Goal: Task Accomplishment & Management: Complete application form

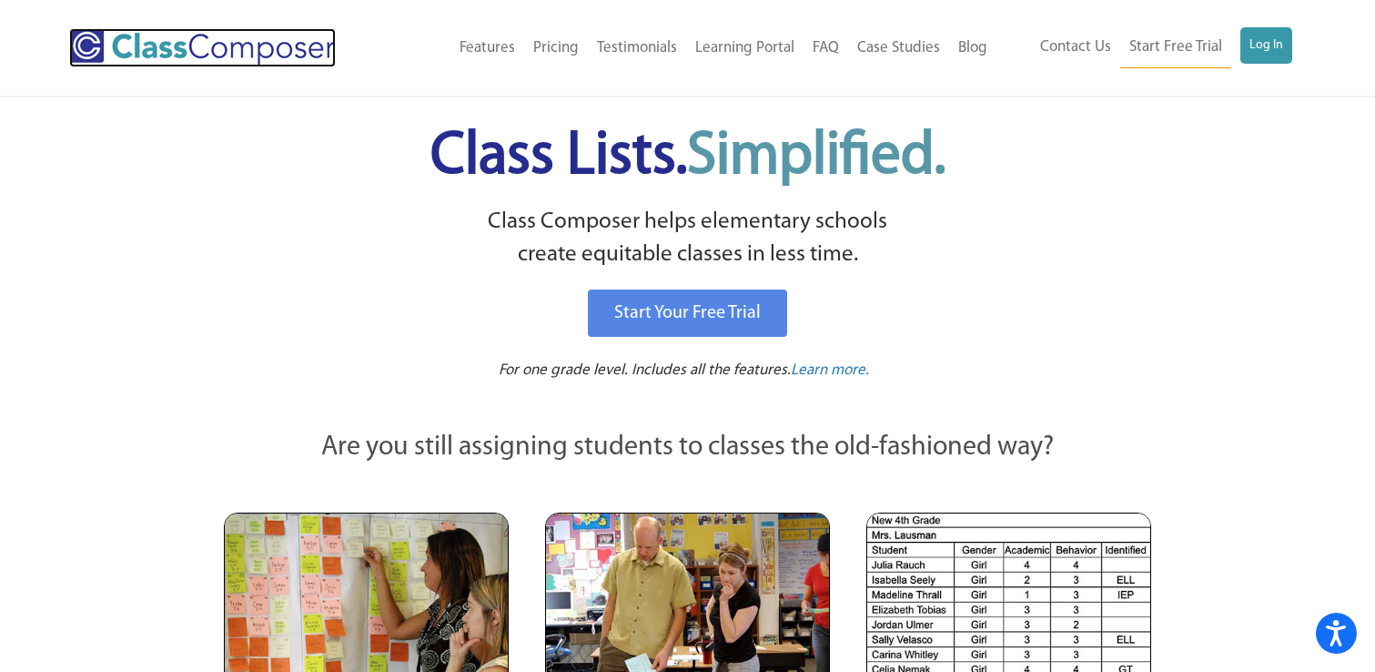
click at [185, 47] on img at bounding box center [202, 47] width 267 height 39
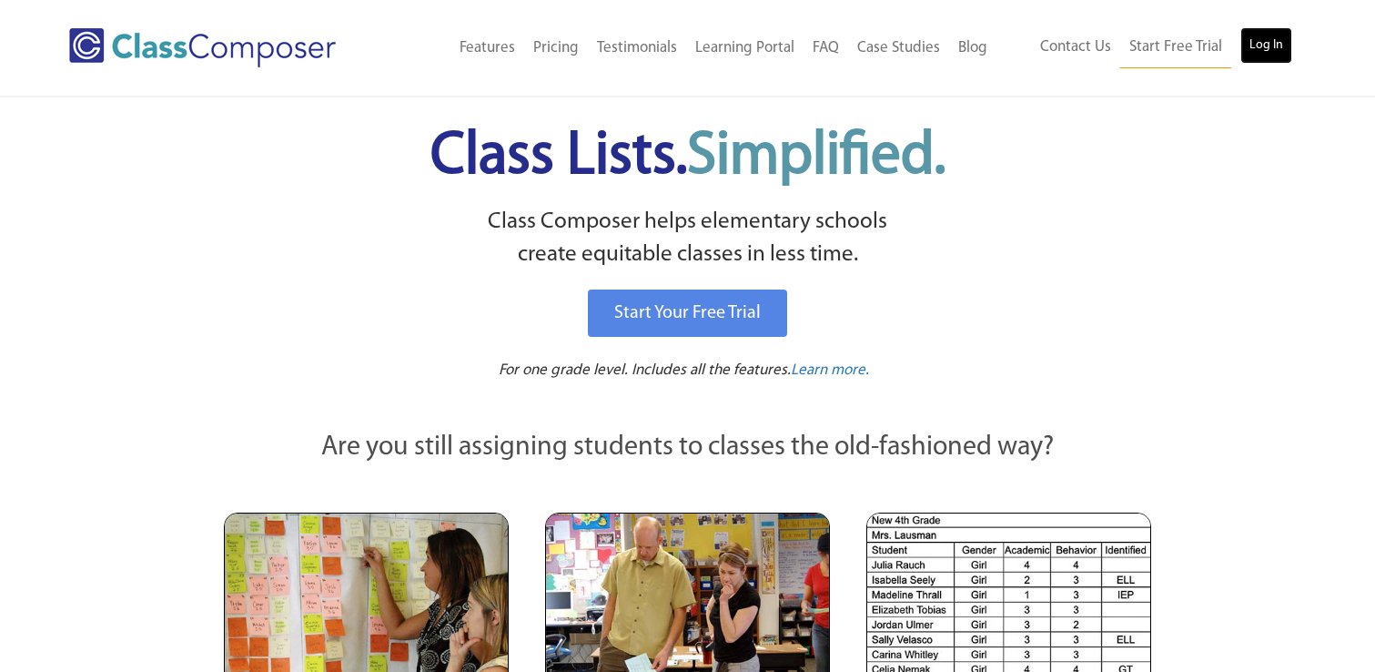
click at [1277, 49] on link "Log In" at bounding box center [1267, 45] width 52 height 36
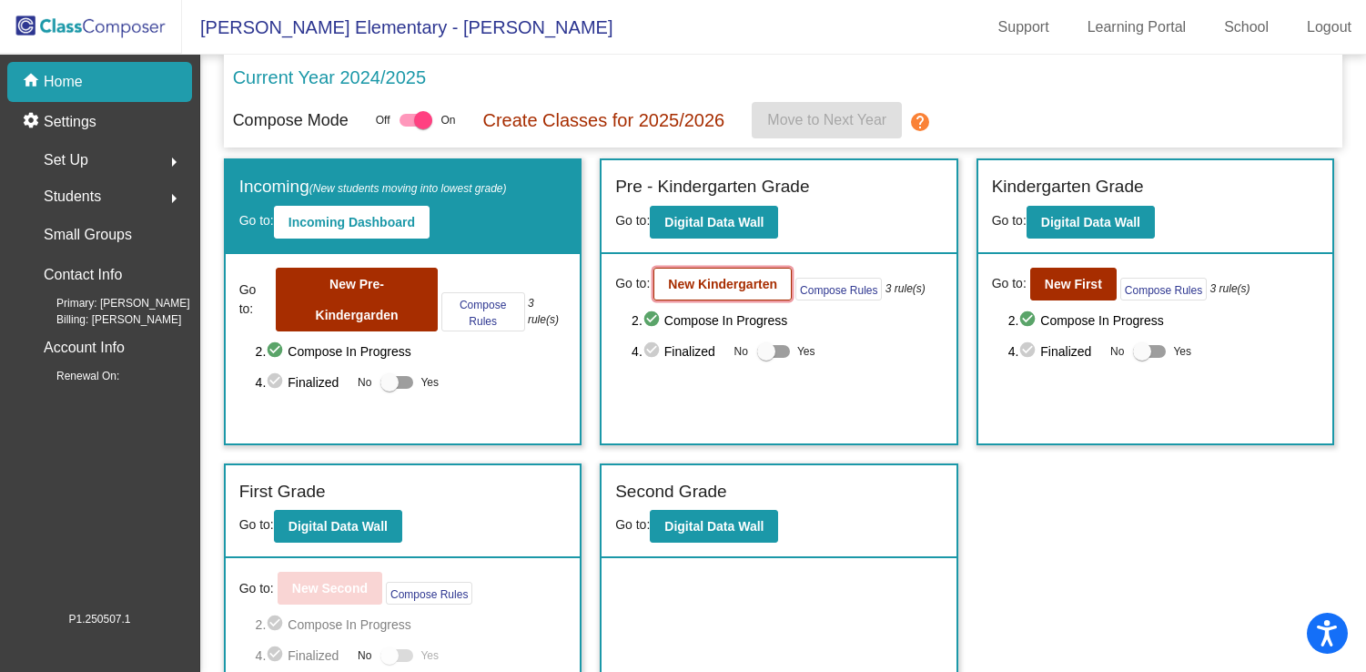
click at [709, 286] on b "New Kindergarten" at bounding box center [722, 284] width 109 height 15
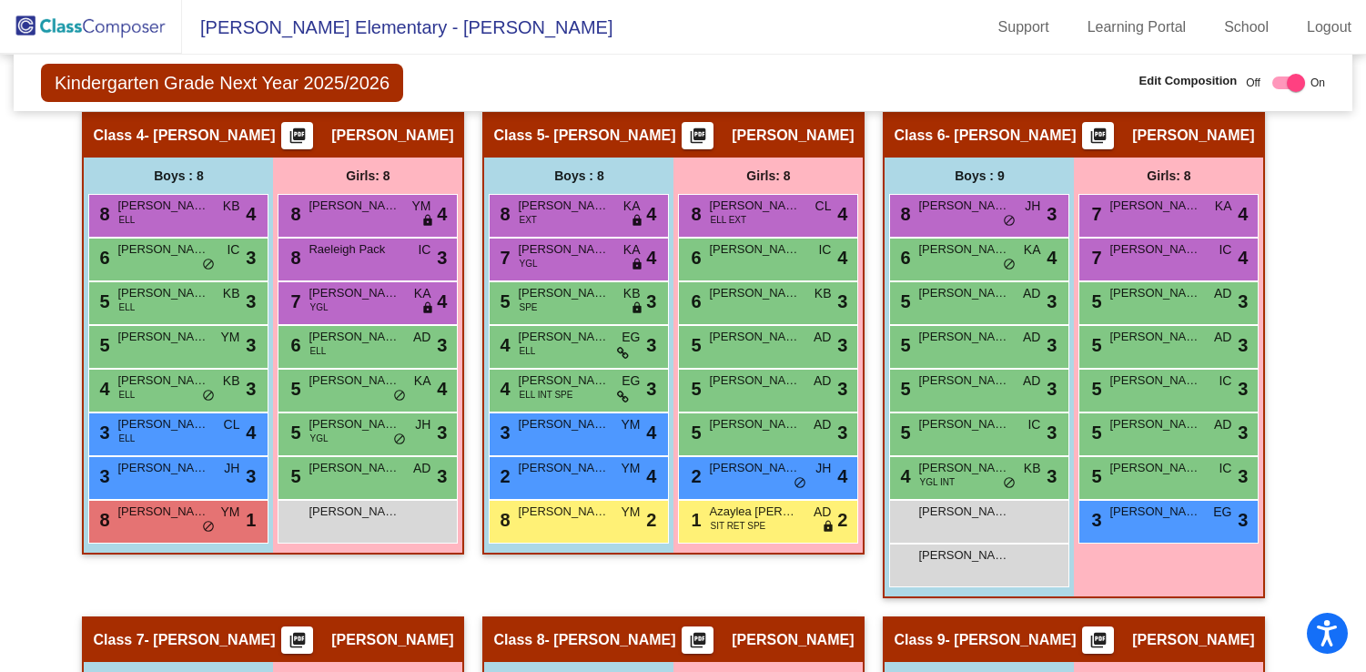
scroll to position [1247, 0]
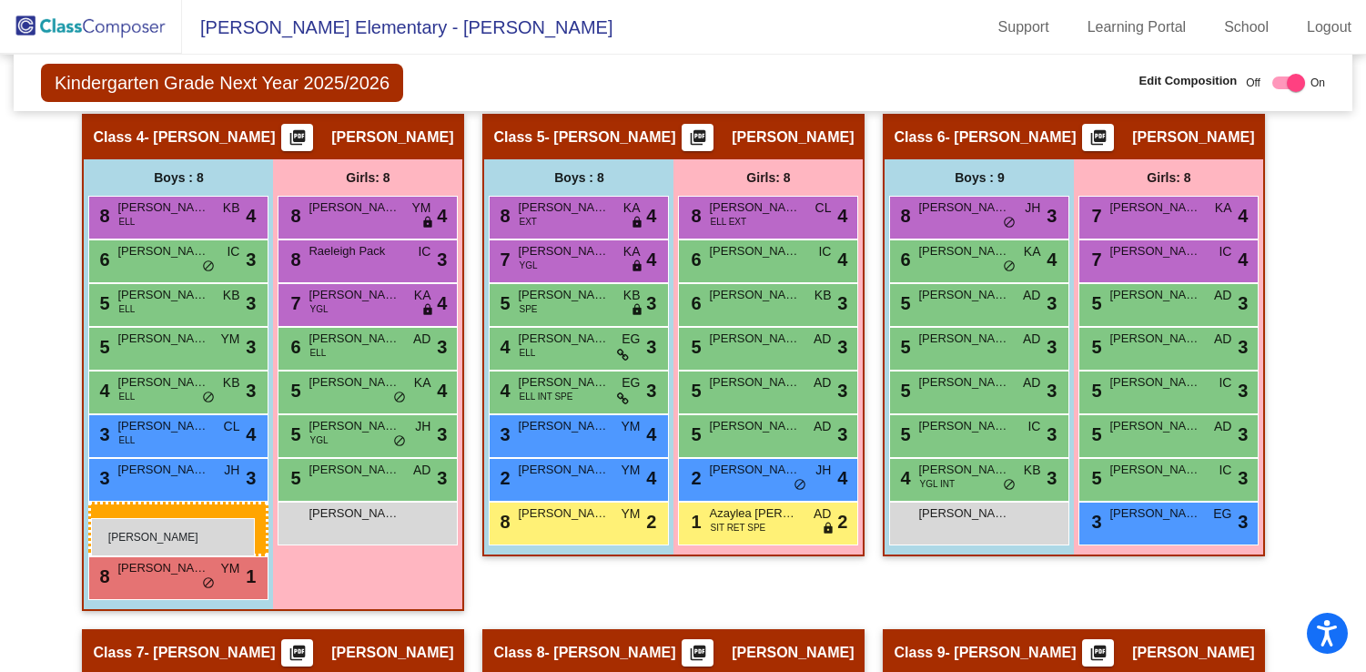
drag, startPoint x: 1009, startPoint y: 574, endPoint x: 91, endPoint y: 518, distance: 919.3
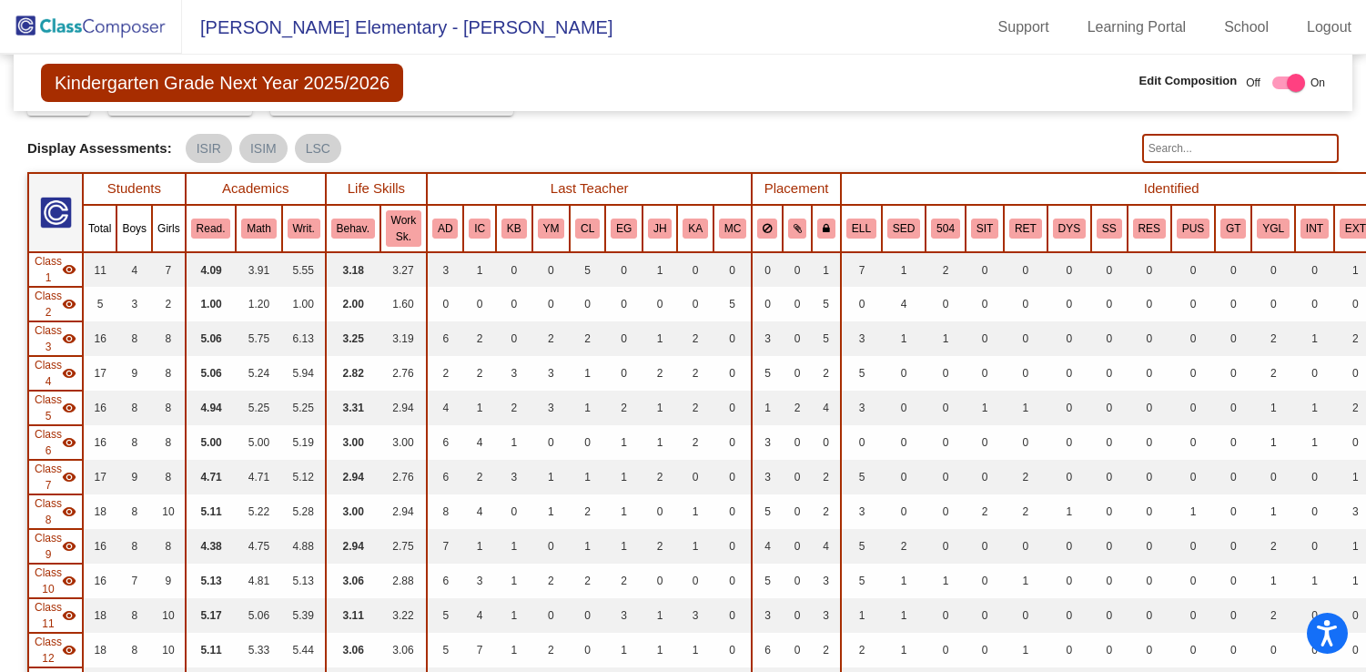
scroll to position [0, 0]
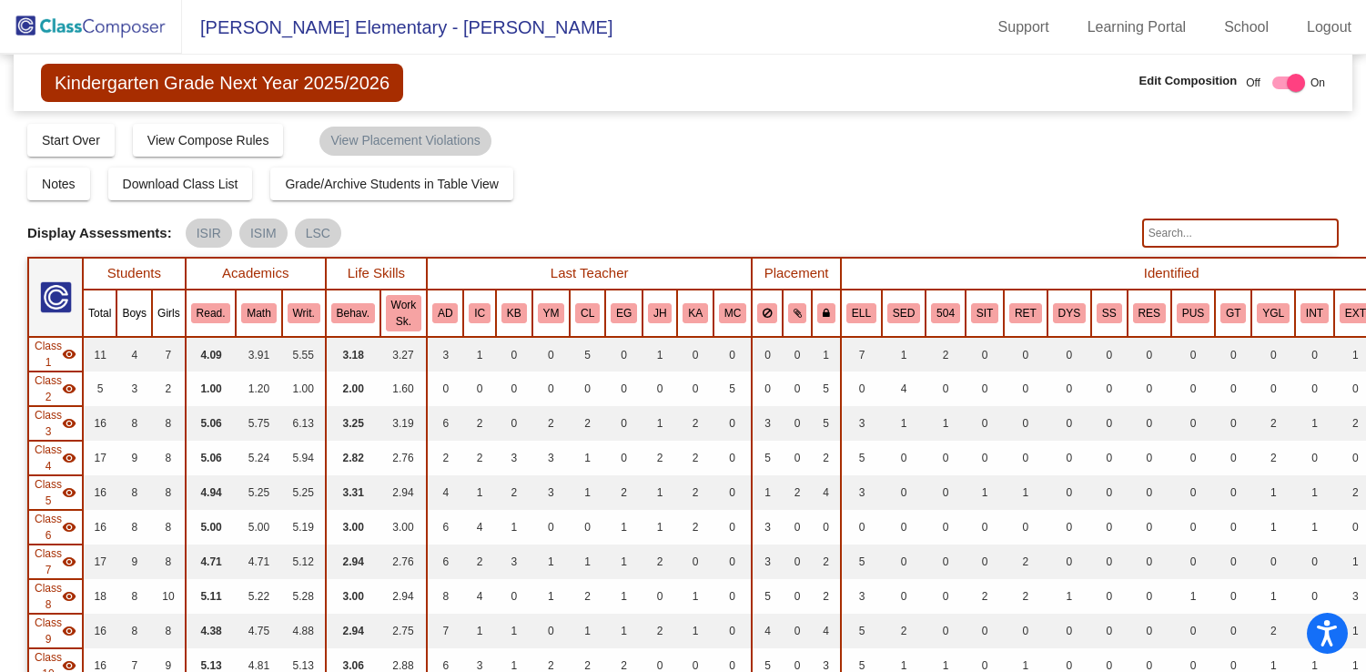
click at [81, 36] on img at bounding box center [91, 27] width 182 height 54
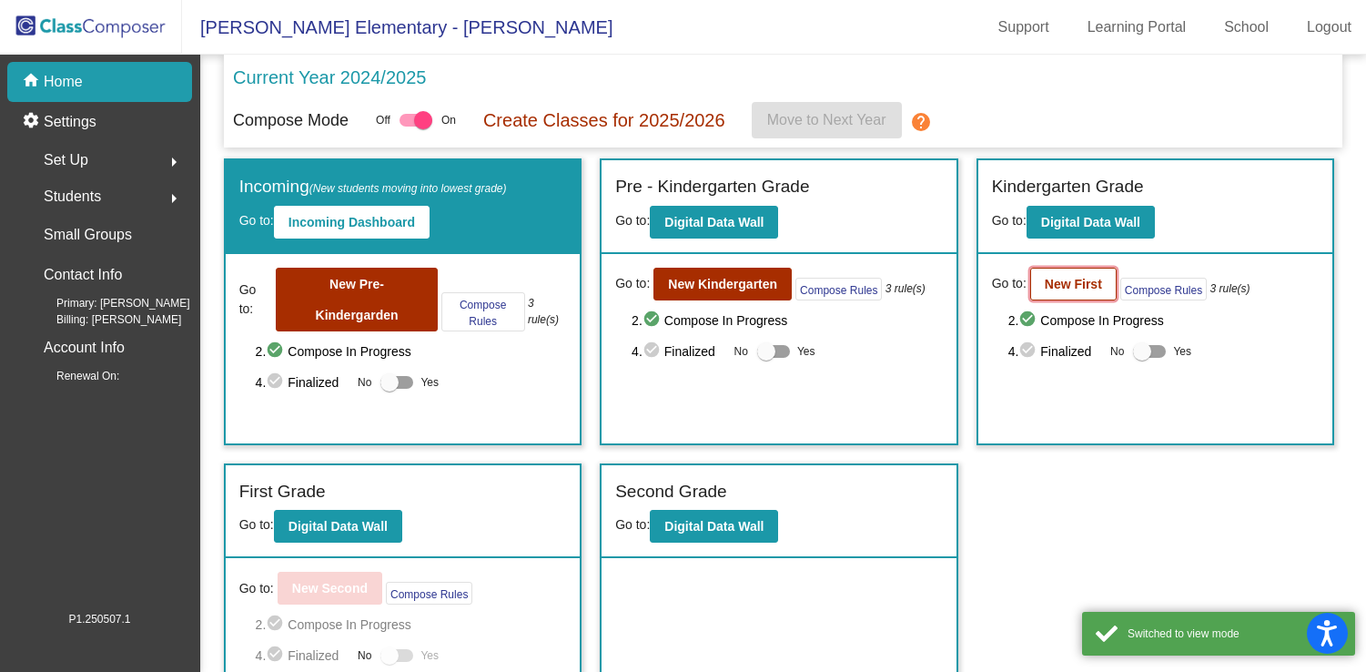
click at [1060, 279] on b "New First" at bounding box center [1073, 284] width 57 height 15
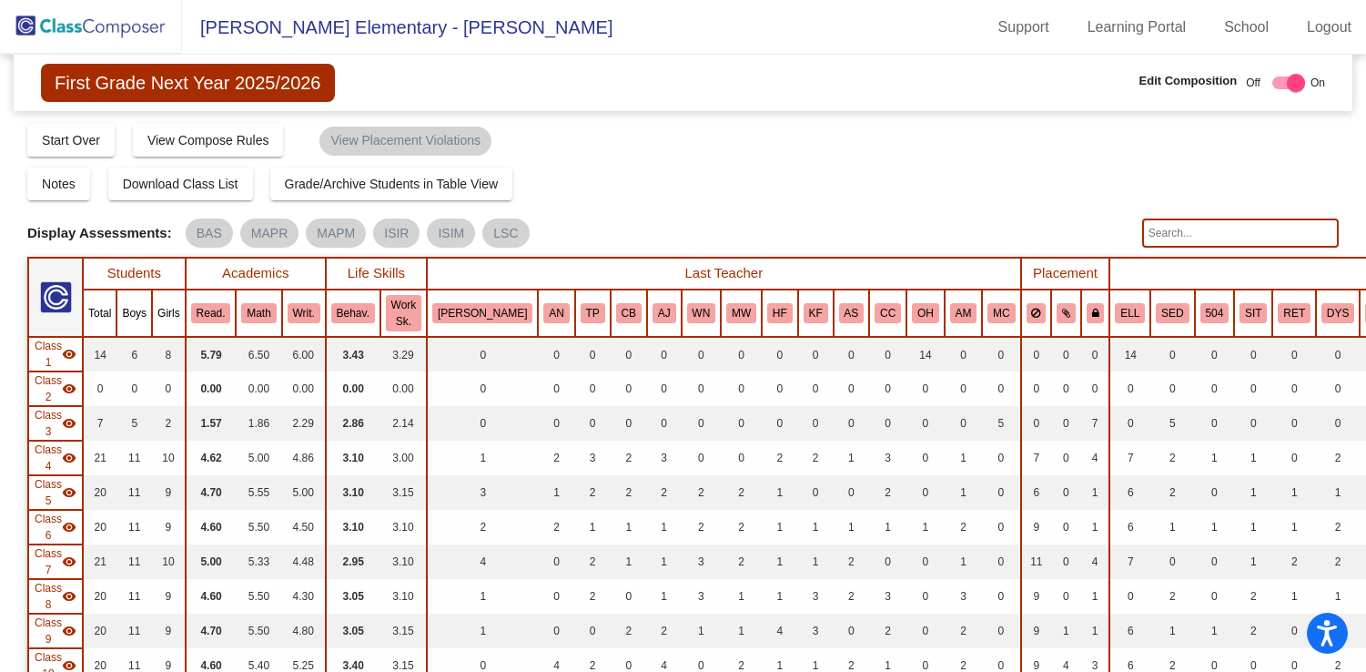
click at [1188, 243] on input "text" at bounding box center [1240, 232] width 197 height 29
click at [1228, 236] on input "perez" at bounding box center [1240, 232] width 197 height 29
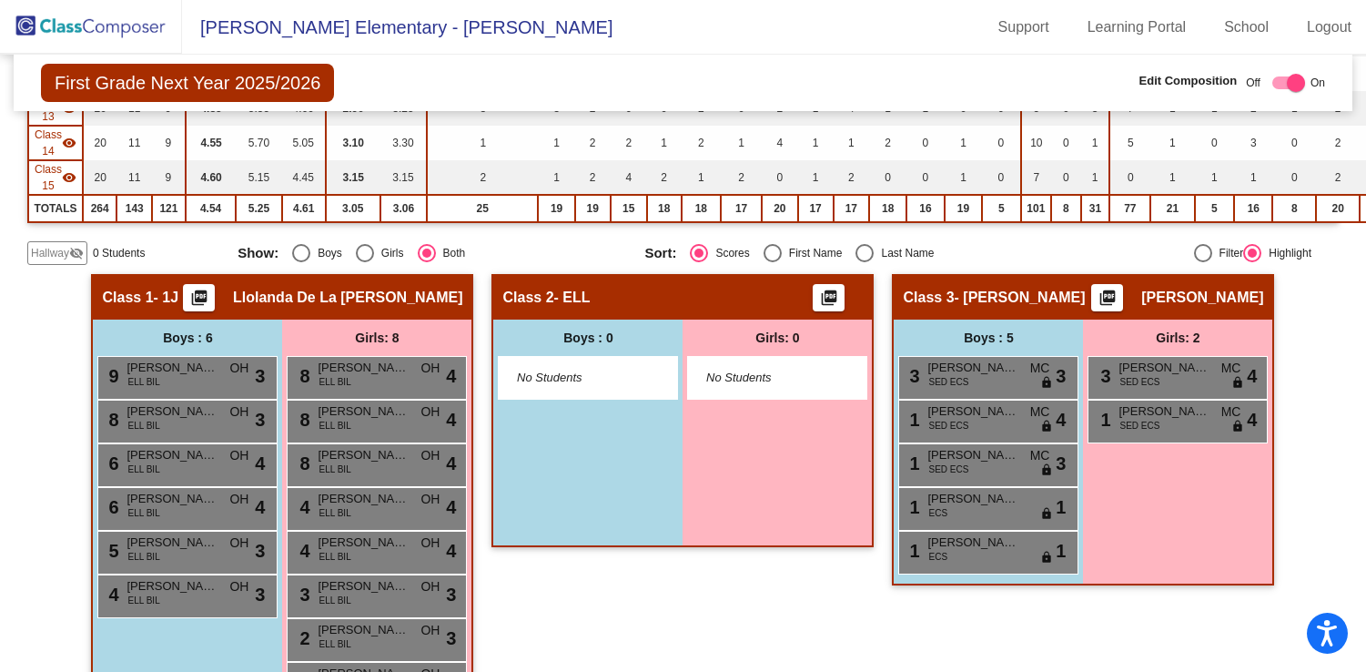
scroll to position [663, 0]
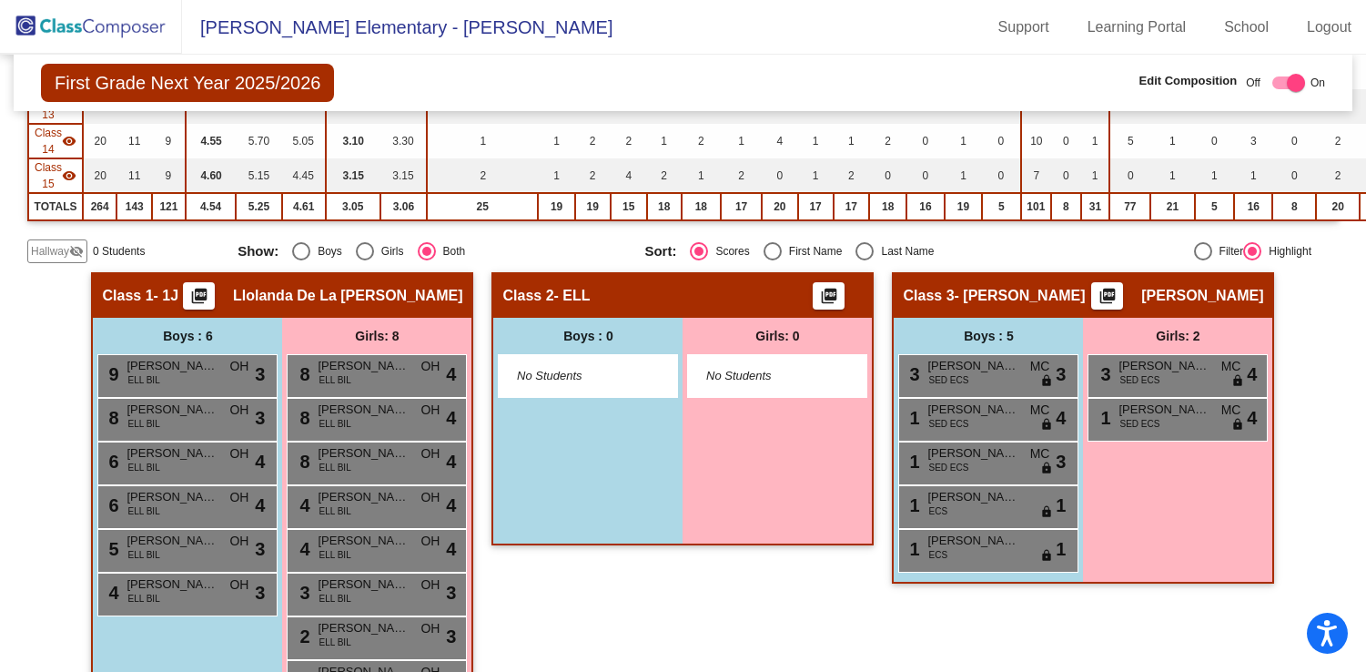
type input "scurlock"
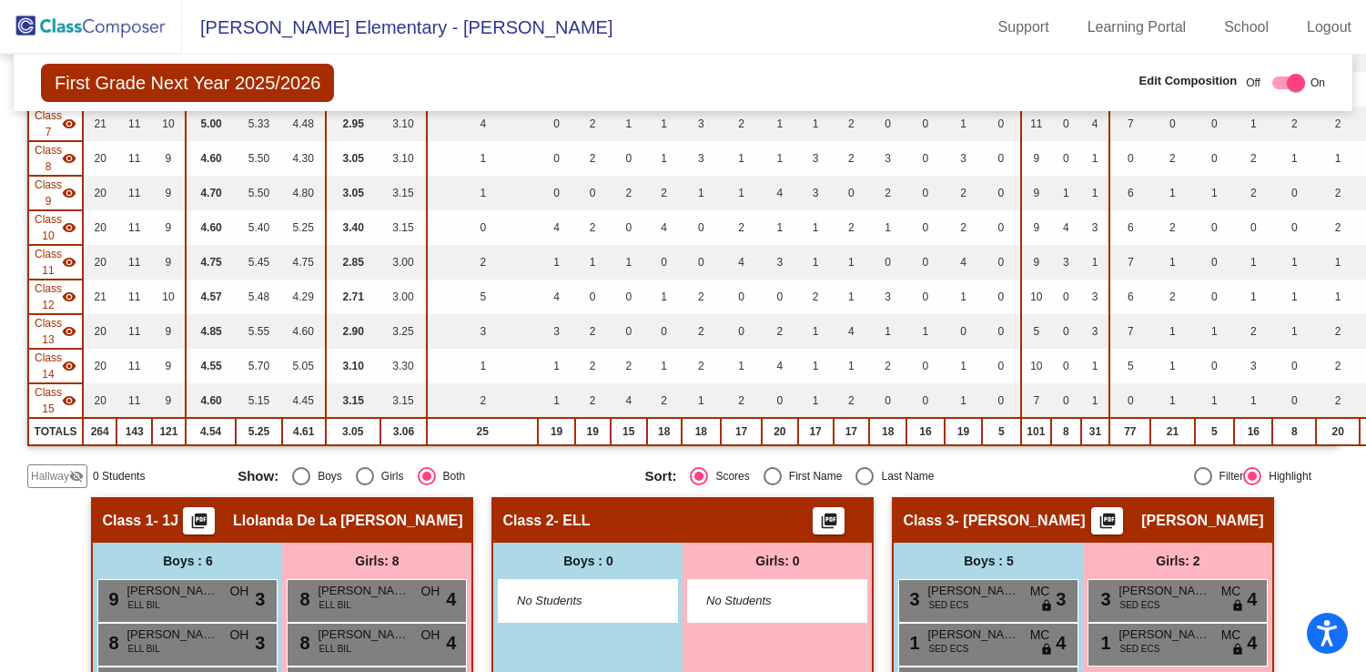
scroll to position [451, 0]
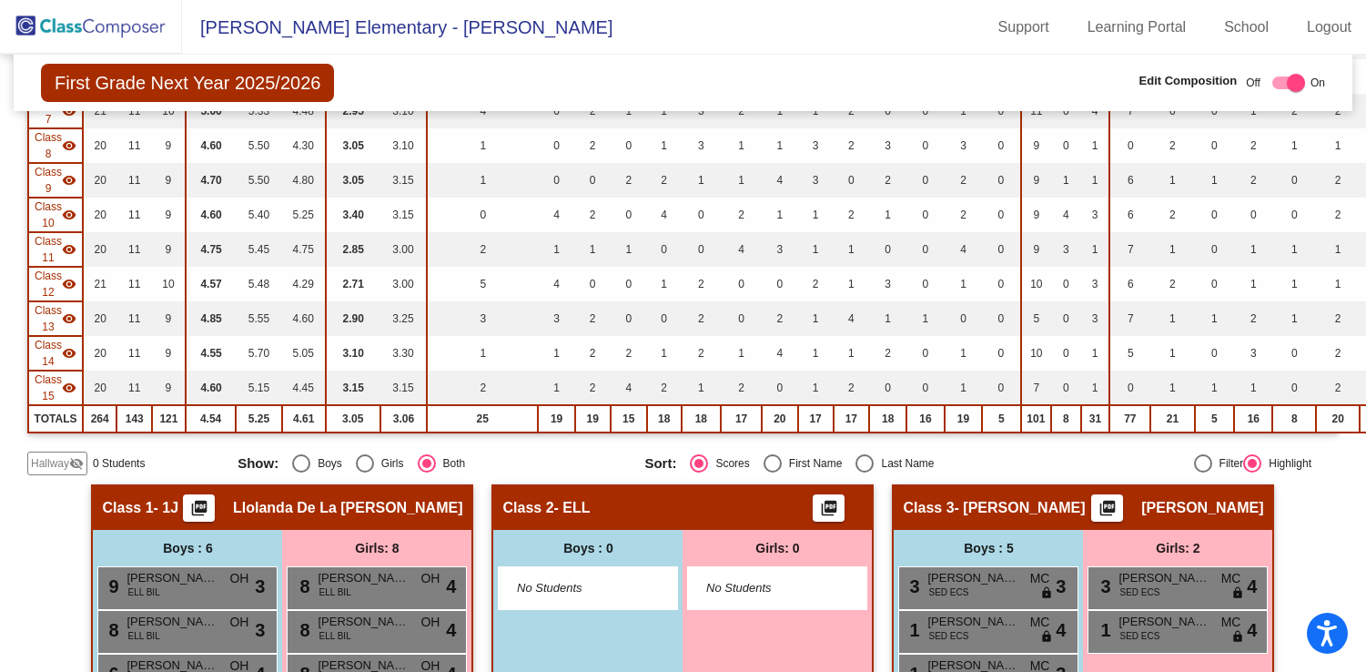
click at [73, 467] on mat-icon "visibility_off" at bounding box center [76, 463] width 15 height 15
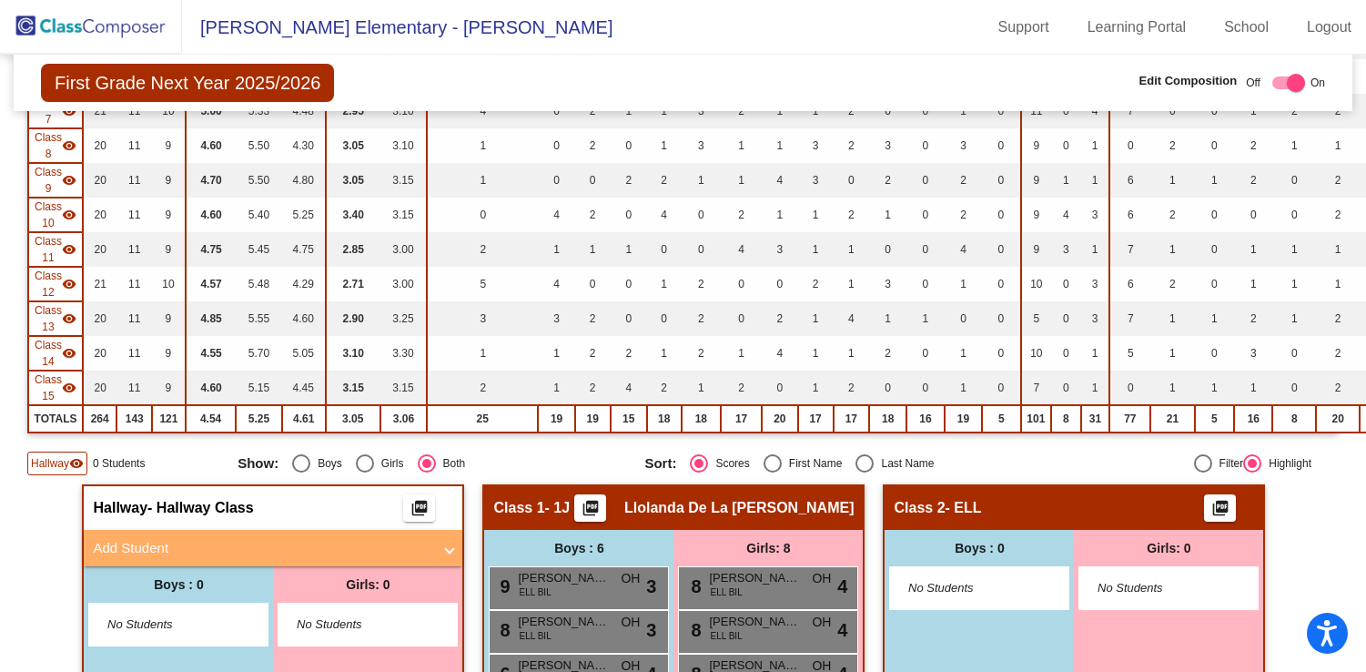
click at [207, 618] on span "No Students" at bounding box center [164, 624] width 114 height 18
click at [412, 550] on mat-panel-title "Add Student" at bounding box center [262, 548] width 339 height 21
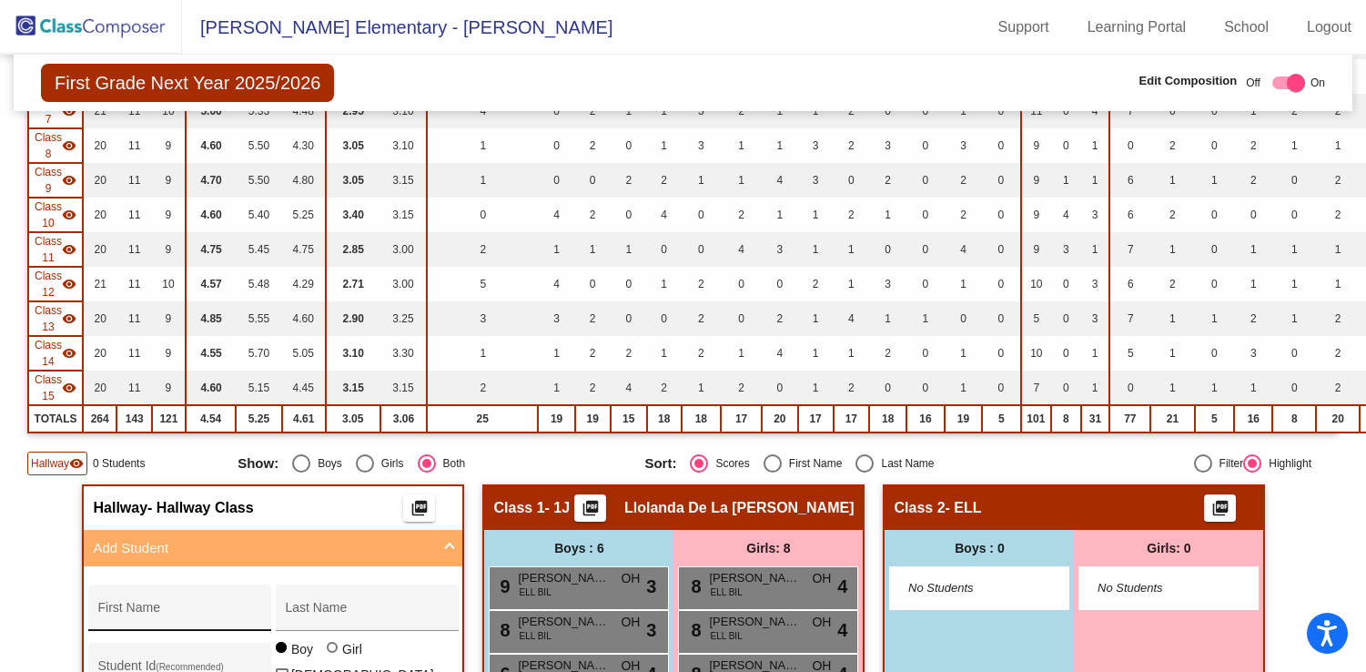
click at [214, 611] on input "First Name" at bounding box center [179, 614] width 164 height 15
type input "Jackson"
click at [370, 614] on input "Last Name" at bounding box center [367, 614] width 164 height 15
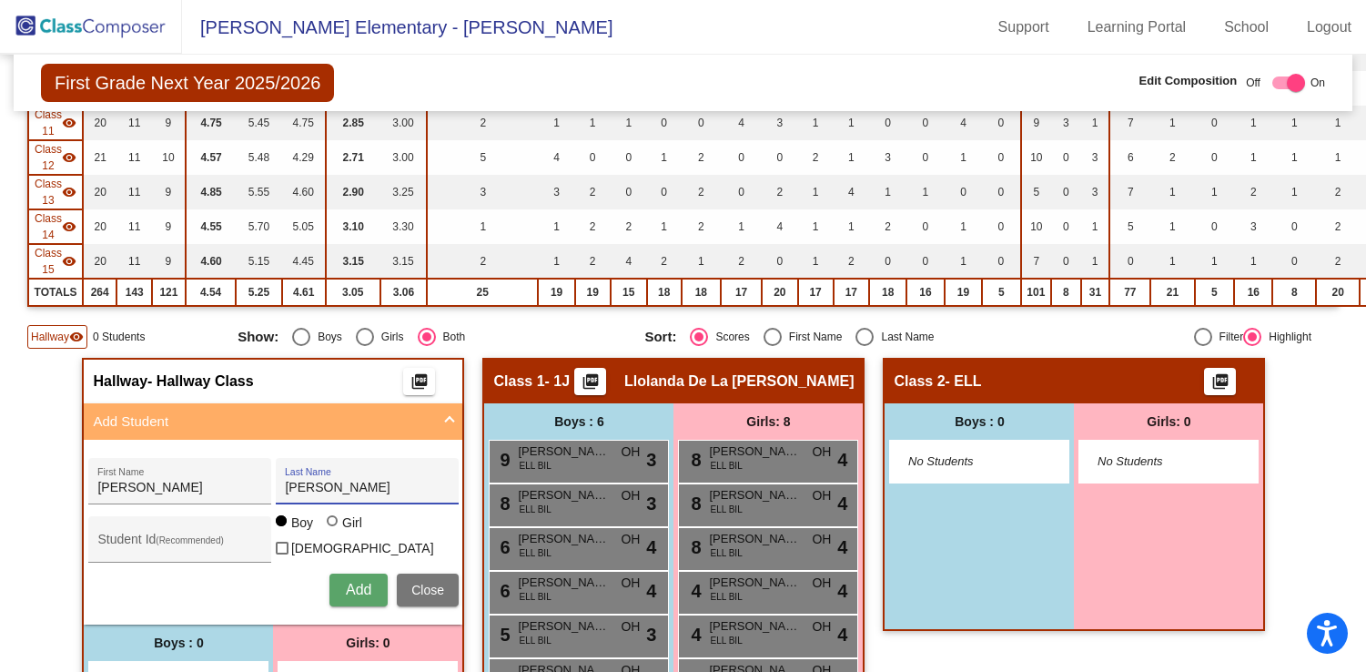
scroll to position [583, 0]
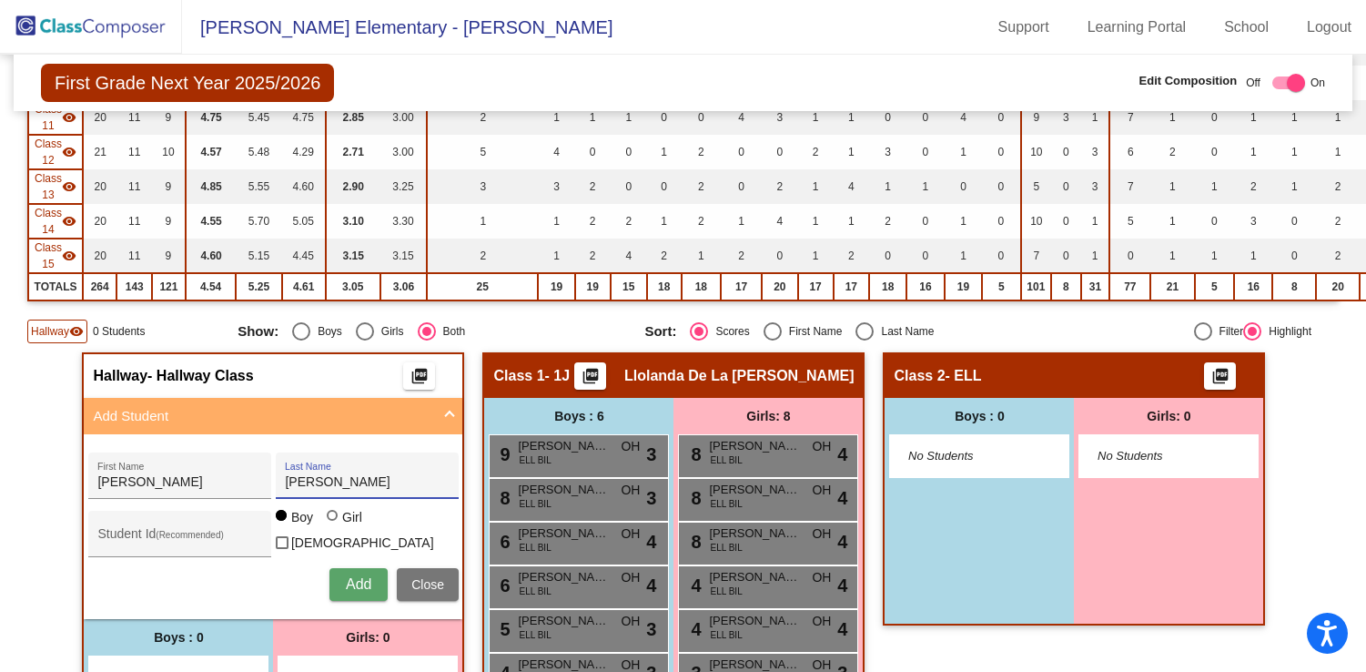
type input "Scurlock"
click at [351, 580] on span "Add" at bounding box center [358, 583] width 25 height 15
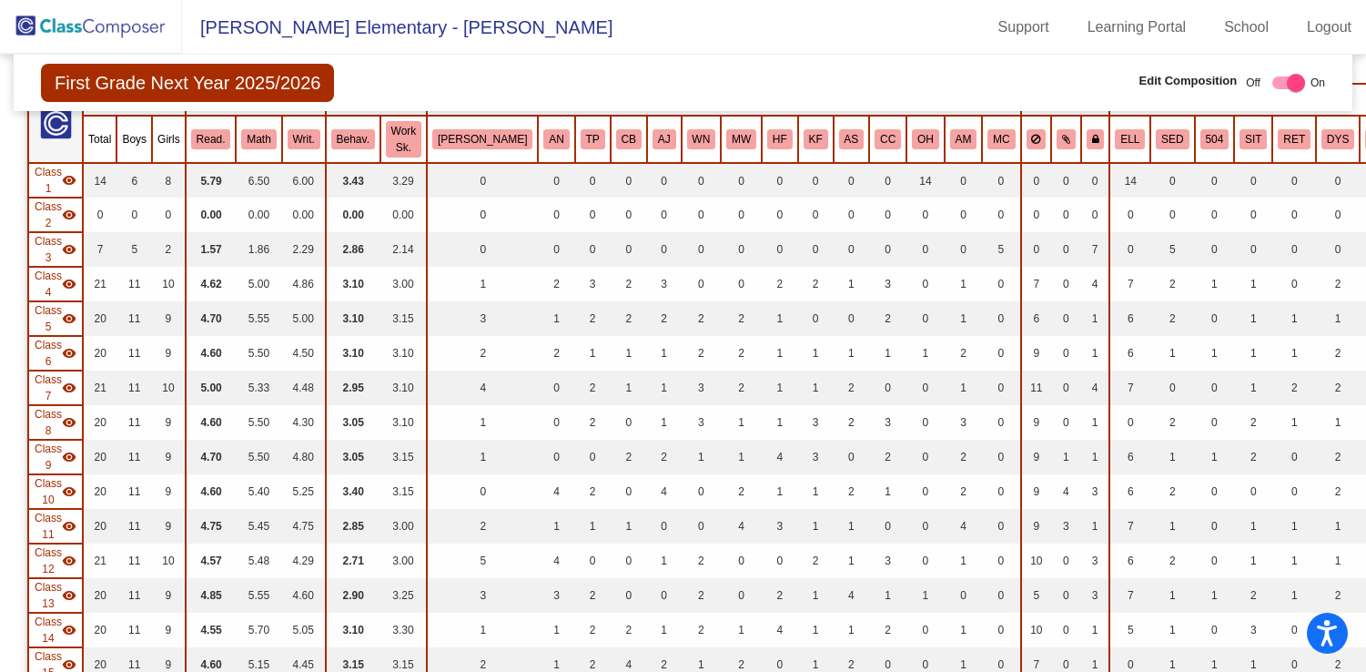
scroll to position [0, 0]
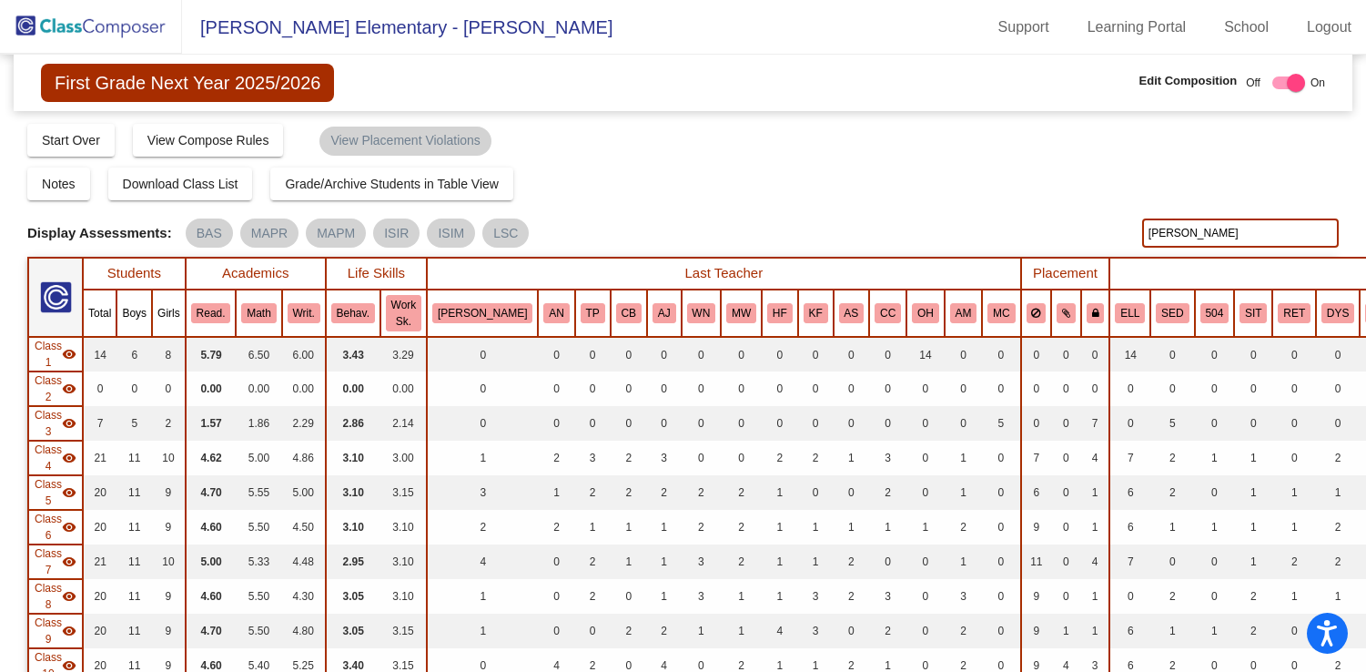
click at [1212, 228] on input "scurlock" at bounding box center [1240, 232] width 197 height 29
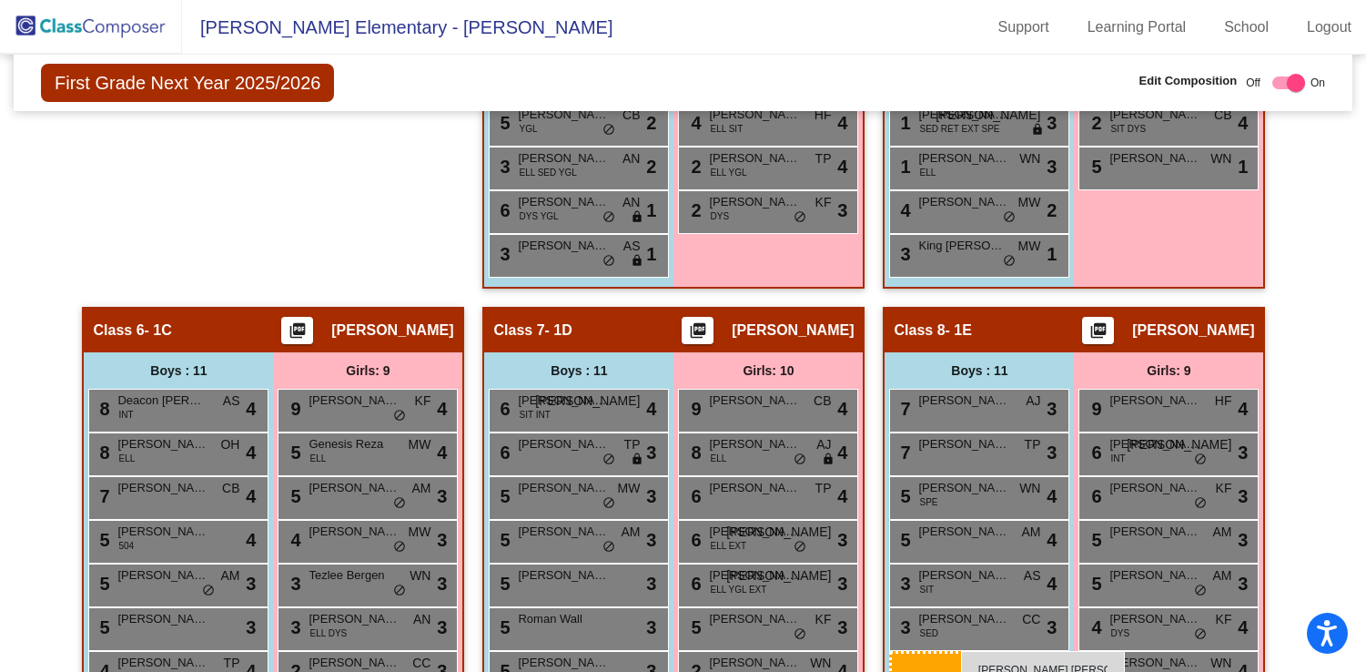
scroll to position [1702, 0]
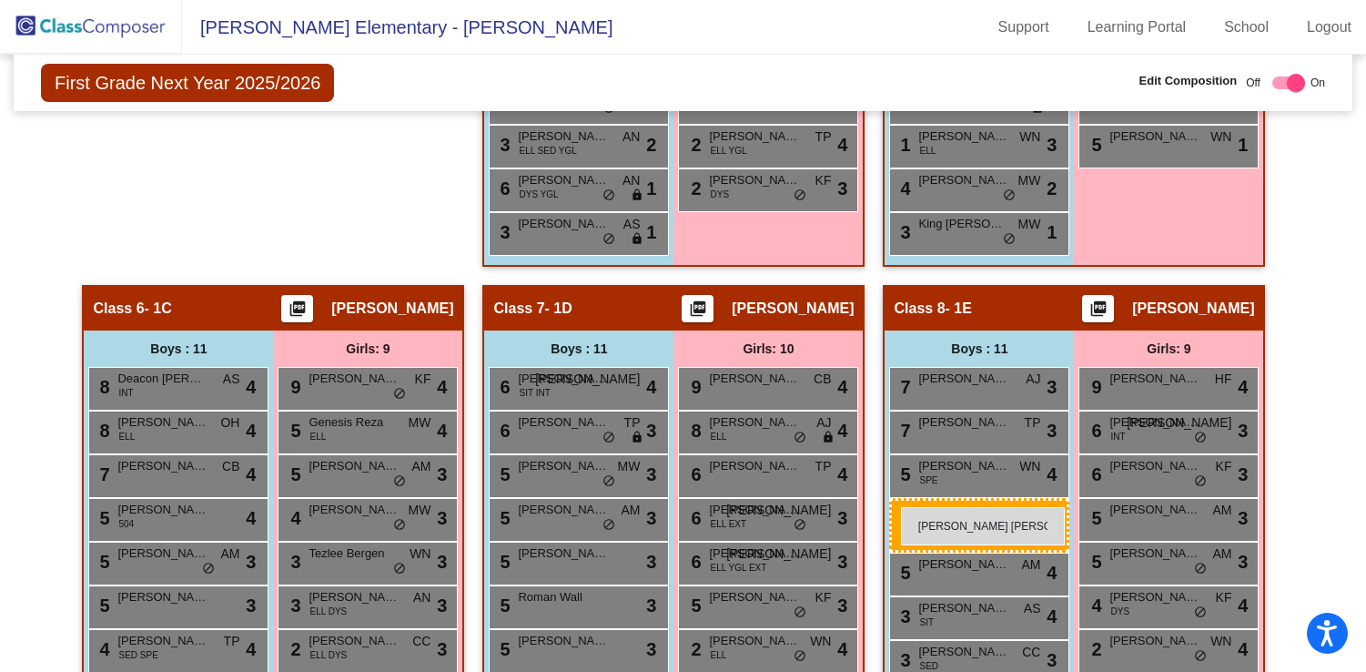
drag, startPoint x: 188, startPoint y: 263, endPoint x: 901, endPoint y: 506, distance: 753.0
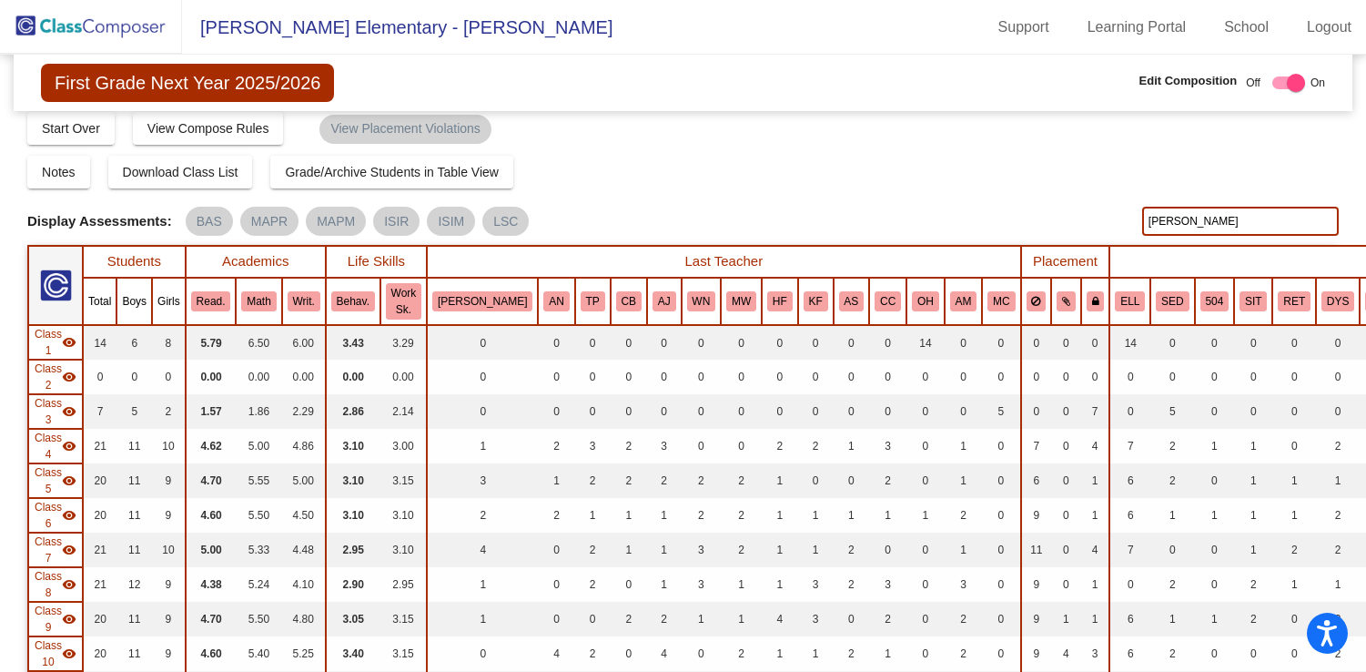
scroll to position [0, 0]
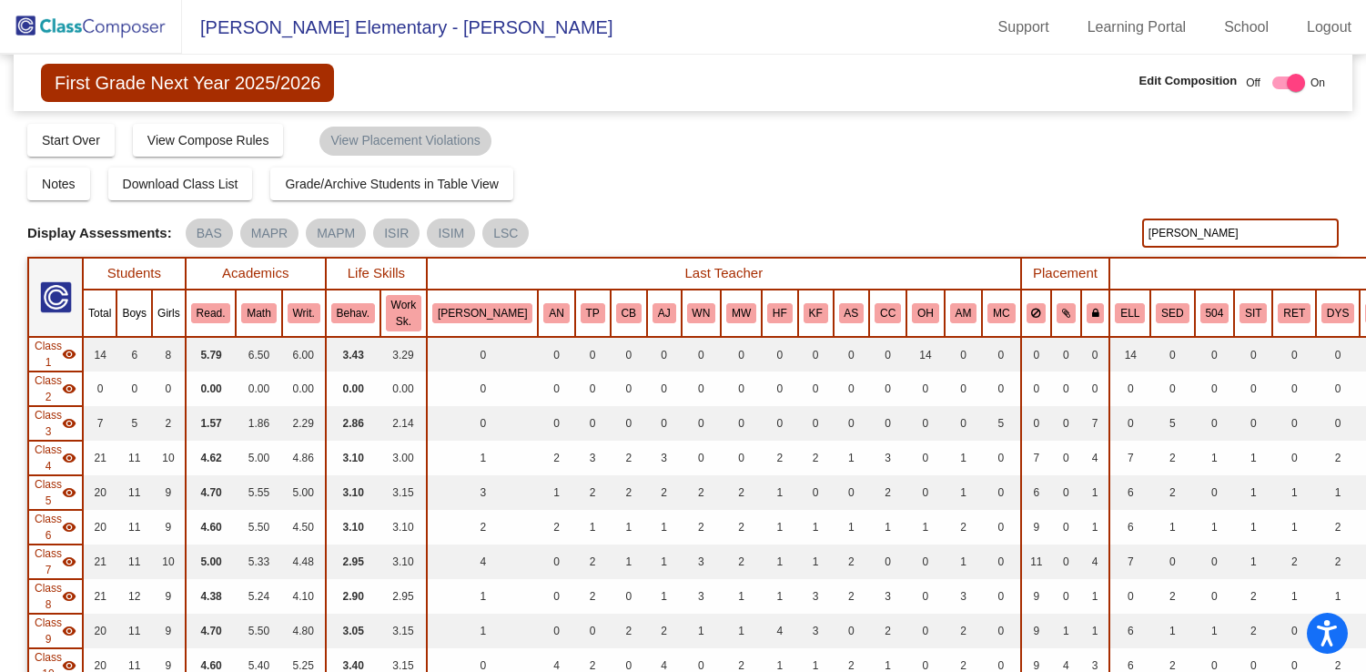
click at [139, 27] on img at bounding box center [91, 27] width 182 height 54
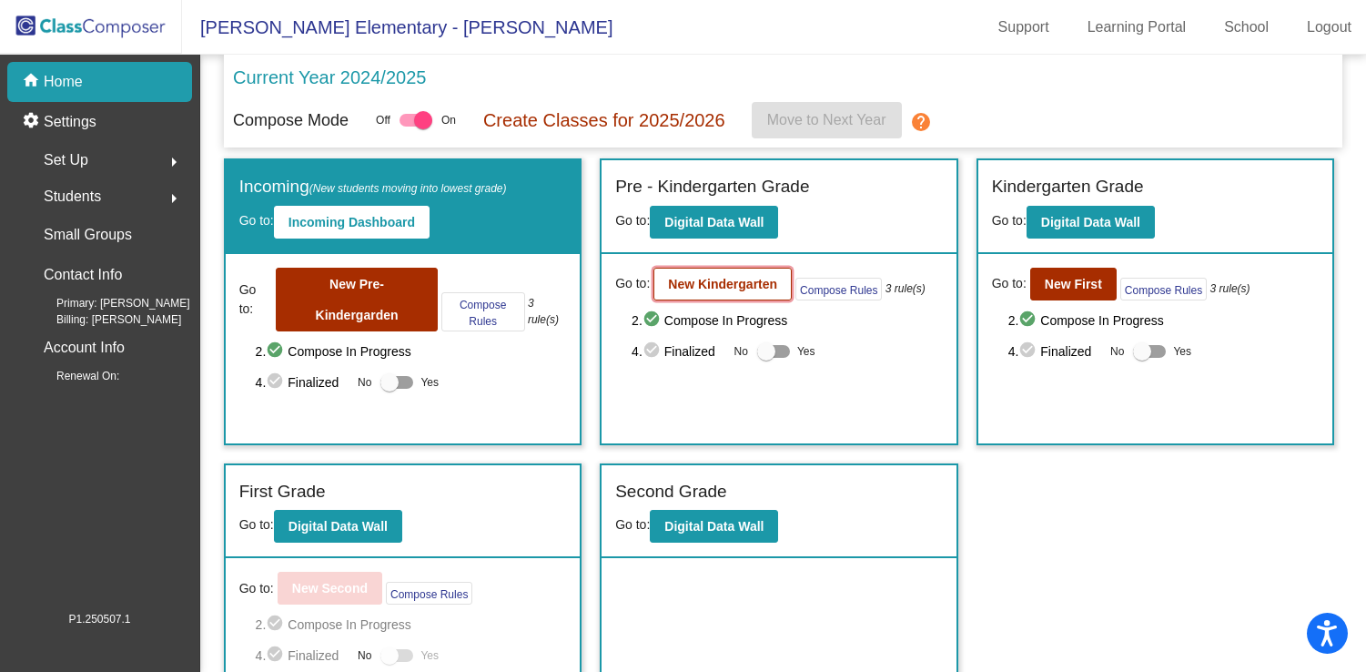
click at [736, 287] on b "New Kindergarten" at bounding box center [722, 284] width 109 height 15
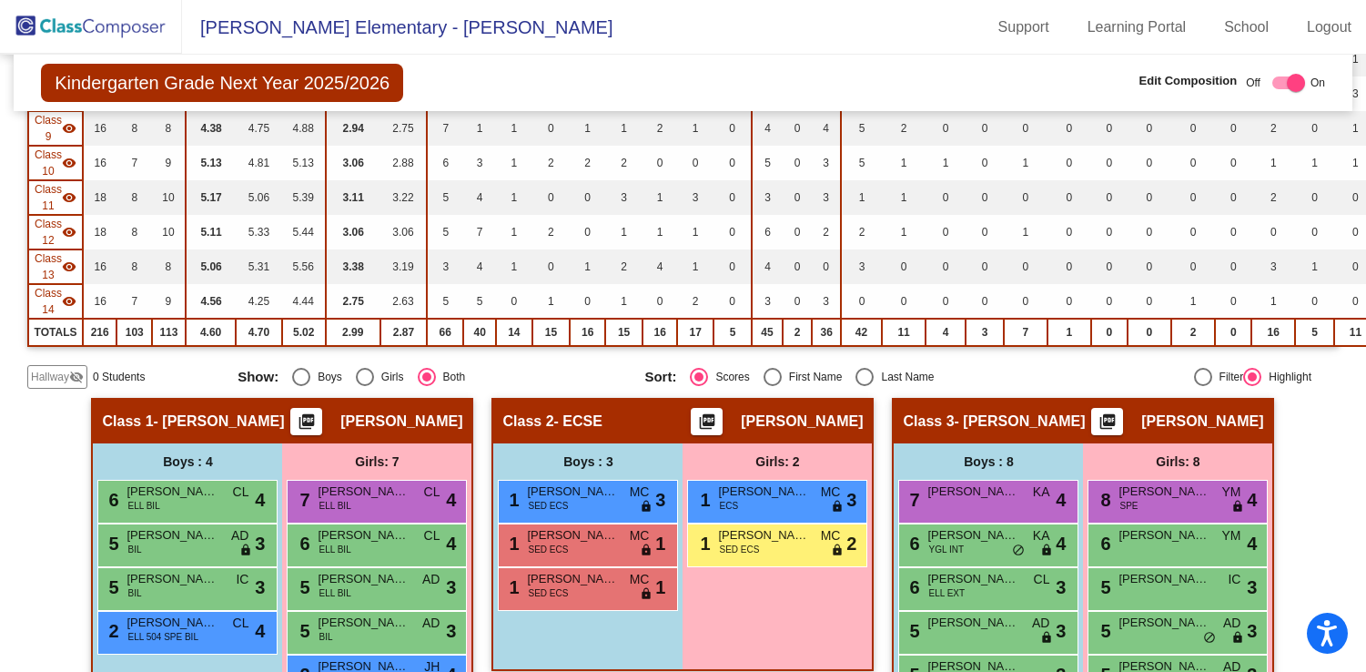
scroll to position [510, 0]
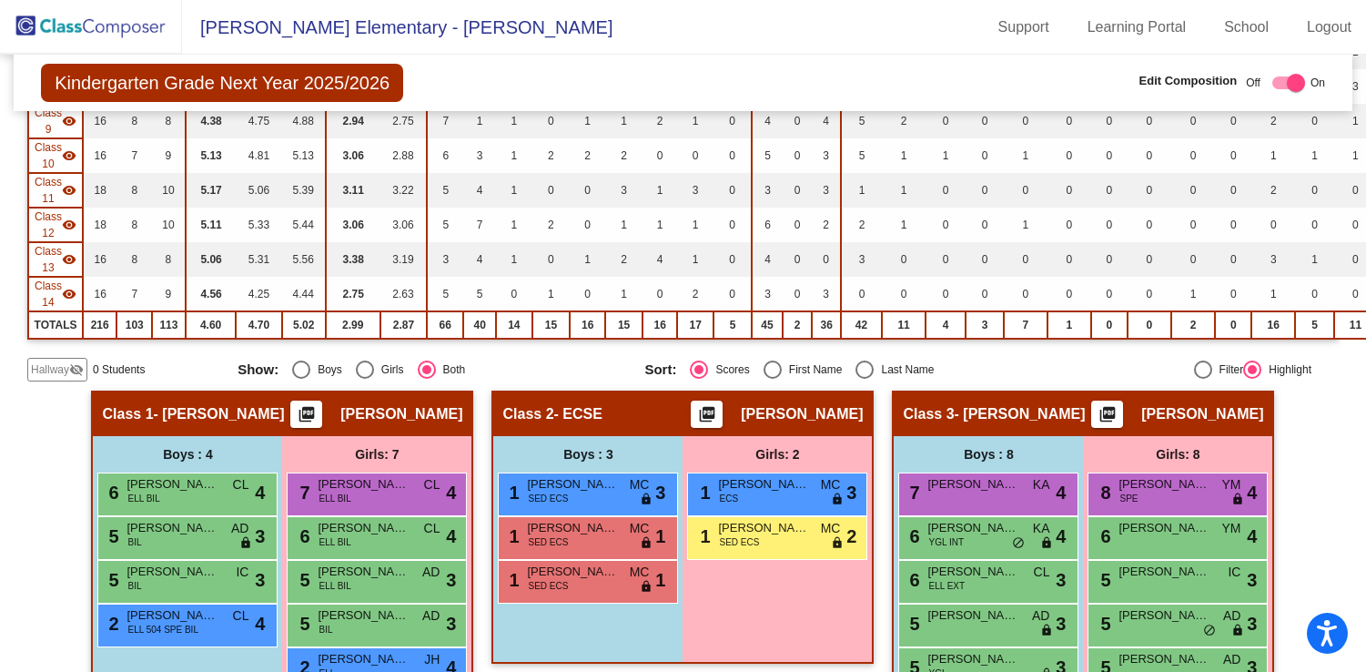
click at [69, 372] on mat-icon "visibility_off" at bounding box center [76, 369] width 15 height 15
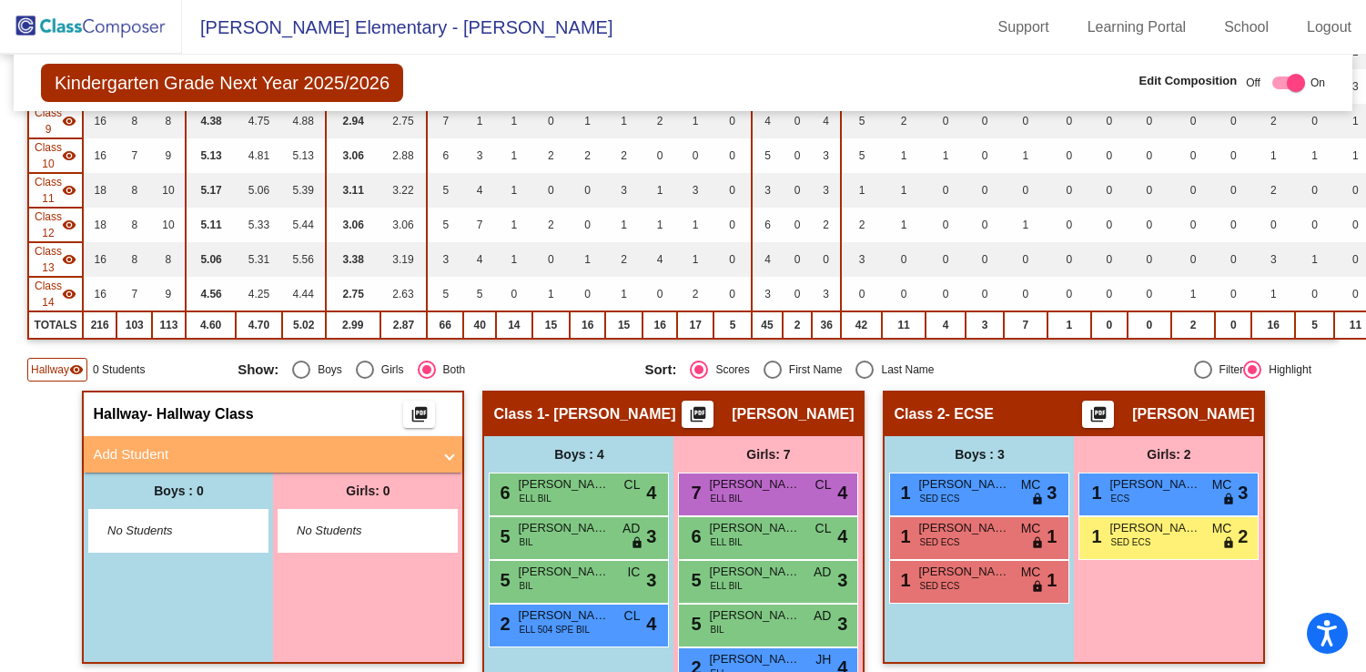
click at [418, 447] on mat-panel-title "Add Student" at bounding box center [262, 454] width 339 height 21
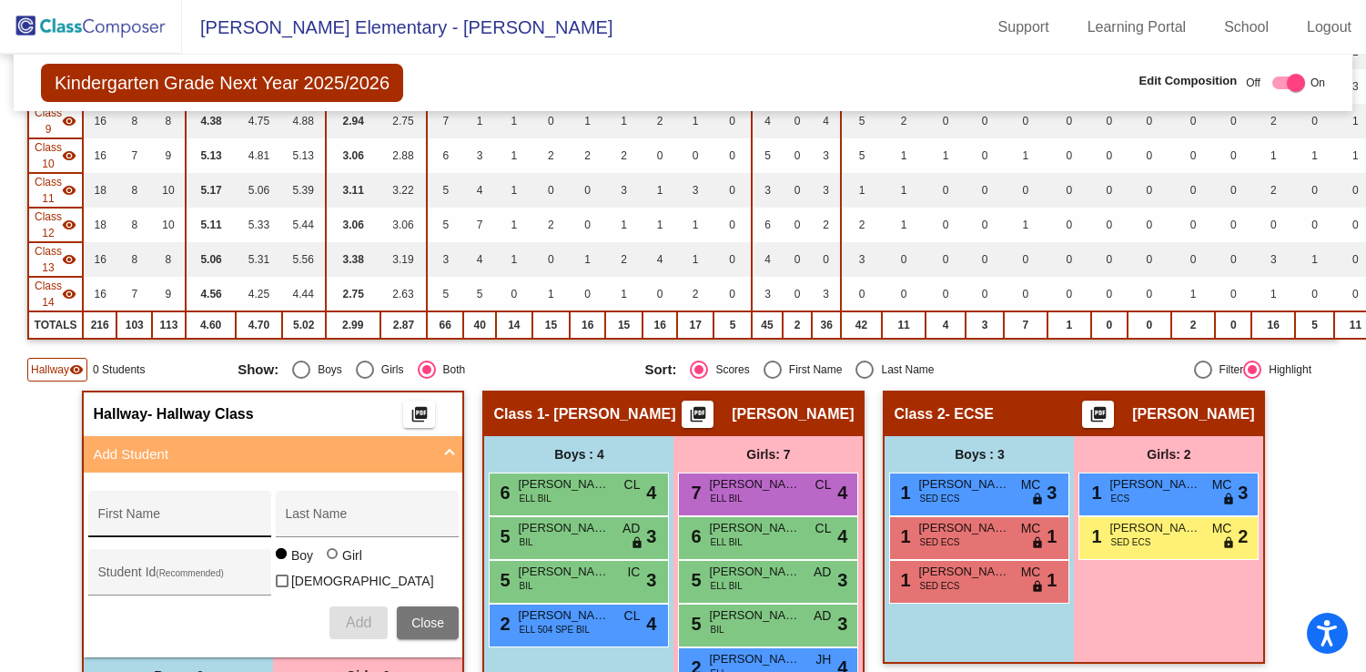
click at [205, 527] on input "First Name" at bounding box center [179, 520] width 164 height 15
type input "Dexter"
type input "Myrick"
click at [357, 617] on span "Add" at bounding box center [358, 621] width 25 height 15
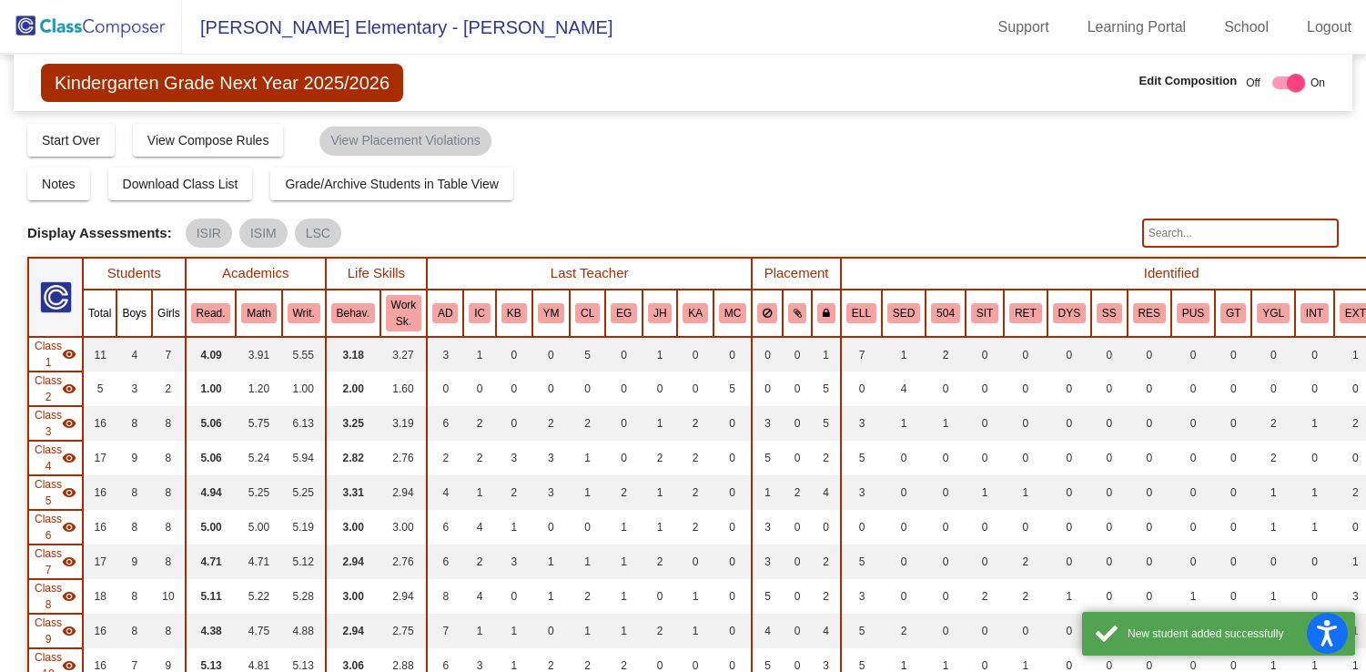
scroll to position [0, 0]
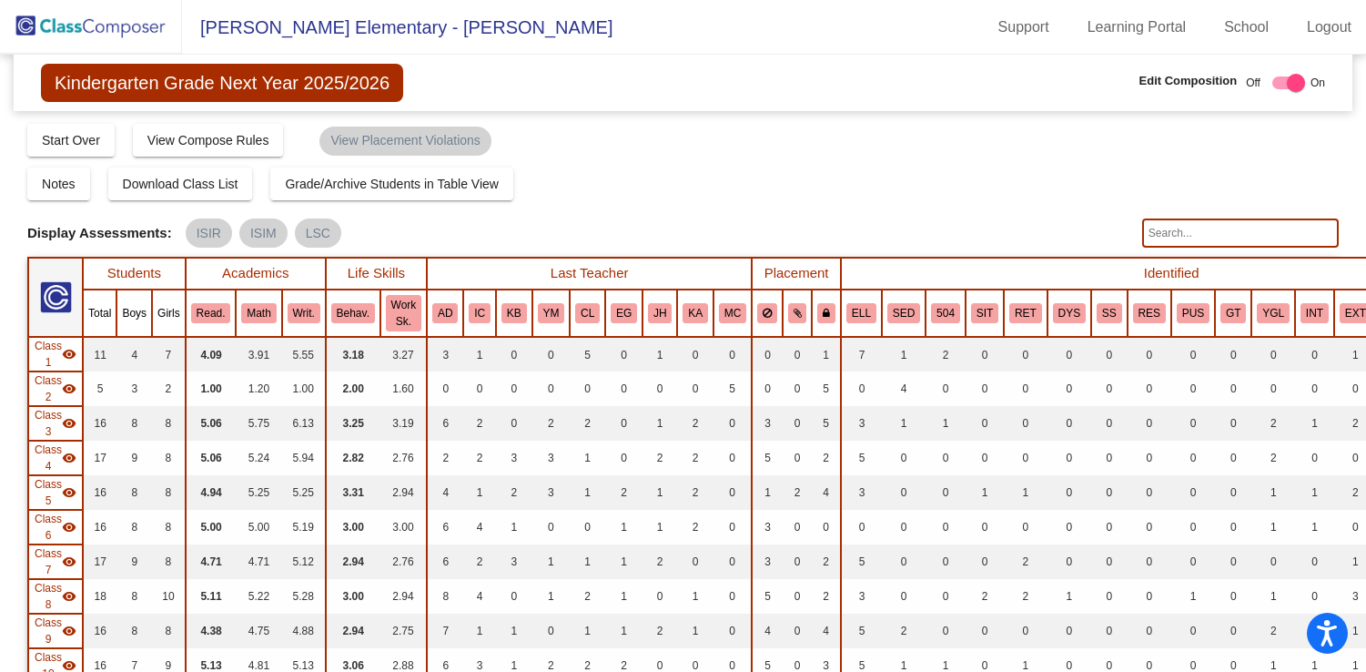
click at [1255, 237] on input "text" at bounding box center [1240, 232] width 197 height 29
type input "dexter"
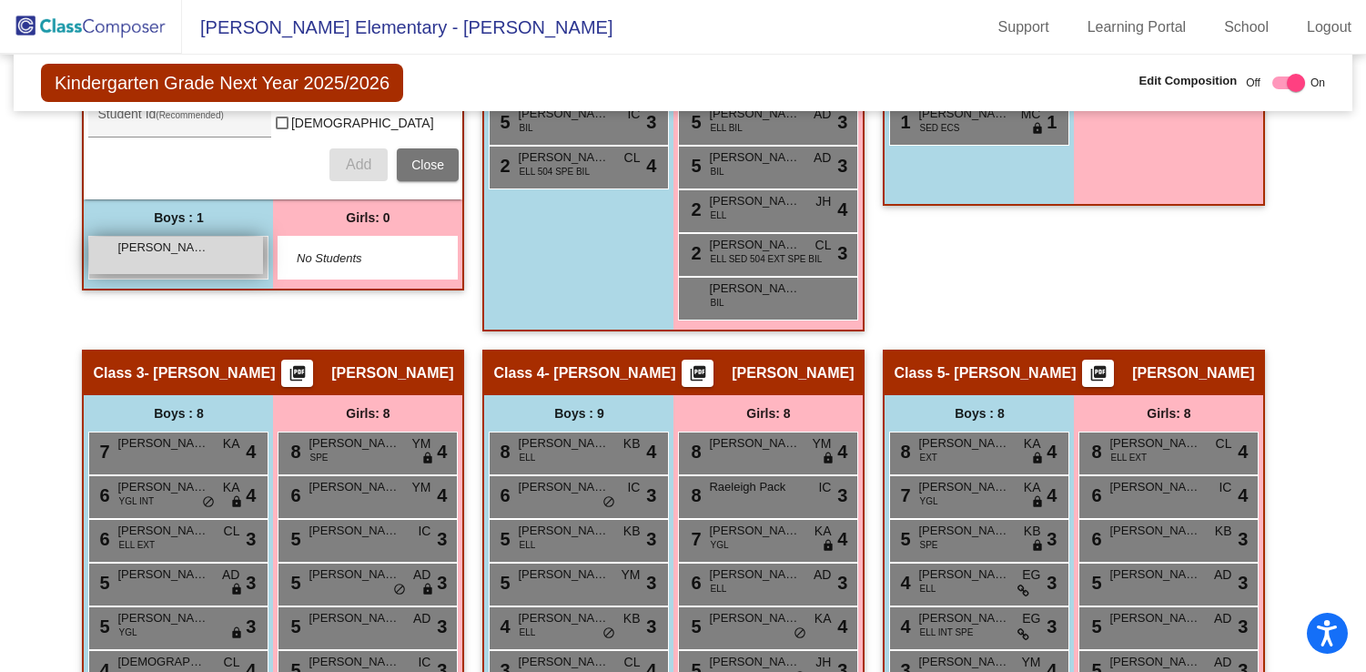
scroll to position [970, 0]
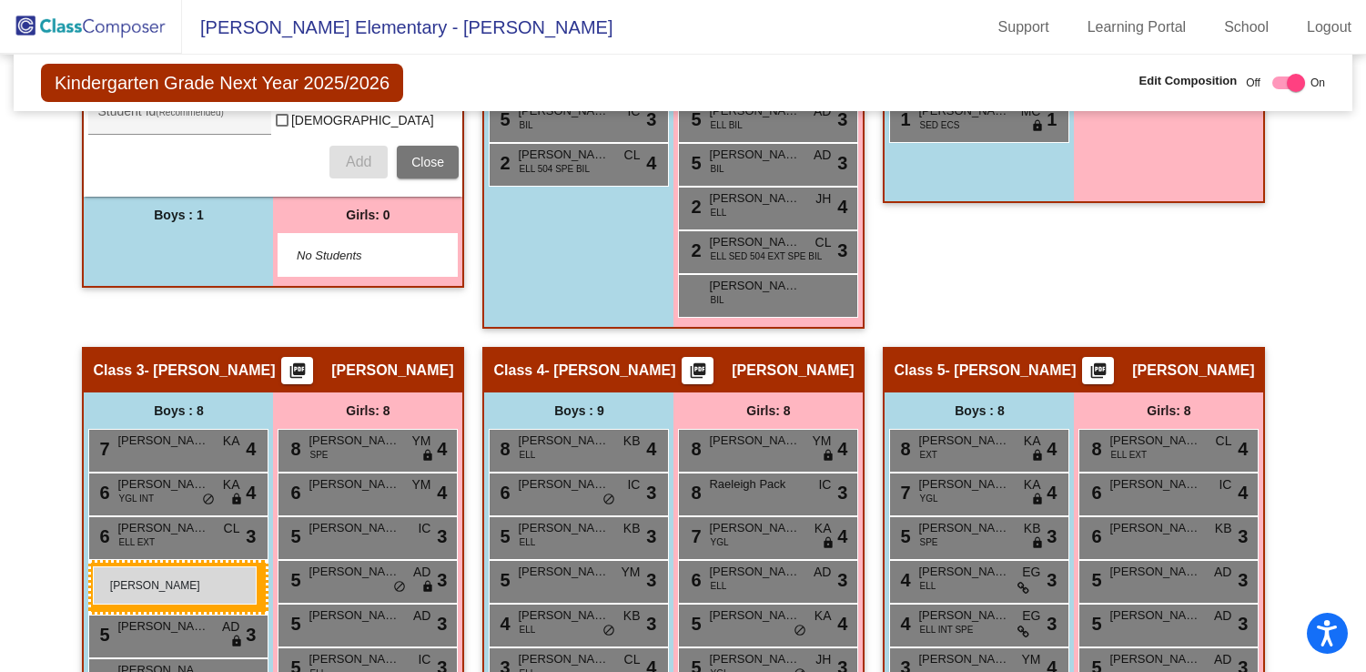
drag, startPoint x: 182, startPoint y: 249, endPoint x: 93, endPoint y: 565, distance: 329.1
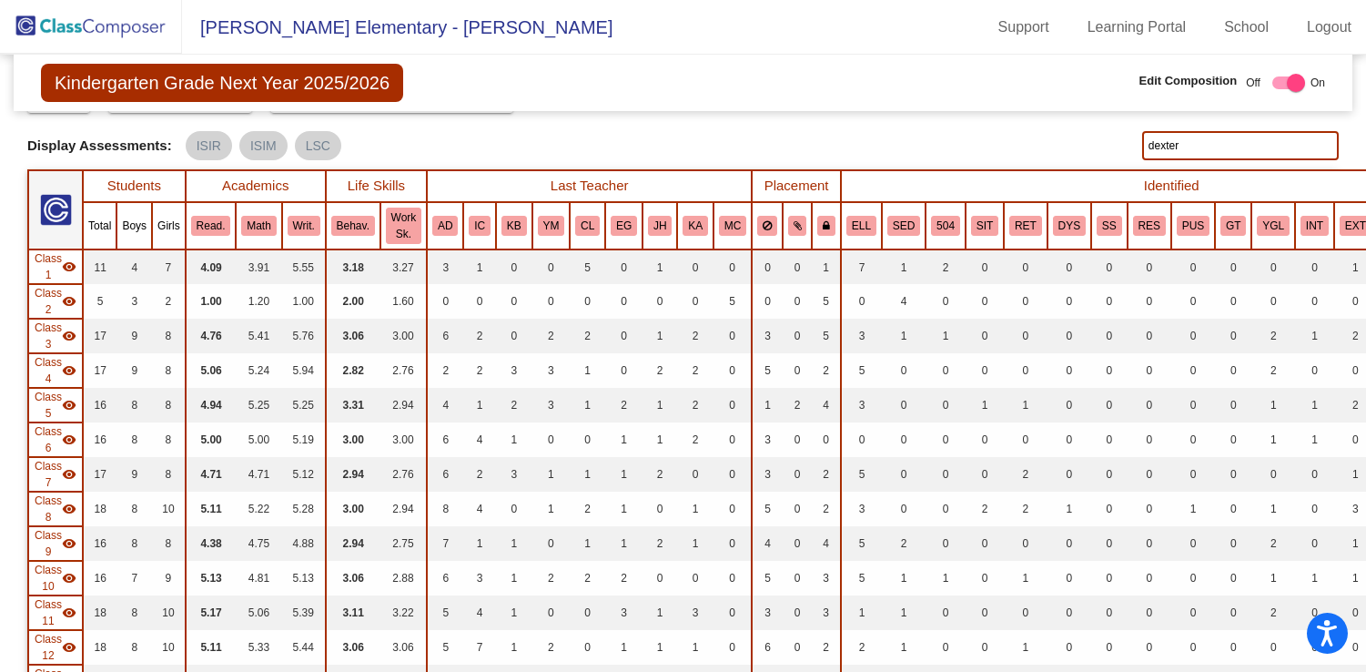
scroll to position [0, 0]
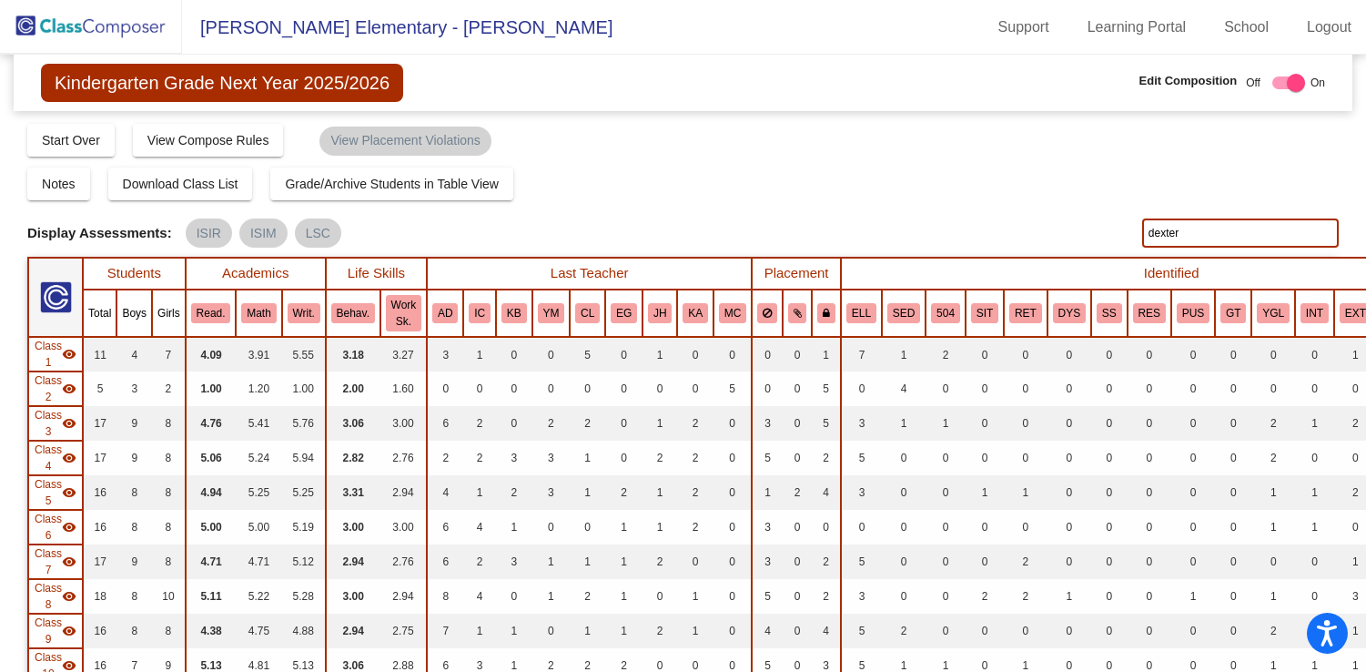
click at [99, 32] on img at bounding box center [91, 27] width 182 height 54
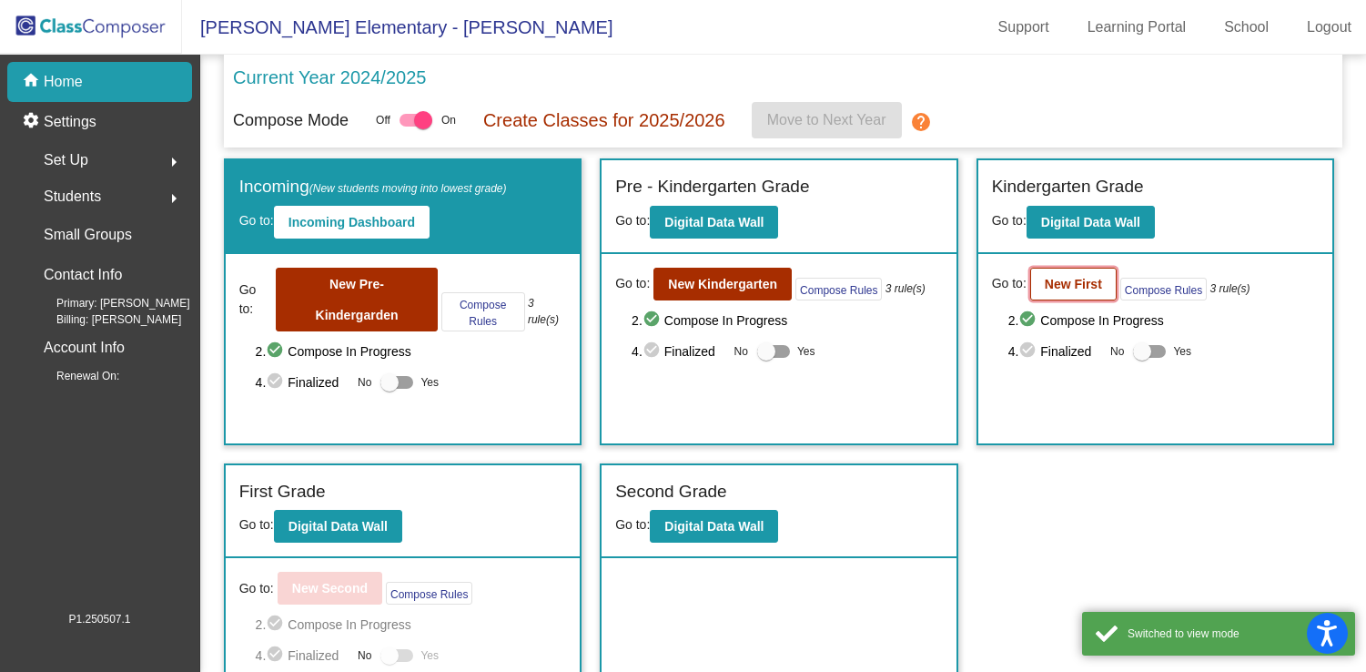
click at [1058, 291] on b "New First" at bounding box center [1073, 284] width 57 height 15
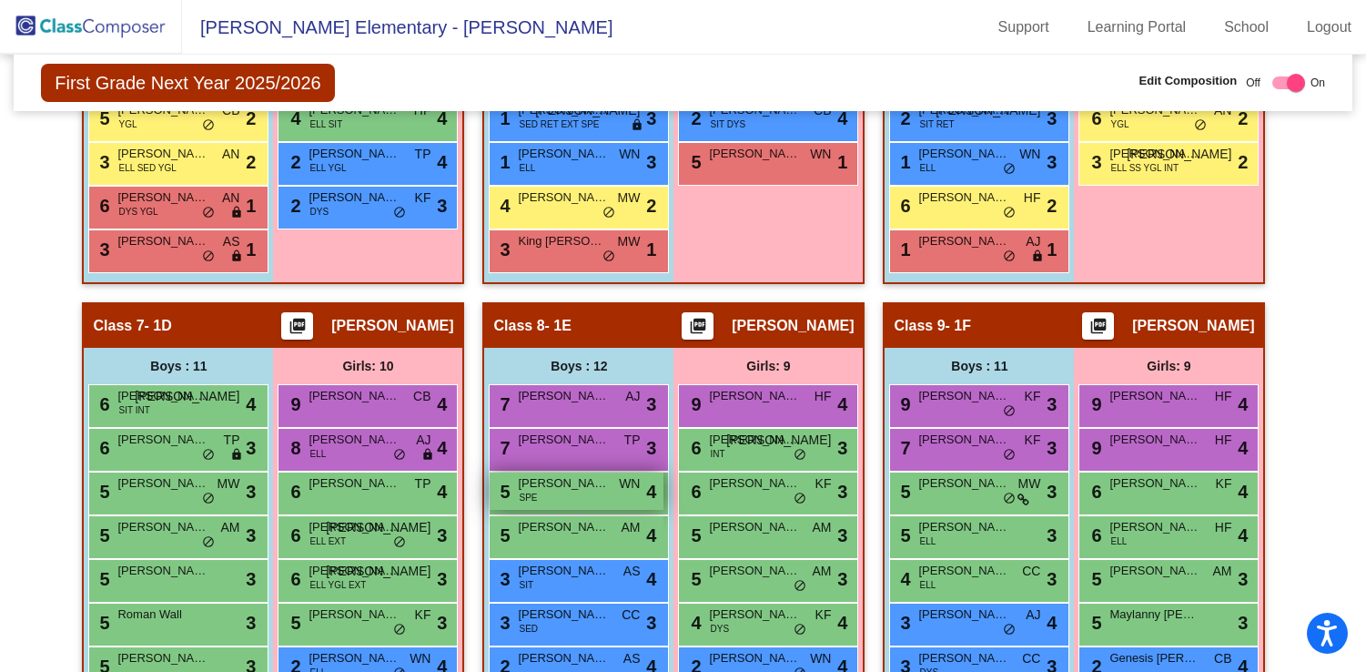
scroll to position [1679, 0]
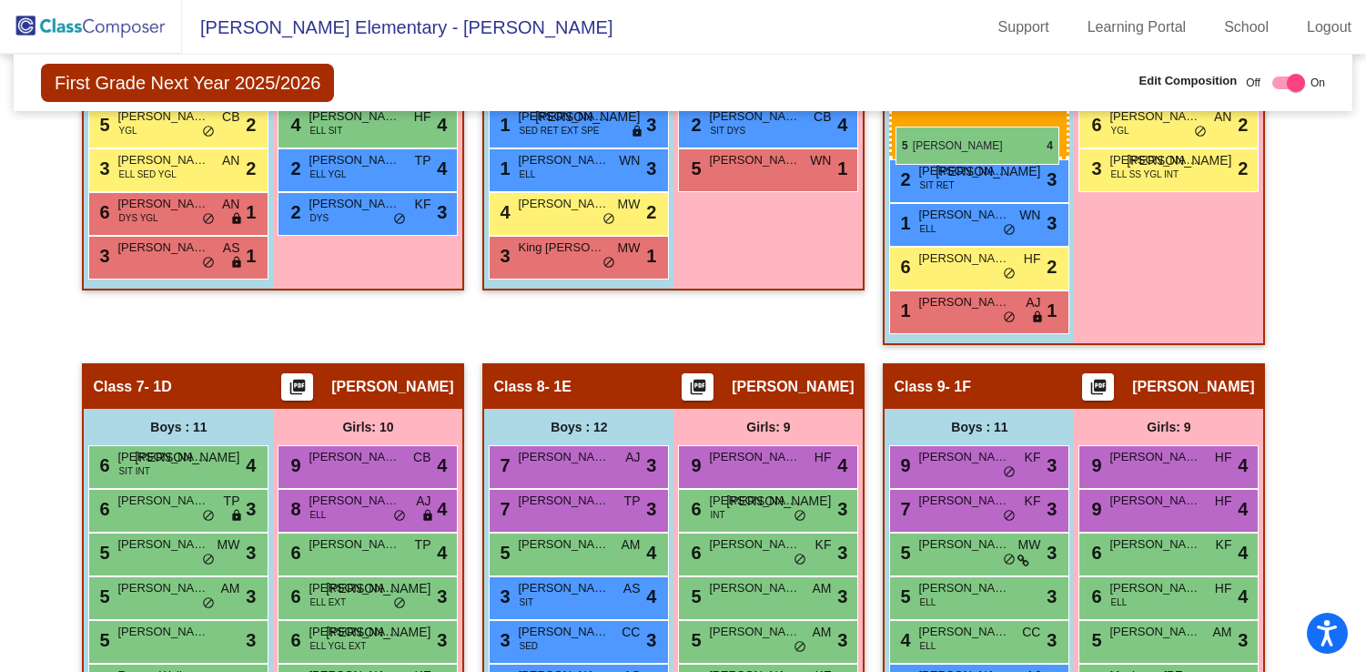
drag, startPoint x: 545, startPoint y: 494, endPoint x: 896, endPoint y: 126, distance: 508.7
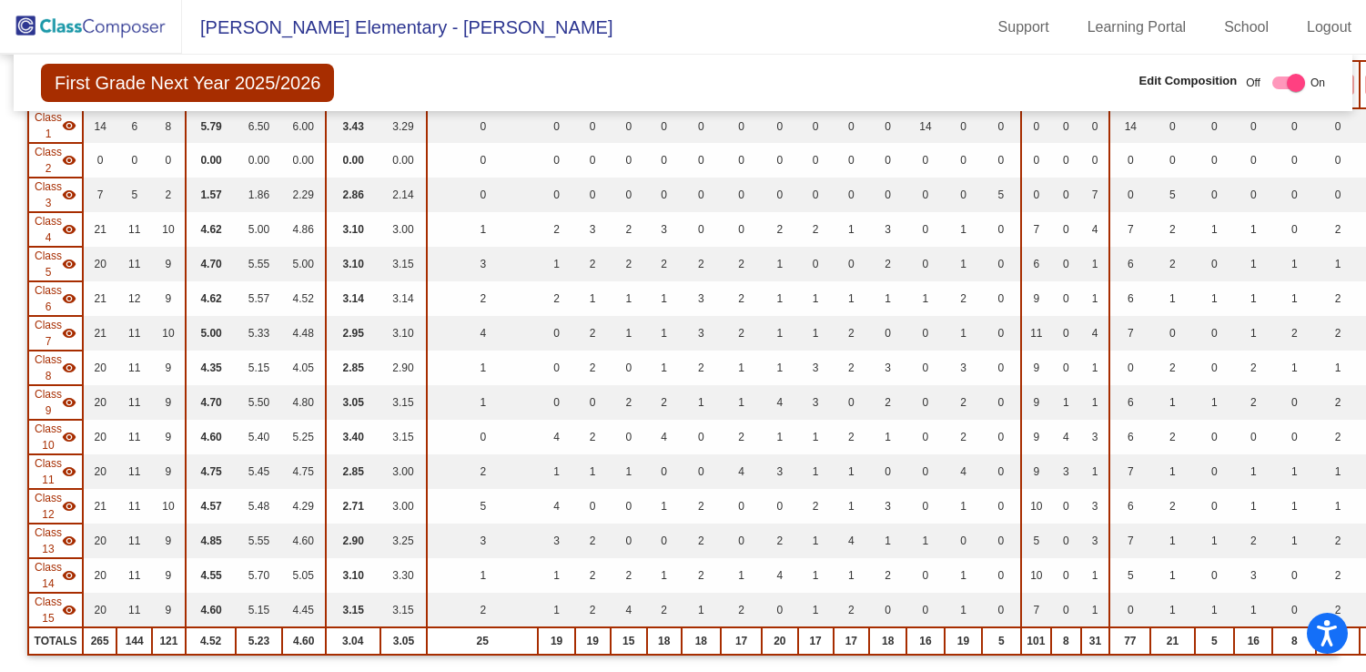
scroll to position [0, 0]
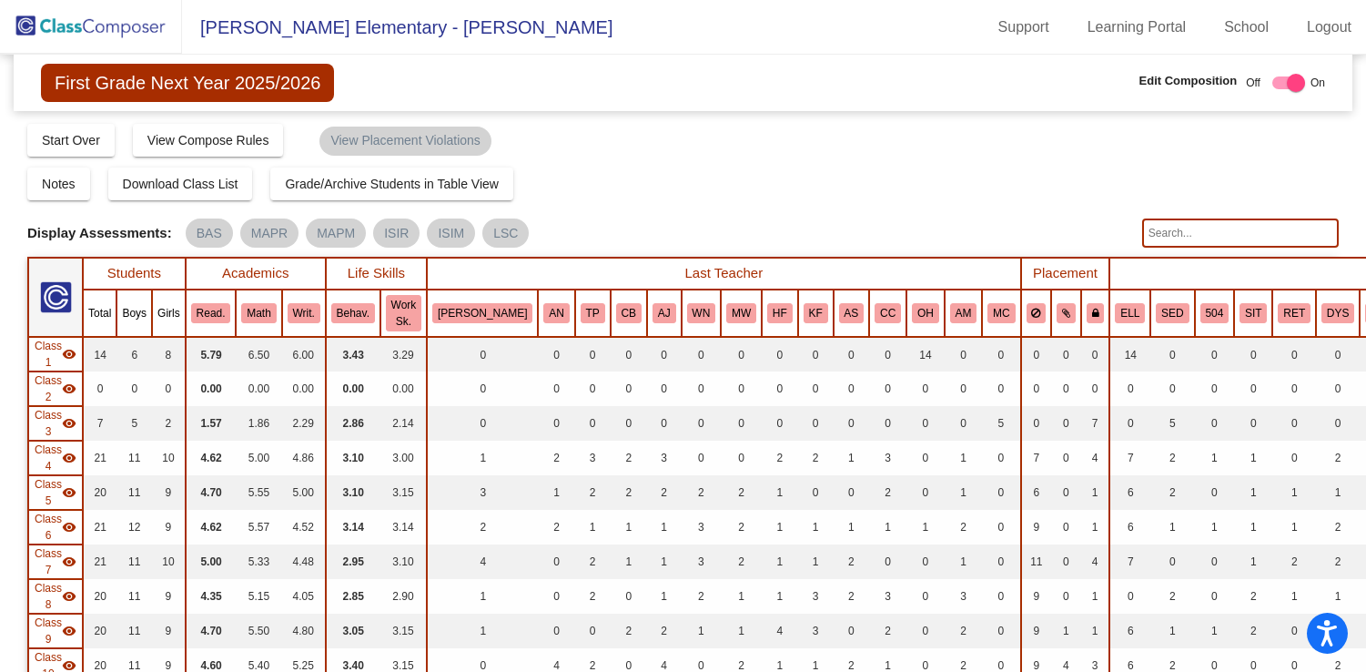
click at [91, 31] on img at bounding box center [91, 27] width 182 height 54
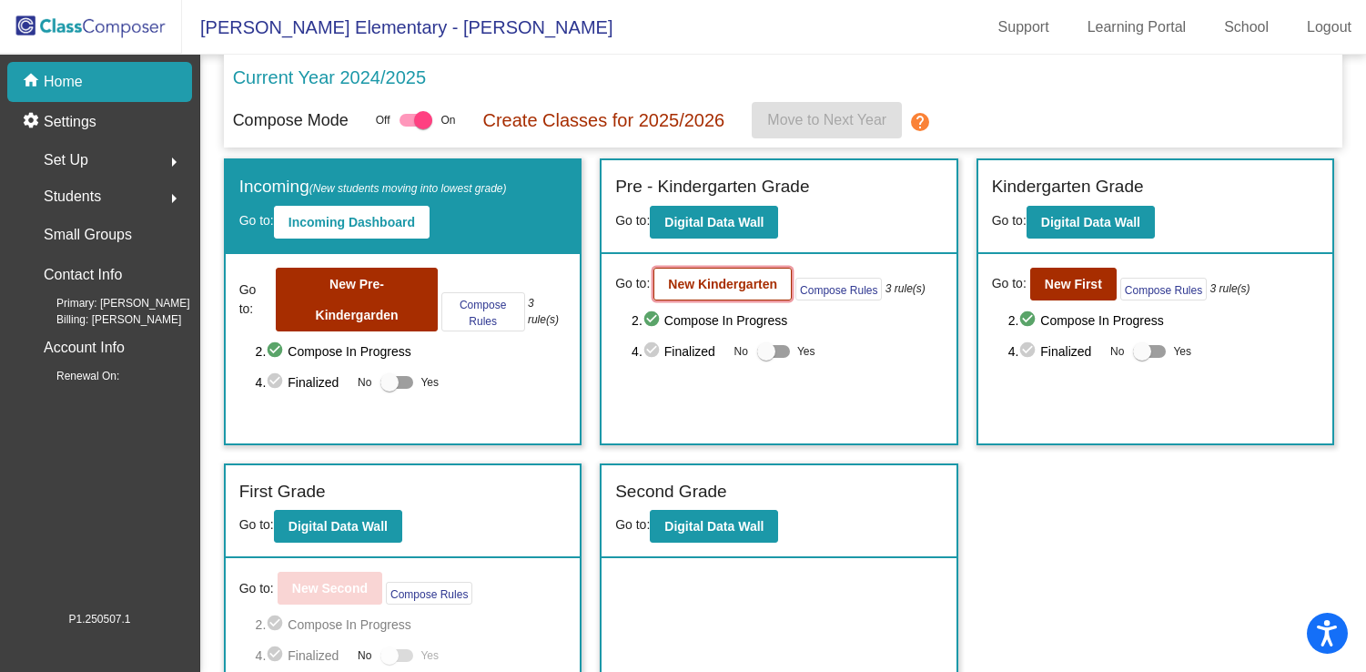
click at [723, 289] on b "New Kindergarten" at bounding box center [722, 284] width 109 height 15
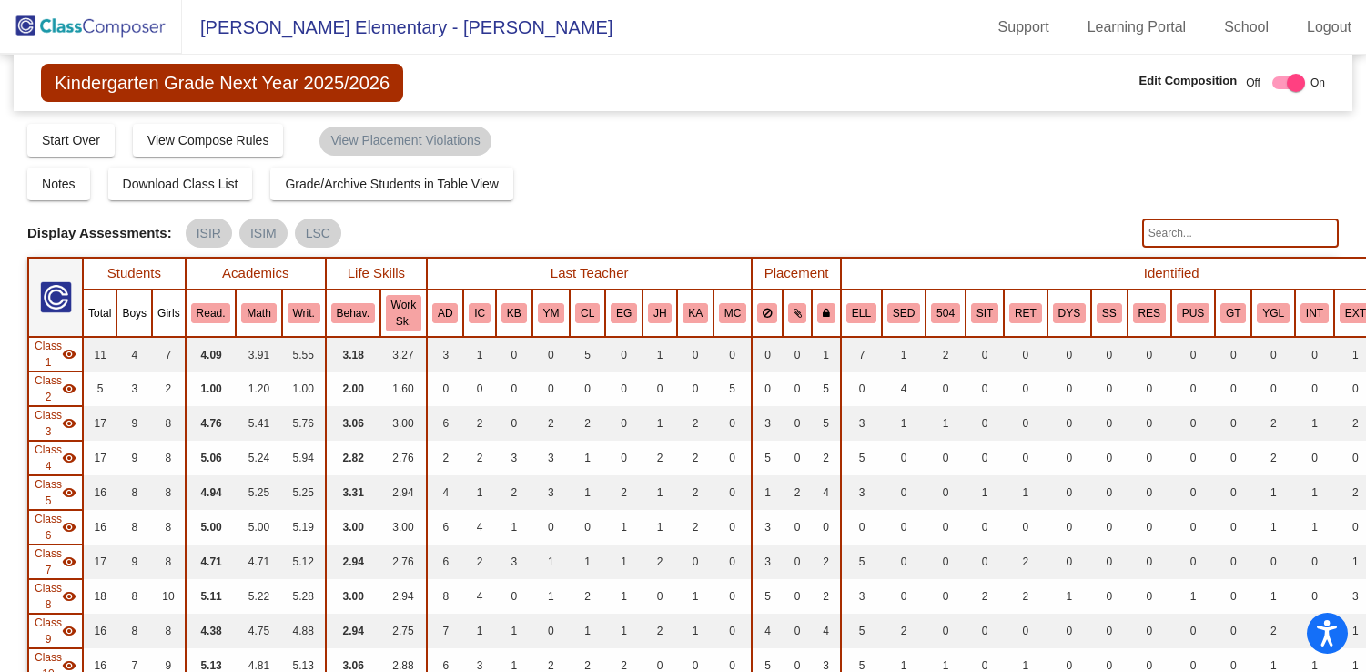
click at [1222, 243] on input "text" at bounding box center [1240, 232] width 197 height 29
type input "a"
click at [1233, 233] on input "carly" at bounding box center [1240, 232] width 197 height 29
click at [1206, 235] on input "hiram" at bounding box center [1240, 232] width 197 height 29
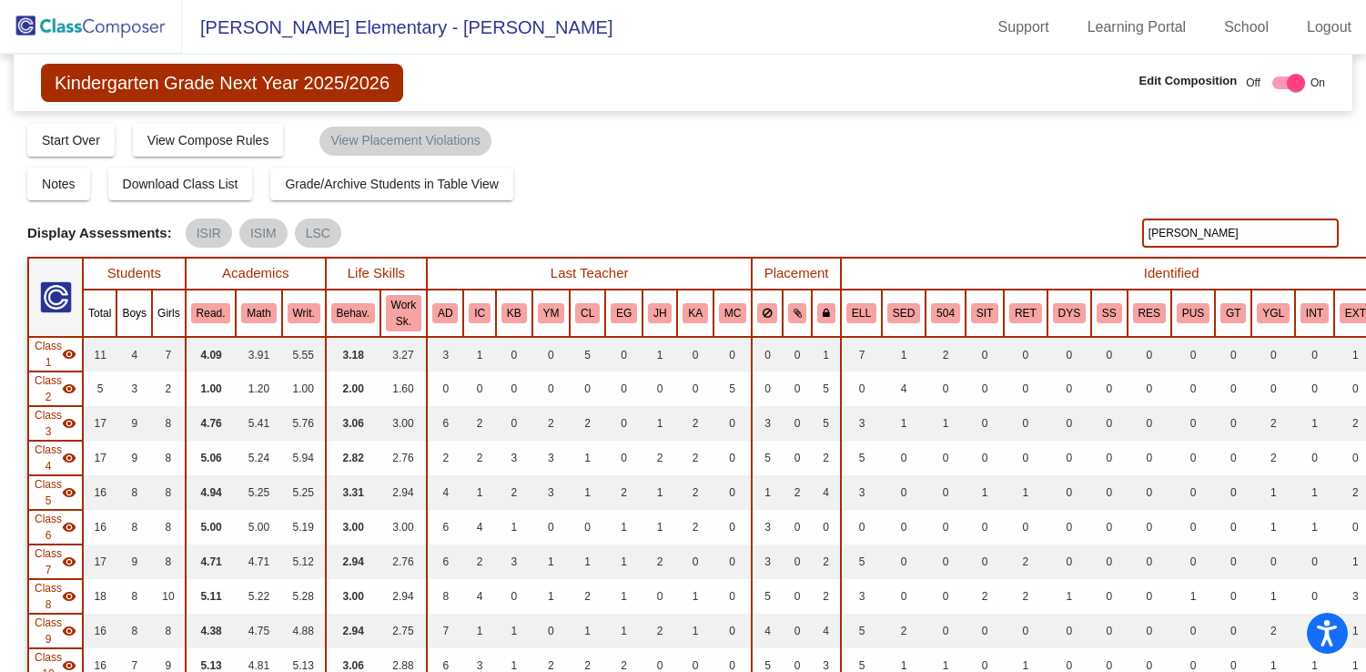
click at [1206, 235] on input "hiram" at bounding box center [1240, 232] width 197 height 29
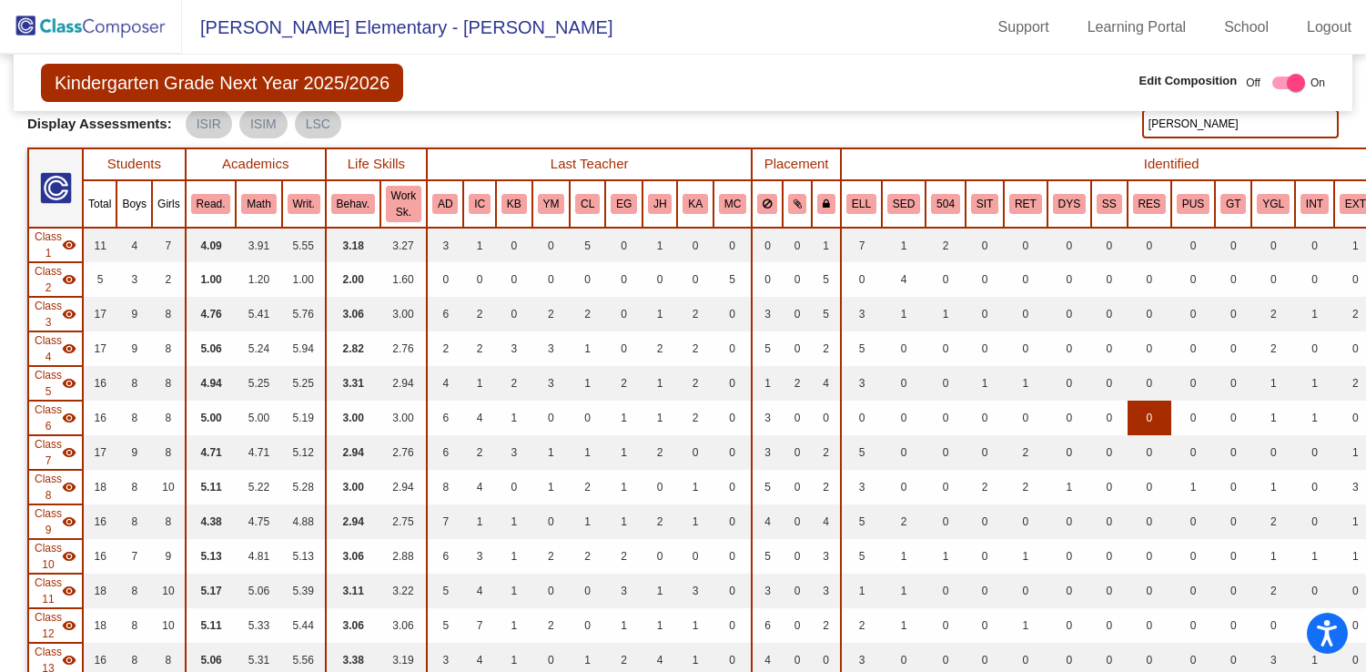
scroll to position [23, 0]
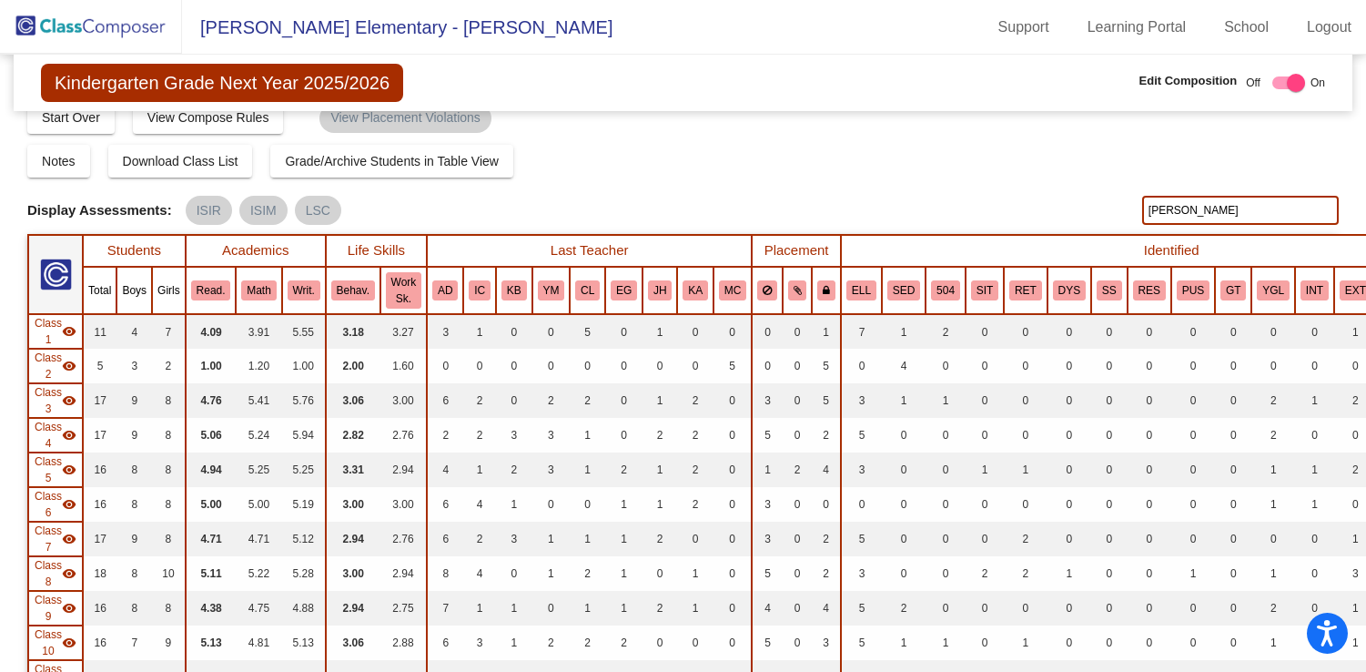
click at [1207, 206] on input "derick" at bounding box center [1240, 210] width 197 height 29
type input "a"
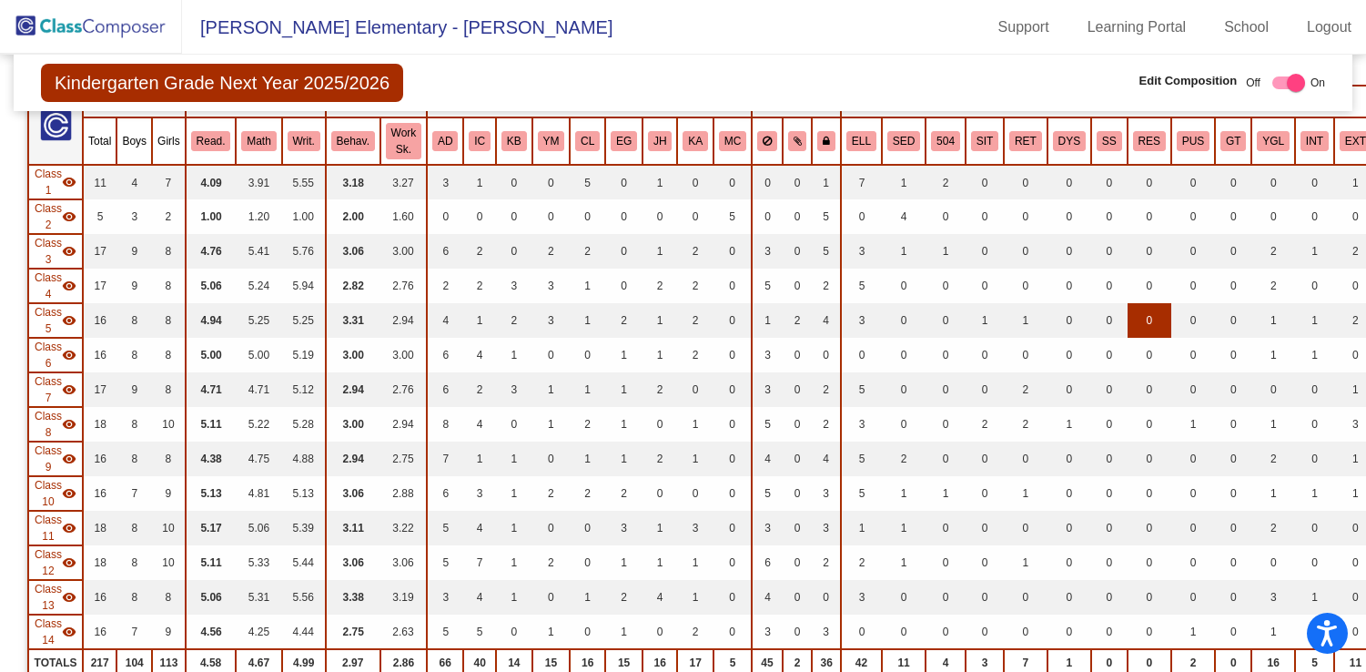
scroll to position [0, 0]
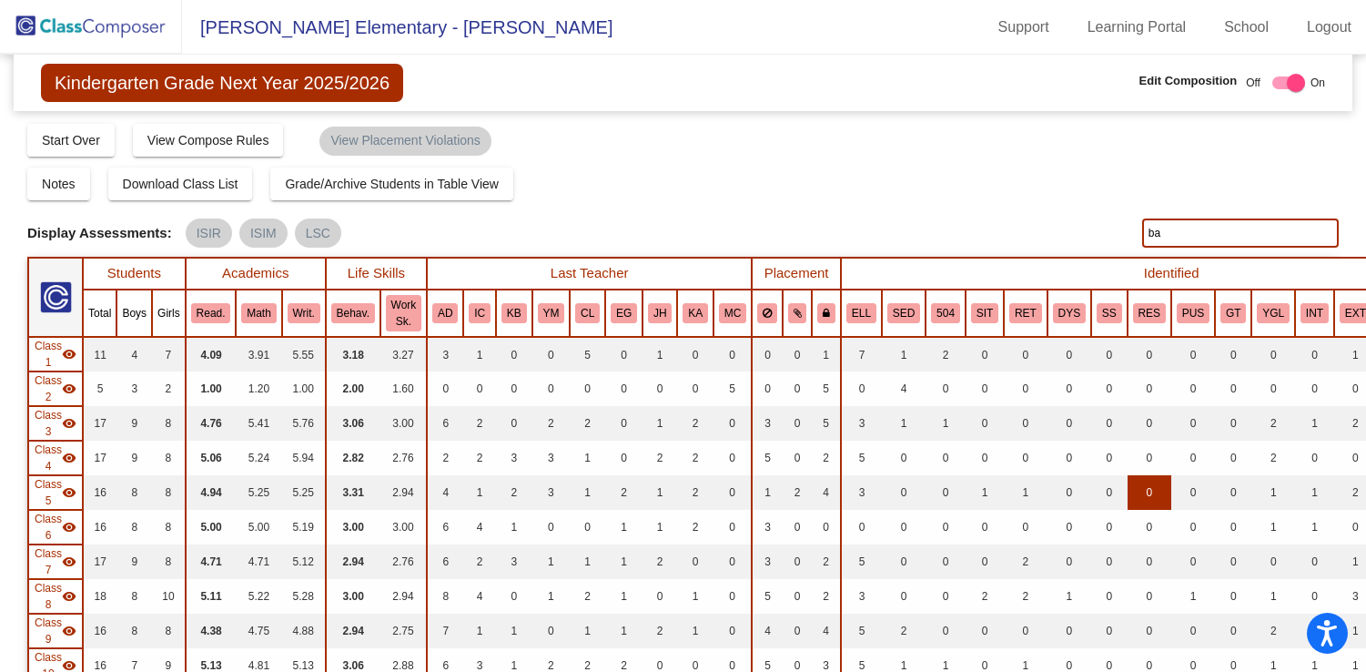
type input "b"
click at [1178, 228] on input "everly" at bounding box center [1240, 232] width 197 height 29
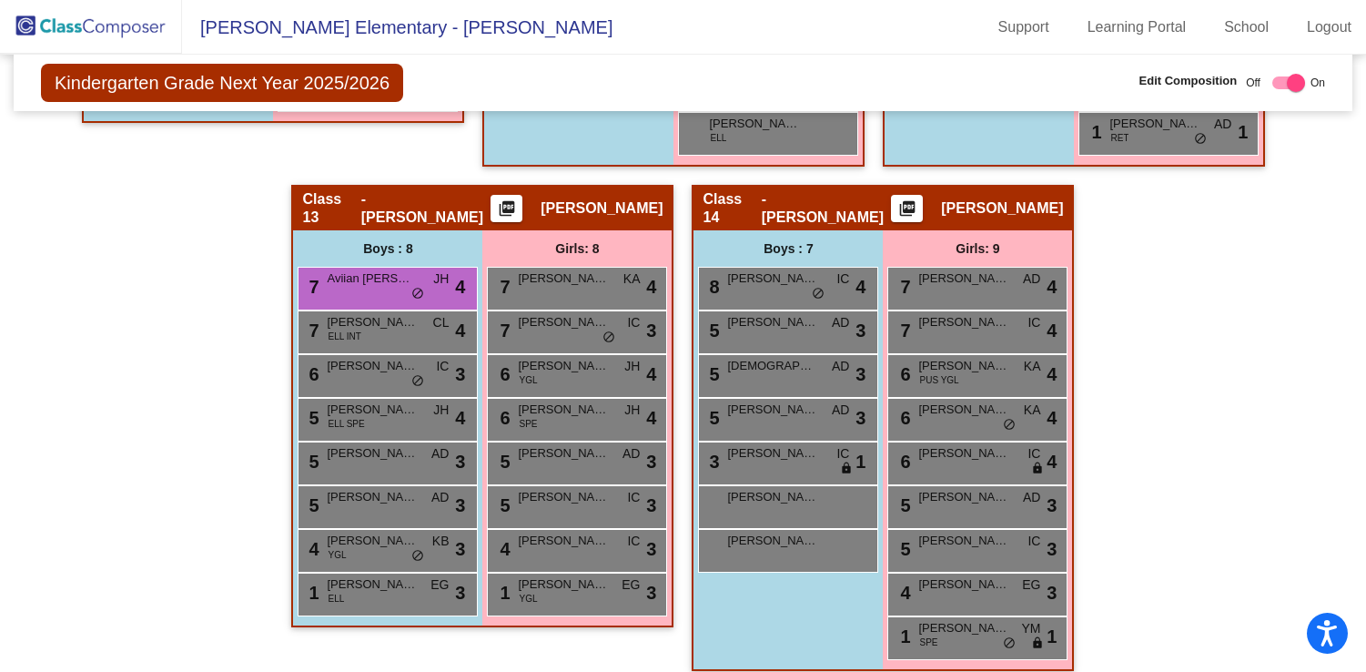
scroll to position [2837, 0]
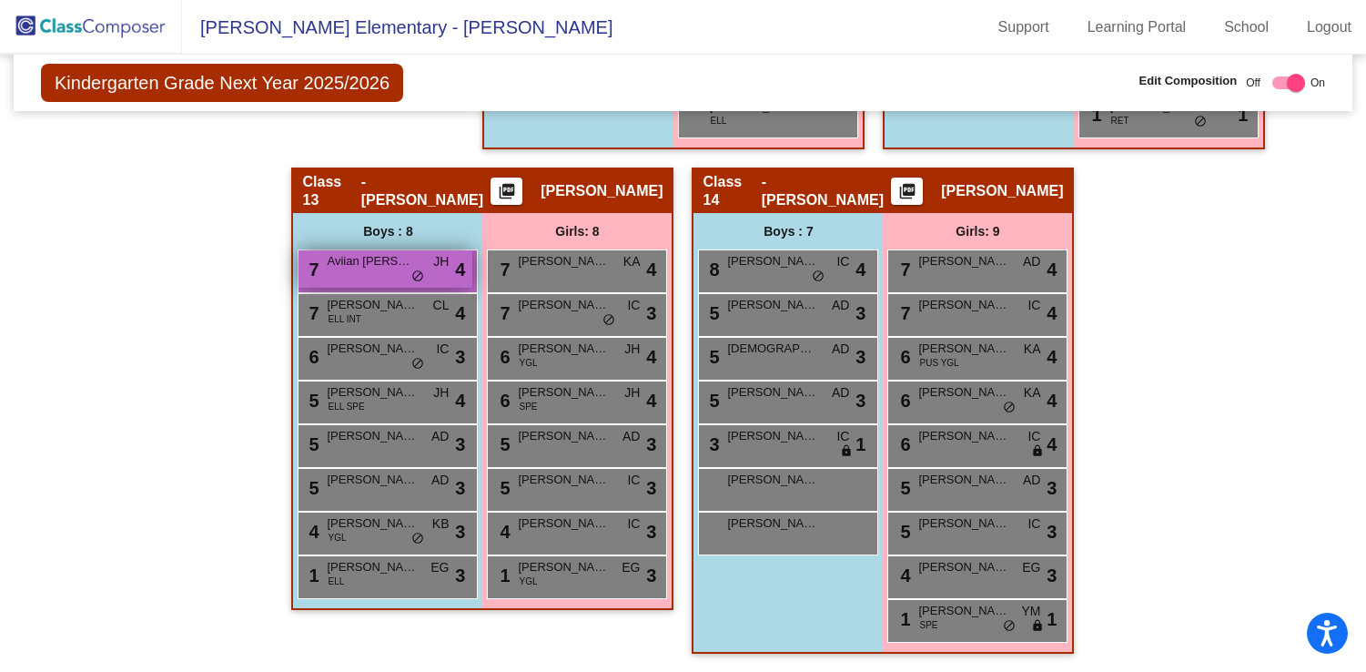
click at [337, 269] on span "Aviian [PERSON_NAME]" at bounding box center [372, 261] width 91 height 18
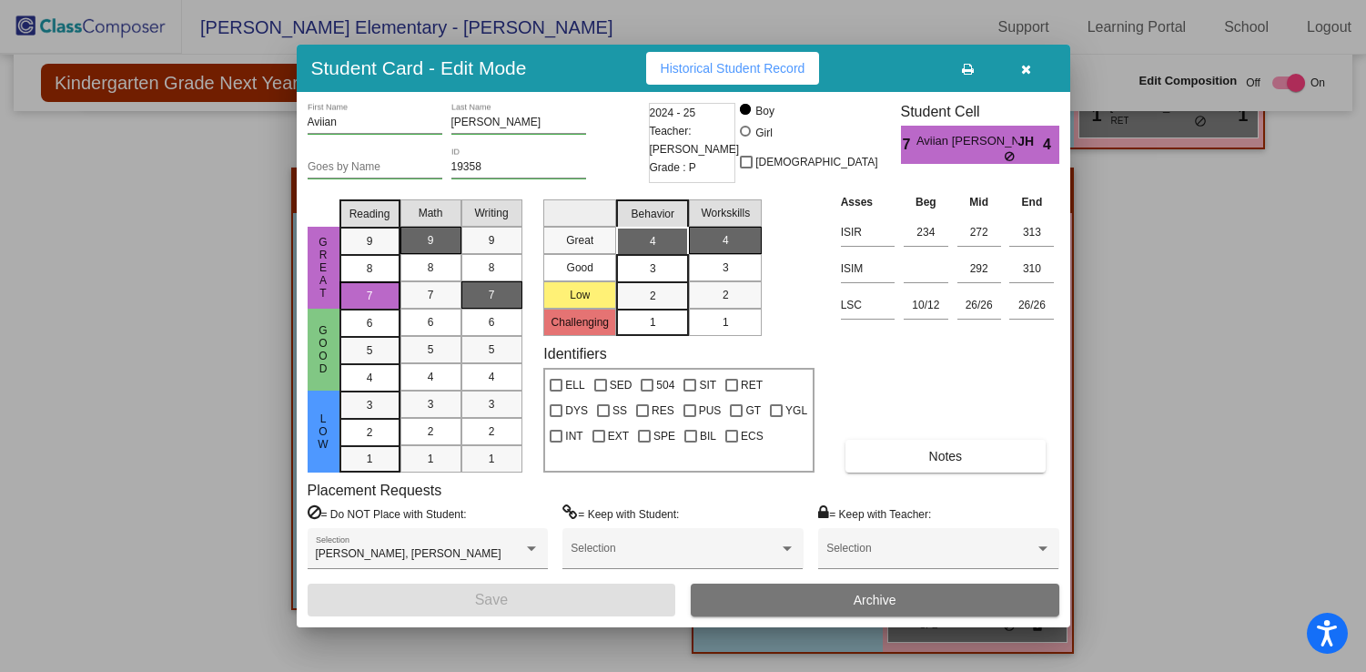
click at [1030, 66] on icon "button" at bounding box center [1026, 69] width 10 height 13
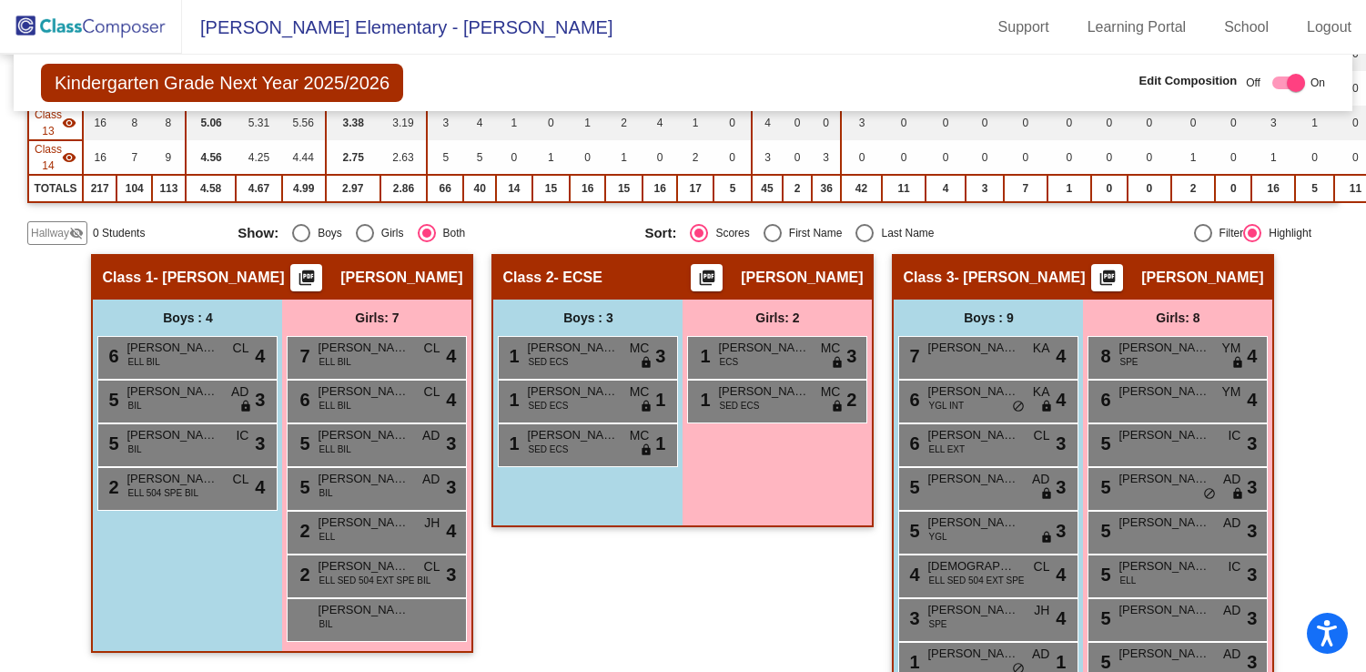
scroll to position [0, 0]
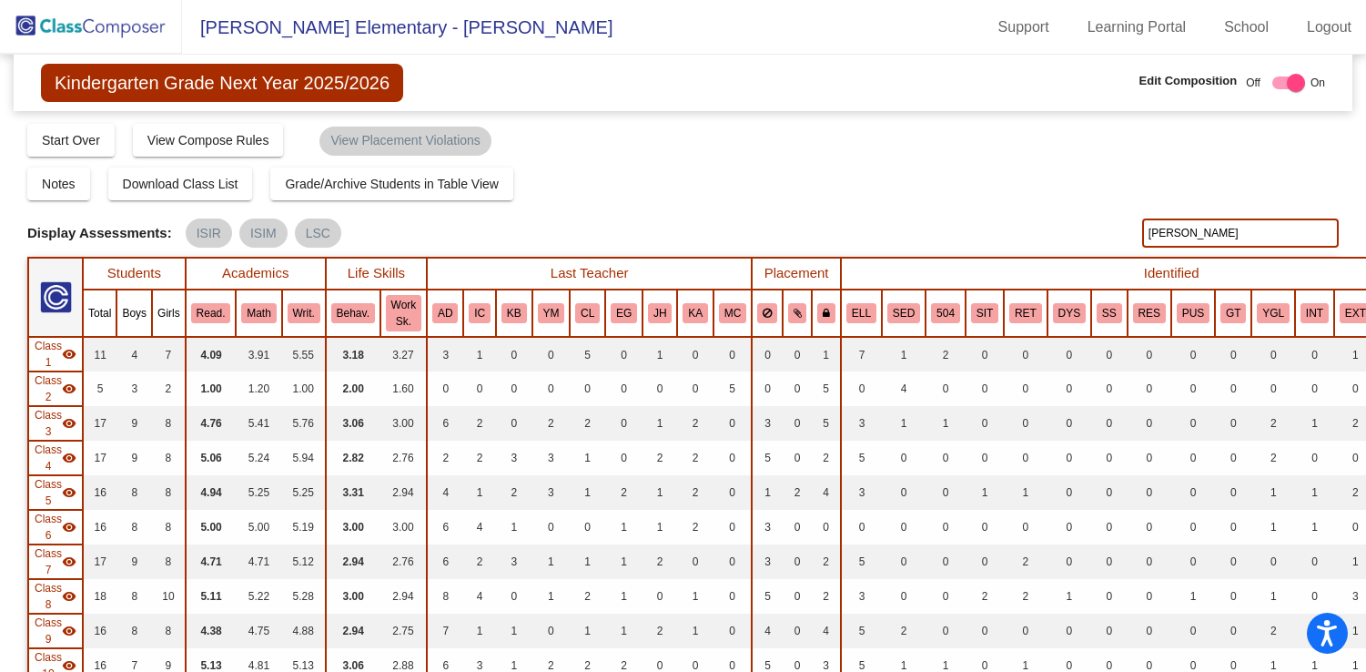
click at [1204, 238] on input "carrillo" at bounding box center [1240, 232] width 197 height 29
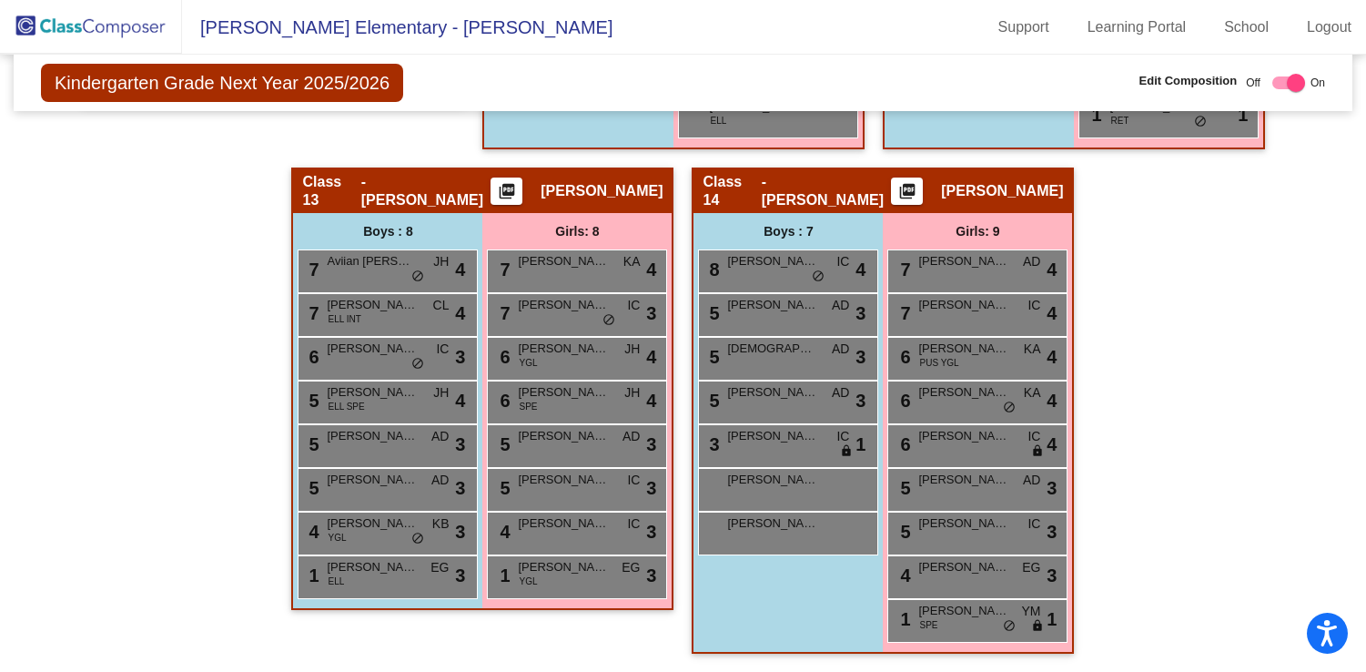
type input "carson"
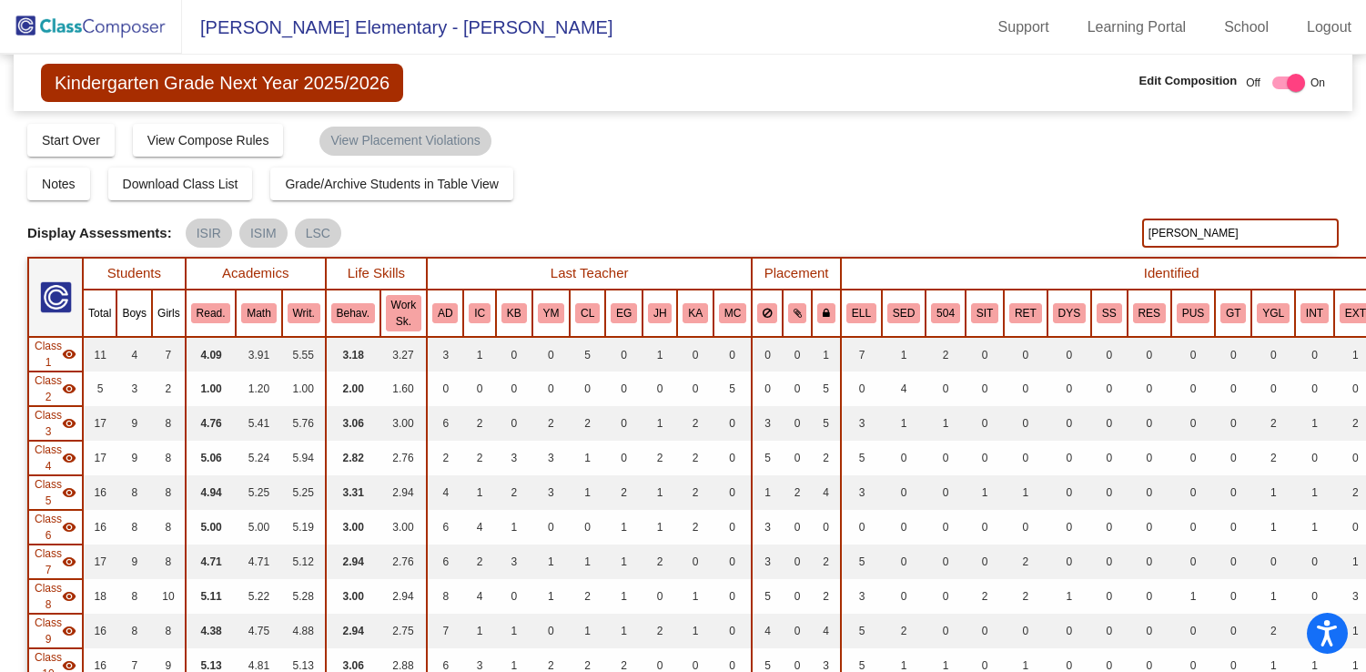
click at [105, 25] on img at bounding box center [91, 27] width 182 height 54
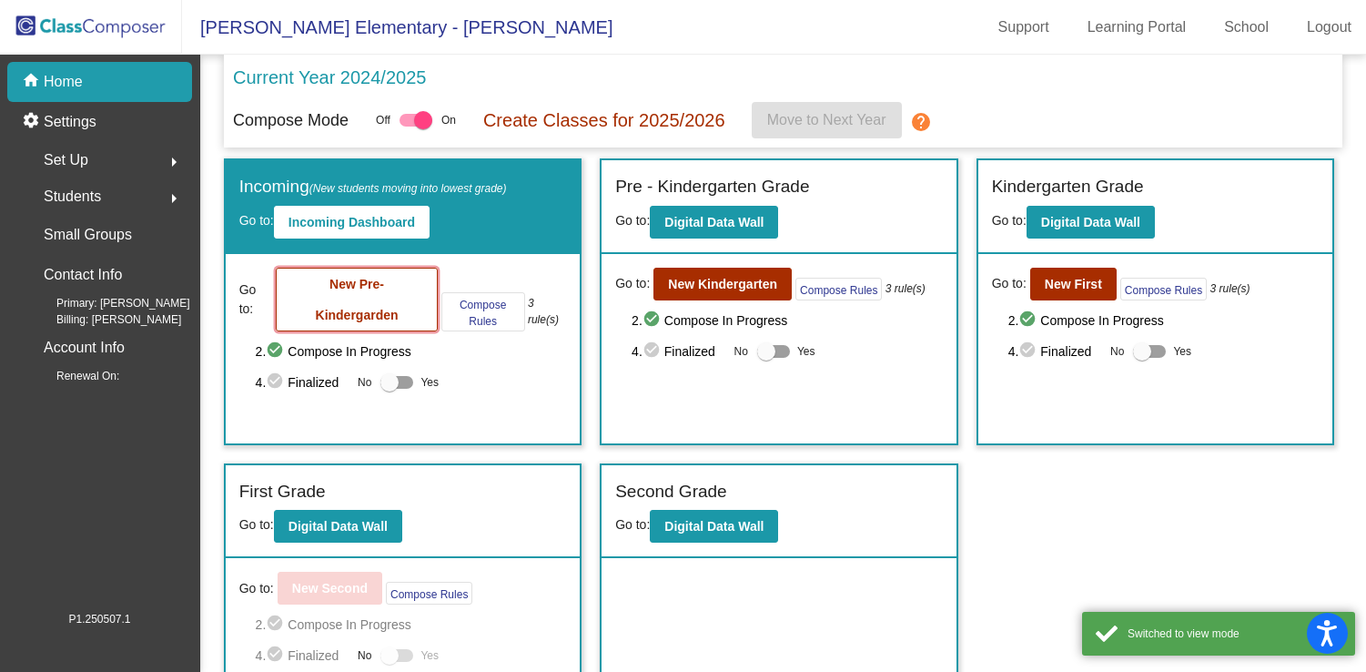
click at [351, 304] on button "New Pre-Kindergarden" at bounding box center [356, 300] width 161 height 64
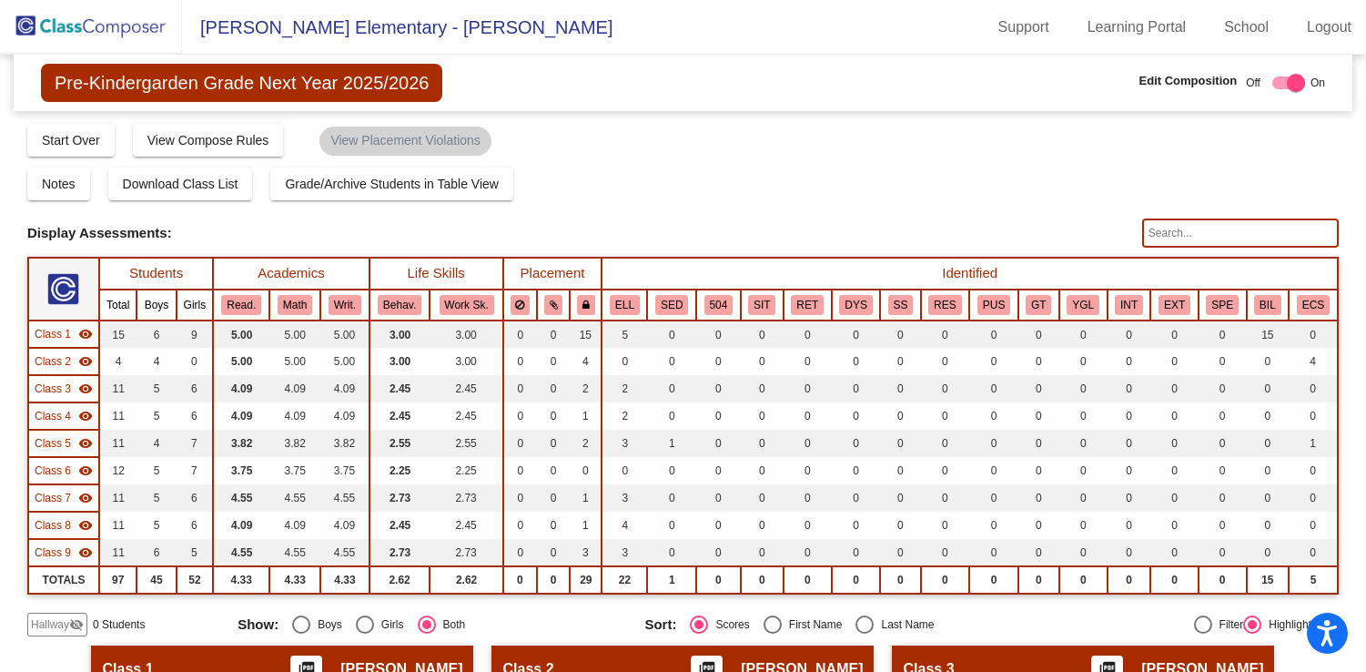
click at [1196, 238] on input "text" at bounding box center [1240, 232] width 197 height 29
click at [1179, 239] on input "carson" at bounding box center [1240, 232] width 197 height 29
type input "cruz"
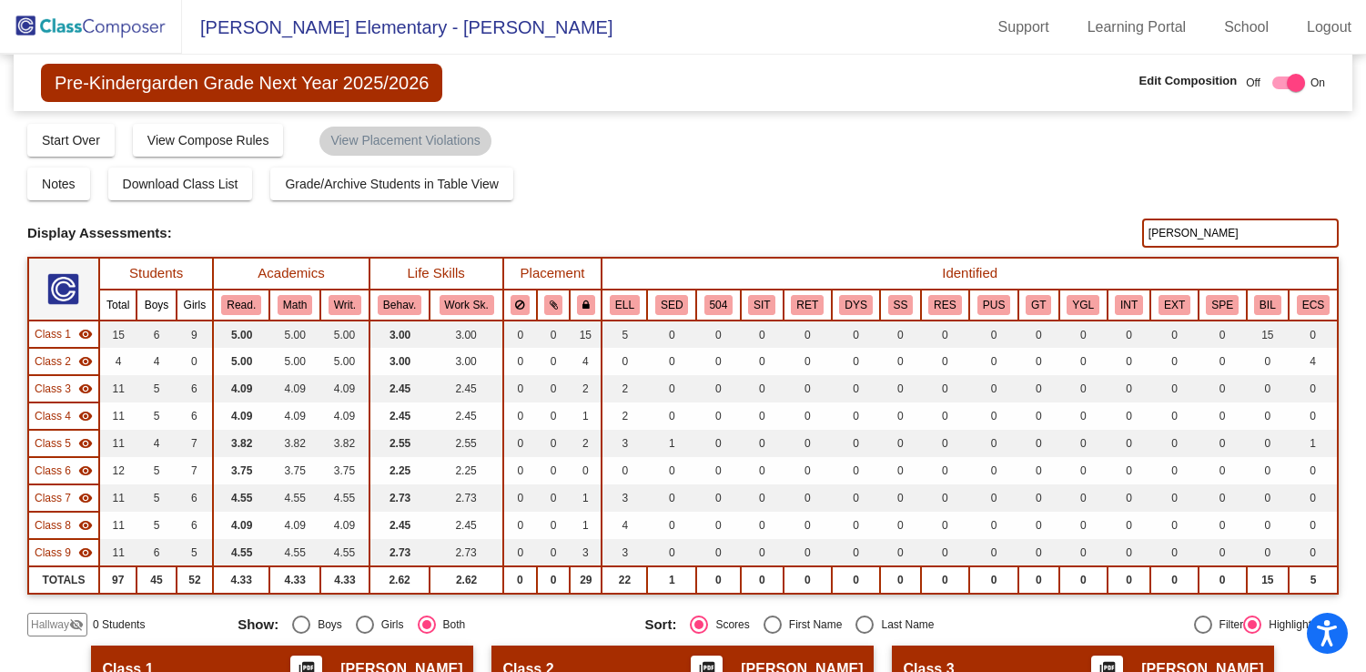
click at [98, 24] on img at bounding box center [91, 27] width 182 height 54
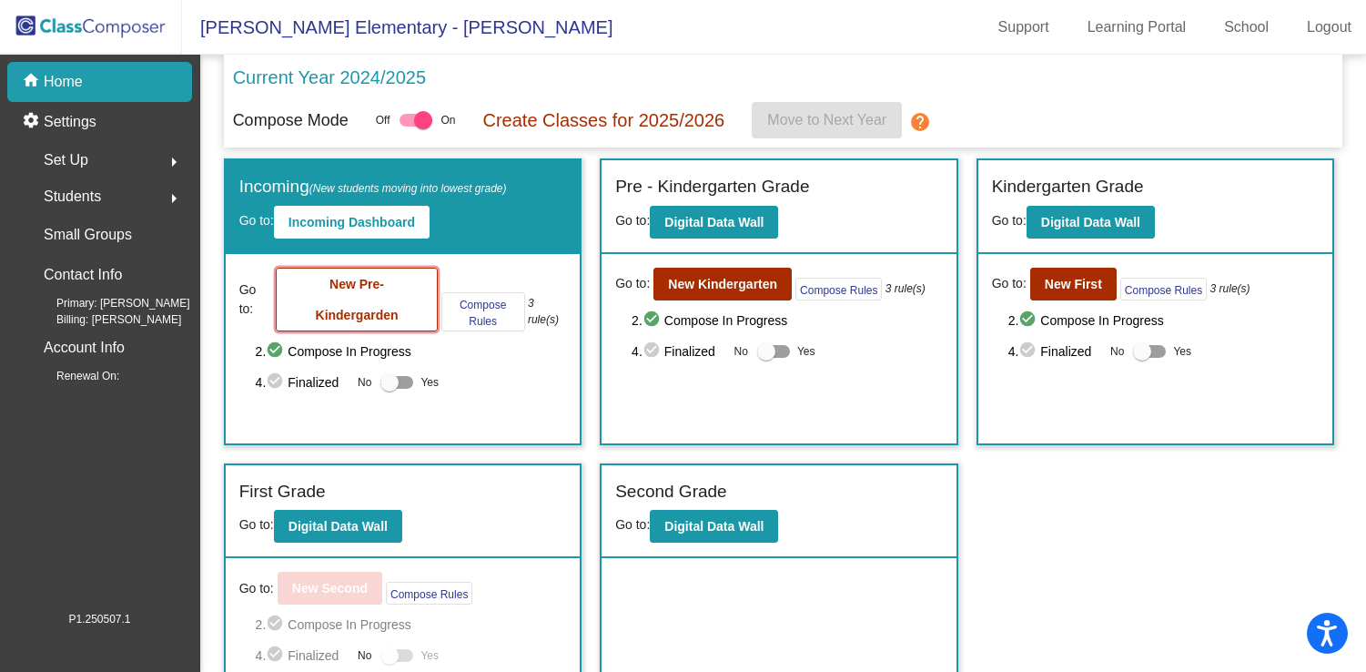
click at [391, 316] on b "New Pre-Kindergarden" at bounding box center [357, 300] width 83 height 46
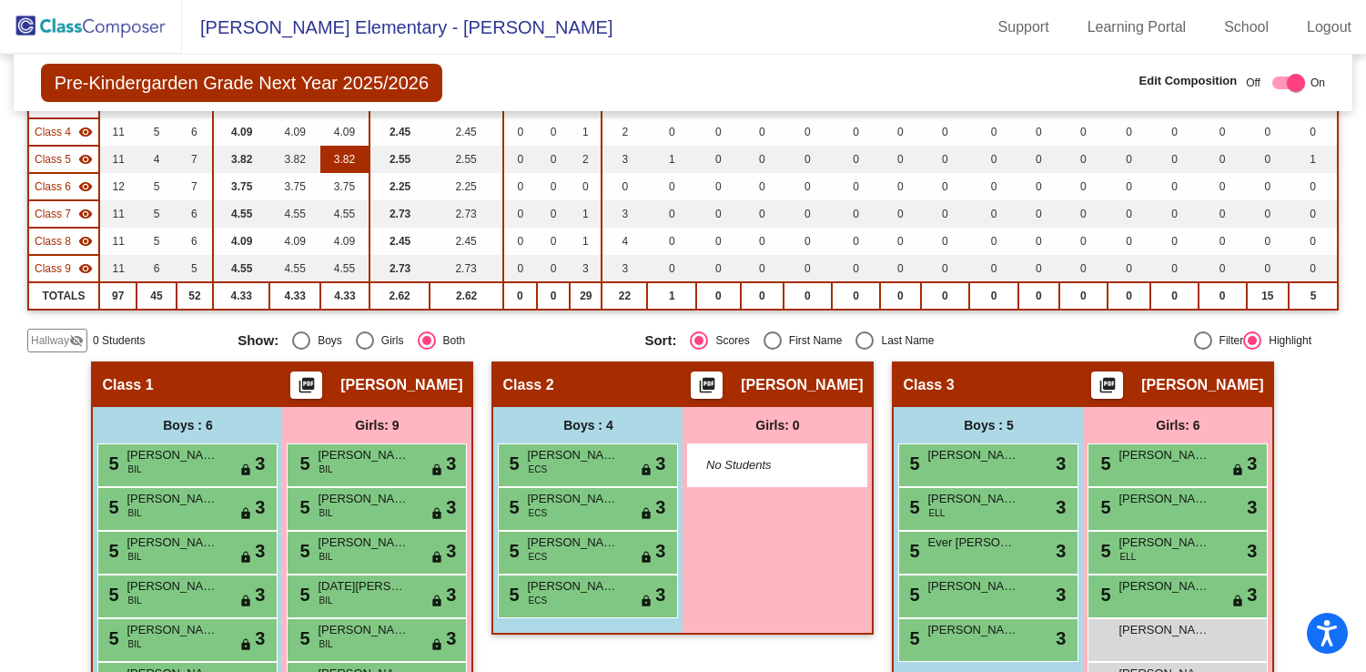
scroll to position [295, 0]
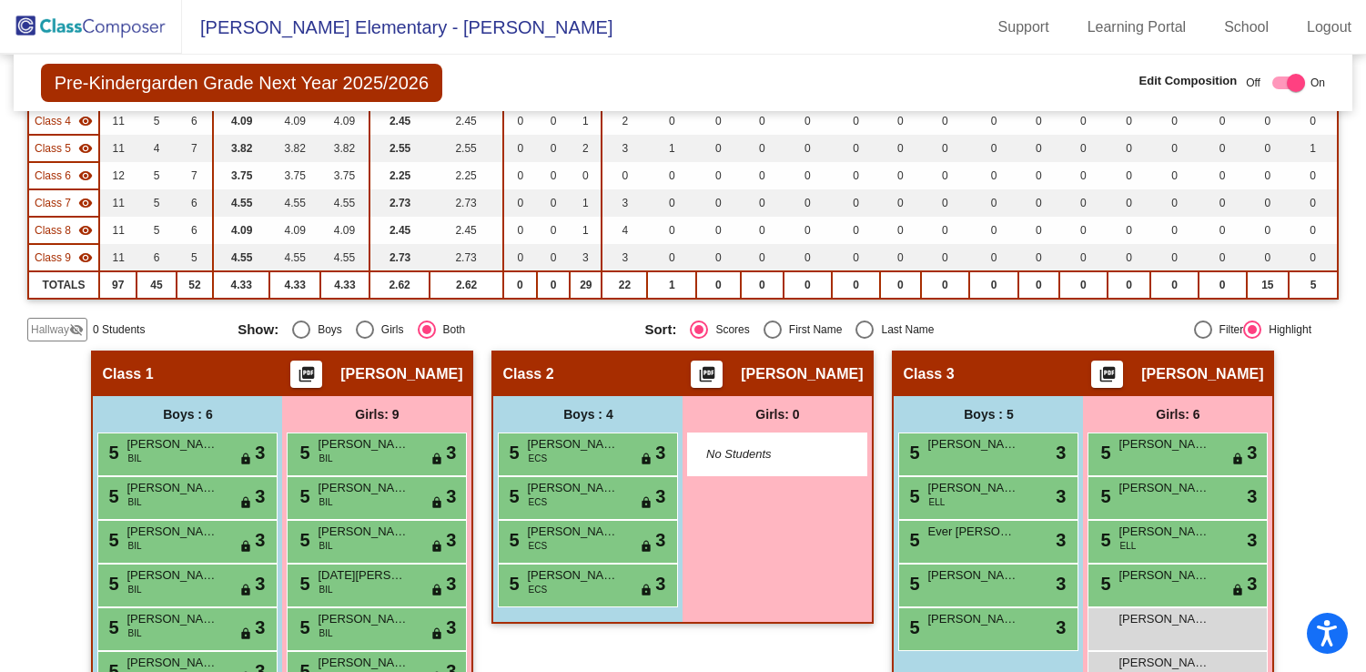
click at [61, 333] on span "Hallway" at bounding box center [50, 329] width 38 height 16
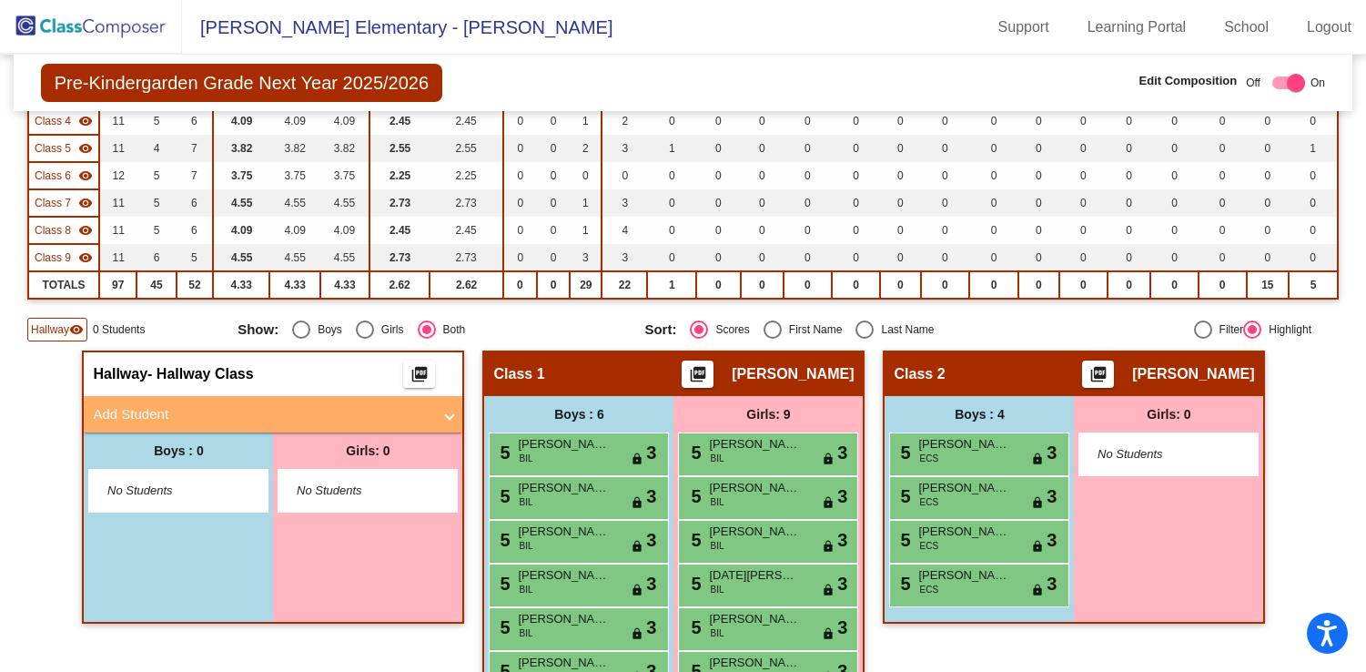
click at [381, 429] on mat-expansion-panel-header "Add Student" at bounding box center [273, 414] width 379 height 36
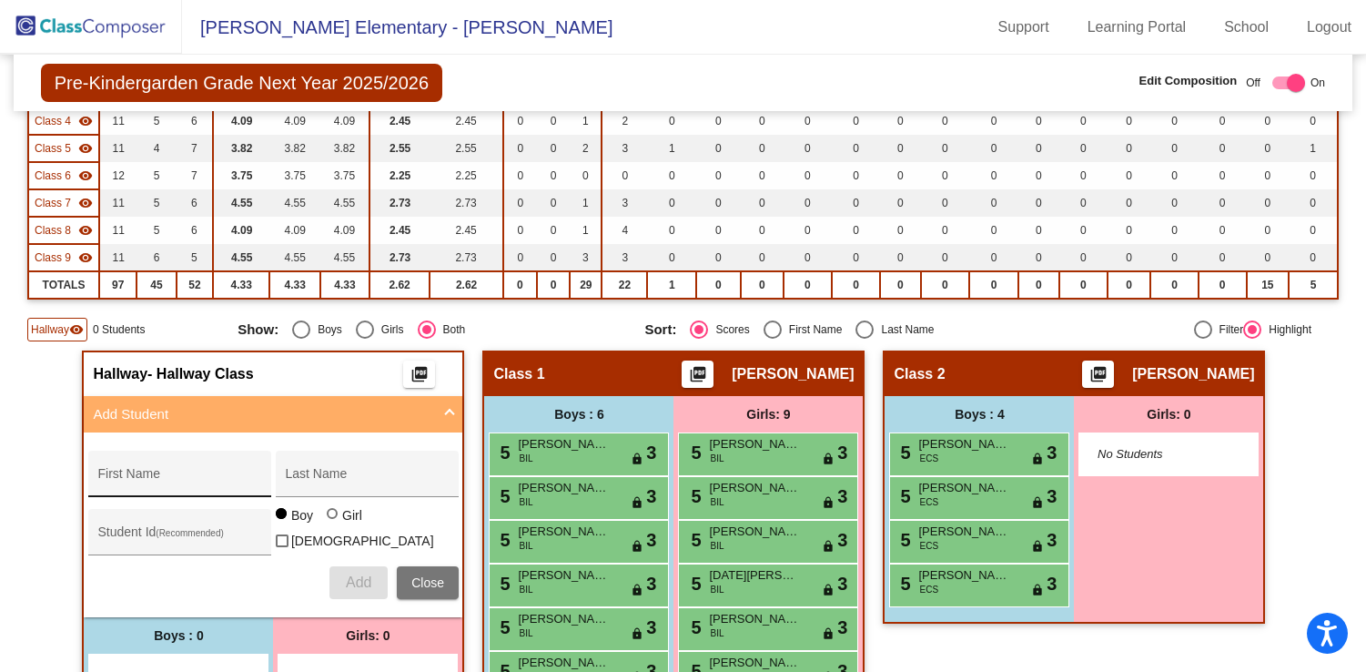
click at [189, 472] on div "First Name" at bounding box center [179, 479] width 164 height 37
type input "Antonio"
type input "Ayala"
click at [363, 583] on span "Add" at bounding box center [358, 581] width 25 height 15
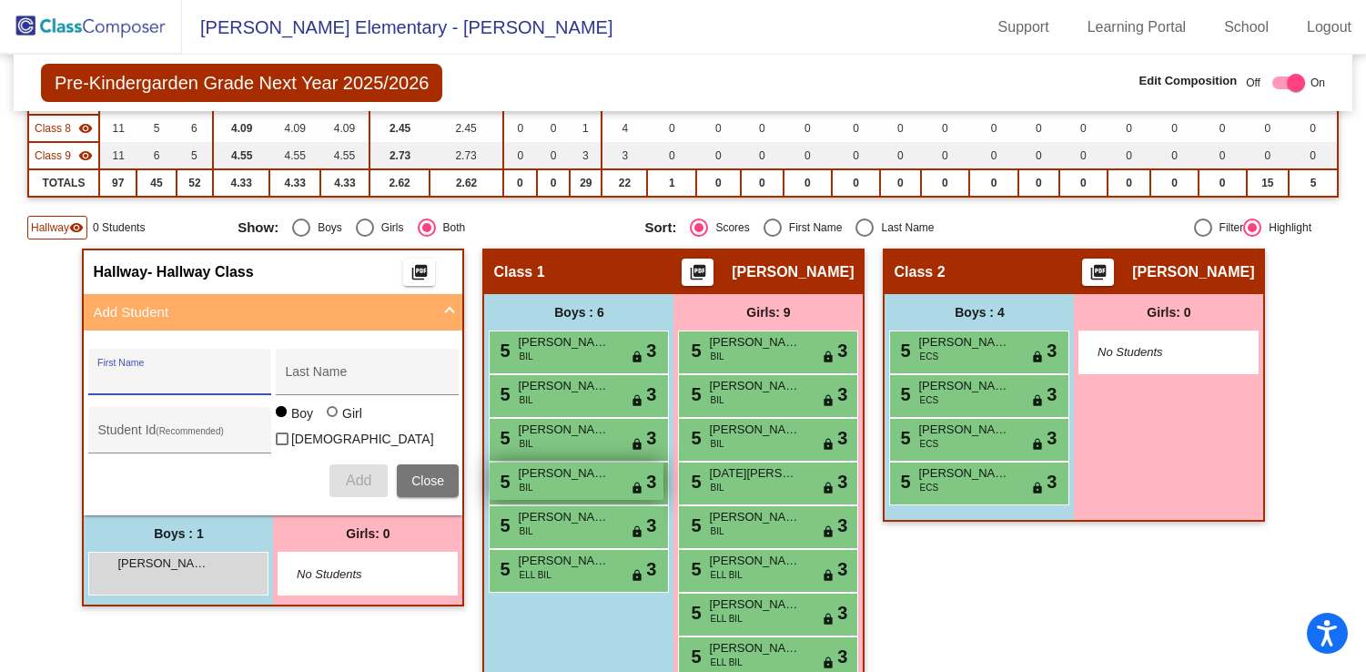
scroll to position [412, 0]
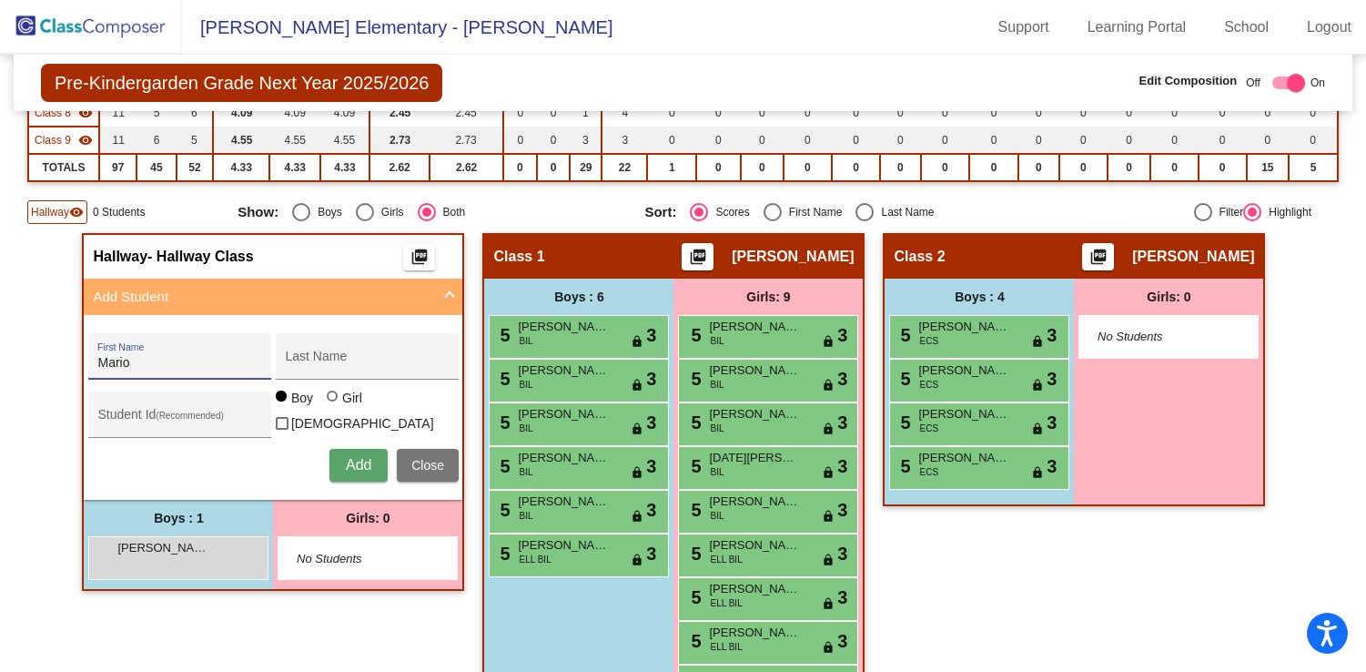
type input "Mario"
type input "Becerra Leyva"
click at [346, 461] on span "Add" at bounding box center [358, 464] width 25 height 15
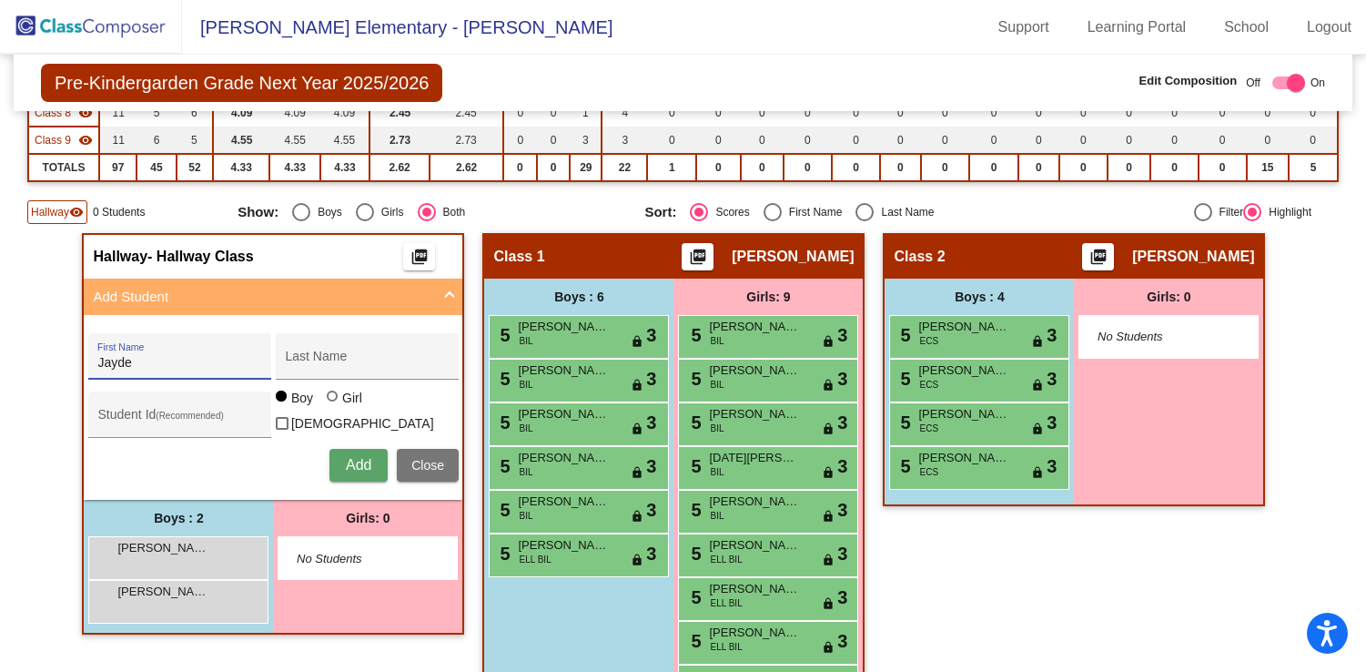
type input "Jayde"
type input "Harms Wall"
click at [328, 401] on div at bounding box center [332, 396] width 11 height 11
click at [333, 406] on input "Girl" at bounding box center [333, 405] width 1 height 1
radio input "true"
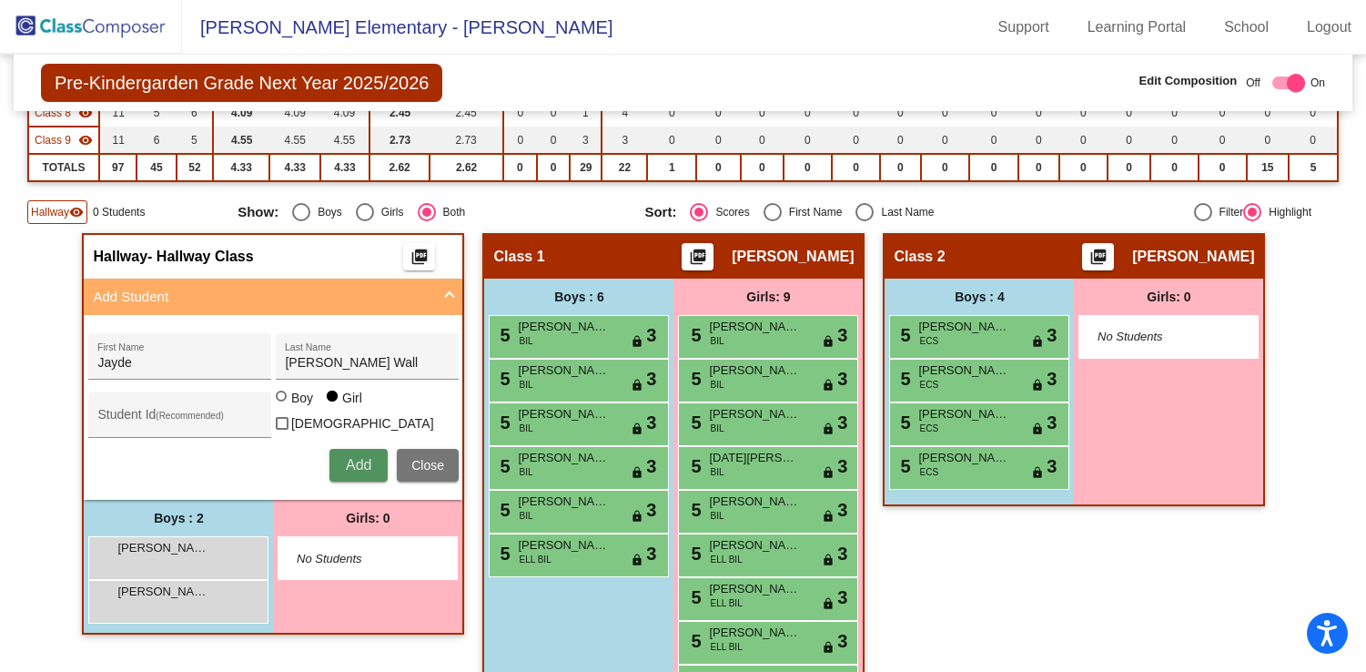
click at [357, 461] on span "Add" at bounding box center [358, 464] width 25 height 15
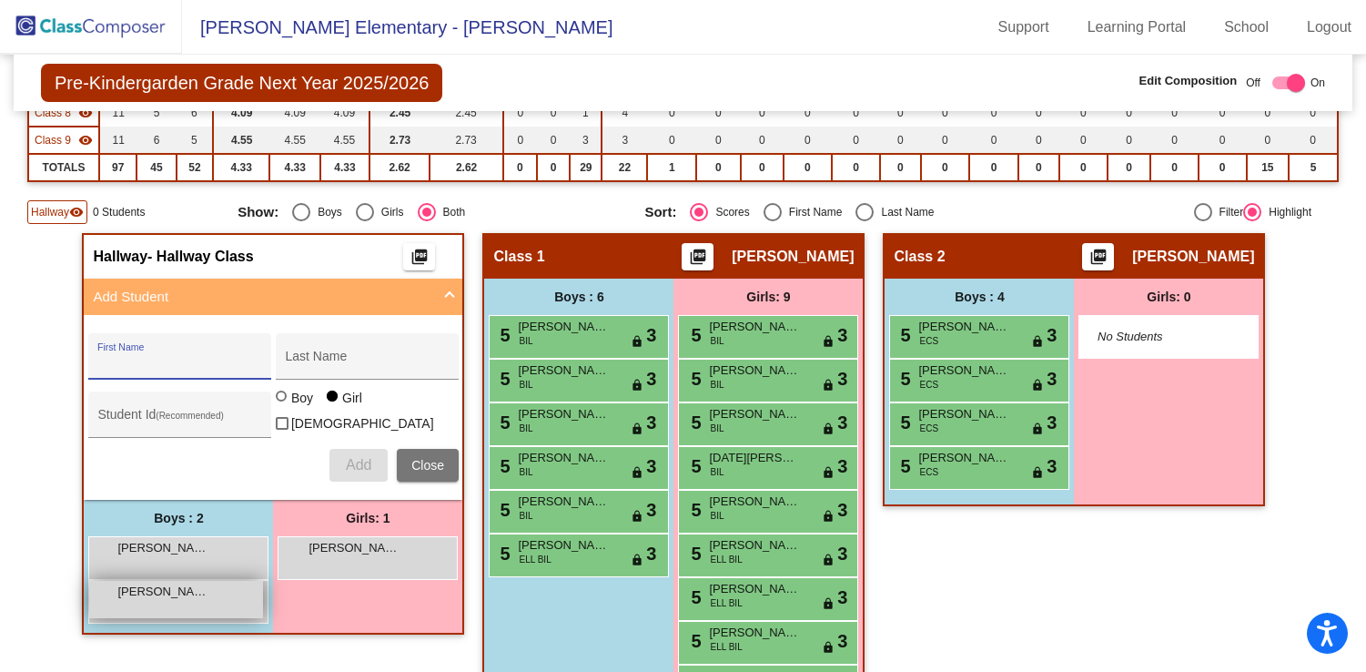
click at [150, 593] on span "[PERSON_NAME]" at bounding box center [162, 592] width 91 height 18
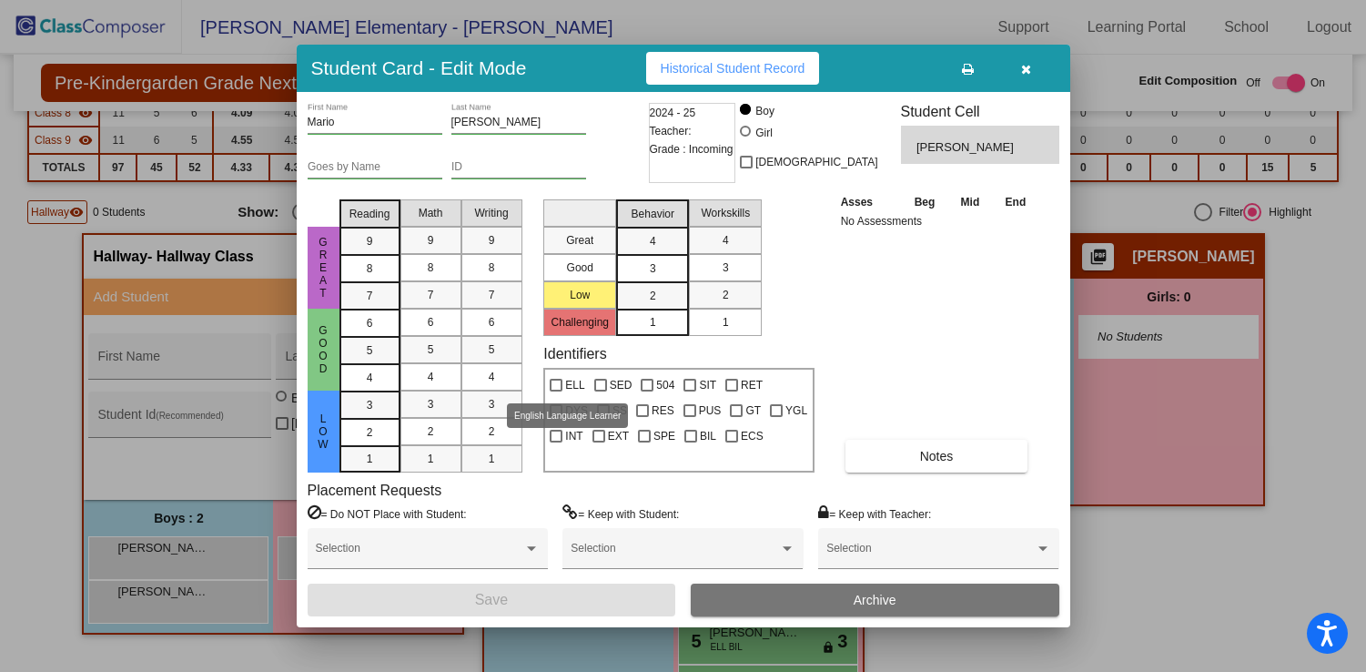
click at [560, 385] on div at bounding box center [556, 385] width 13 height 13
click at [556, 391] on input "ELL" at bounding box center [555, 391] width 1 height 1
checkbox input "true"
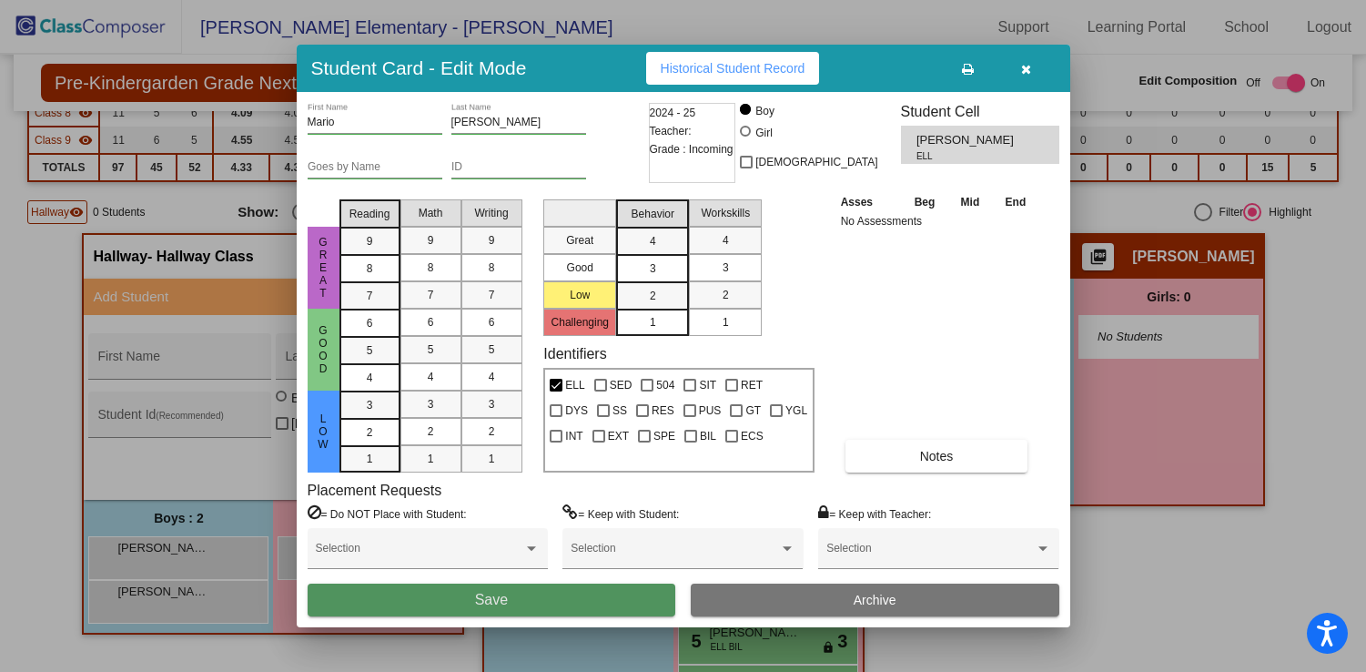
click at [553, 604] on button "Save" at bounding box center [492, 599] width 369 height 33
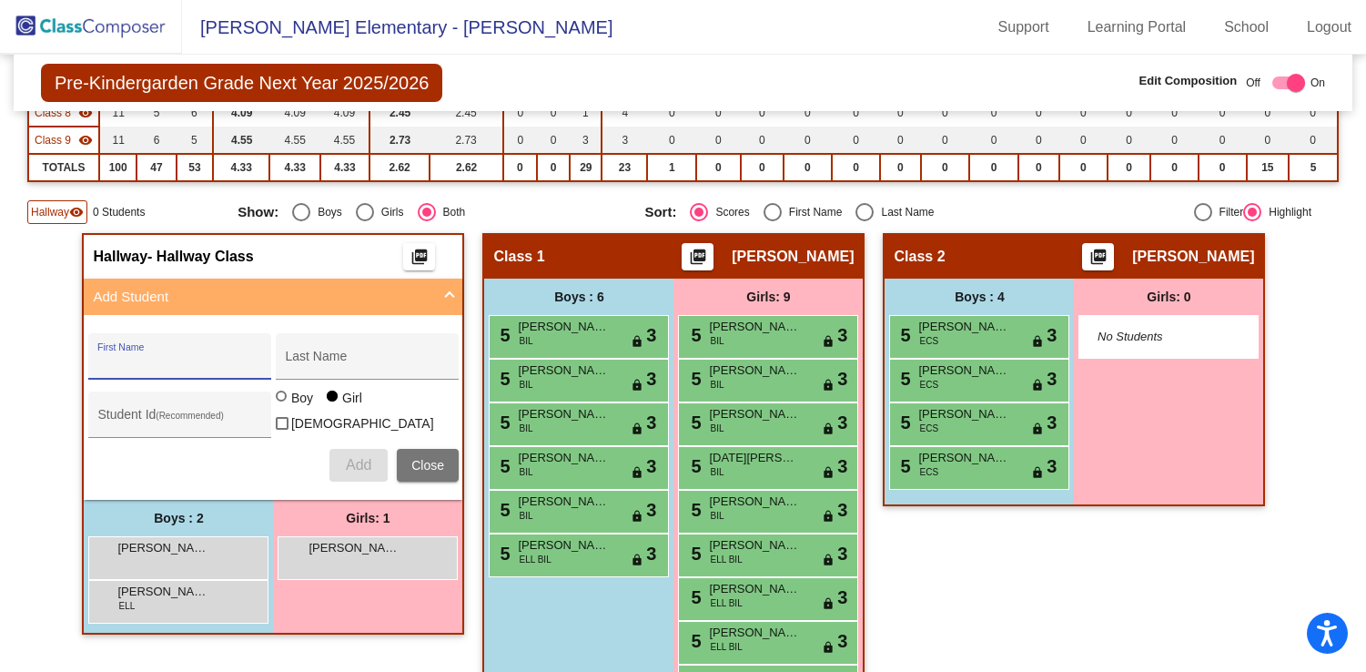
click at [206, 362] on input "First Name" at bounding box center [179, 363] width 164 height 15
type input "Russell"
type input "Kyle"
click at [280, 401] on div at bounding box center [281, 396] width 11 height 11
click at [282, 406] on input "Boy" at bounding box center [282, 405] width 1 height 1
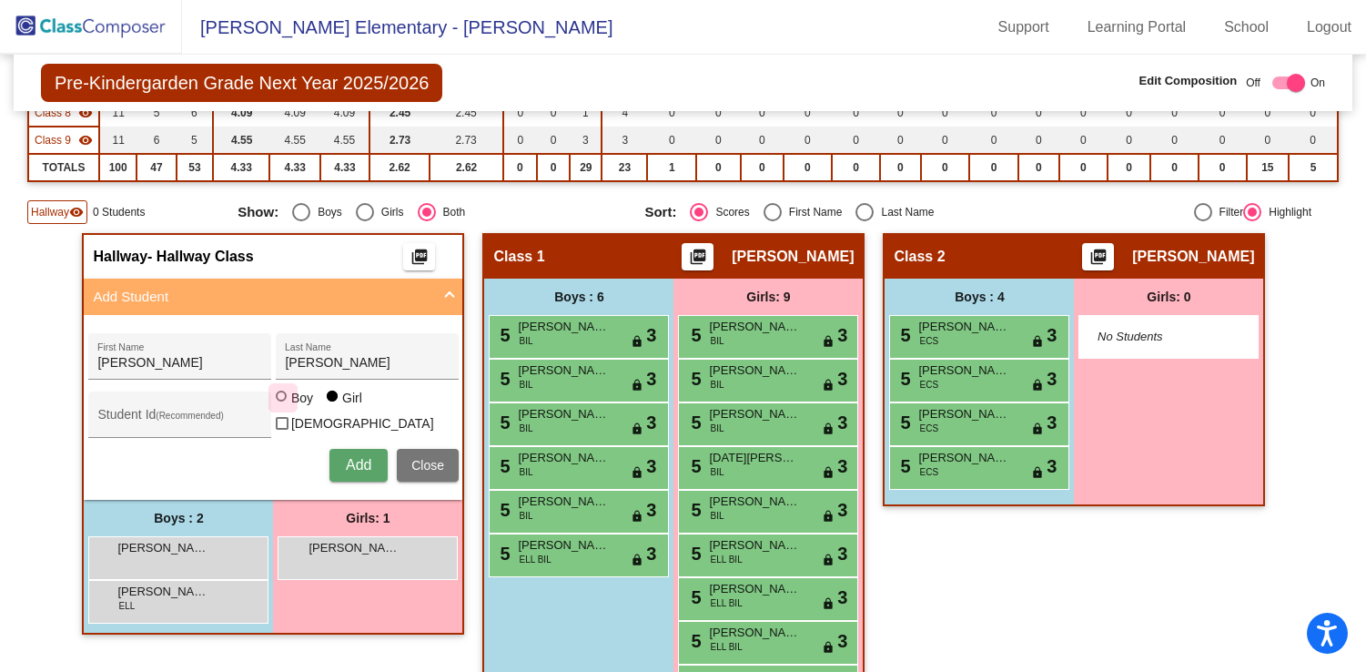
radio input "true"
click at [358, 460] on span "Add" at bounding box center [358, 464] width 25 height 15
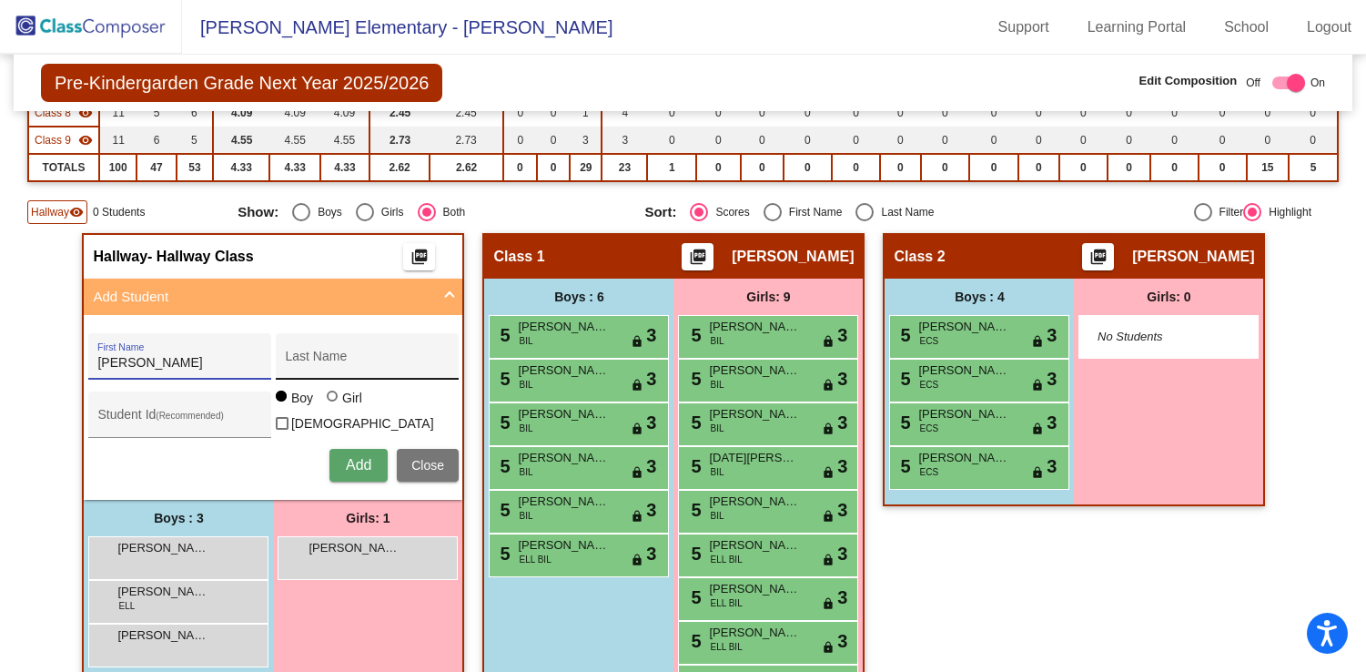
type input "Amberly"
type input "[PERSON_NAME]"
click at [327, 401] on div at bounding box center [332, 396] width 11 height 11
click at [333, 406] on input "Girl" at bounding box center [333, 405] width 1 height 1
radio input "true"
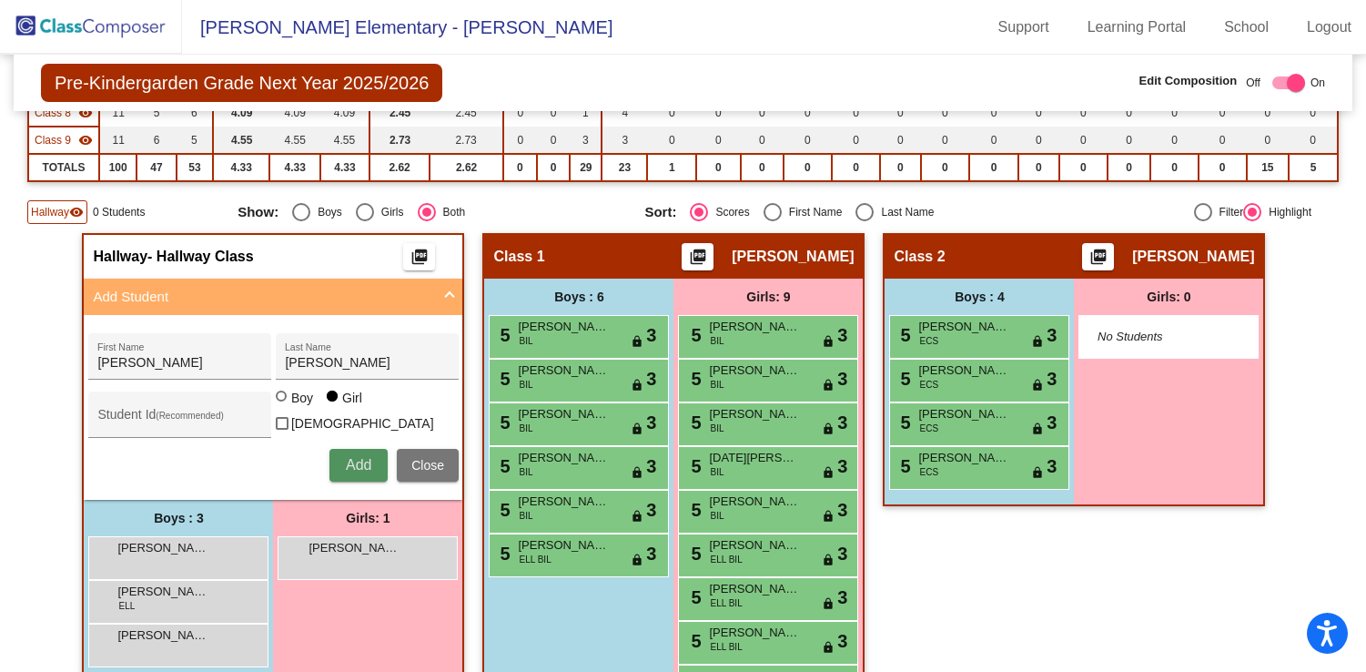
click at [349, 464] on span "Add" at bounding box center [358, 464] width 25 height 15
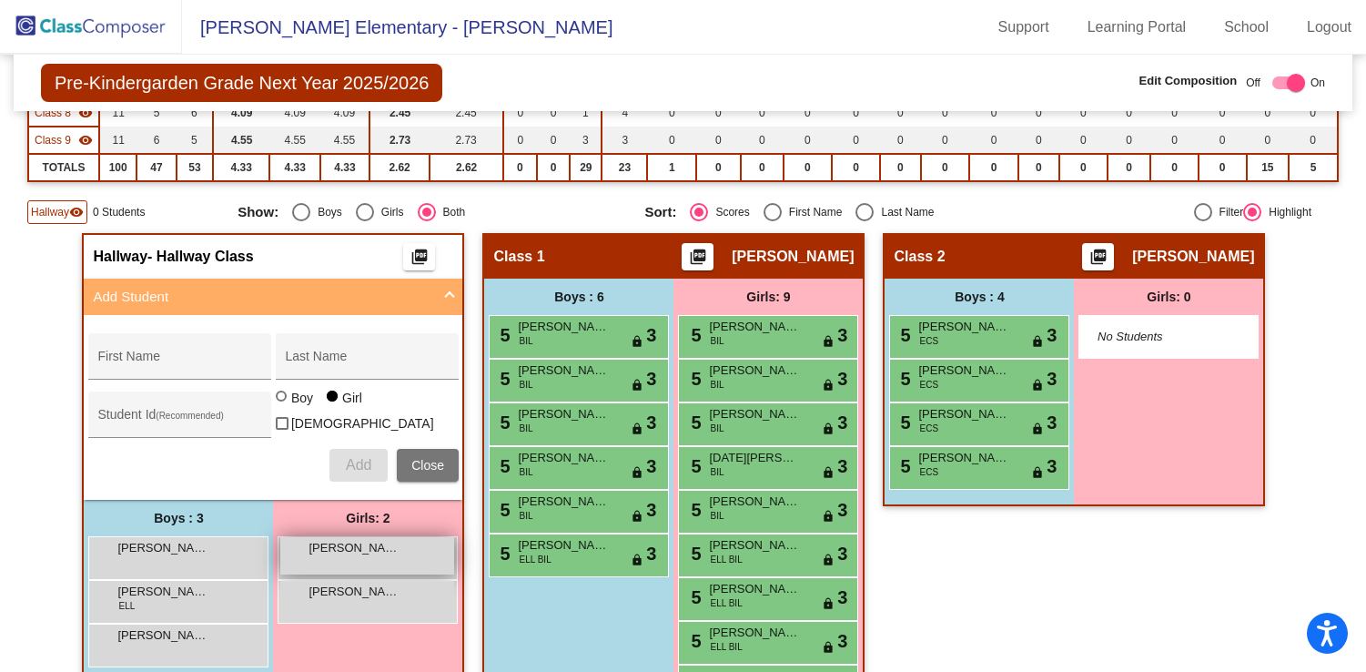
click at [355, 557] on div "Amberly Unger lock do_not_disturb_alt" at bounding box center [367, 555] width 174 height 37
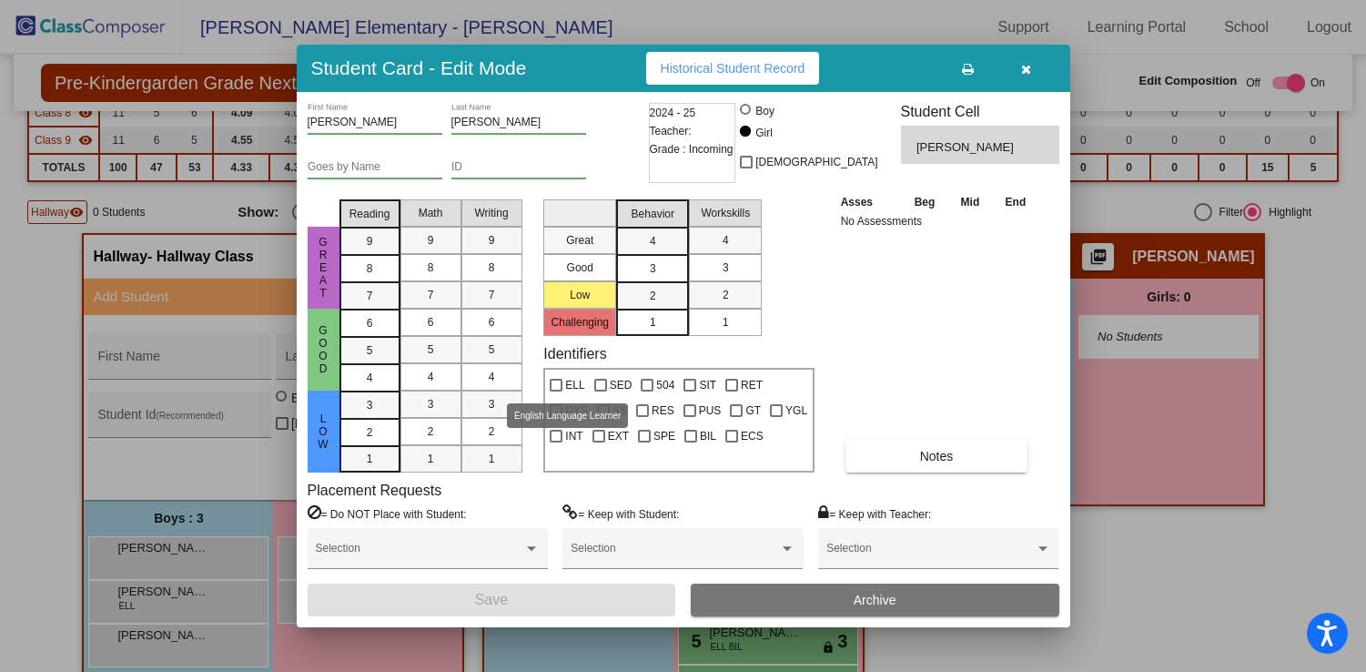
click at [557, 382] on div at bounding box center [556, 385] width 13 height 13
click at [556, 391] on input "ELL" at bounding box center [555, 391] width 1 height 1
checkbox input "true"
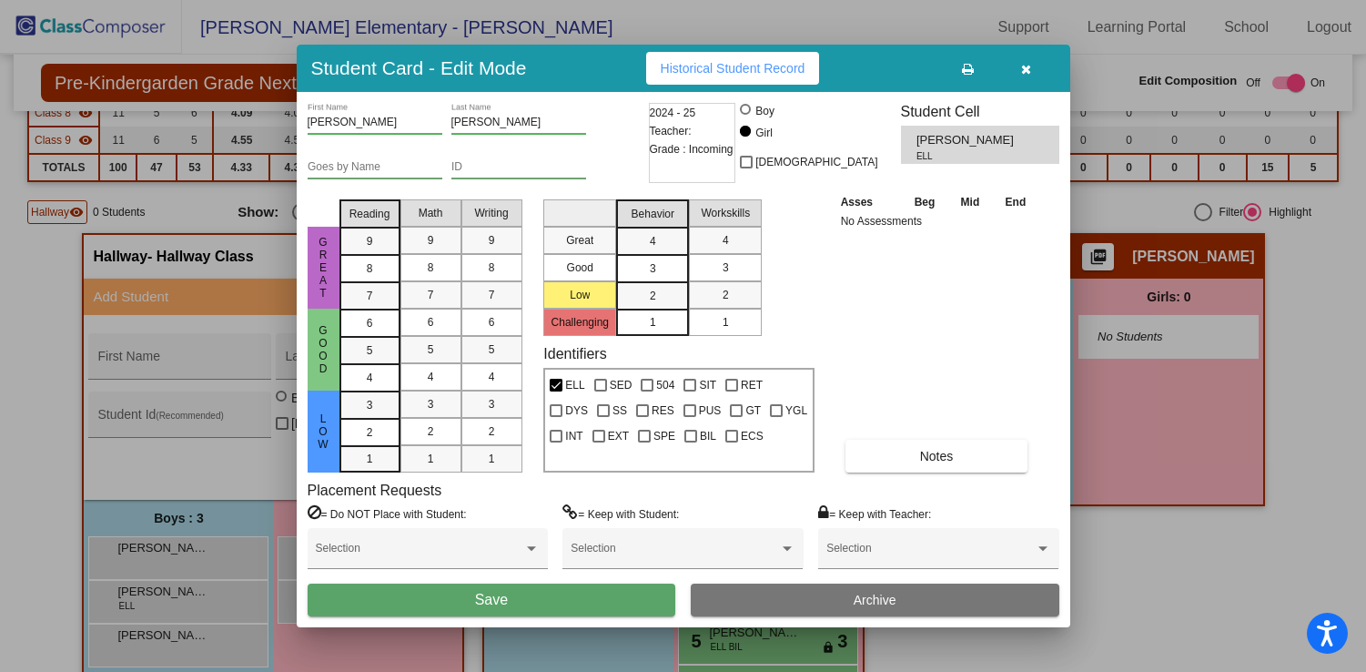
click at [511, 599] on button "Save" at bounding box center [492, 599] width 369 height 33
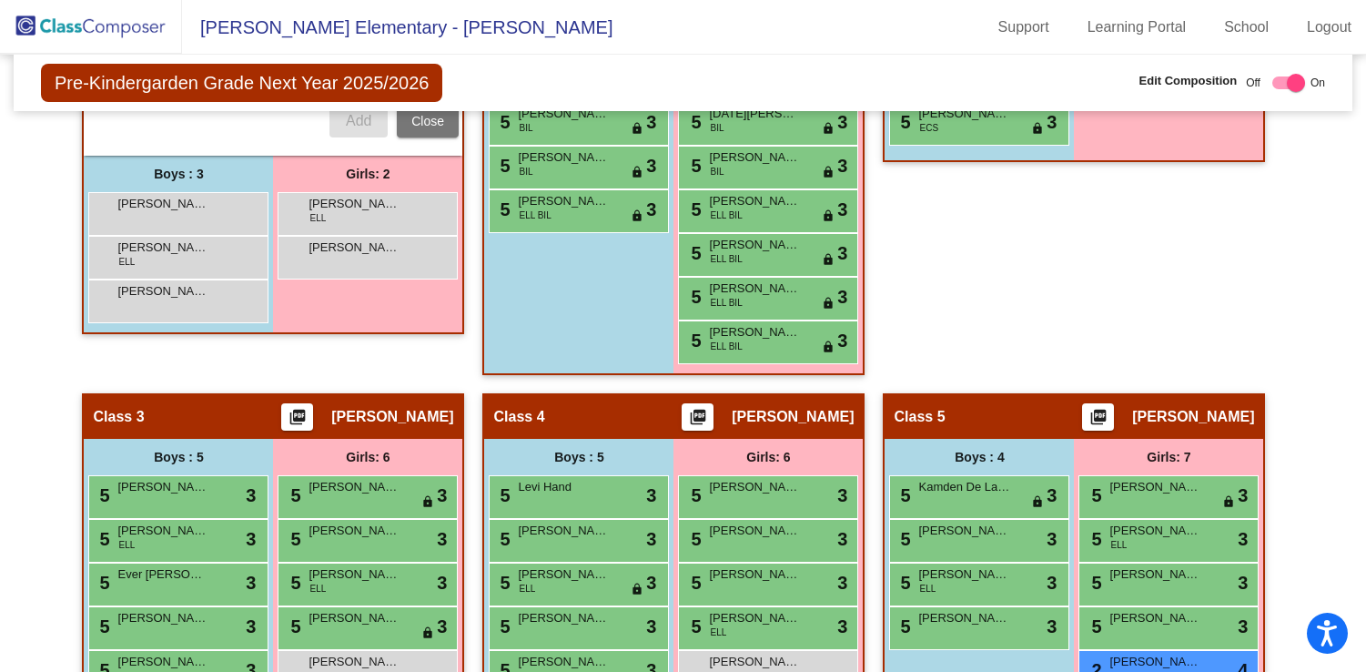
scroll to position [757, 0]
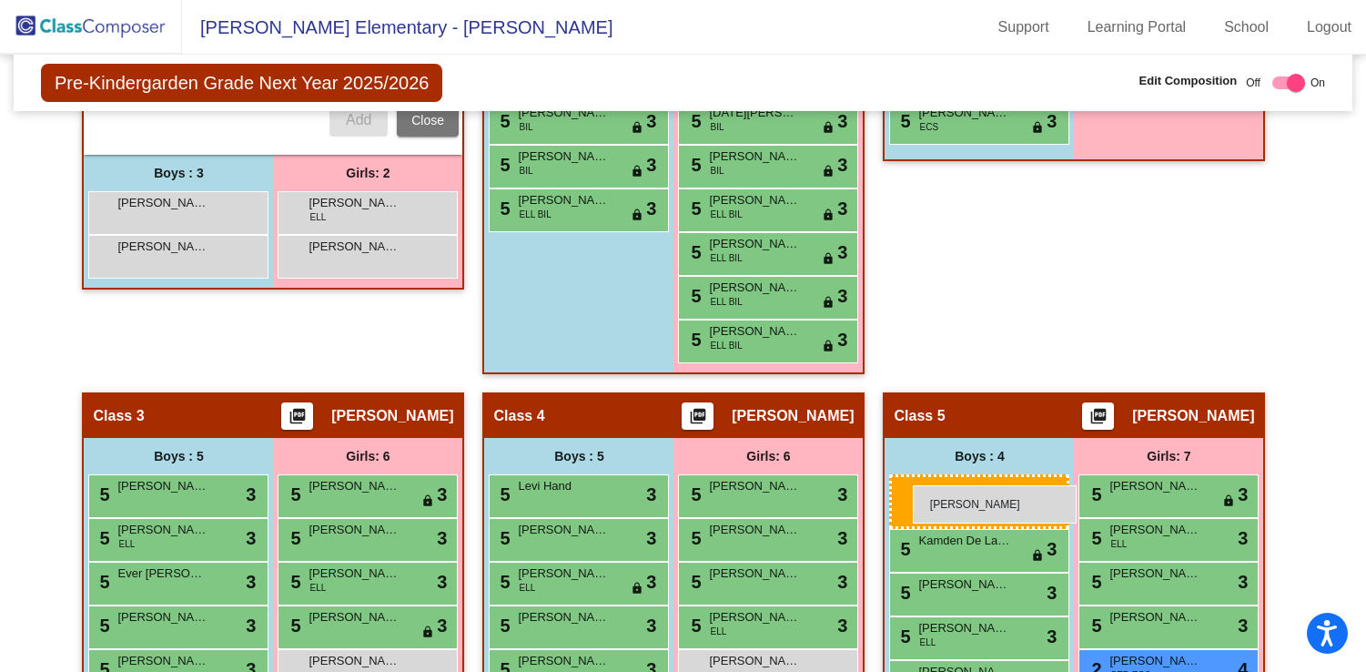
drag, startPoint x: 149, startPoint y: 248, endPoint x: 913, endPoint y: 485, distance: 799.8
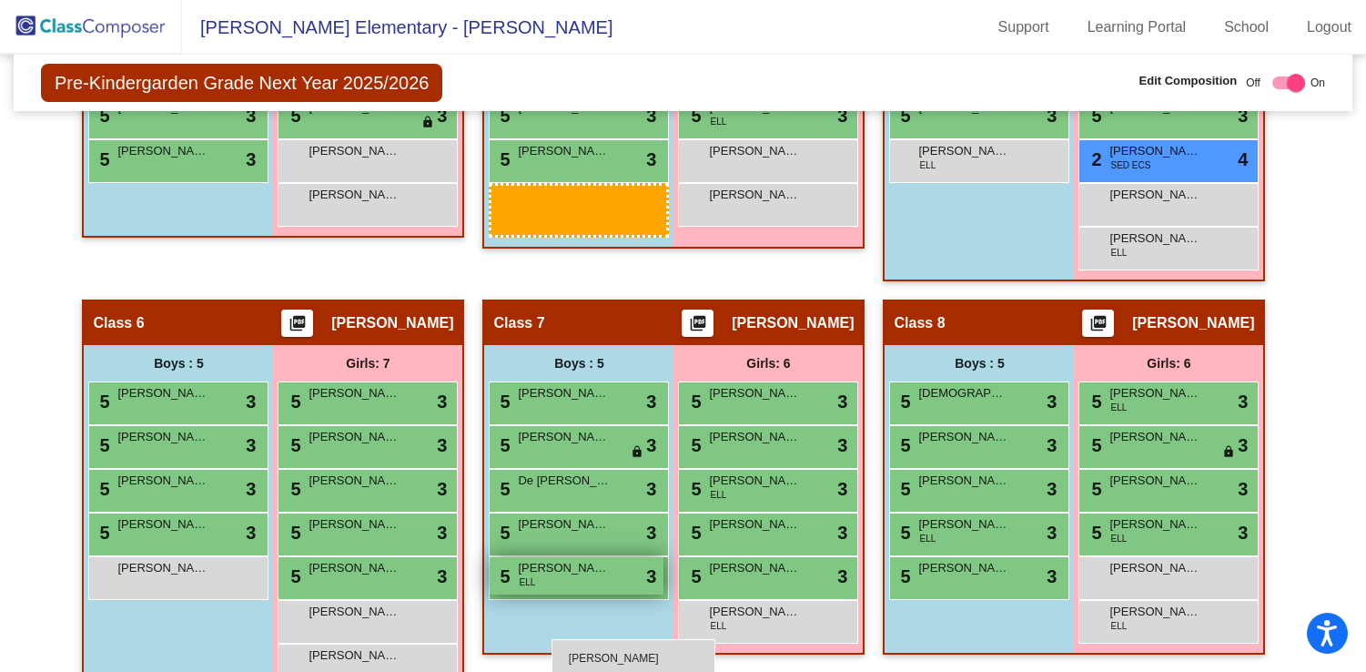
scroll to position [1278, 0]
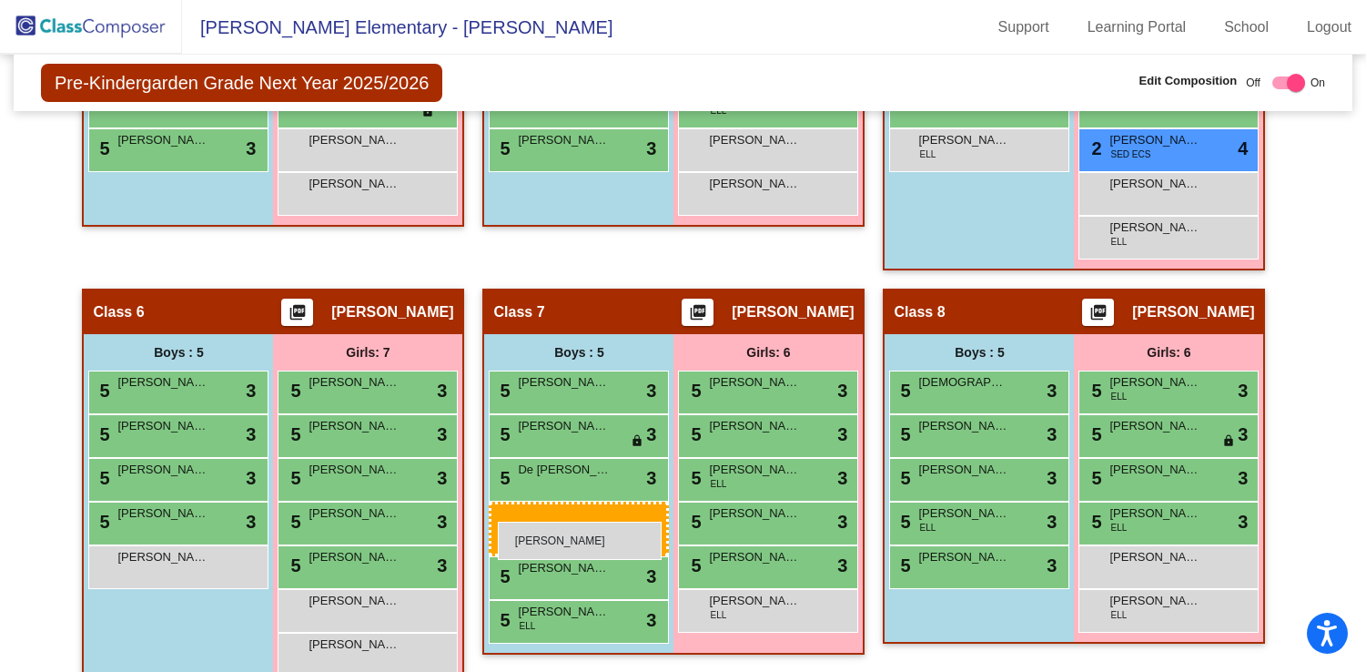
drag, startPoint x: 176, startPoint y: 179, endPoint x: 497, endPoint y: 520, distance: 468.1
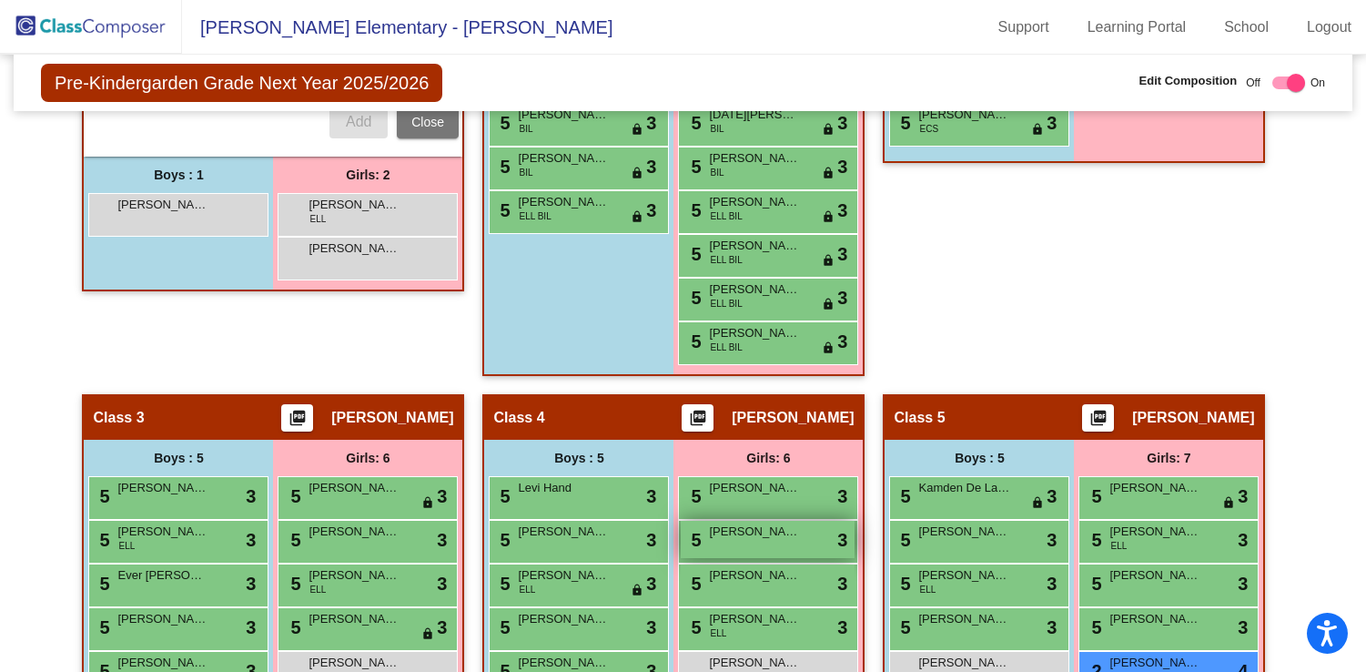
scroll to position [755, 0]
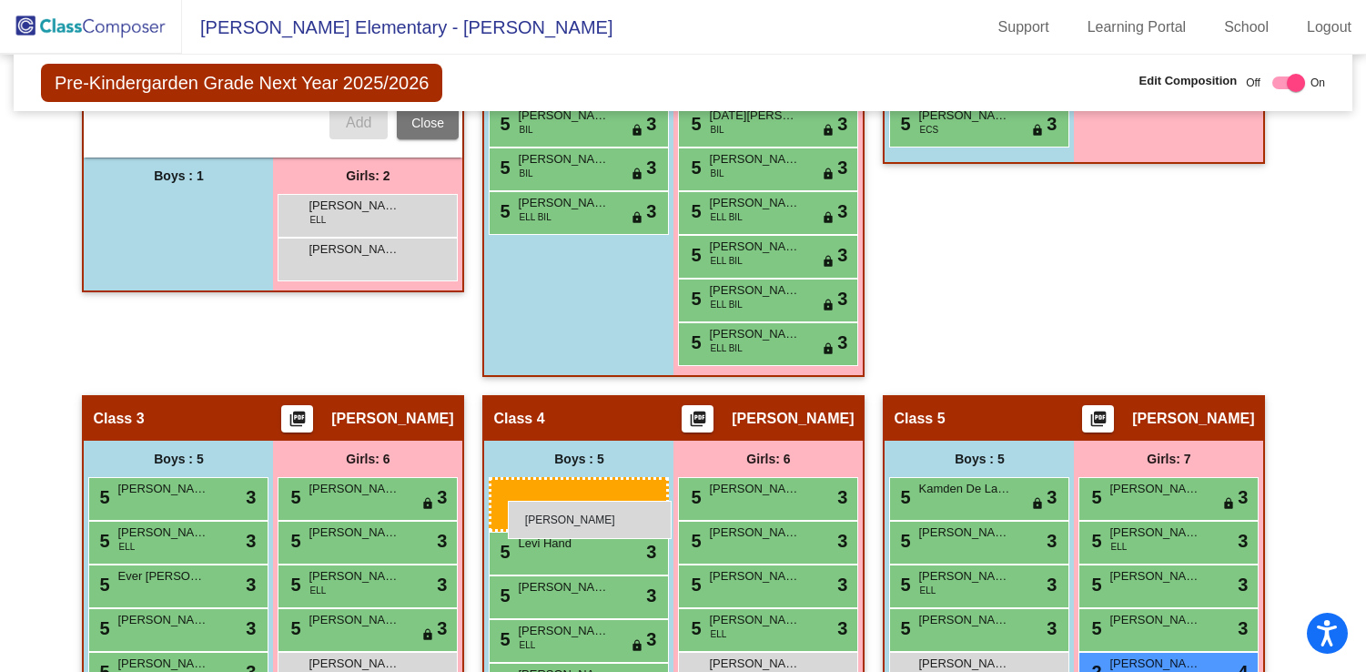
drag, startPoint x: 208, startPoint y: 213, endPoint x: 508, endPoint y: 501, distance: 415.9
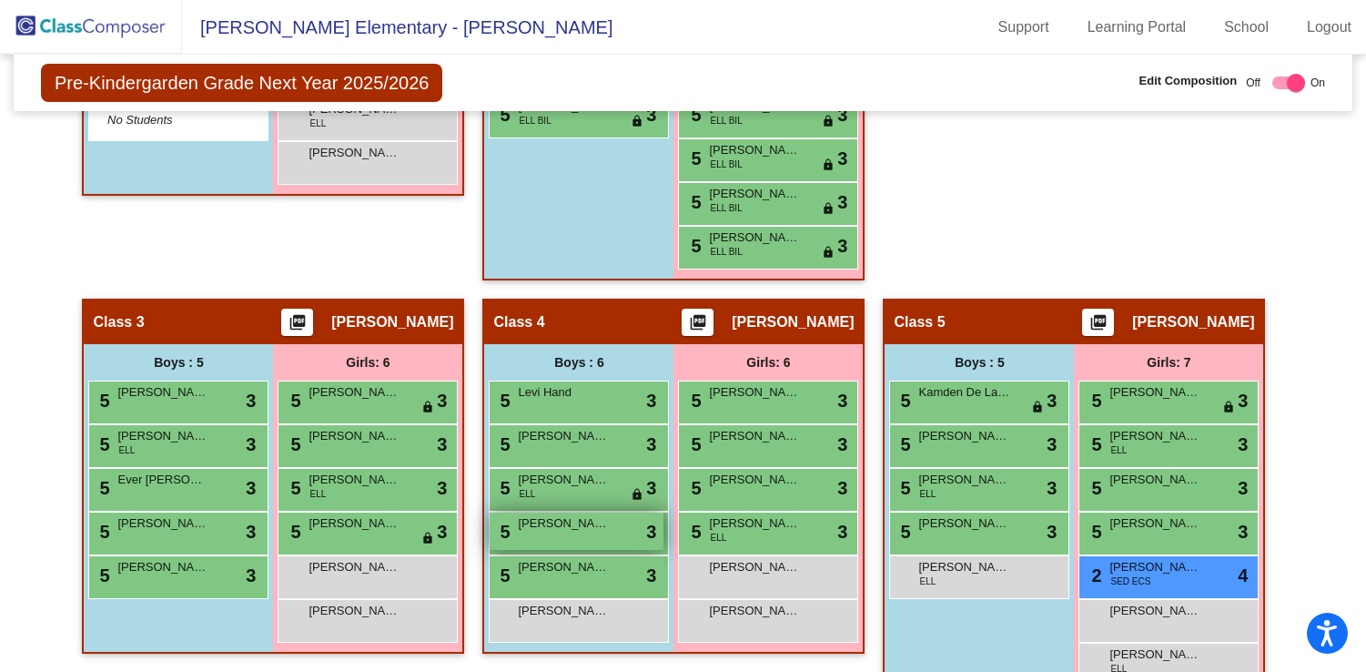
scroll to position [831, 0]
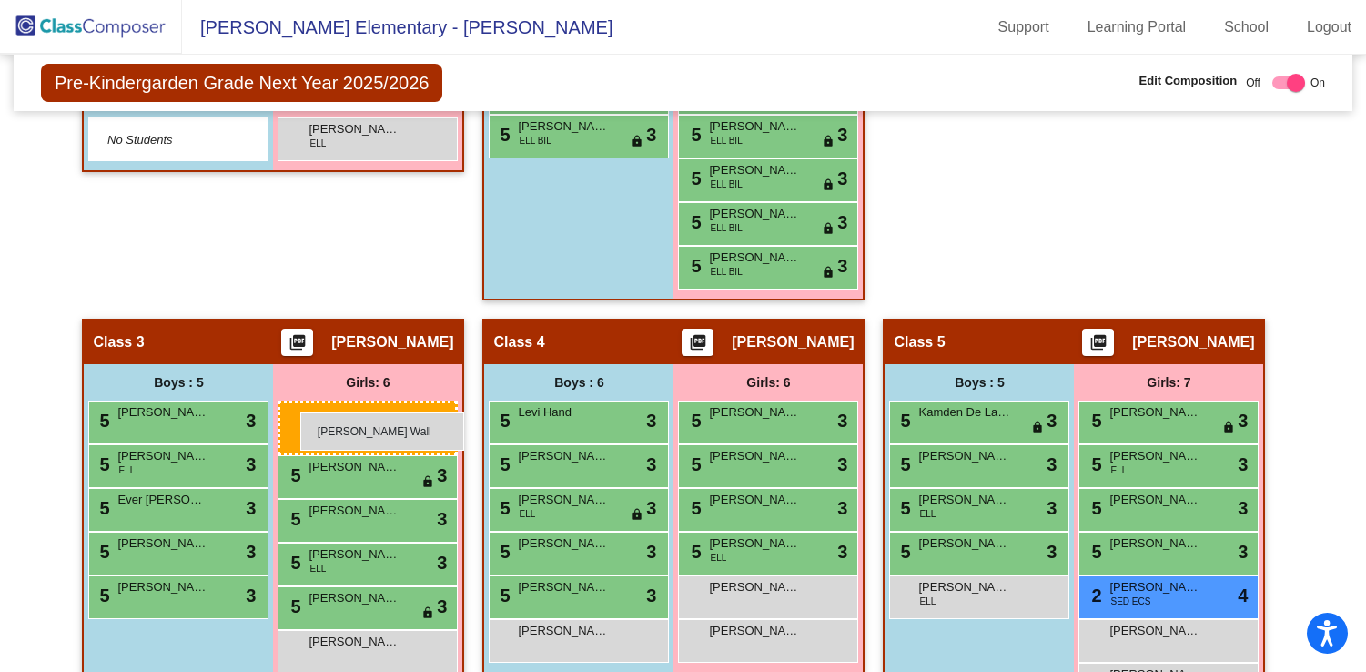
drag, startPoint x: 349, startPoint y: 171, endPoint x: 300, endPoint y: 412, distance: 246.0
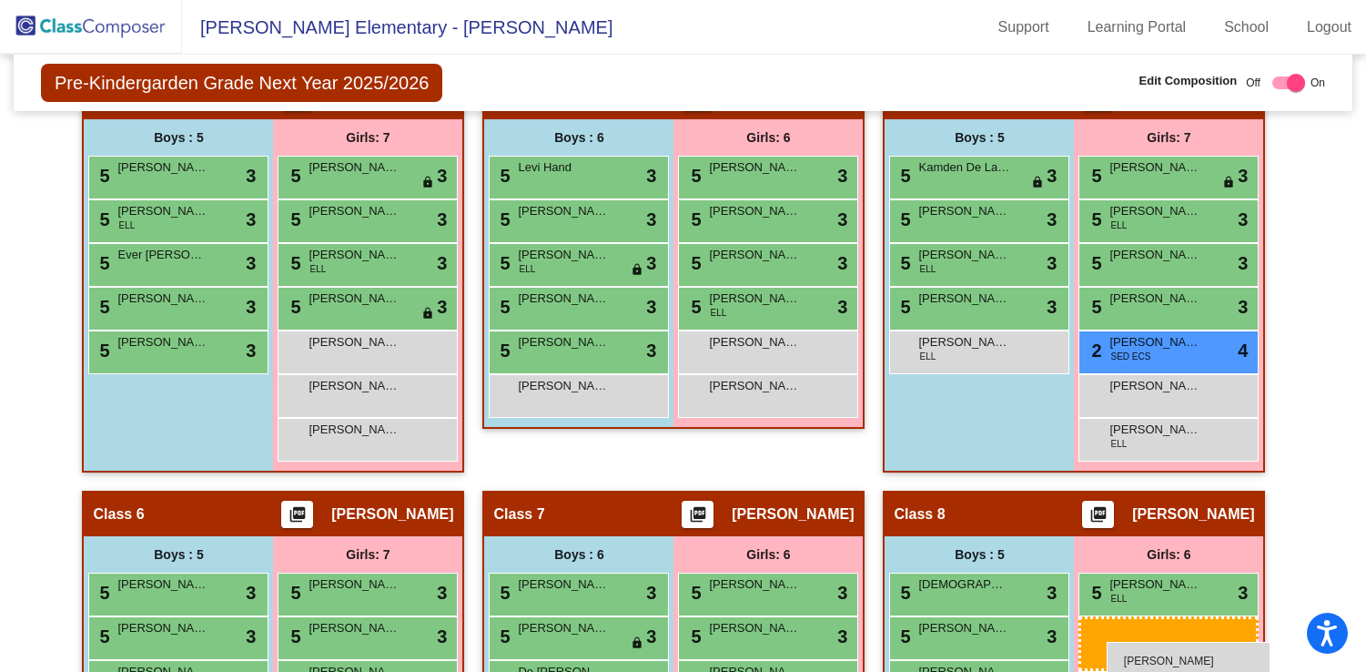
scroll to position [1083, 0]
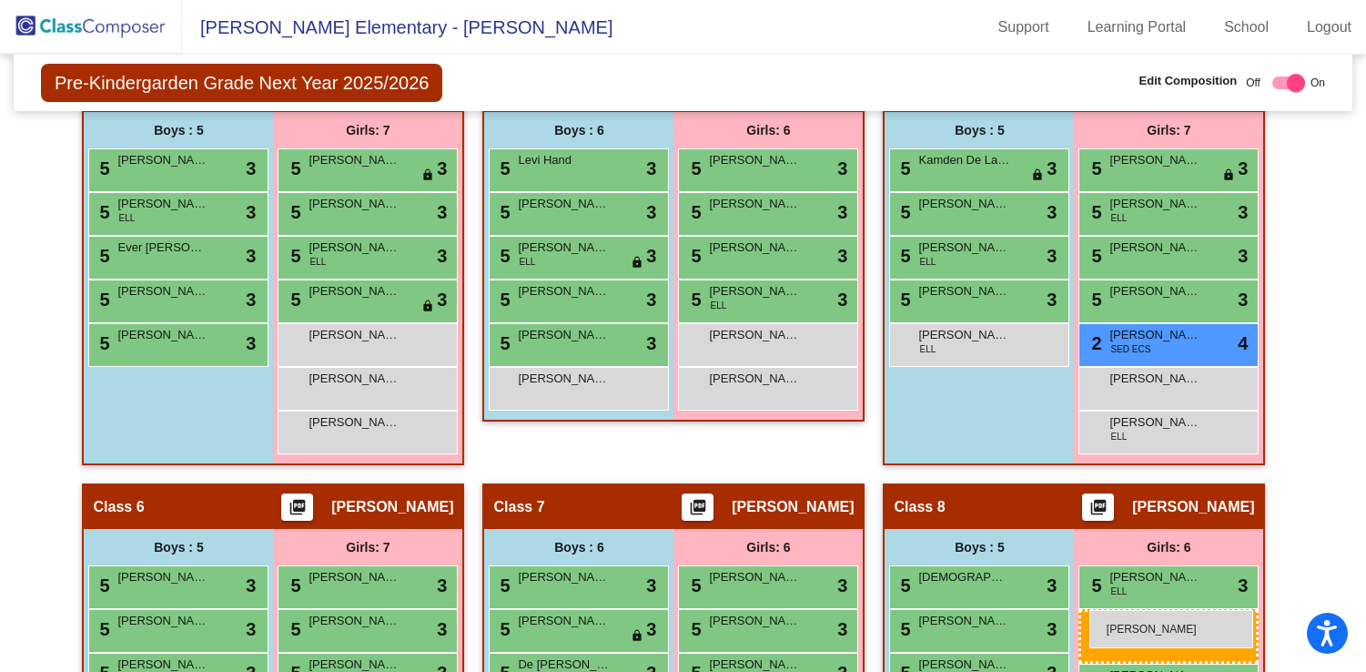
drag, startPoint x: 320, startPoint y: 206, endPoint x: 1090, endPoint y: 610, distance: 868.9
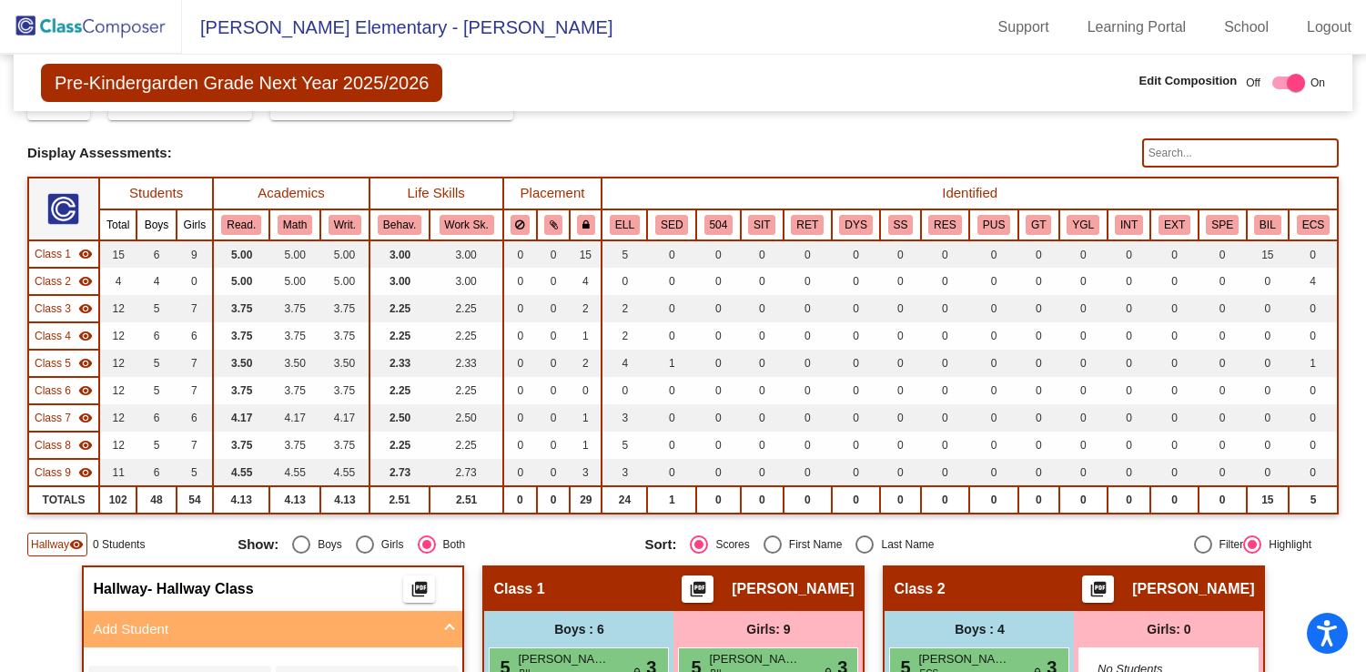
scroll to position [0, 0]
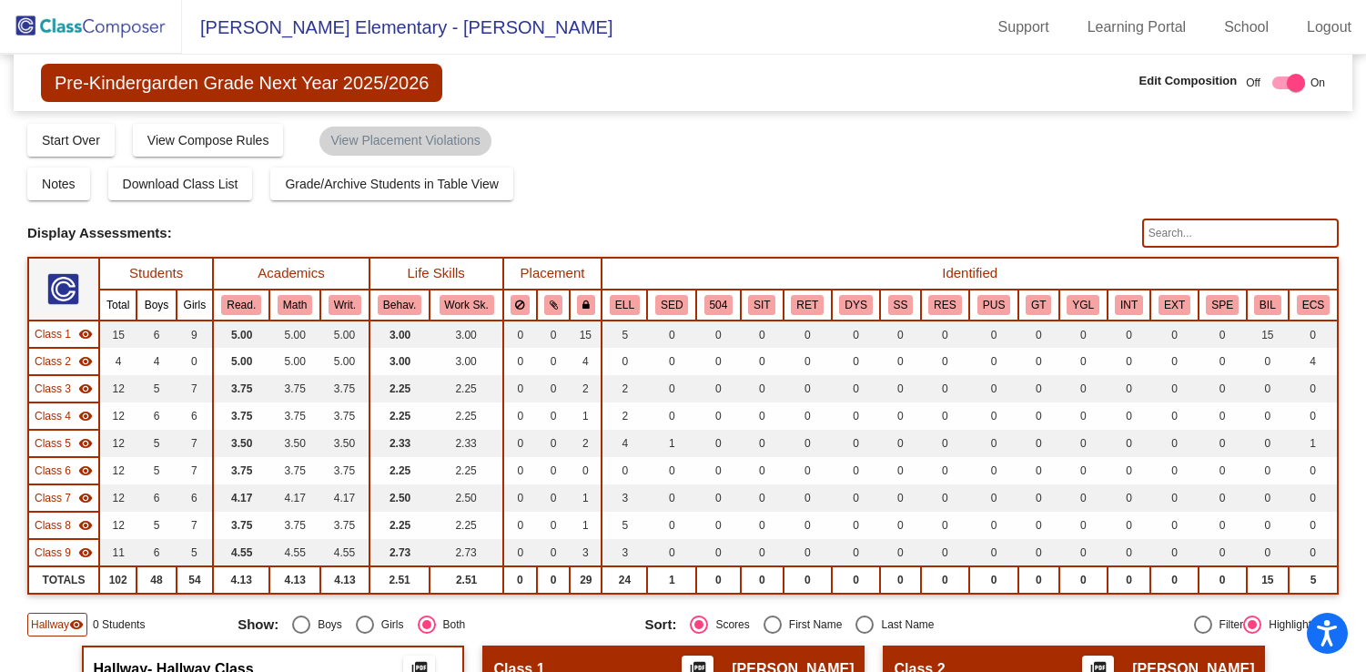
click at [123, 27] on img at bounding box center [91, 27] width 182 height 54
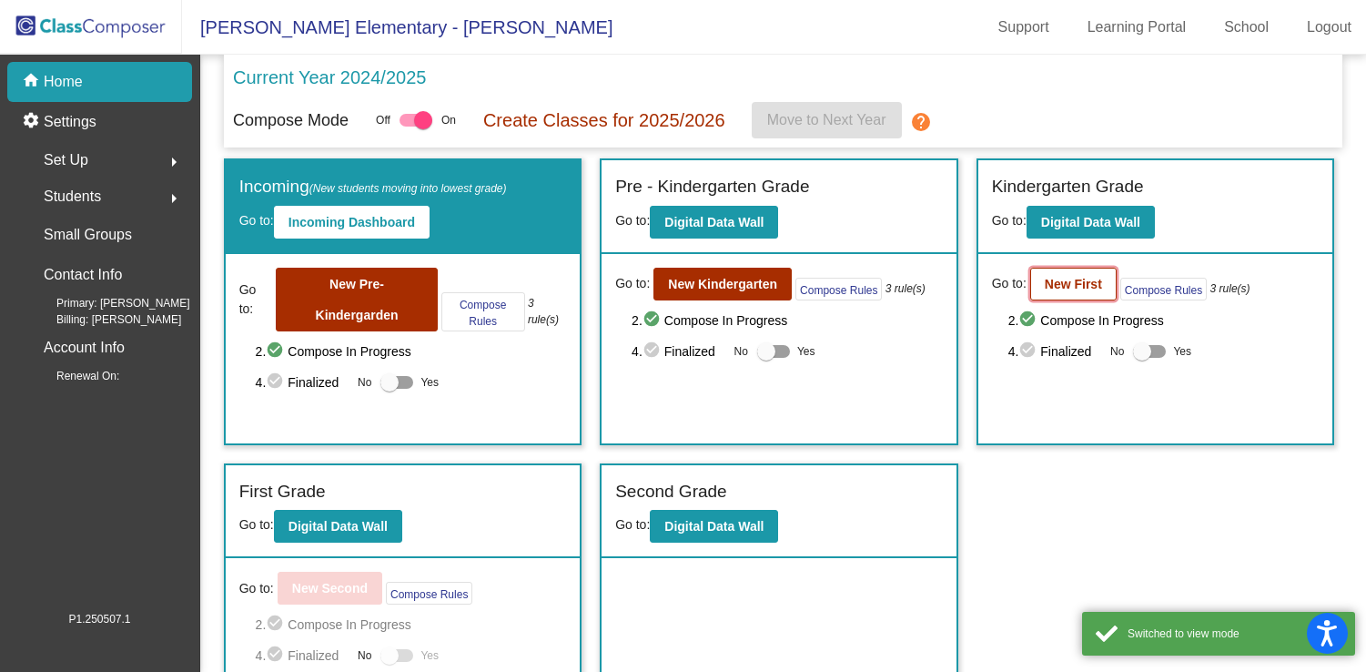
click at [1072, 268] on button "New First" at bounding box center [1073, 284] width 86 height 33
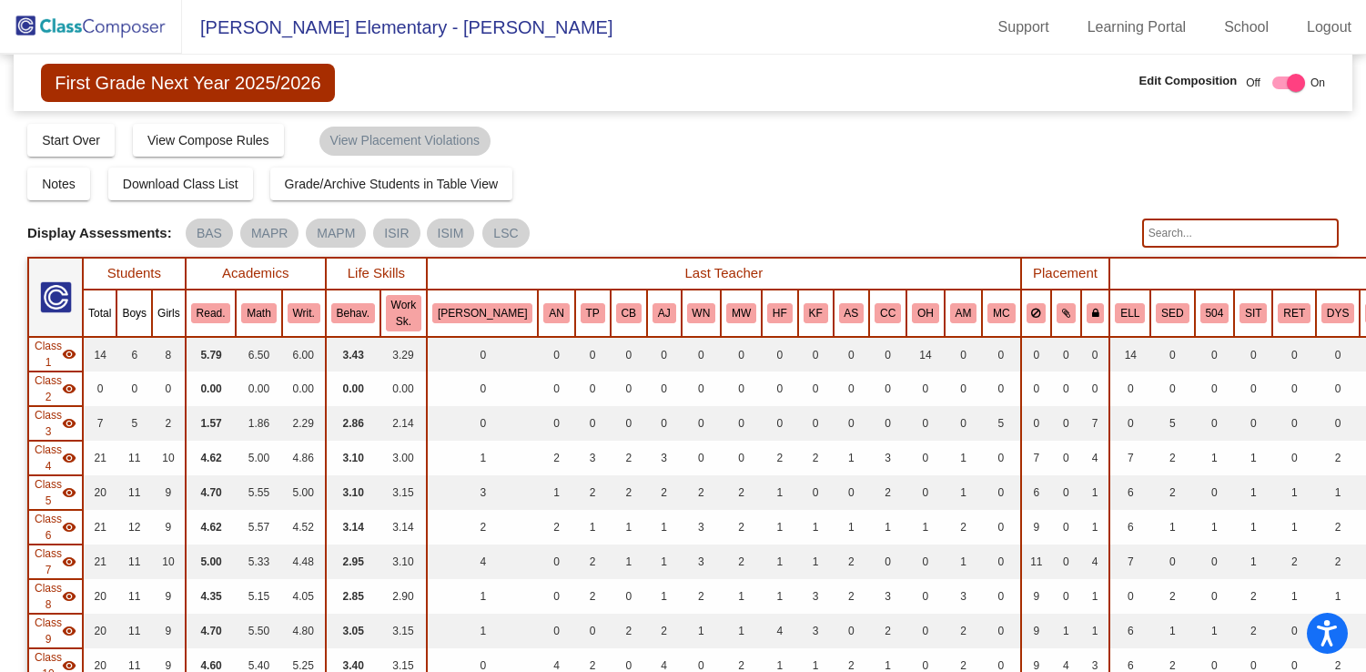
click at [1182, 227] on input "text" at bounding box center [1240, 232] width 197 height 29
type input "friesen"
click at [116, 25] on img at bounding box center [91, 27] width 182 height 54
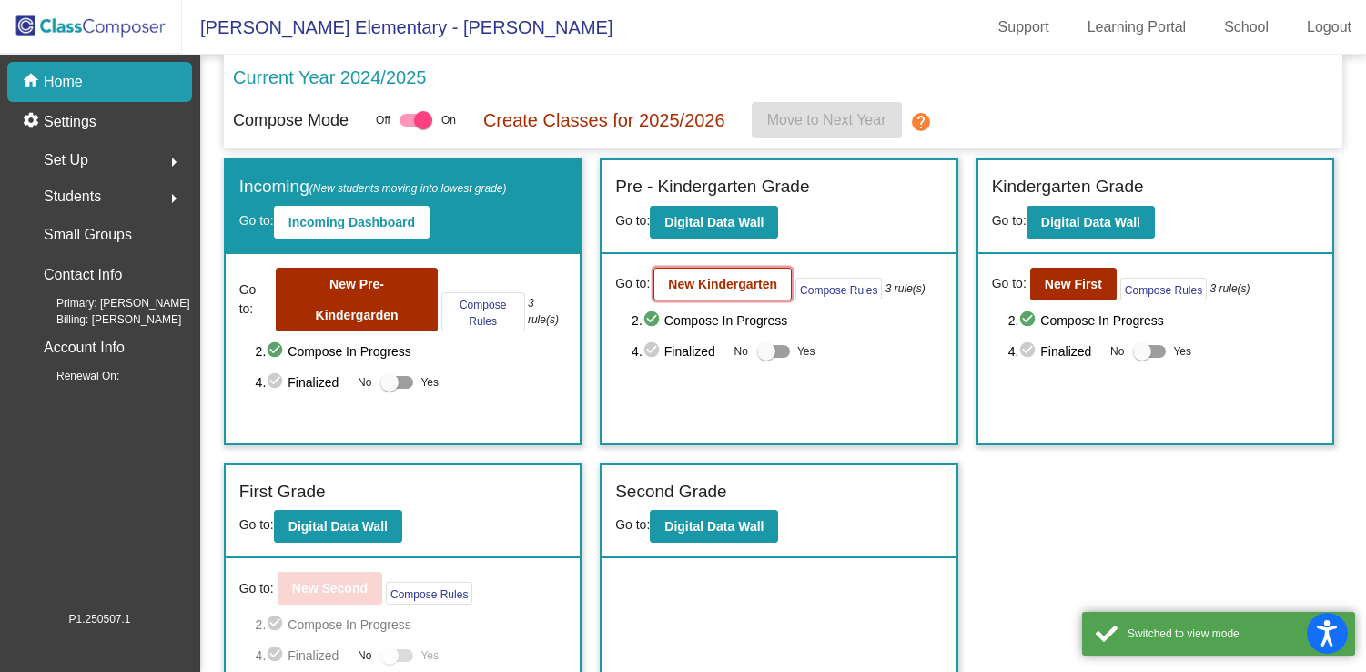
click at [715, 291] on b "New Kindergarten" at bounding box center [722, 284] width 109 height 15
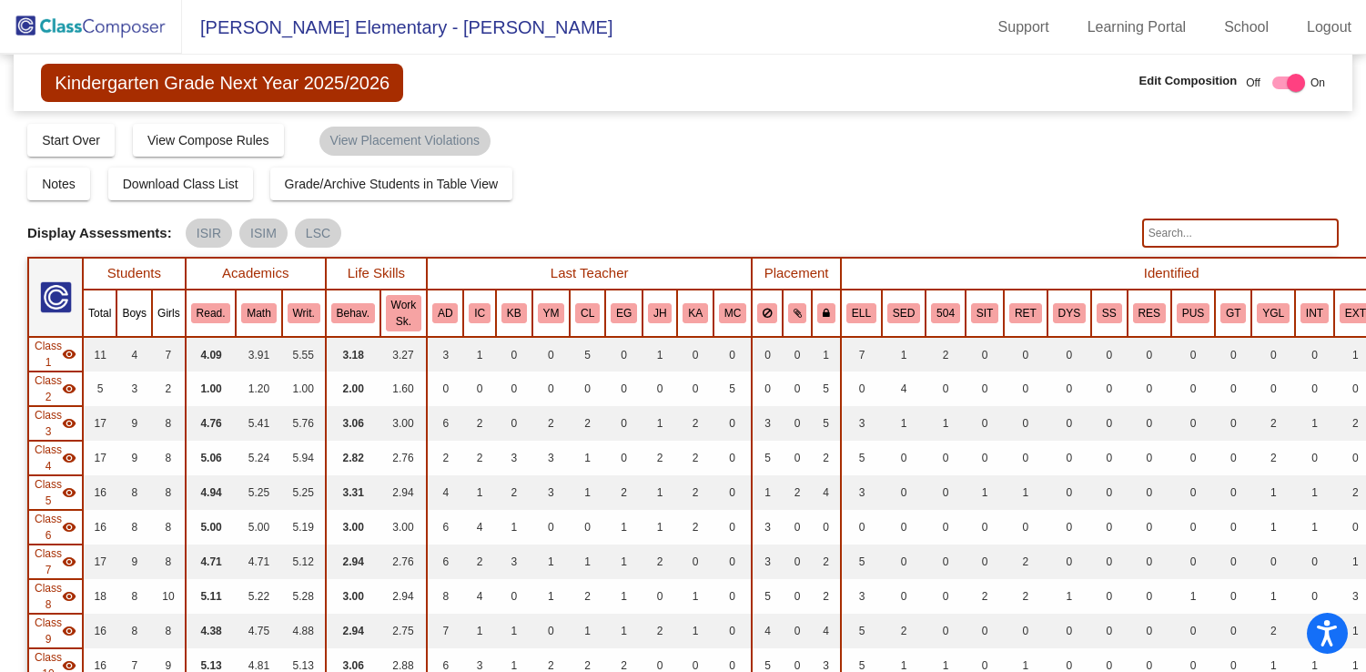
click at [1184, 227] on input "text" at bounding box center [1240, 232] width 197 height 29
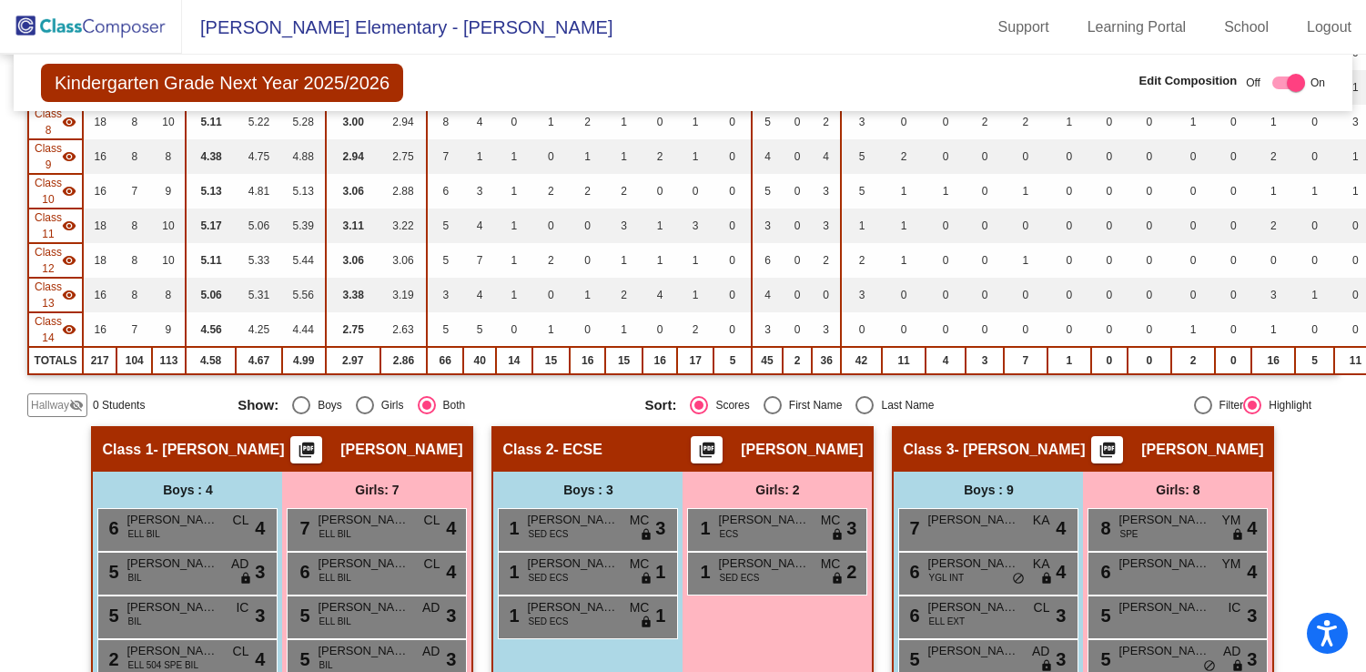
scroll to position [512, 0]
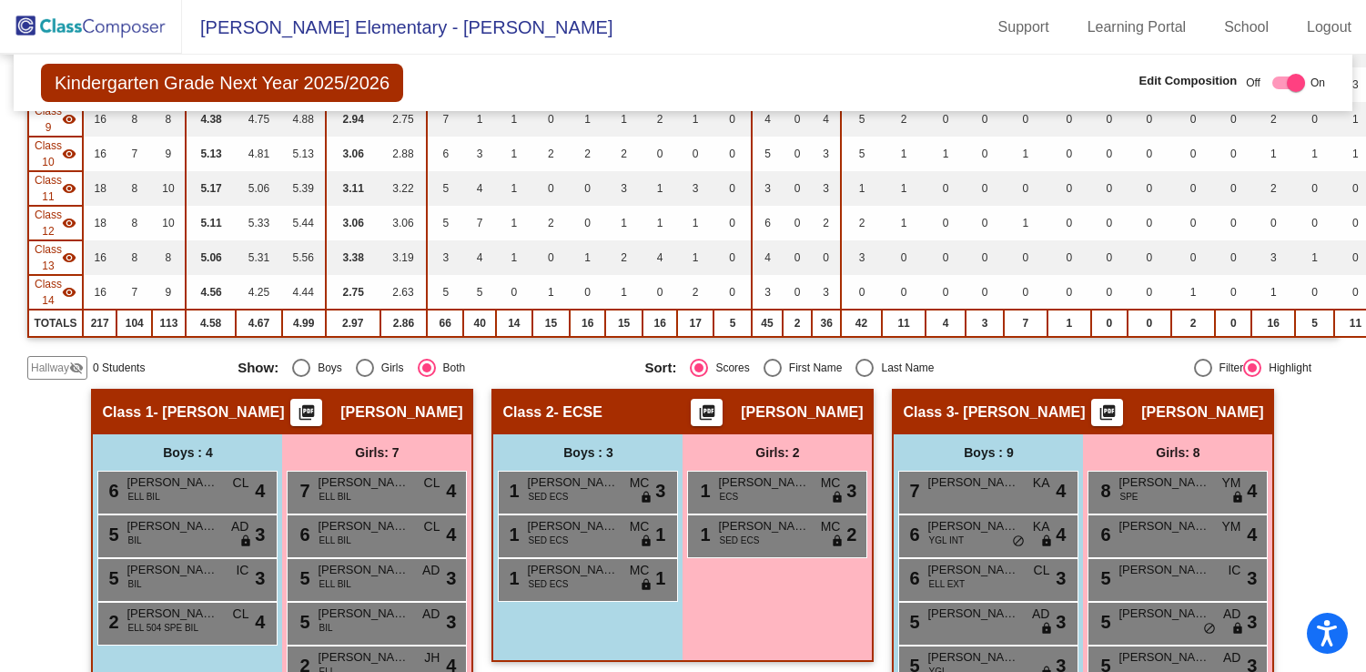
type input "pierpont"
click at [62, 370] on span "Hallway" at bounding box center [50, 368] width 38 height 16
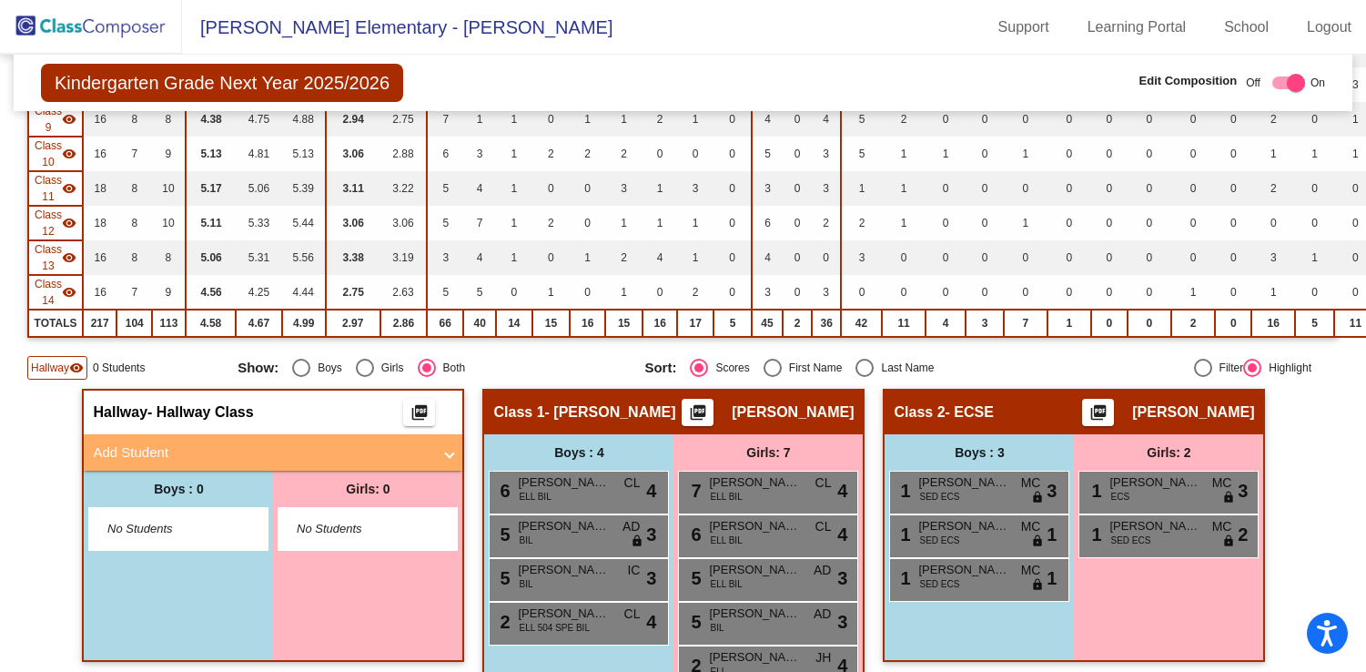
click at [422, 455] on mat-panel-title "Add Student" at bounding box center [262, 452] width 339 height 21
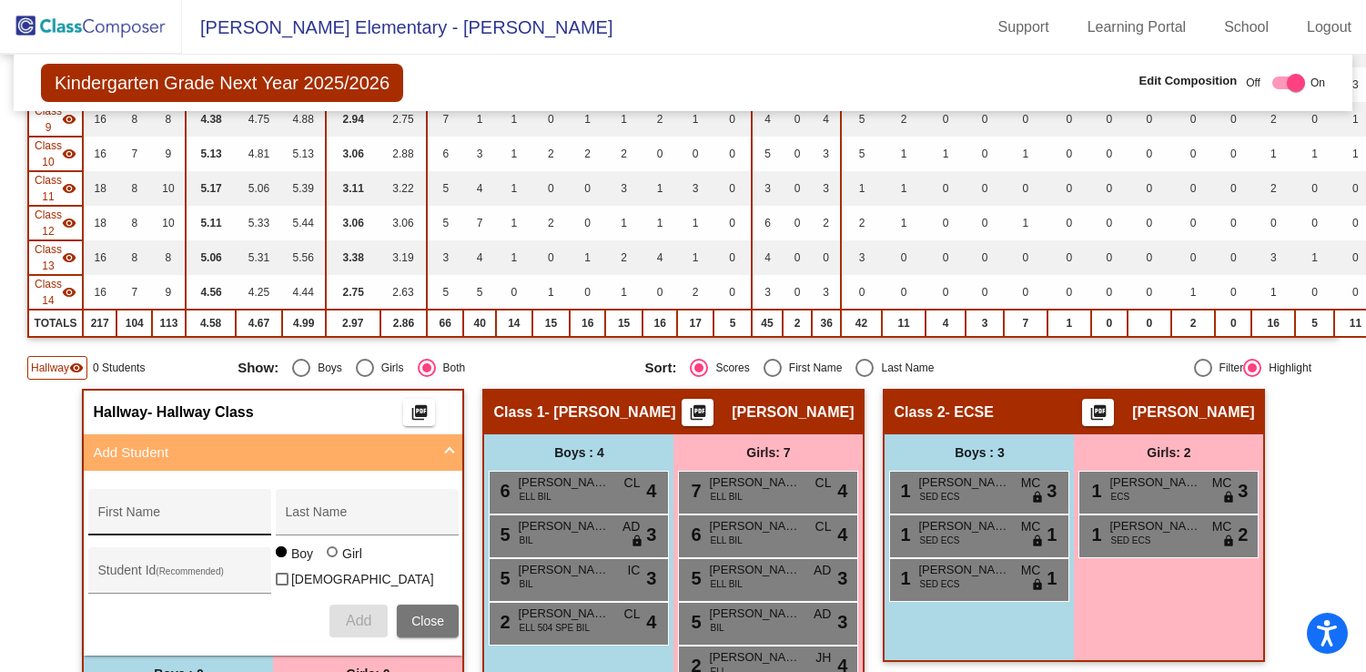
click at [239, 508] on div "First Name" at bounding box center [179, 517] width 164 height 37
type input "Leon"
type input "Pierpont"
click at [370, 624] on button "Add" at bounding box center [359, 620] width 58 height 33
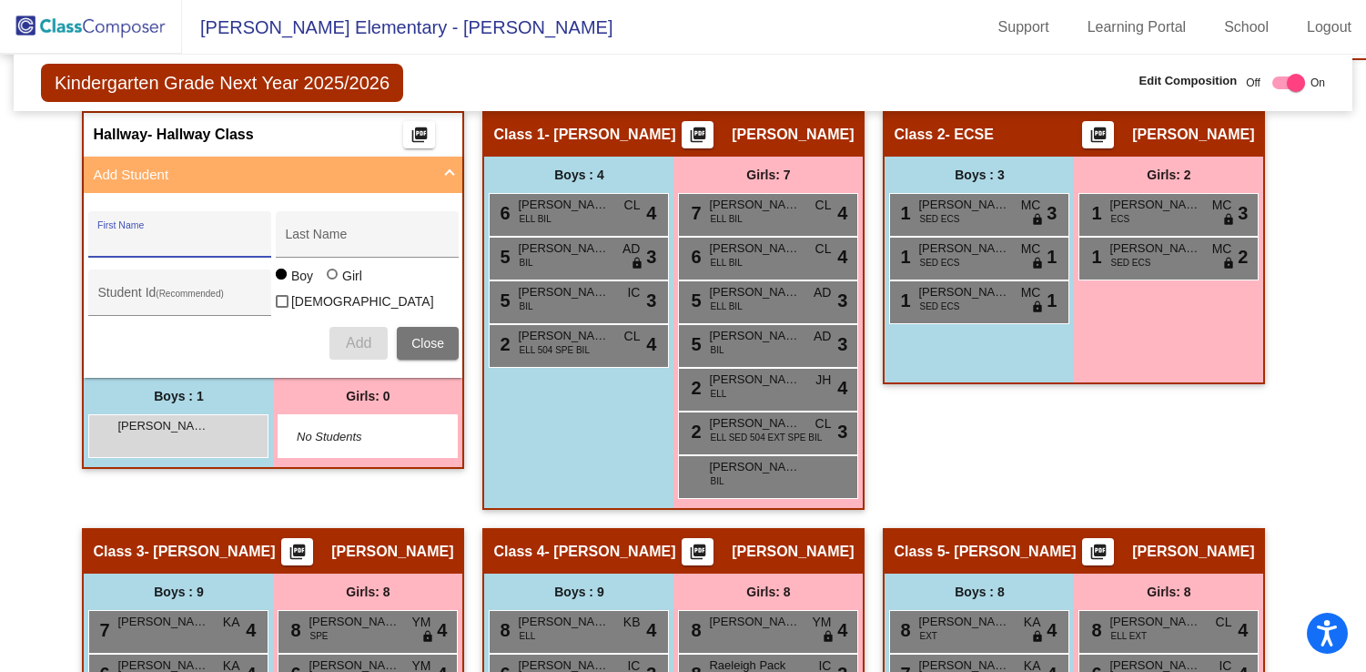
scroll to position [816, 0]
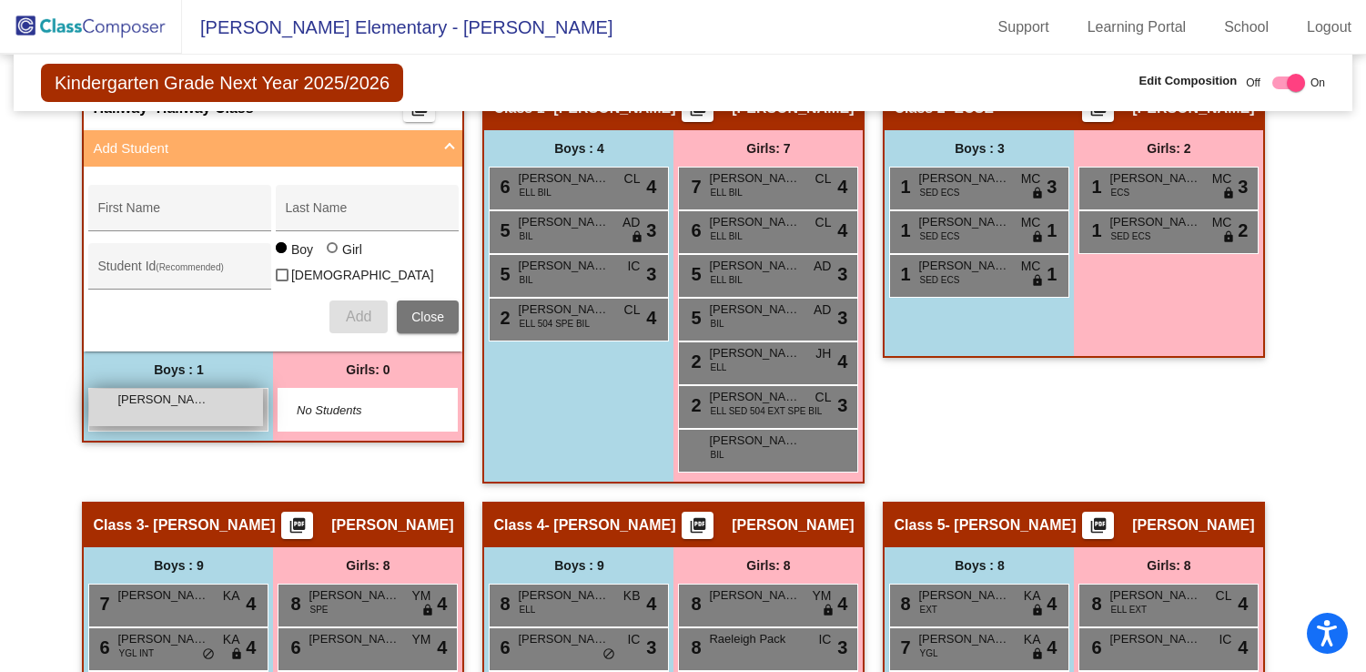
click at [209, 406] on div "Leon Pierpont lock do_not_disturb_alt" at bounding box center [176, 407] width 174 height 37
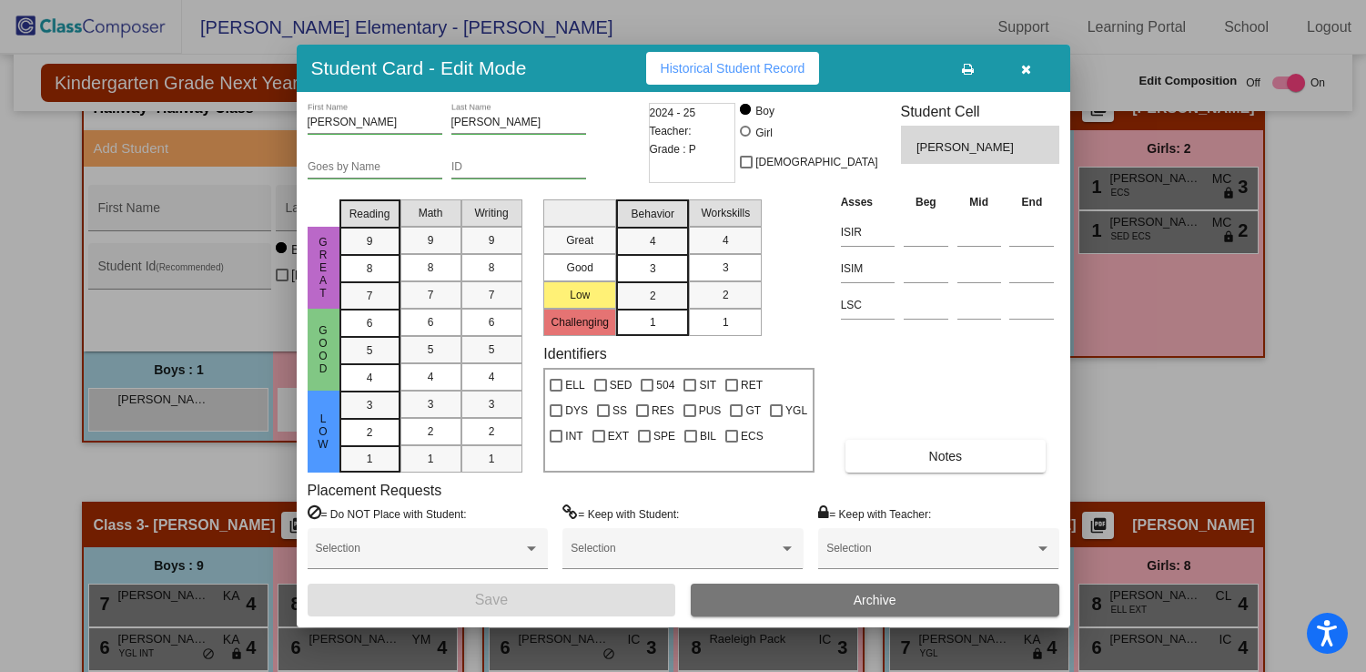
click at [1017, 66] on button "button" at bounding box center [1027, 68] width 58 height 33
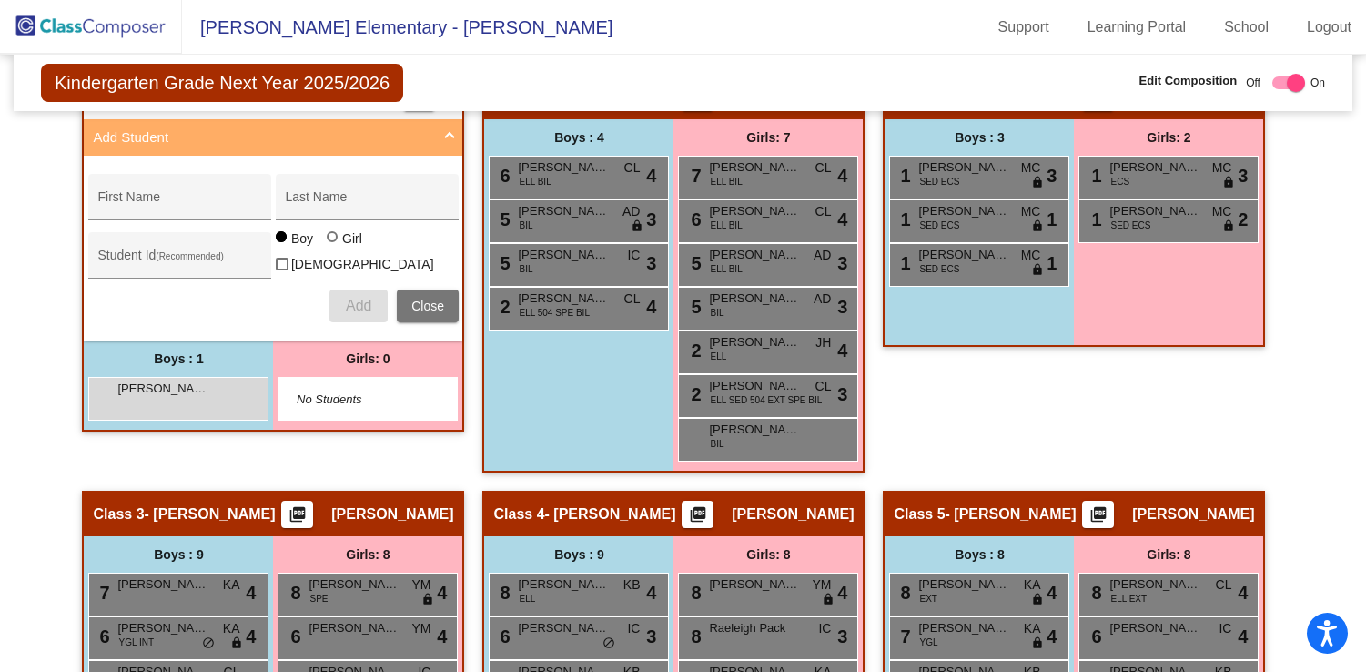
scroll to position [792, 0]
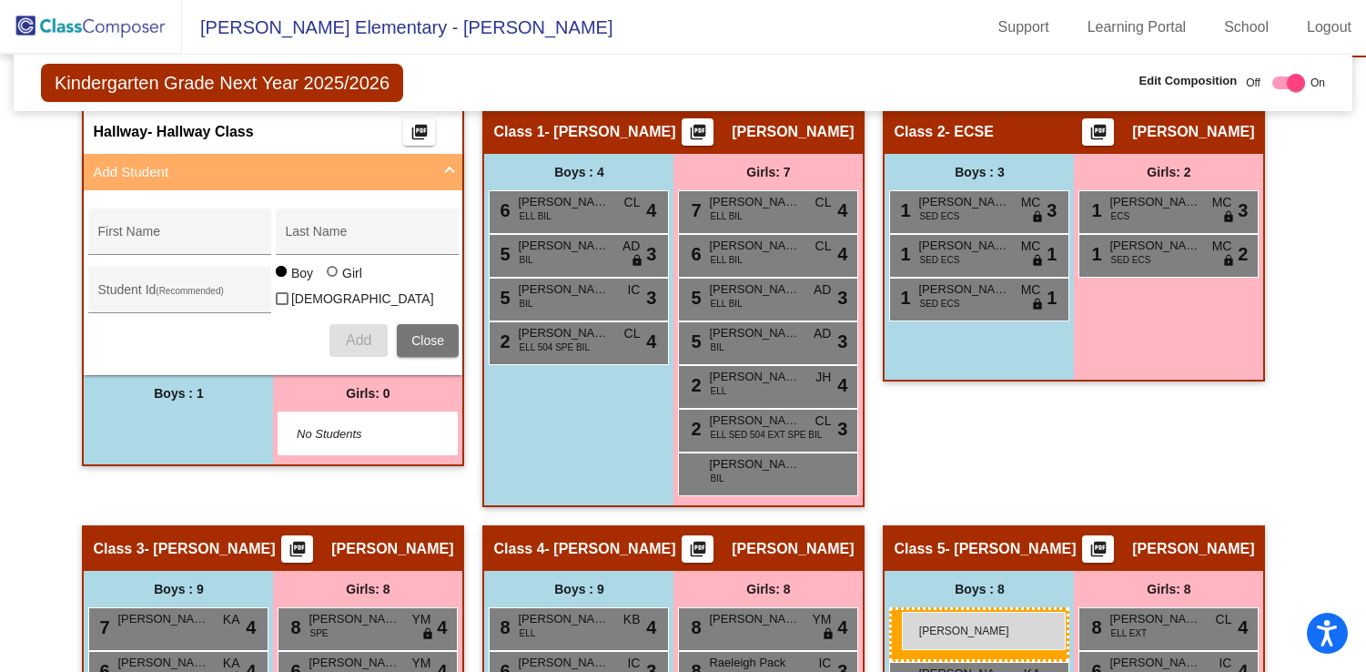
drag, startPoint x: 218, startPoint y: 431, endPoint x: 902, endPoint y: 612, distance: 708.1
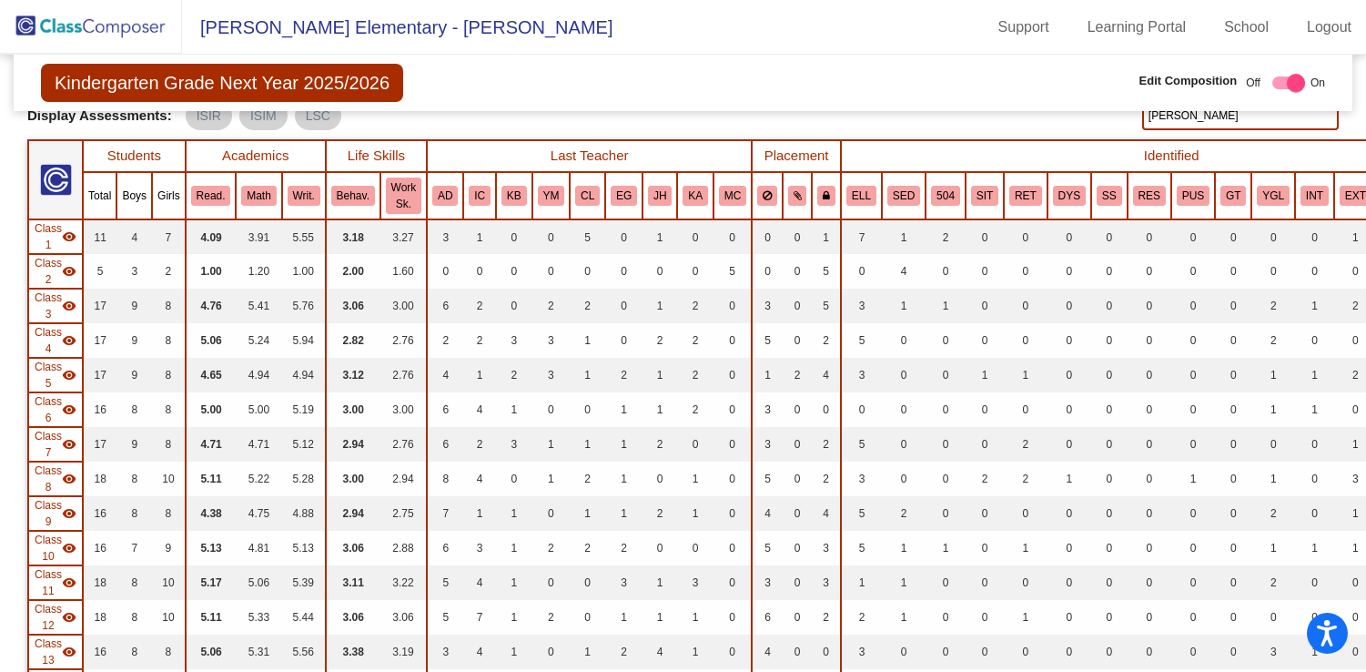
scroll to position [0, 0]
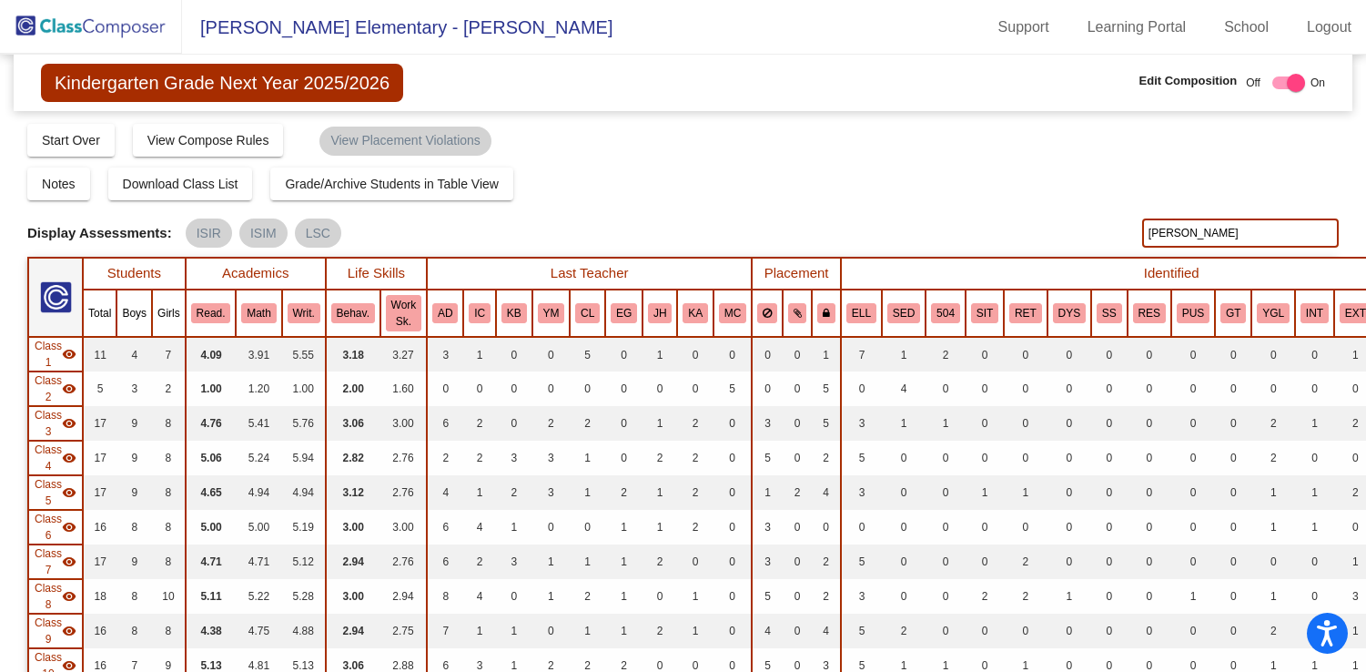
click at [83, 24] on img at bounding box center [91, 27] width 182 height 54
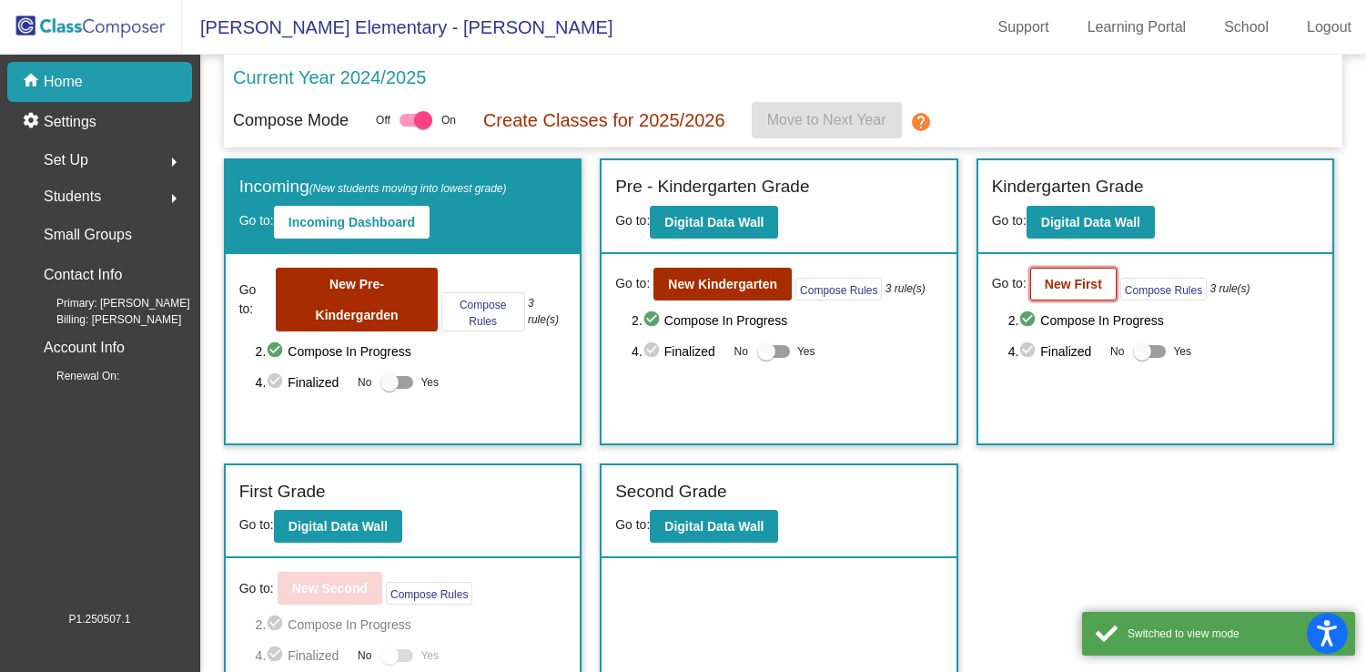
click at [1060, 289] on b "New First" at bounding box center [1073, 284] width 57 height 15
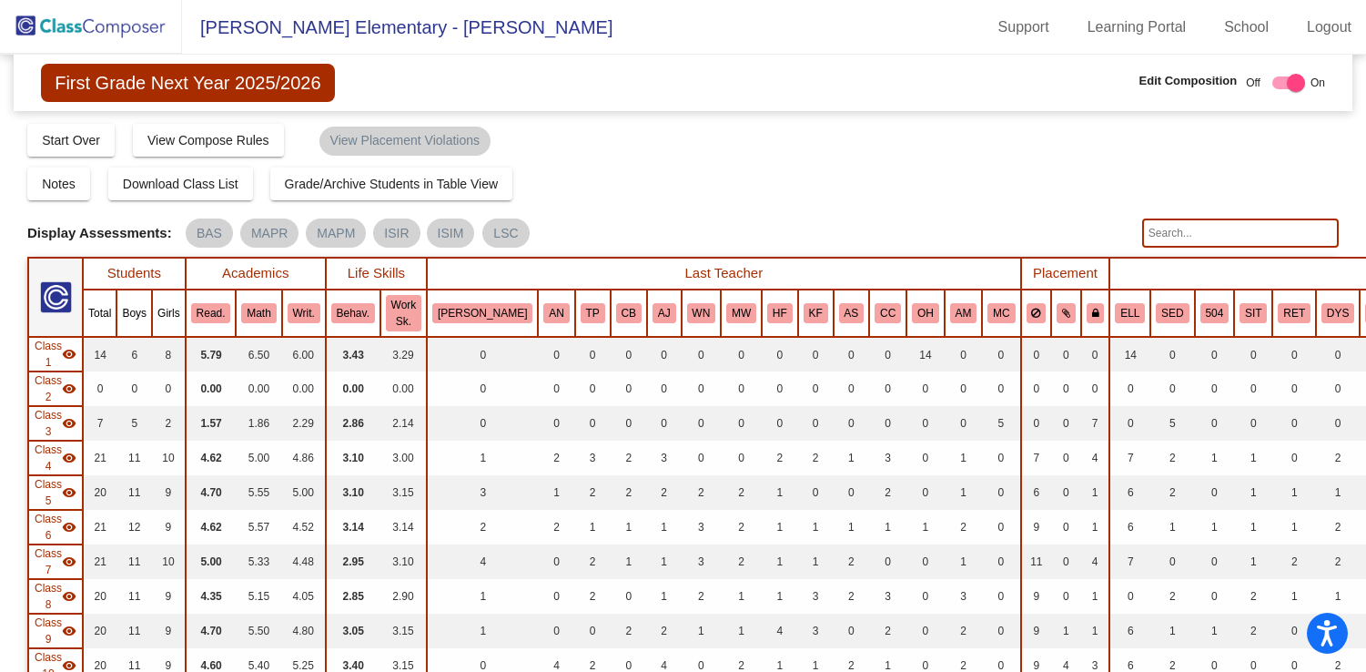
click at [1216, 236] on input "text" at bounding box center [1240, 232] width 197 height 29
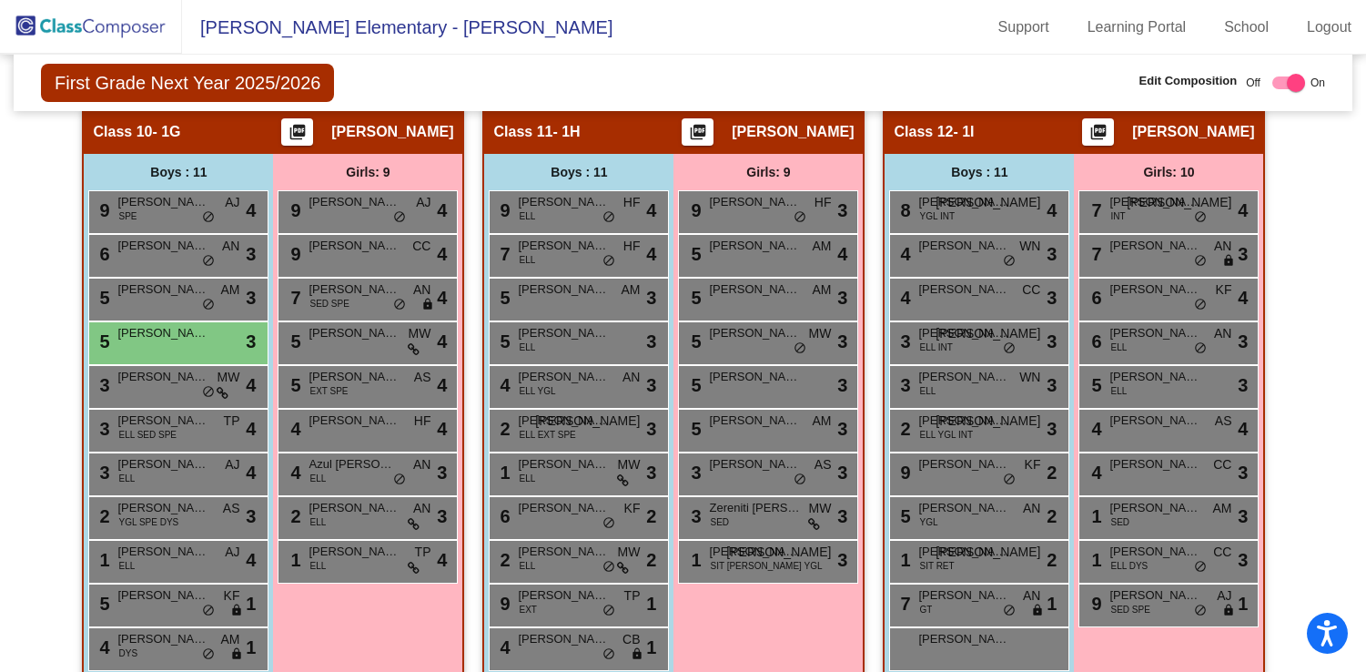
scroll to position [2500, 0]
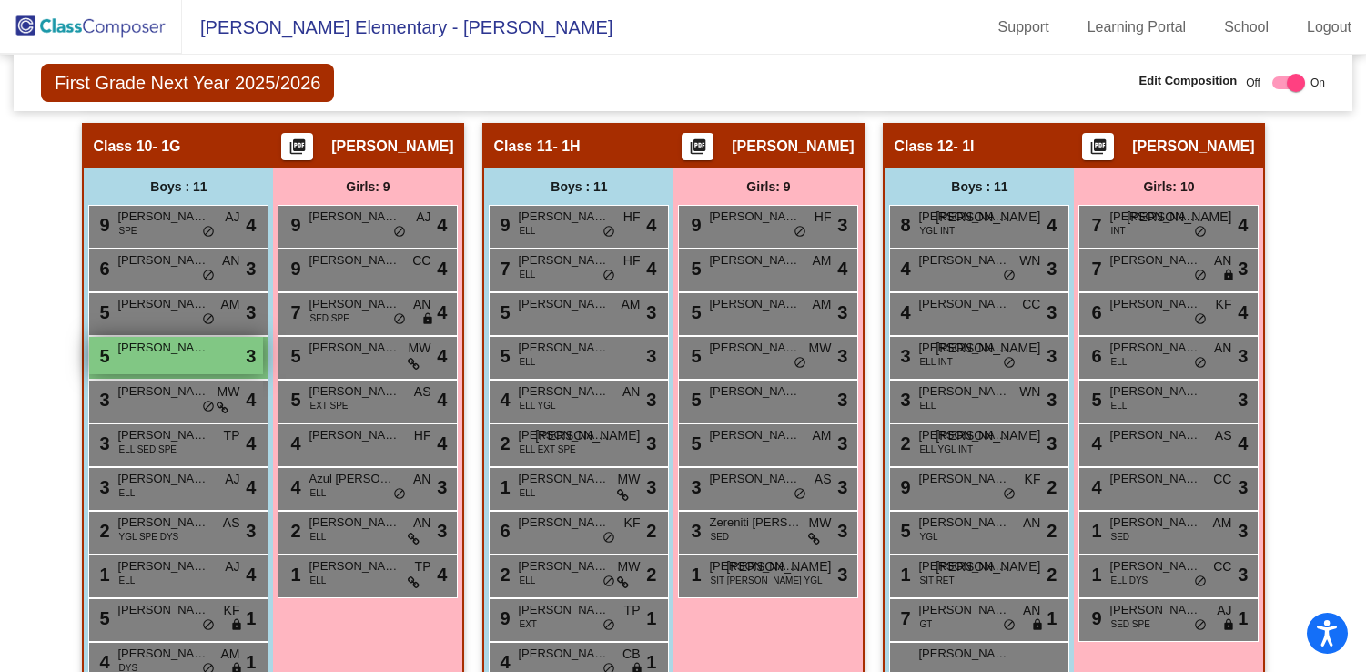
type input "jake"
click at [168, 352] on span "Jake Wall" at bounding box center [162, 348] width 91 height 18
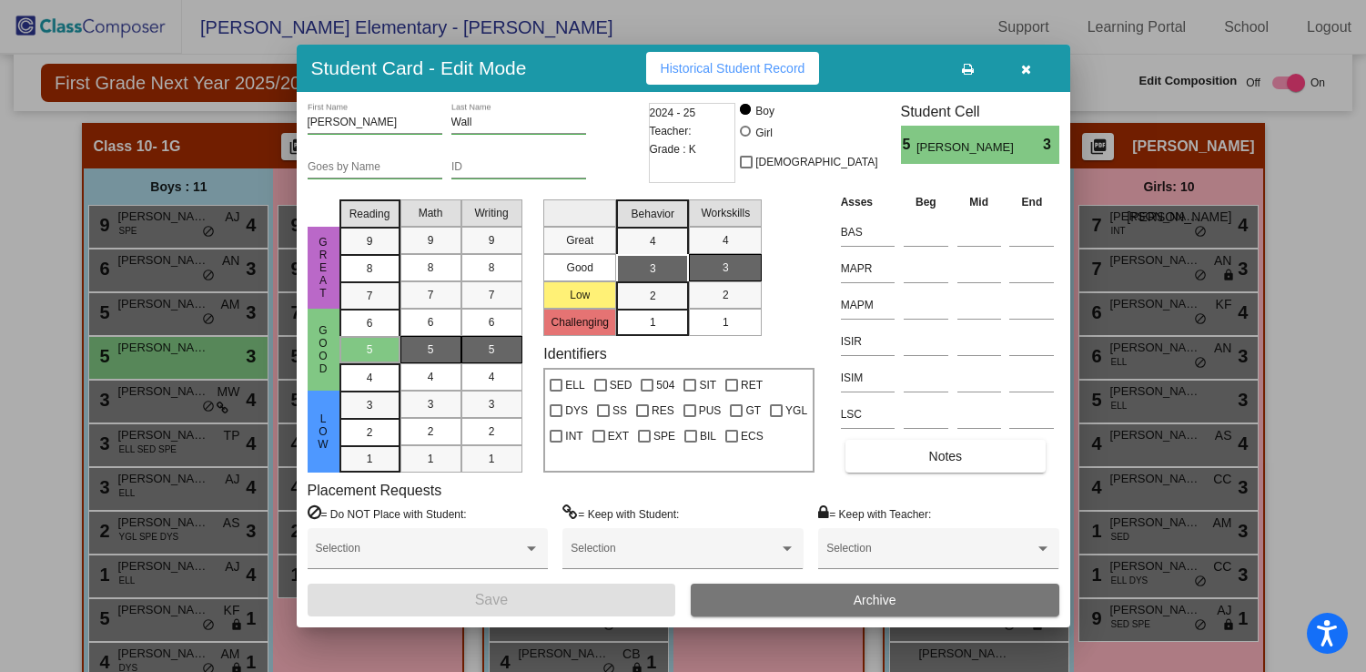
click at [457, 125] on input "Wall" at bounding box center [518, 123] width 135 height 13
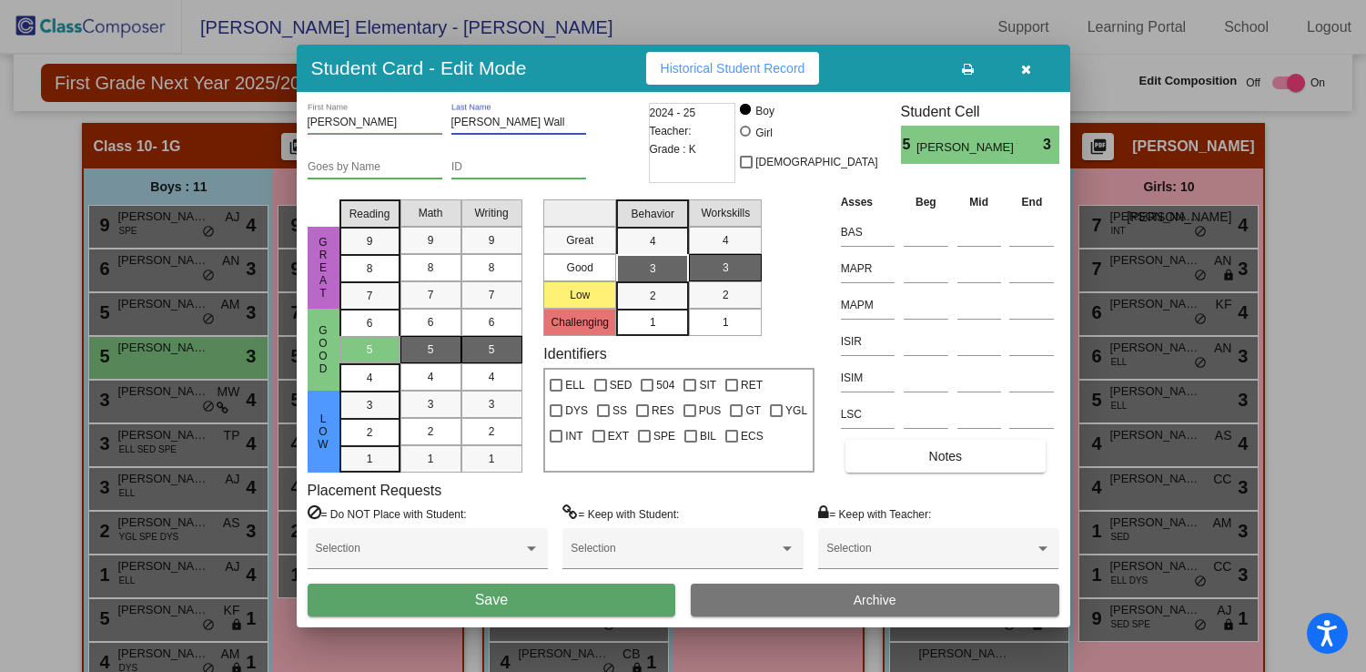
type input "Banman Wall"
click at [523, 612] on button "Save" at bounding box center [492, 599] width 369 height 33
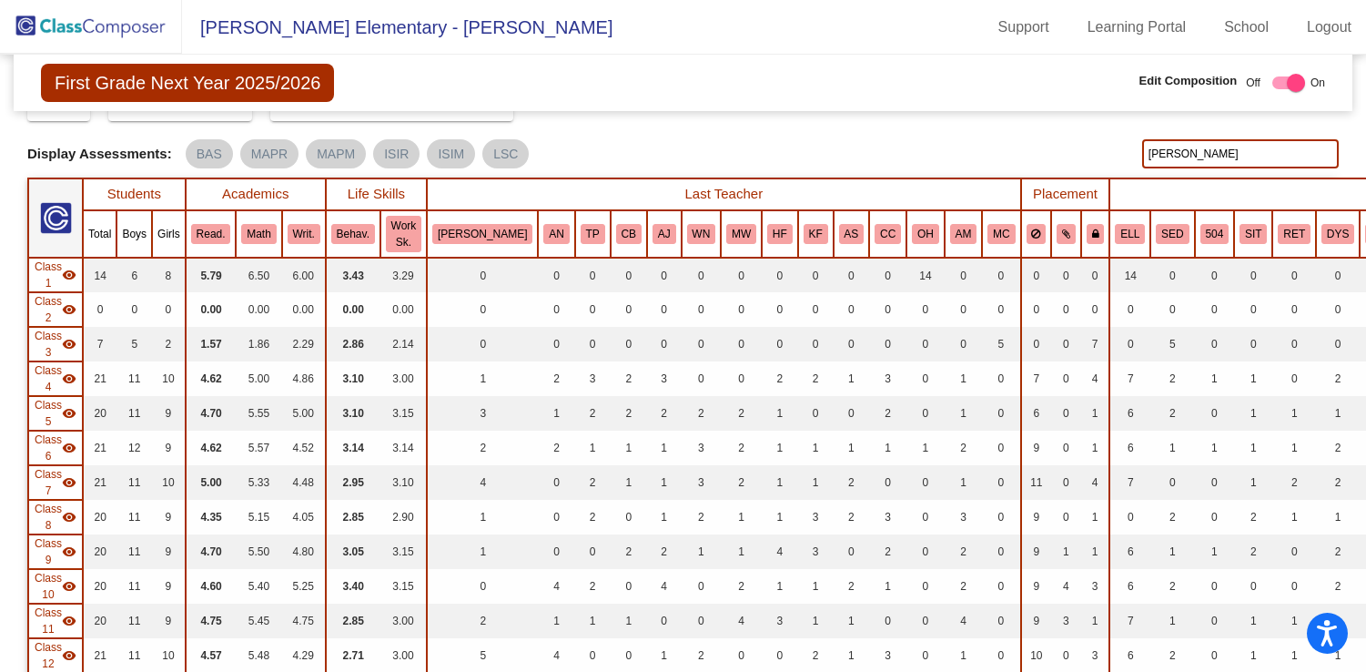
scroll to position [0, 0]
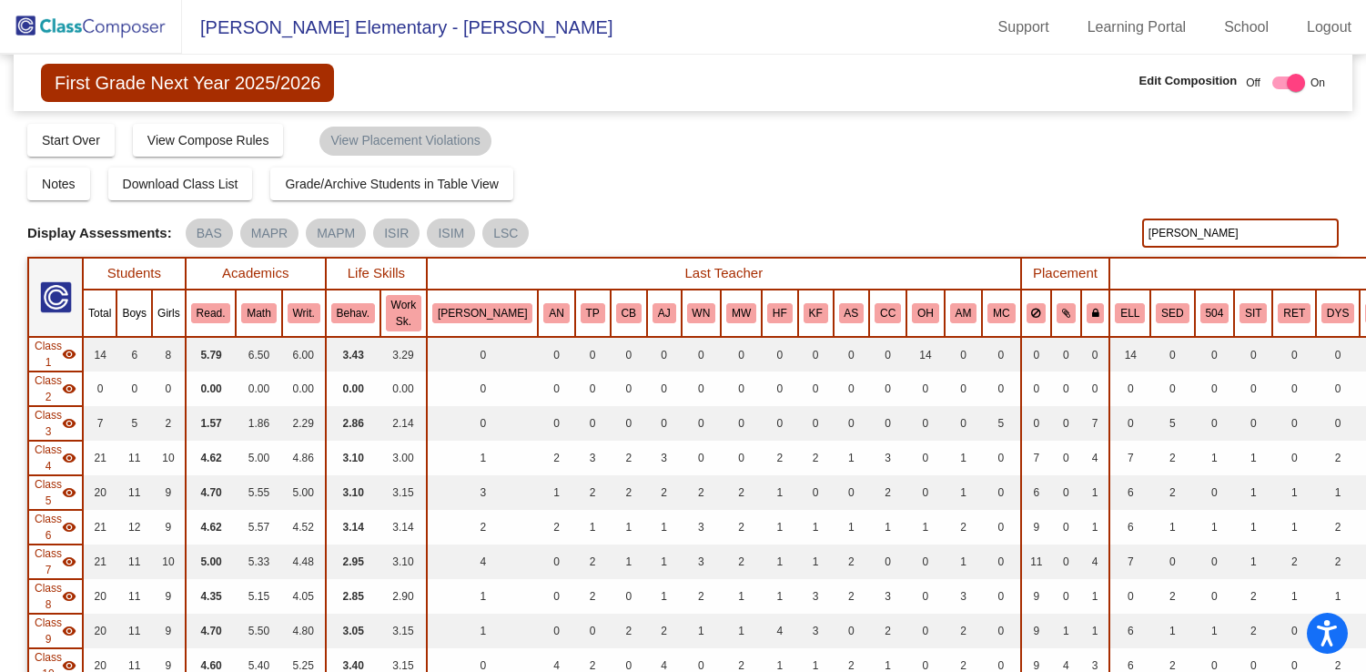
click at [78, 17] on img at bounding box center [91, 27] width 182 height 54
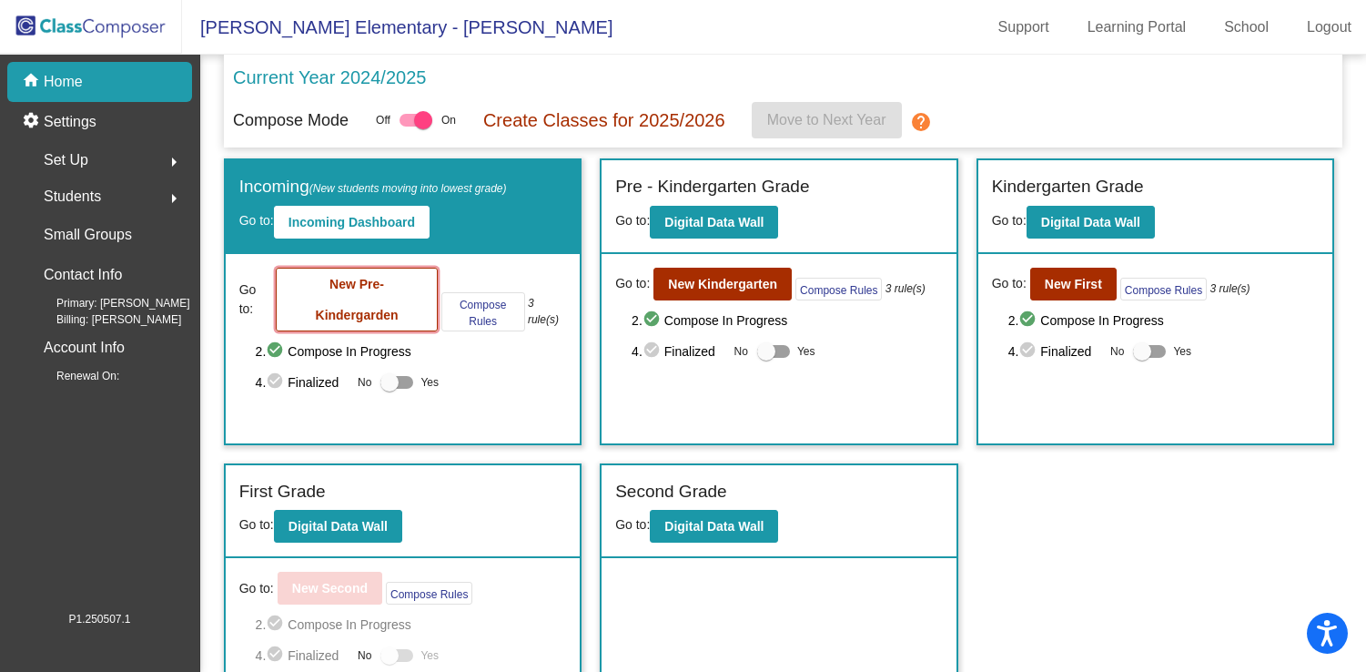
click at [362, 290] on b "New Pre-Kindergarden" at bounding box center [357, 300] width 83 height 46
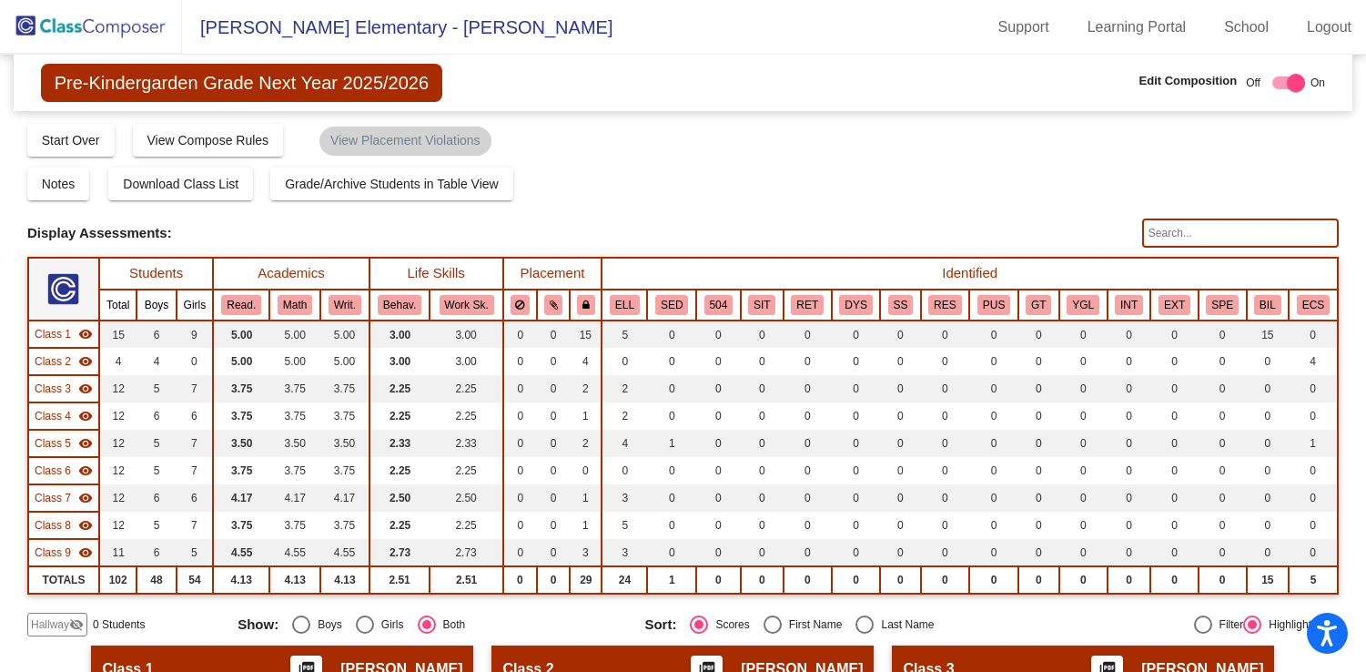
click at [1181, 233] on input "text" at bounding box center [1240, 232] width 197 height 29
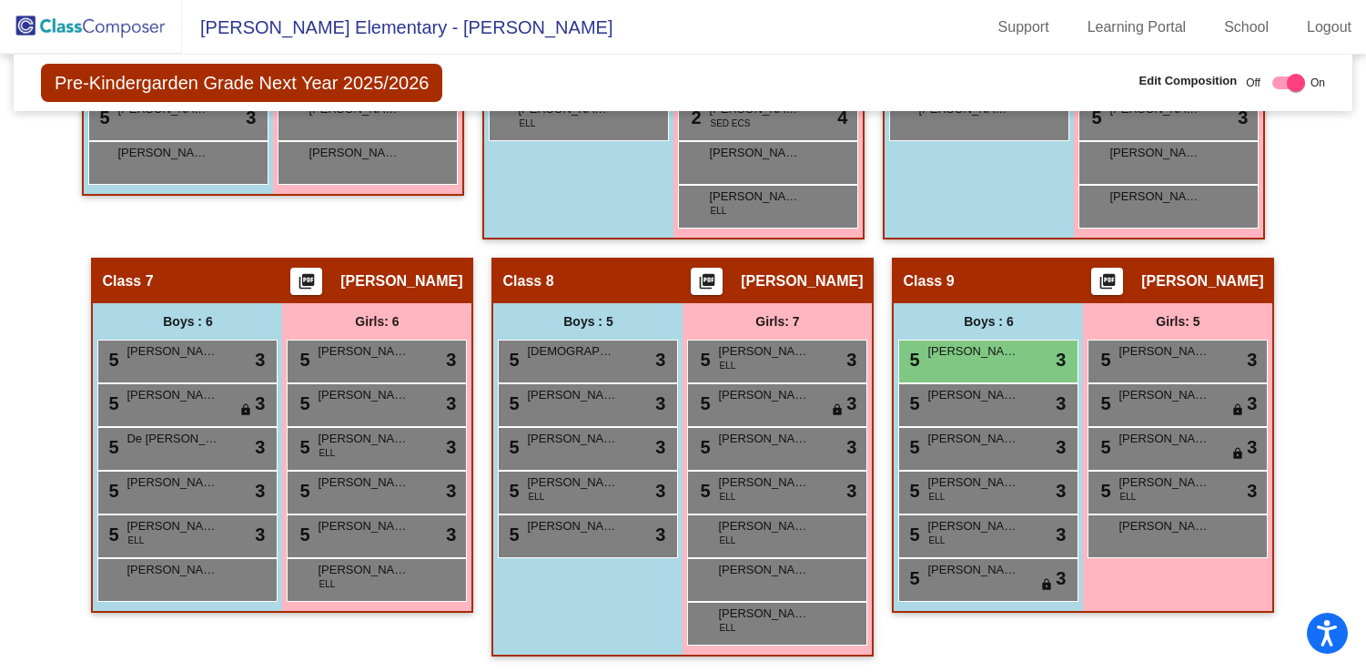
scroll to position [1310, 0]
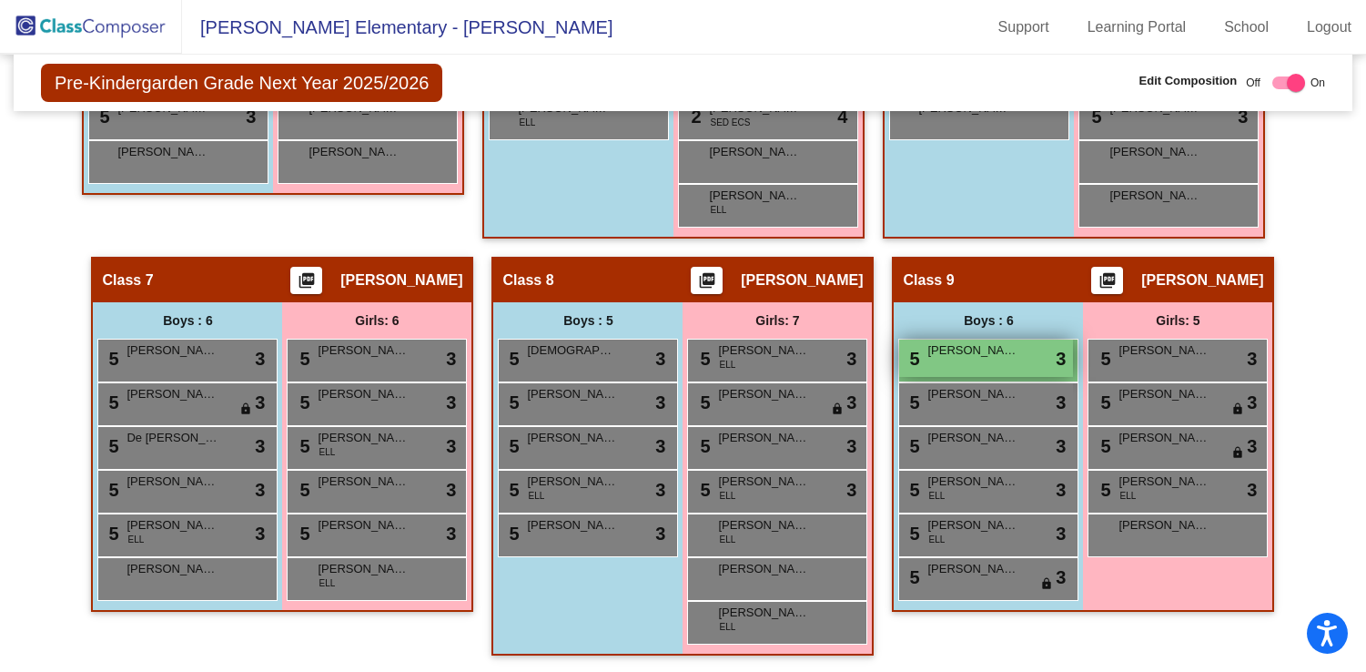
type input "anthony"
click at [987, 361] on div "5 Anthony Montes Gonzalez lock do_not_disturb_alt 3" at bounding box center [986, 358] width 174 height 37
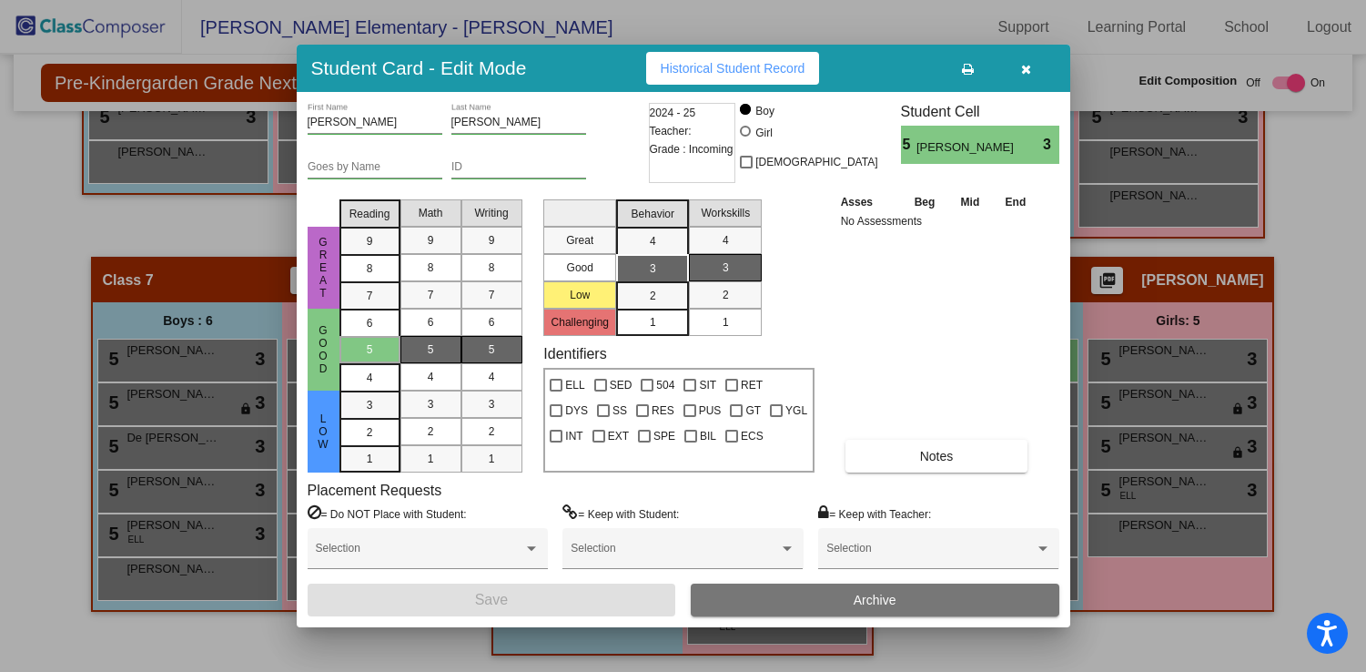
click at [1026, 66] on icon "button" at bounding box center [1026, 69] width 10 height 13
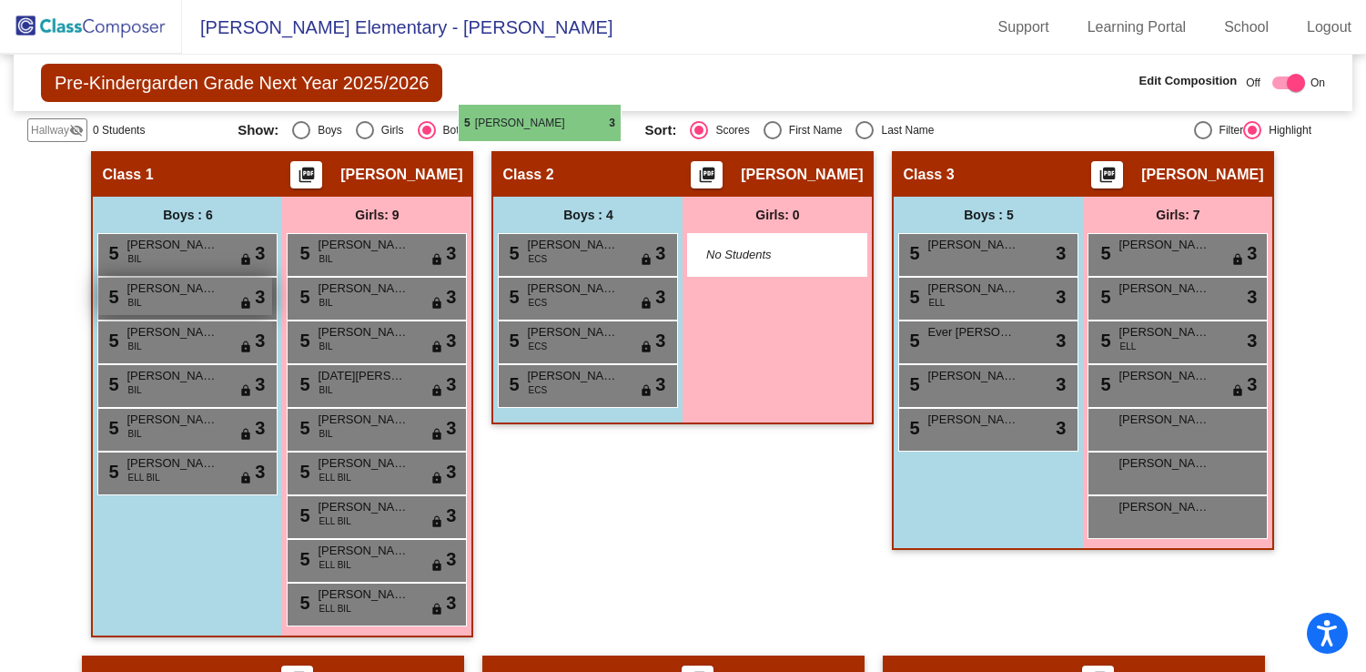
scroll to position [491, 0]
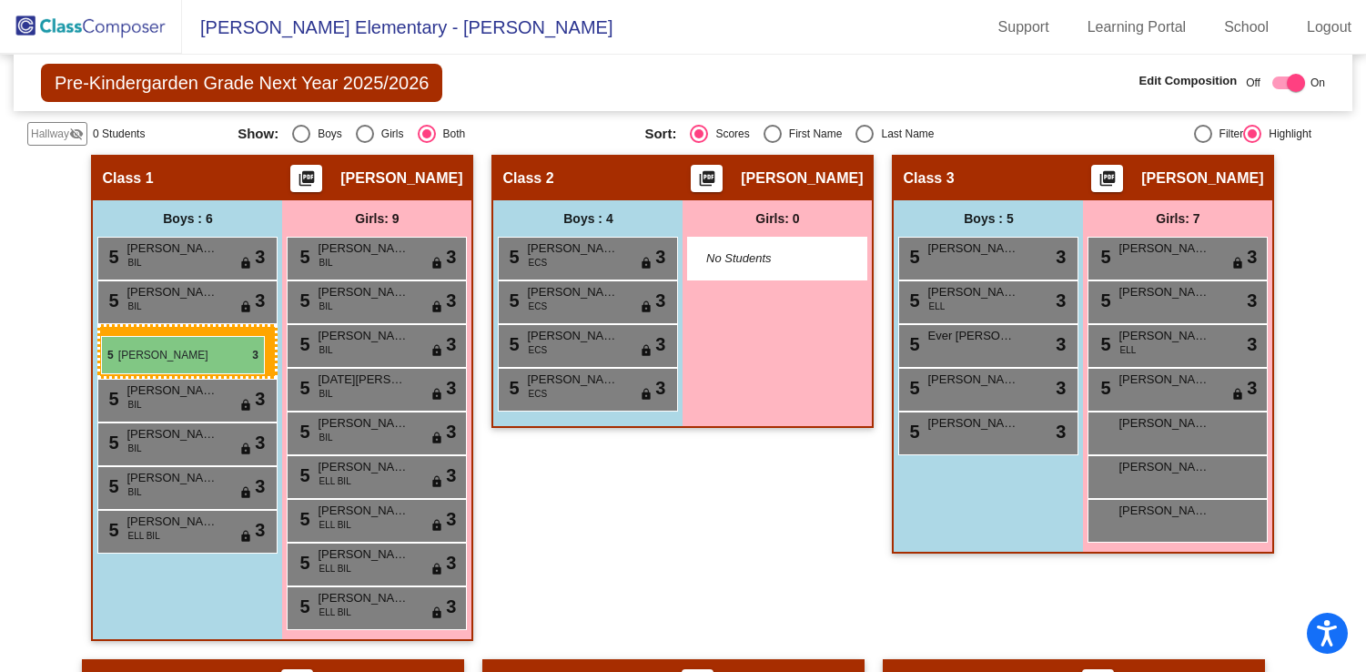
drag, startPoint x: 997, startPoint y: 540, endPoint x: 101, endPoint y: 336, distance: 918.6
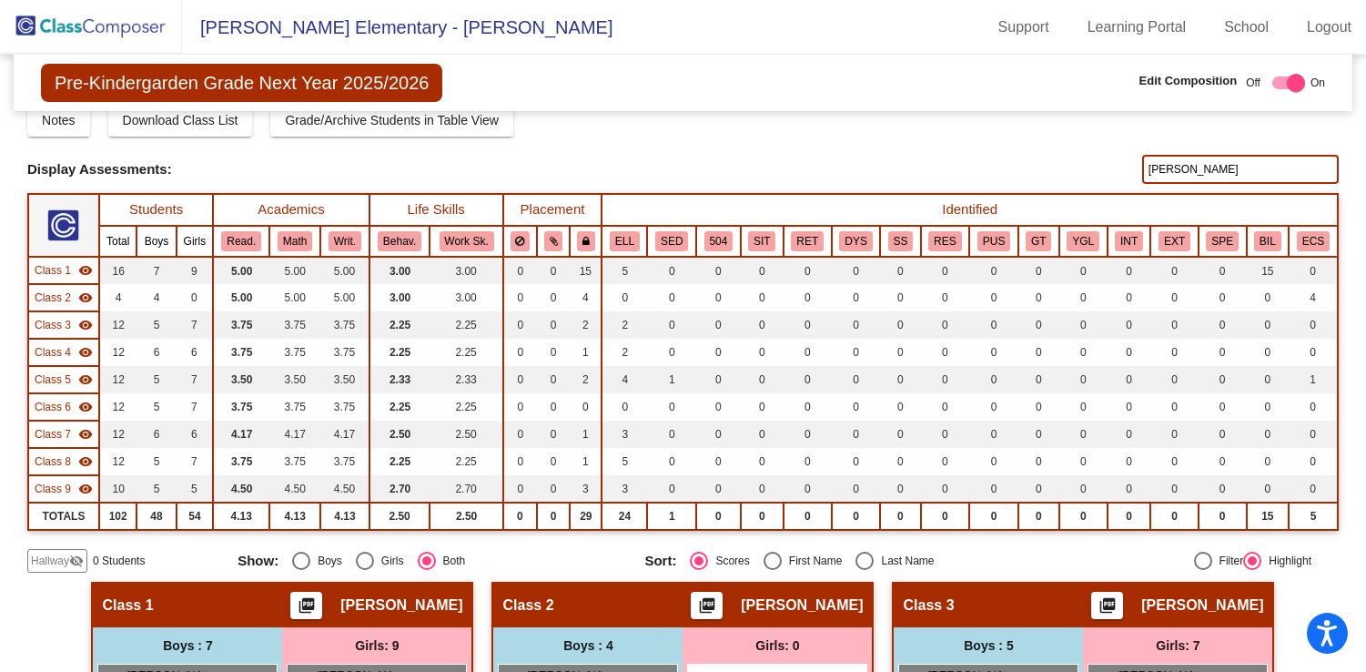
scroll to position [0, 0]
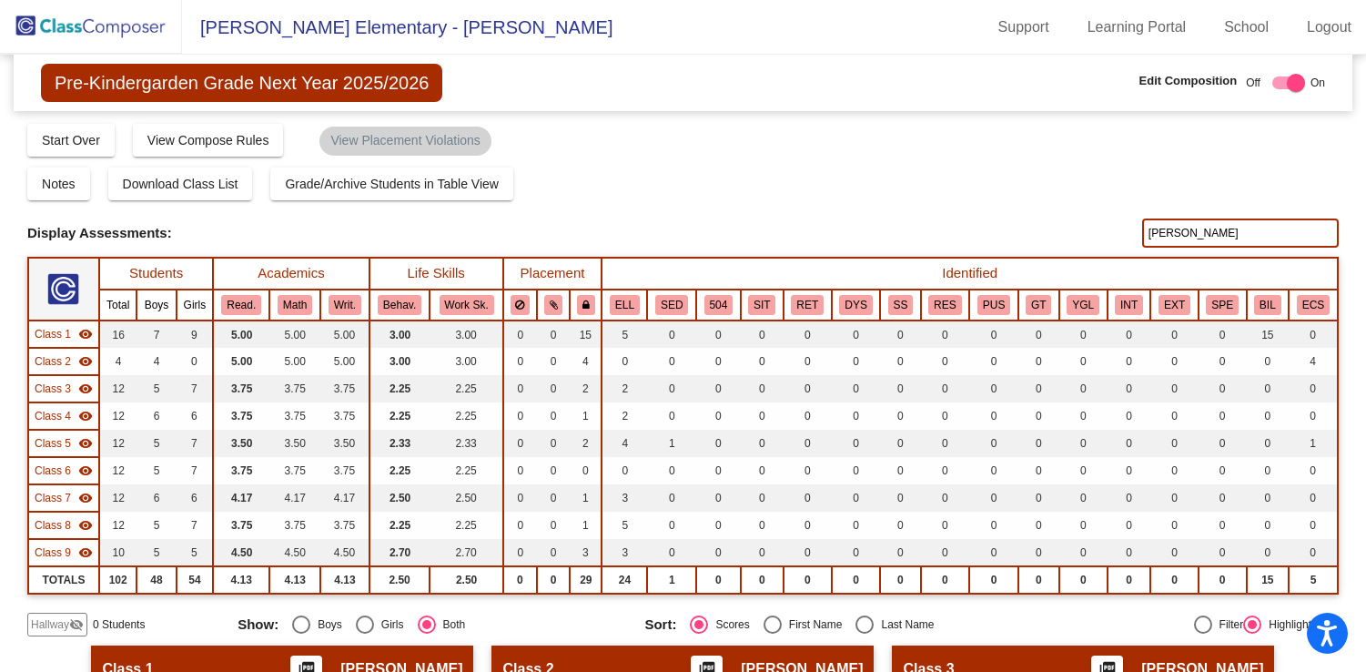
click at [1182, 231] on input "anthony" at bounding box center [1240, 232] width 197 height 29
click at [111, 23] on img at bounding box center [91, 27] width 182 height 54
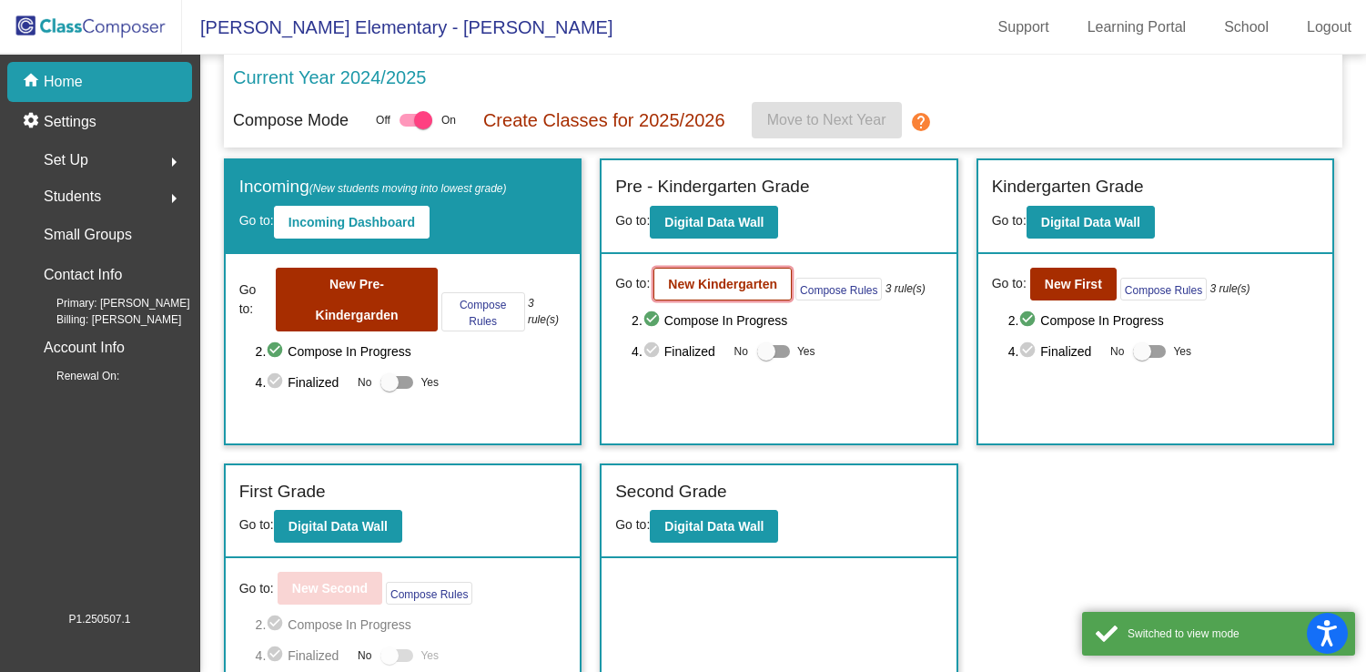
click at [707, 280] on b "New Kindergarten" at bounding box center [722, 284] width 109 height 15
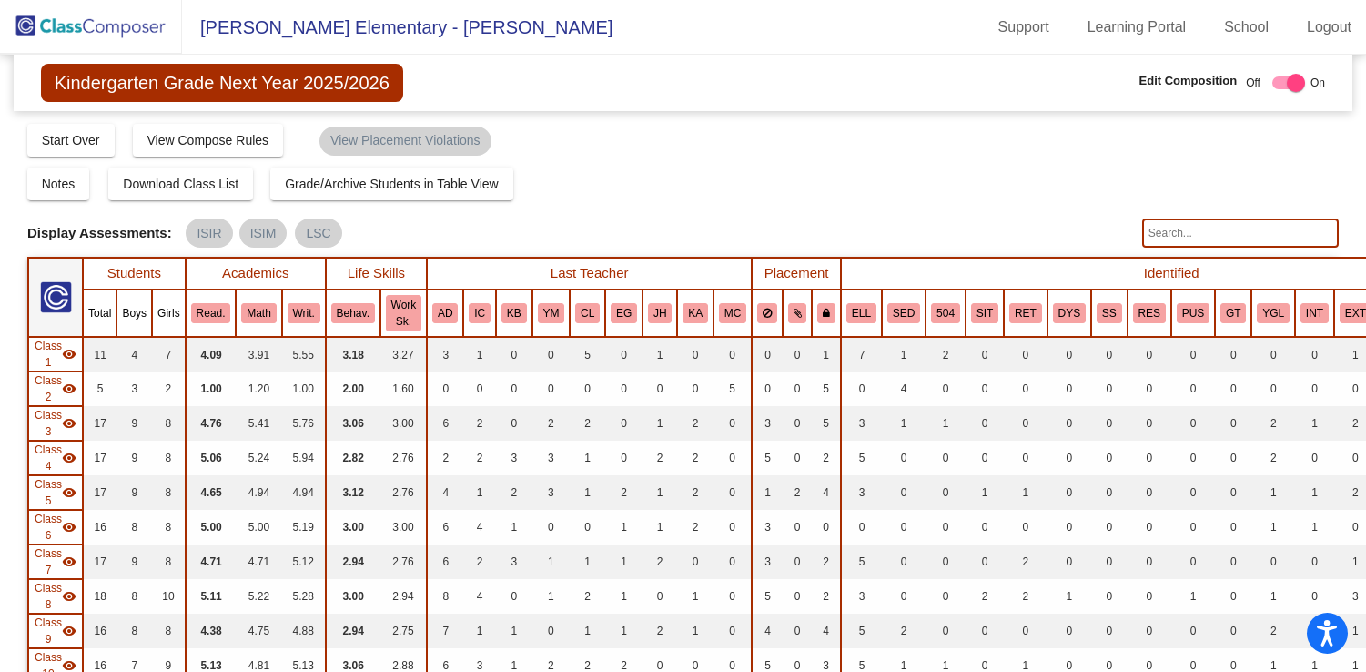
click at [1248, 227] on input "text" at bounding box center [1240, 232] width 197 height 29
type input "unger"
click at [1190, 241] on input "unger" at bounding box center [1240, 232] width 197 height 29
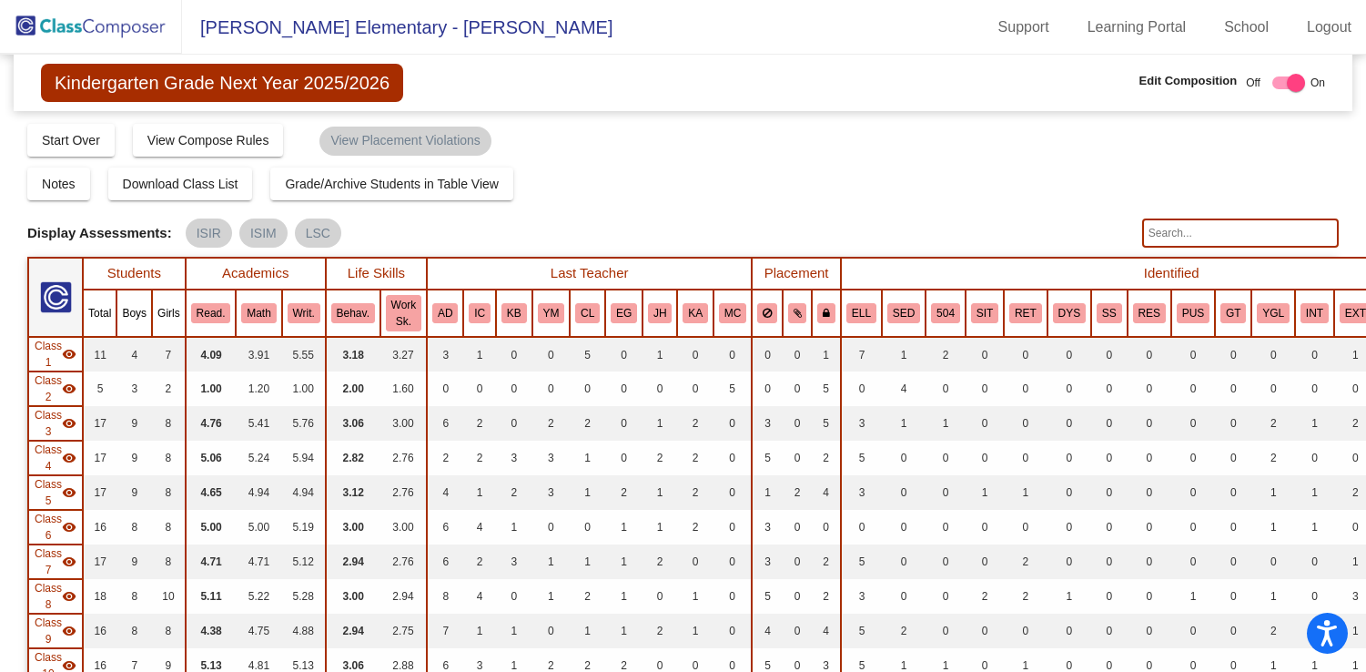
click at [120, 33] on img at bounding box center [91, 27] width 182 height 54
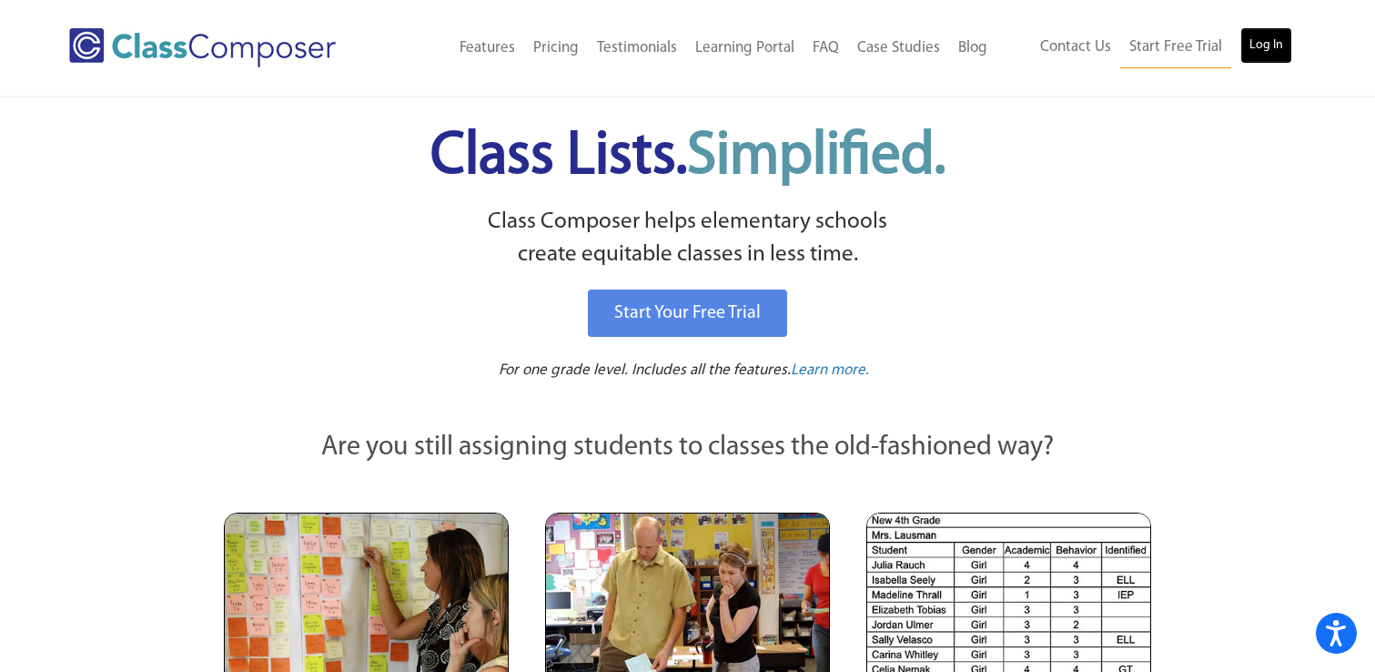
click at [1272, 46] on link "Log In" at bounding box center [1267, 45] width 52 height 36
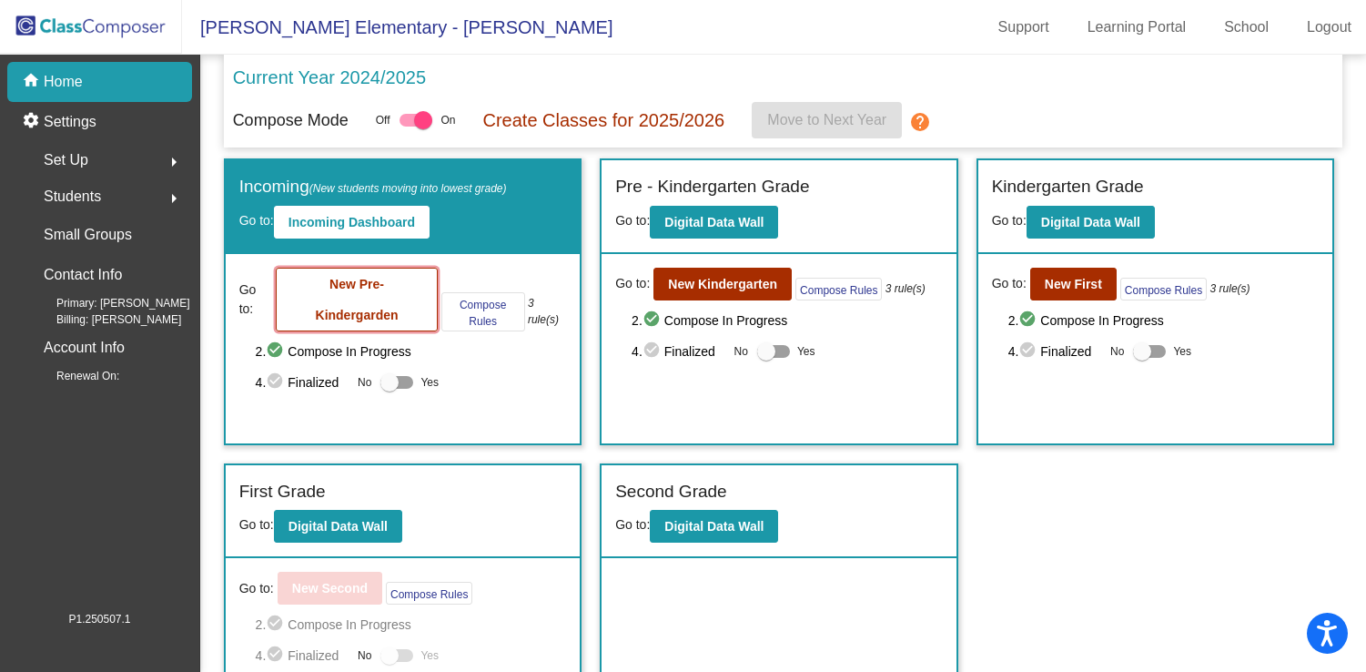
click at [365, 301] on button "New Pre-Kindergarden" at bounding box center [356, 300] width 161 height 64
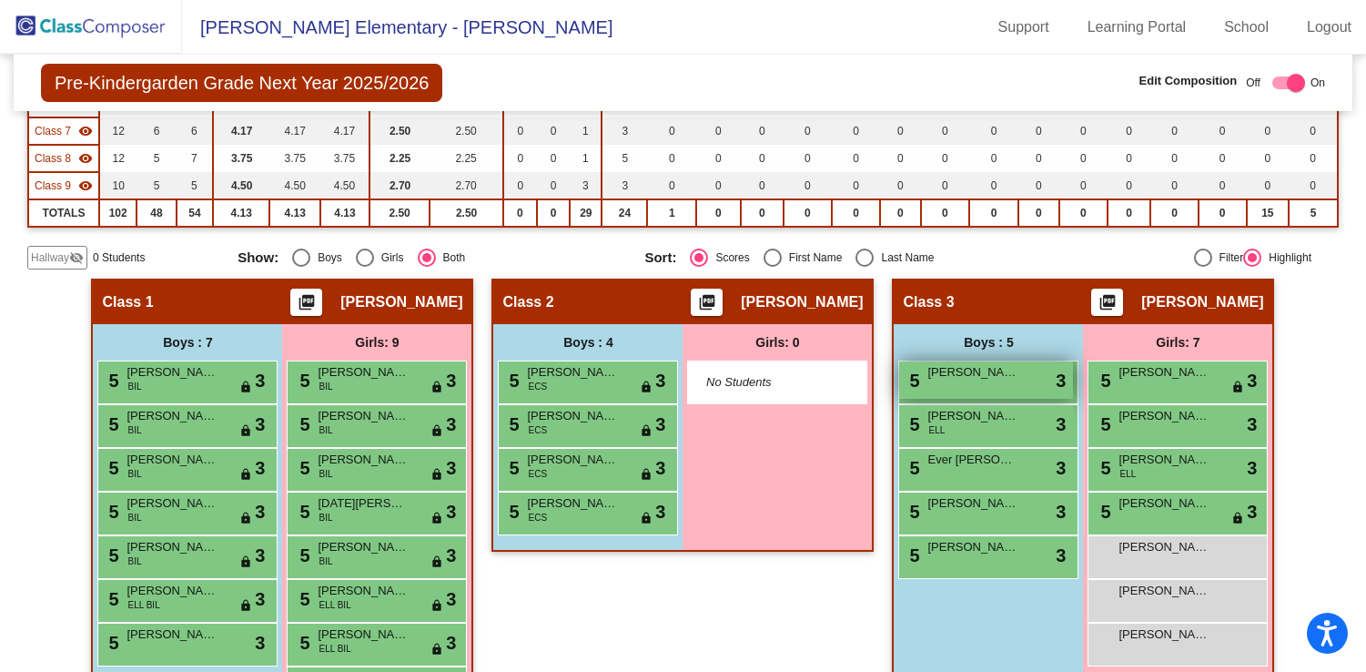
scroll to position [361, 0]
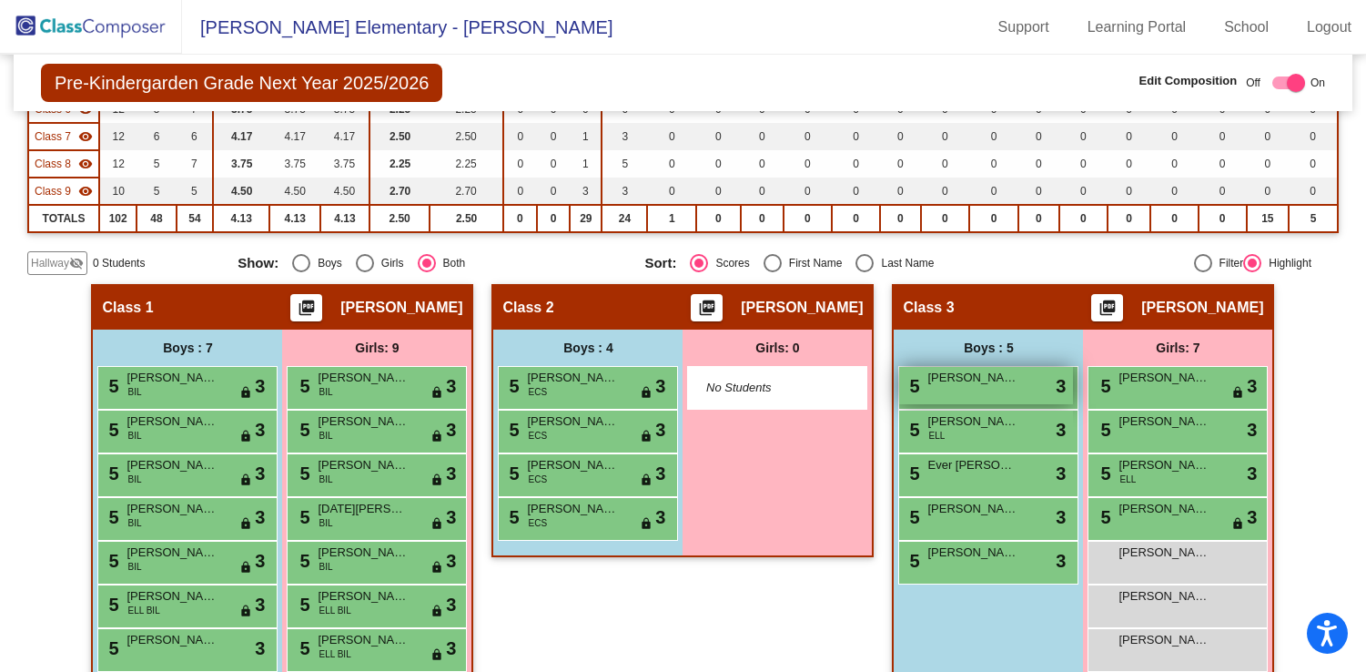
click at [954, 386] on div "5 [PERSON_NAME] lock do_not_disturb_alt 3" at bounding box center [986, 385] width 174 height 37
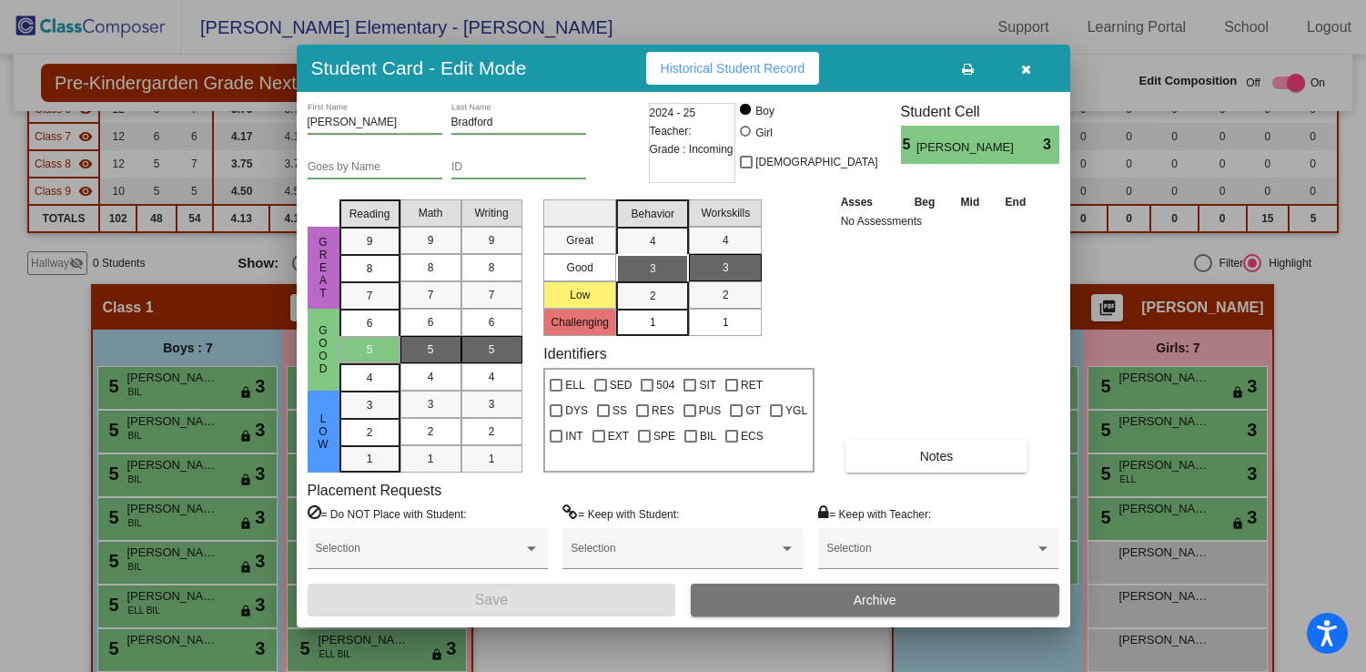
click at [873, 602] on span "Archive" at bounding box center [875, 600] width 43 height 15
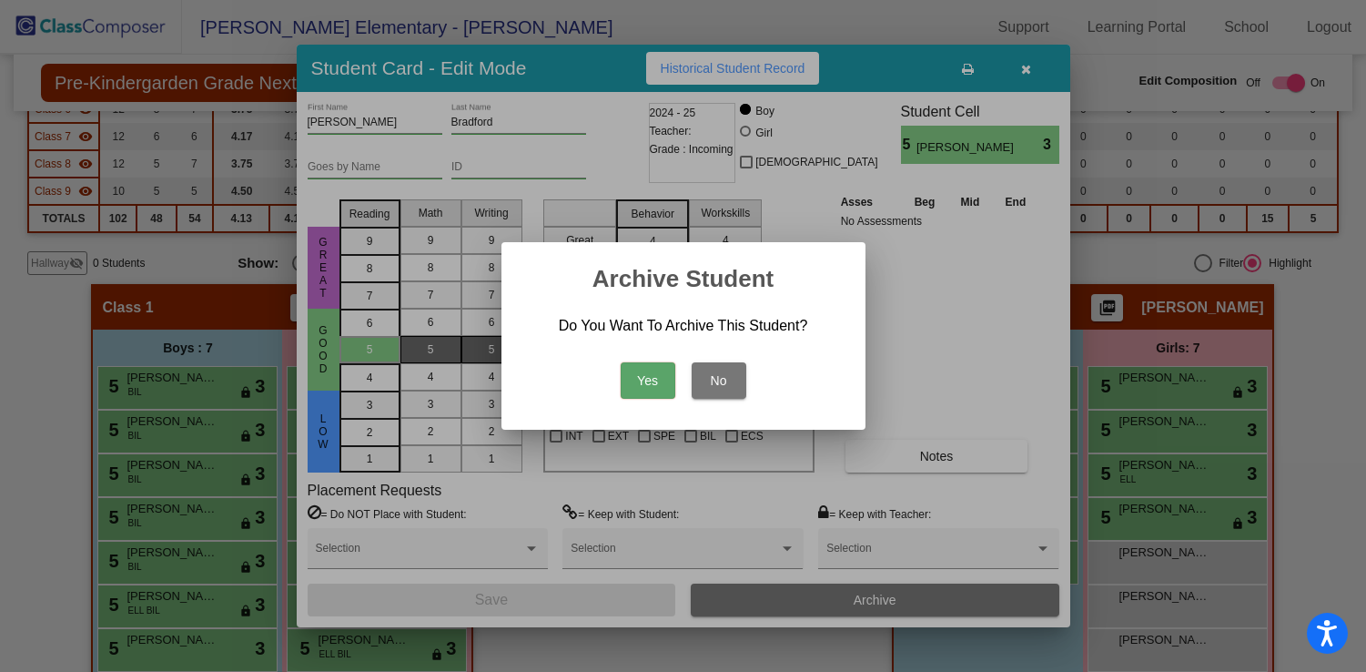
click at [652, 383] on button "Yes" at bounding box center [648, 380] width 55 height 36
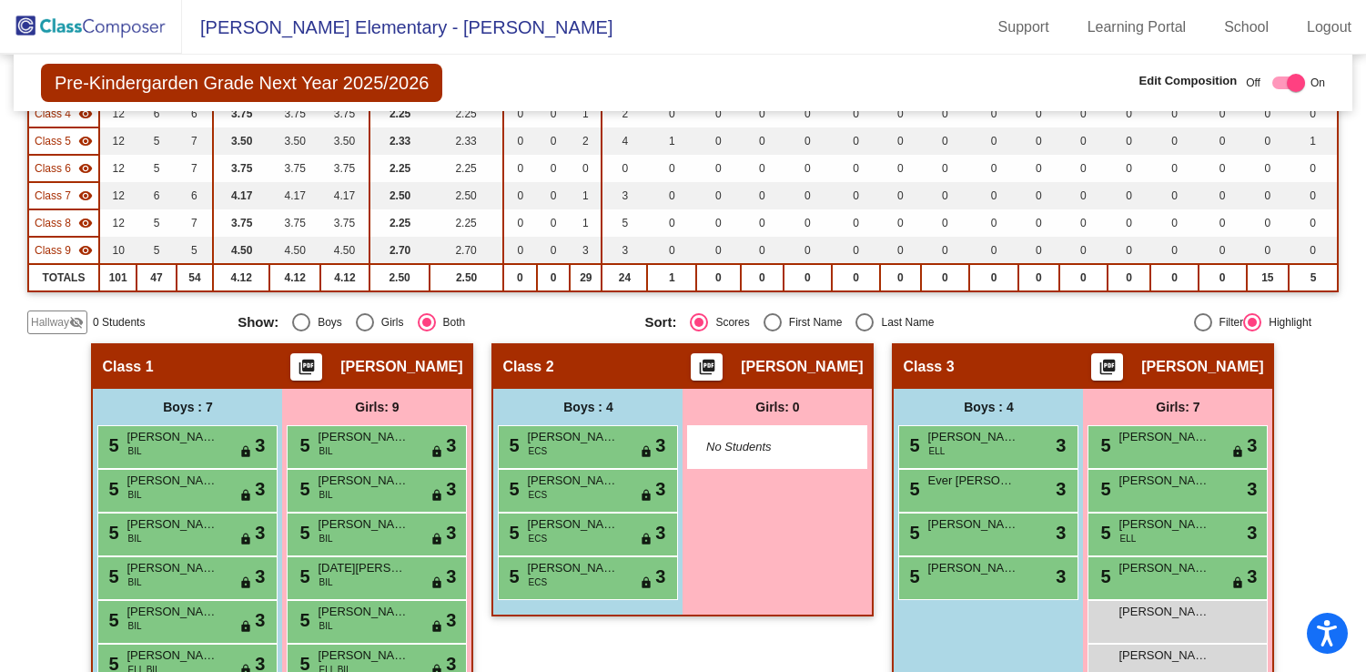
scroll to position [275, 0]
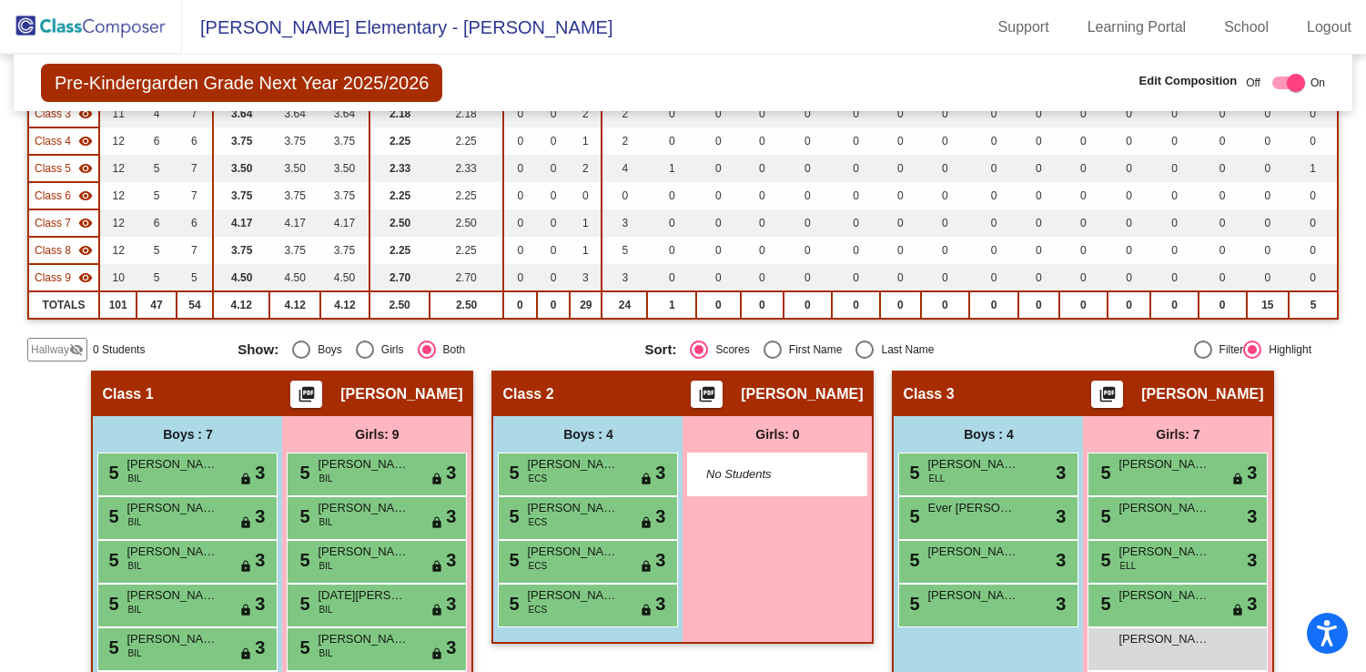
click at [60, 348] on span "Hallway" at bounding box center [50, 349] width 38 height 16
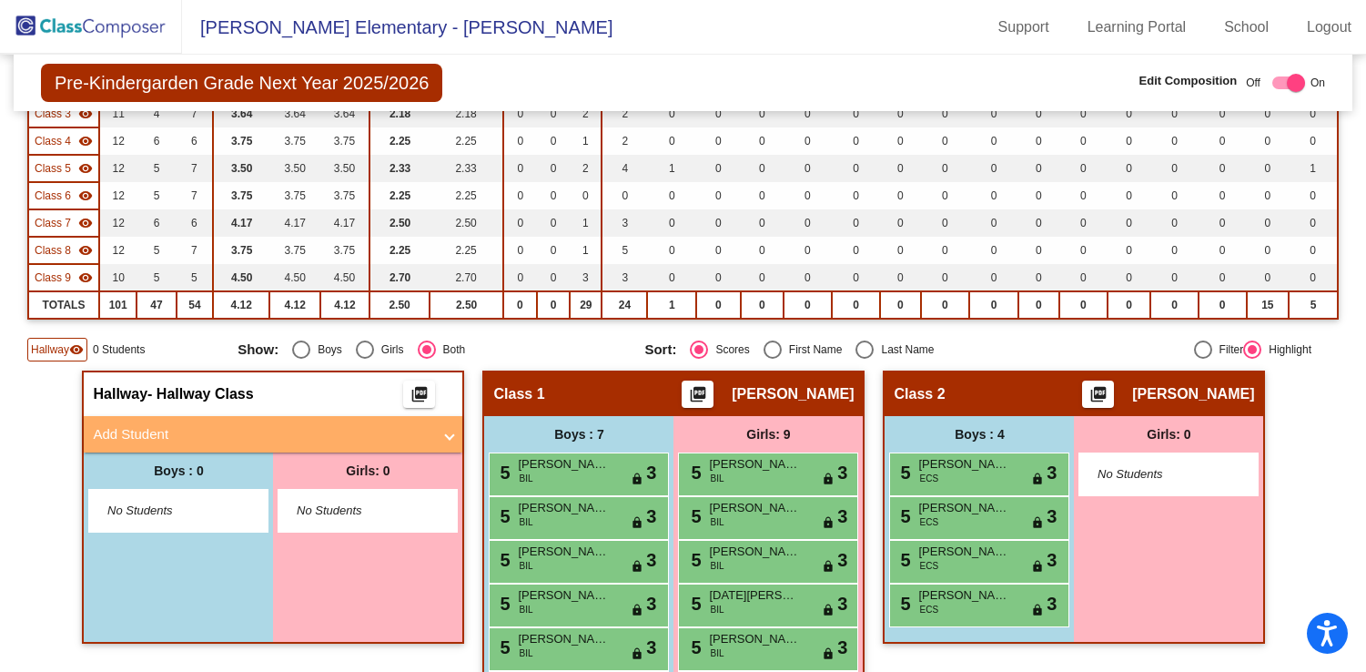
click at [301, 429] on mat-panel-title "Add Student" at bounding box center [262, 434] width 339 height 21
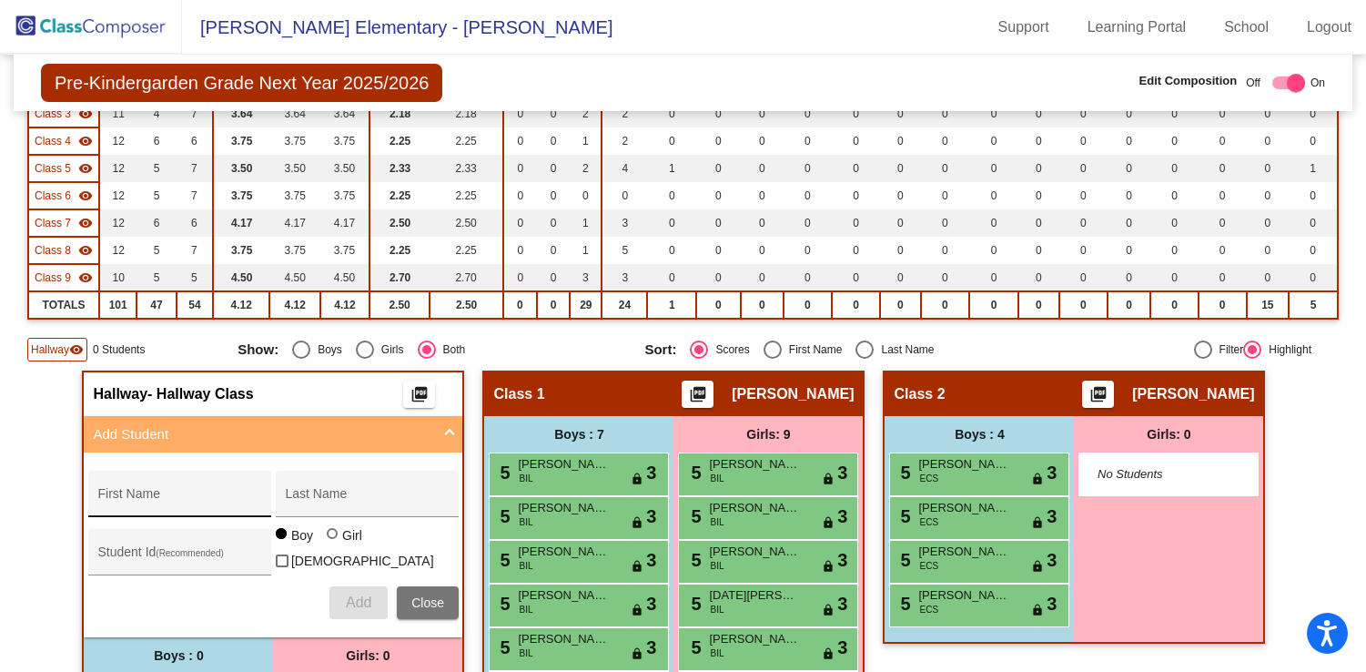
click at [211, 488] on div "First Name" at bounding box center [179, 499] width 164 height 37
type input "[PERSON_NAME]"
type input "Bergen"
click at [360, 600] on span "Add" at bounding box center [358, 601] width 25 height 15
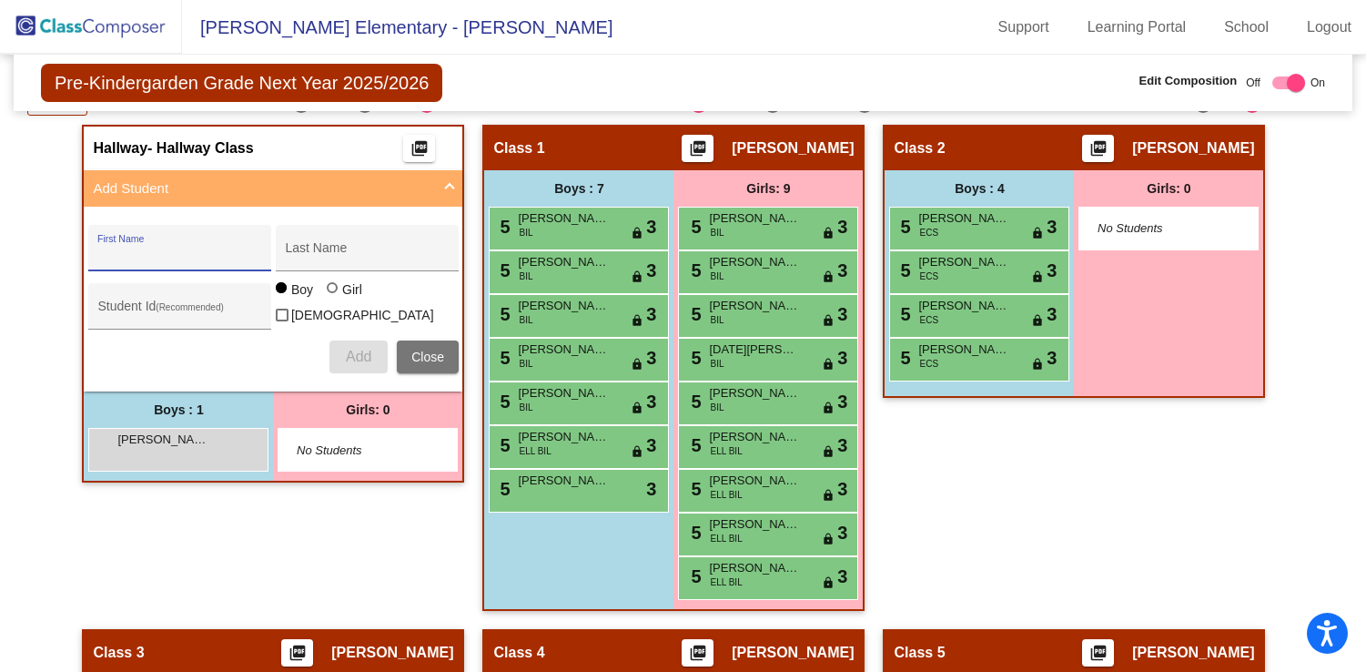
scroll to position [533, 0]
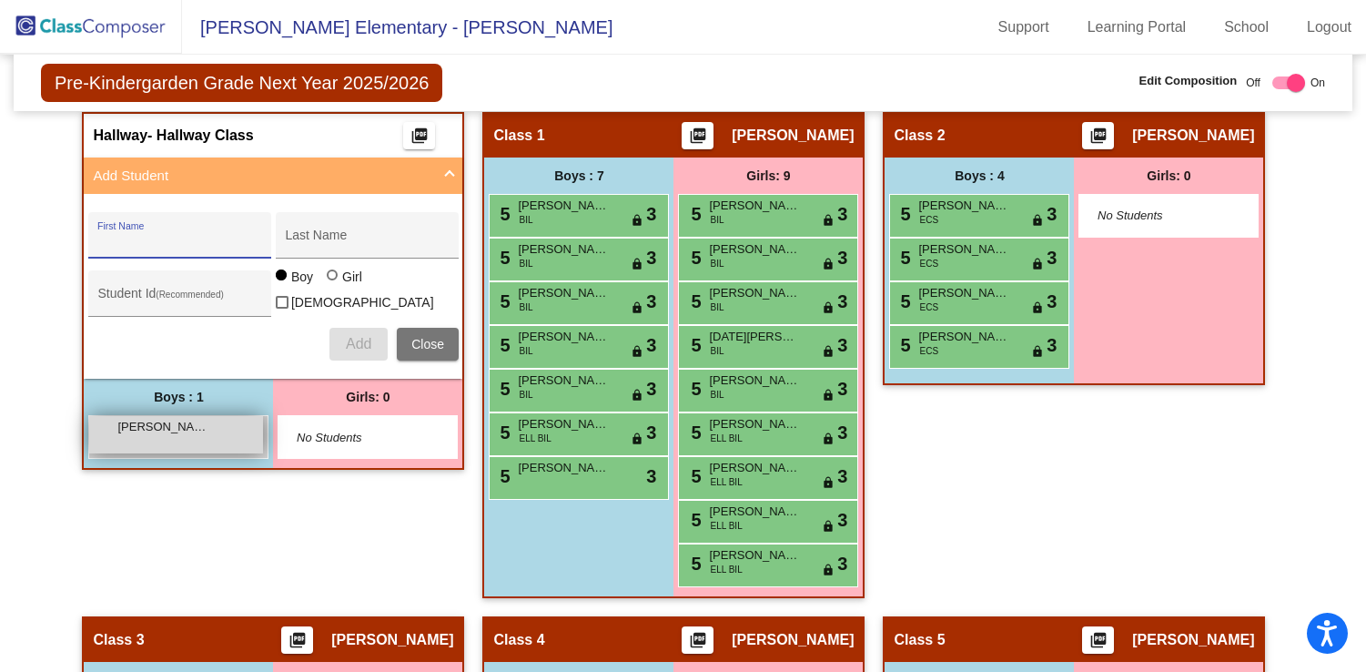
click at [198, 434] on div "[PERSON_NAME] lock do_not_disturb_alt" at bounding box center [176, 434] width 174 height 37
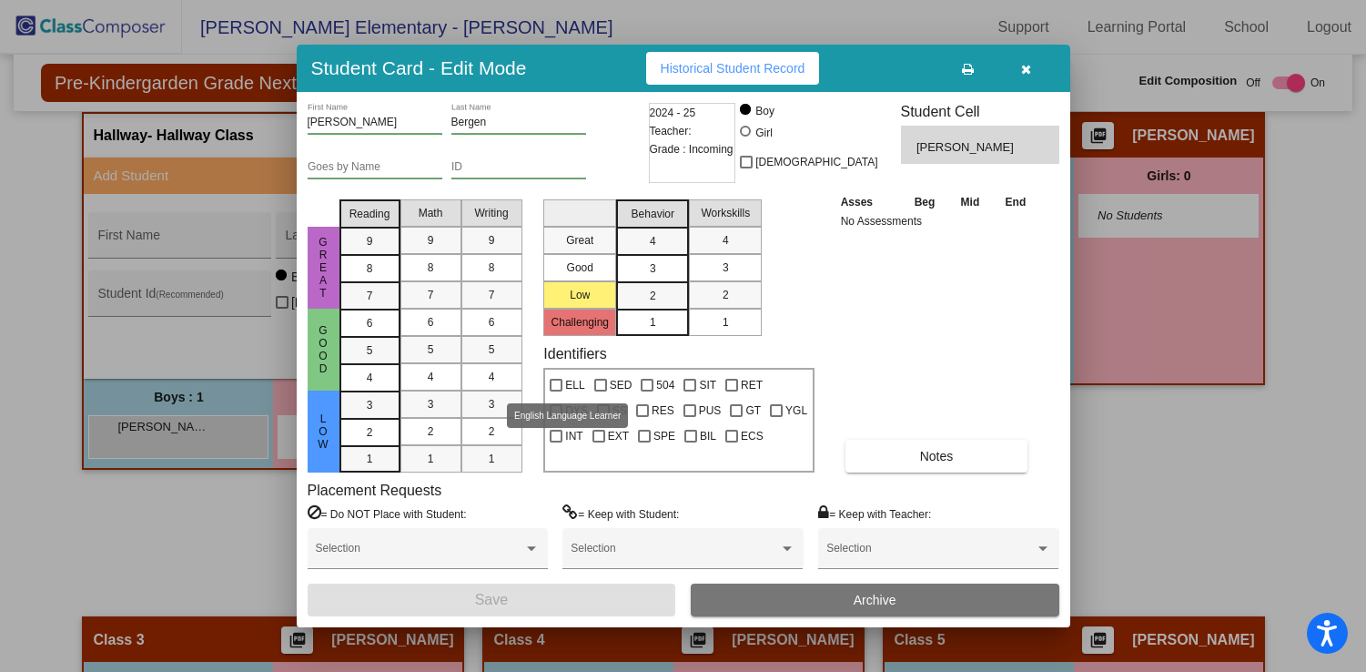
click at [558, 382] on div at bounding box center [556, 385] width 13 height 13
click at [556, 391] on input "ELL" at bounding box center [555, 391] width 1 height 1
checkbox input "true"
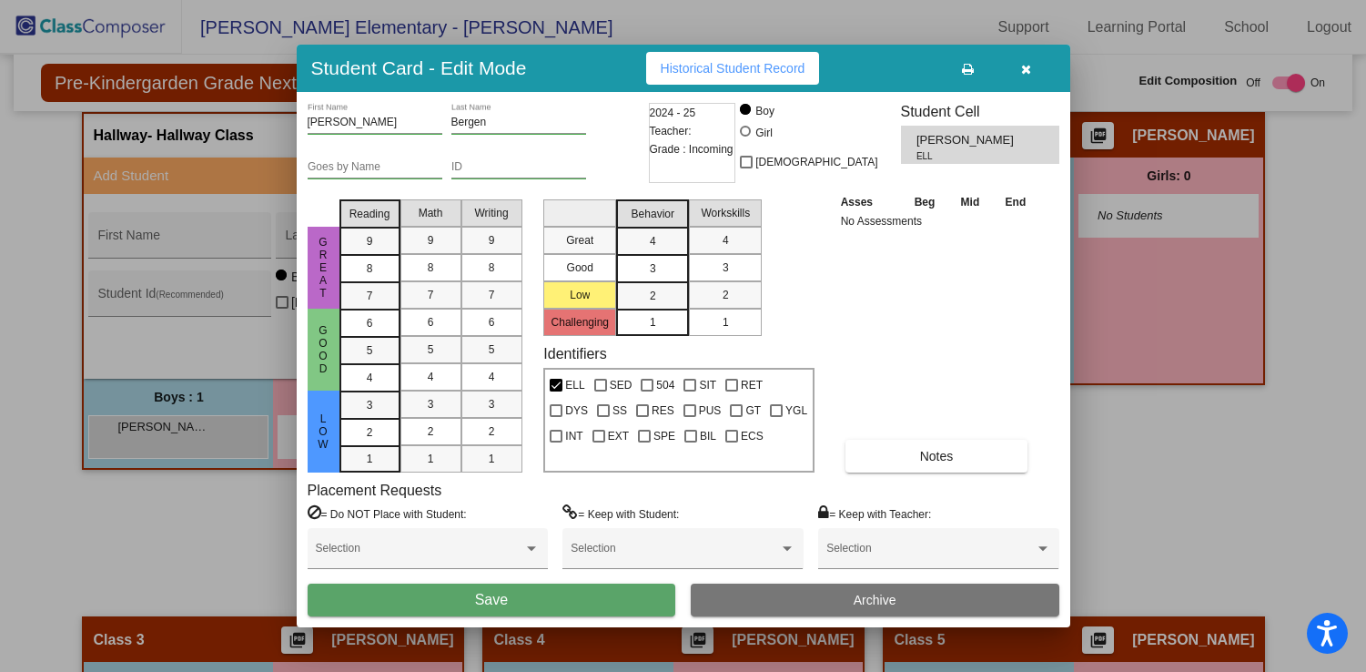
click at [489, 593] on span "Save" at bounding box center [491, 599] width 33 height 15
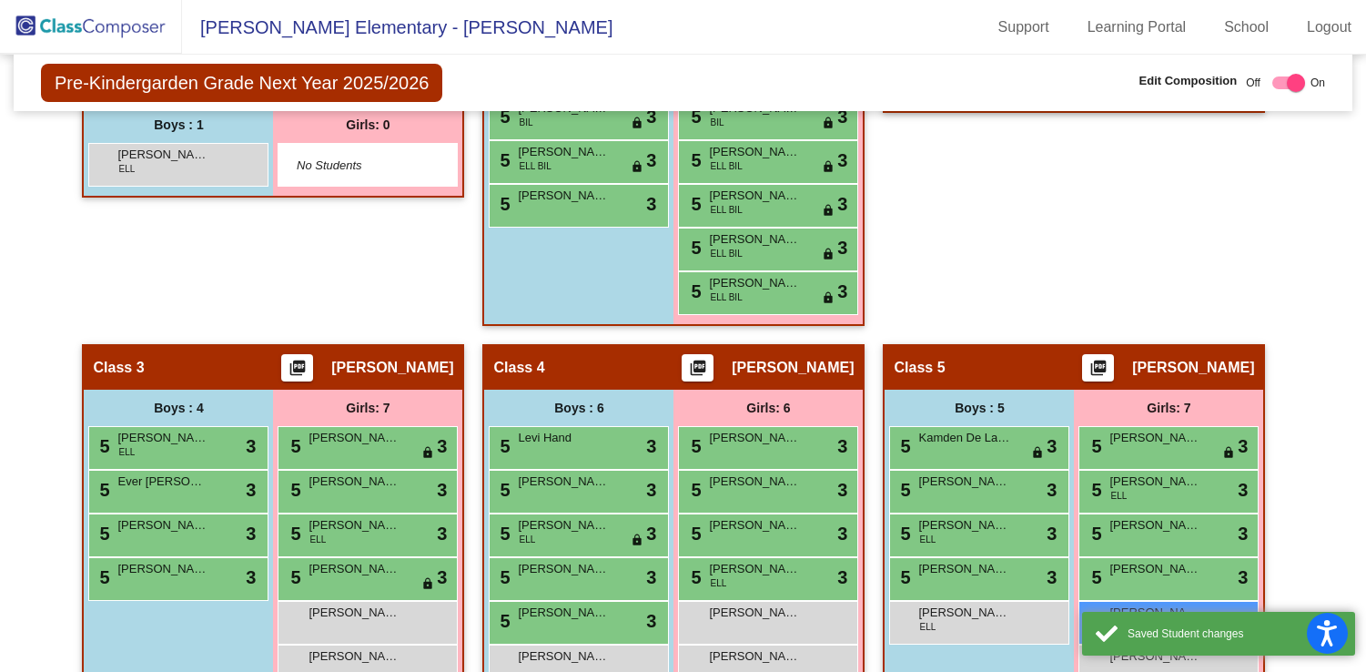
scroll to position [812, 0]
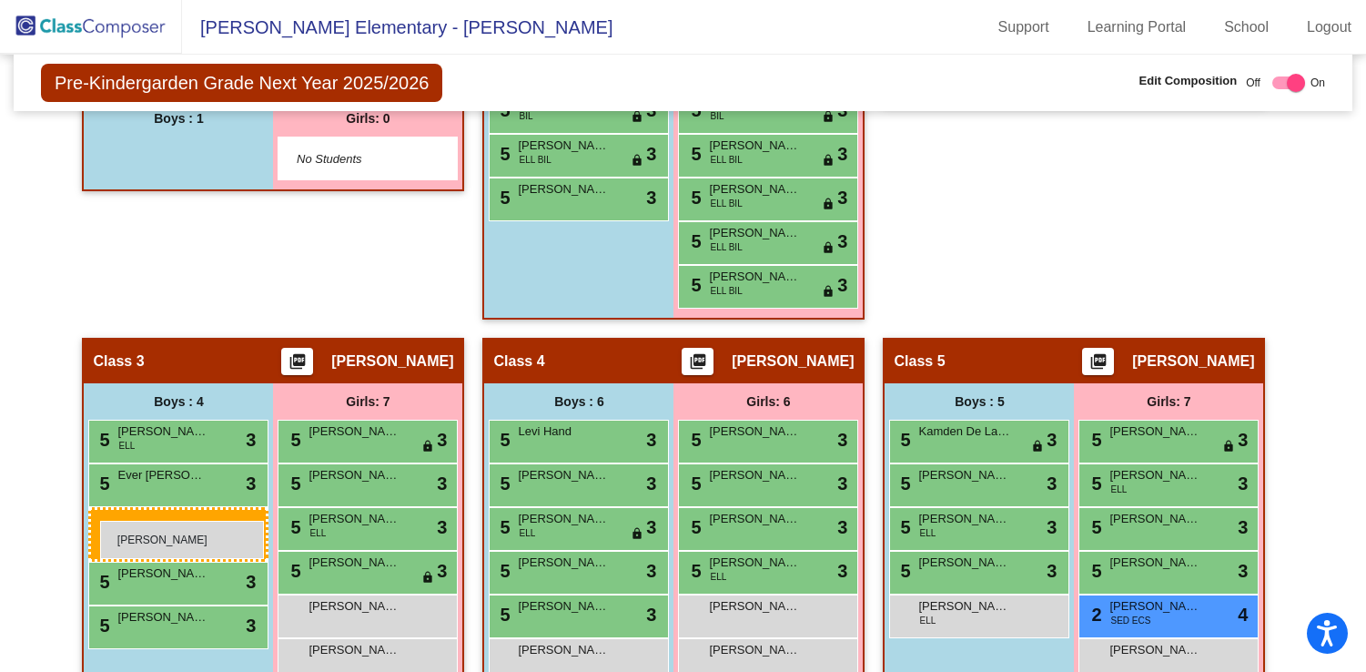
drag, startPoint x: 197, startPoint y: 159, endPoint x: 100, endPoint y: 521, distance: 374.0
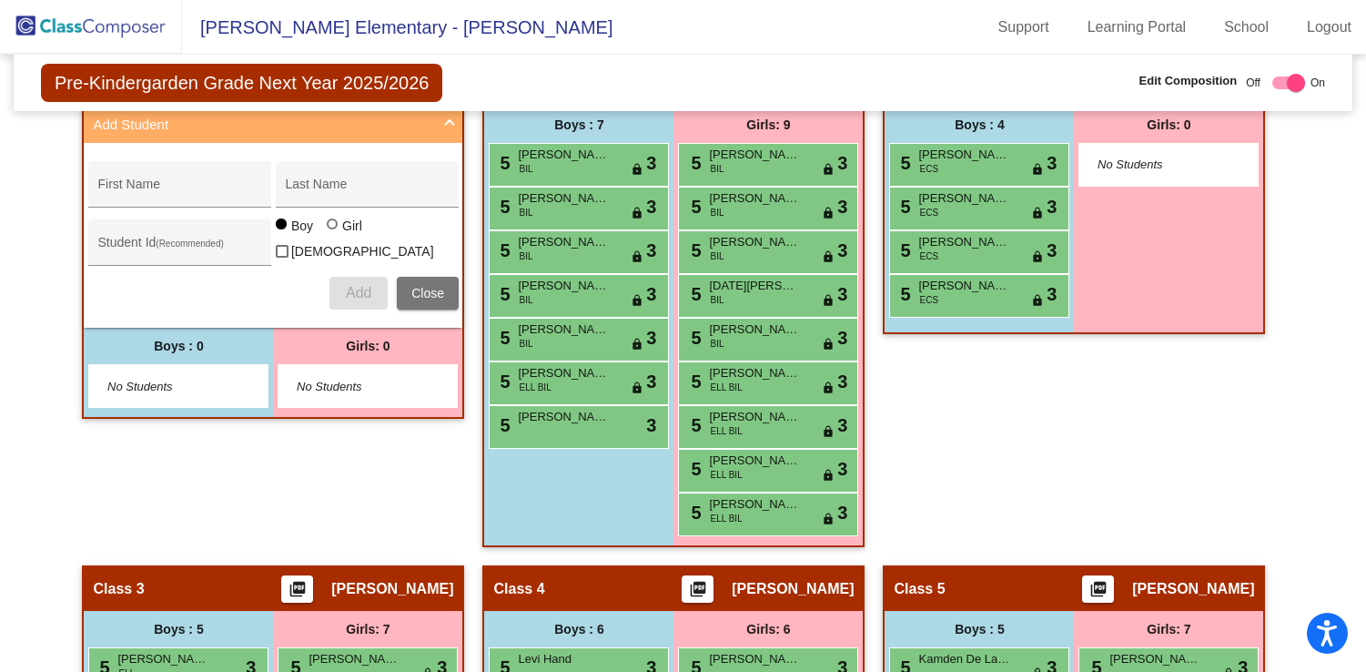
scroll to position [580, 0]
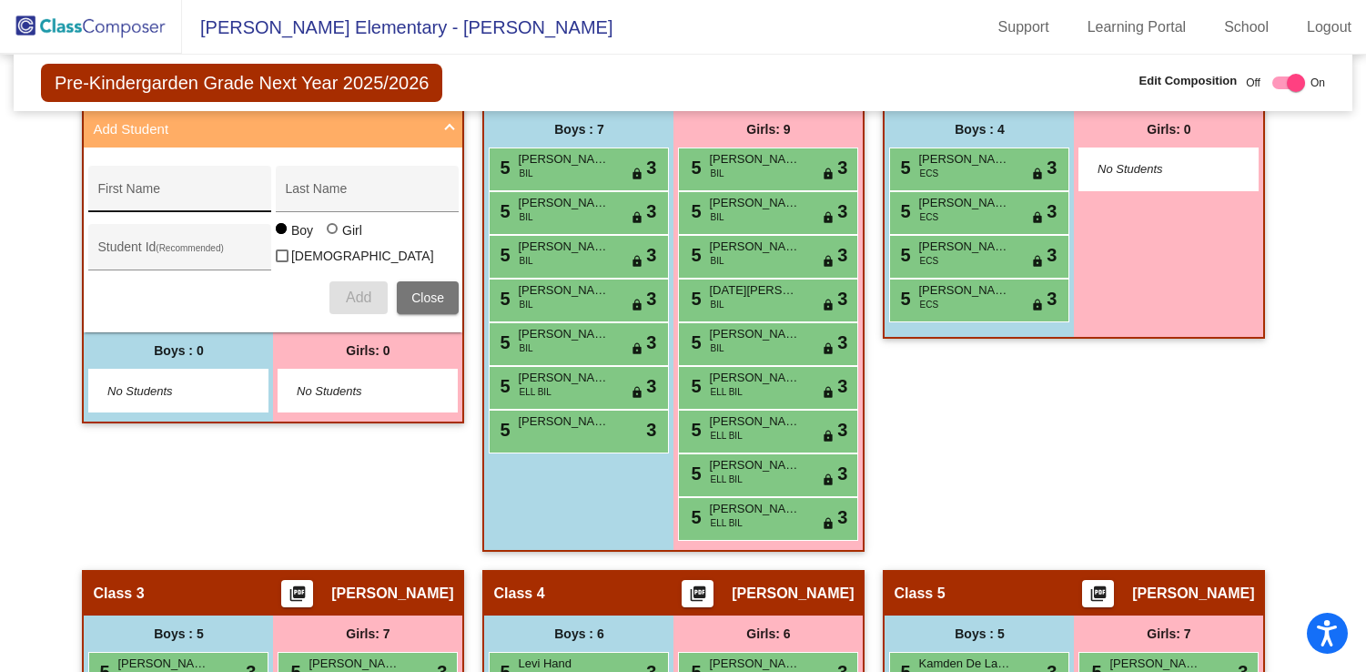
click at [208, 199] on input "First Name" at bounding box center [179, 195] width 164 height 15
type input "[PERSON_NAME]"
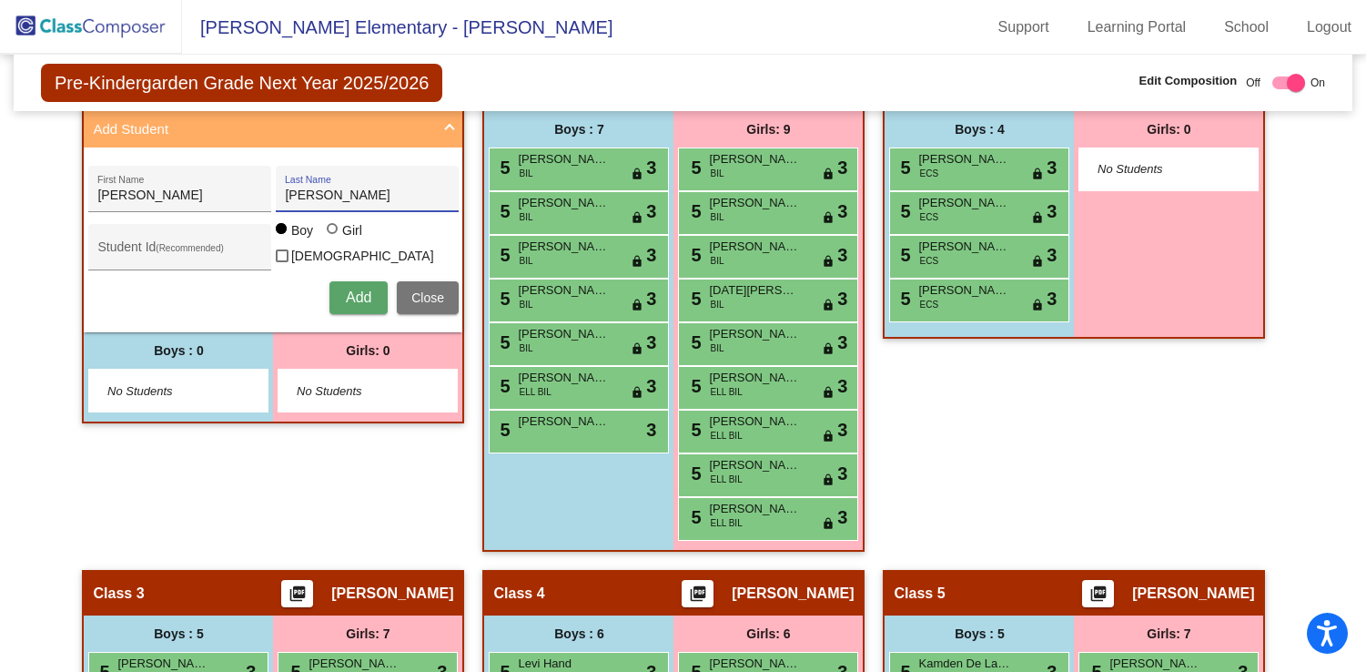
type input "[PERSON_NAME]"
click at [357, 293] on span "Add" at bounding box center [358, 296] width 25 height 15
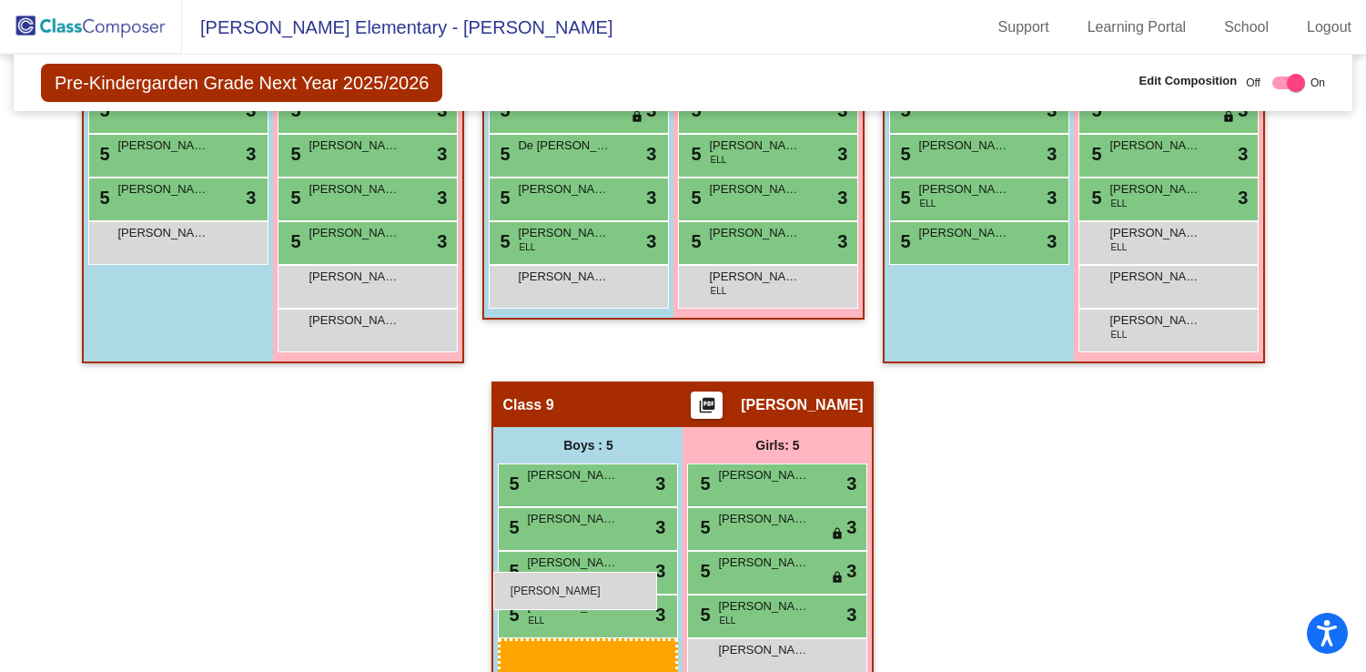
scroll to position [1695, 0]
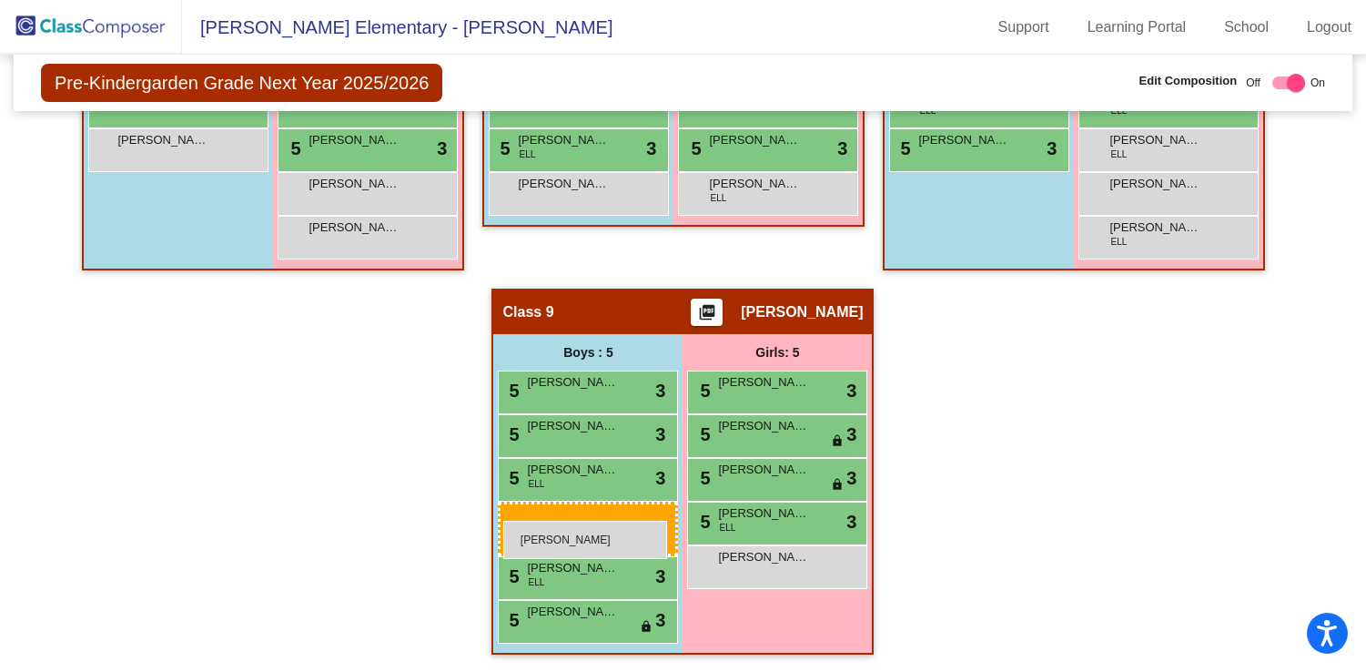
drag, startPoint x: 202, startPoint y: 223, endPoint x: 503, endPoint y: 520, distance: 422.9
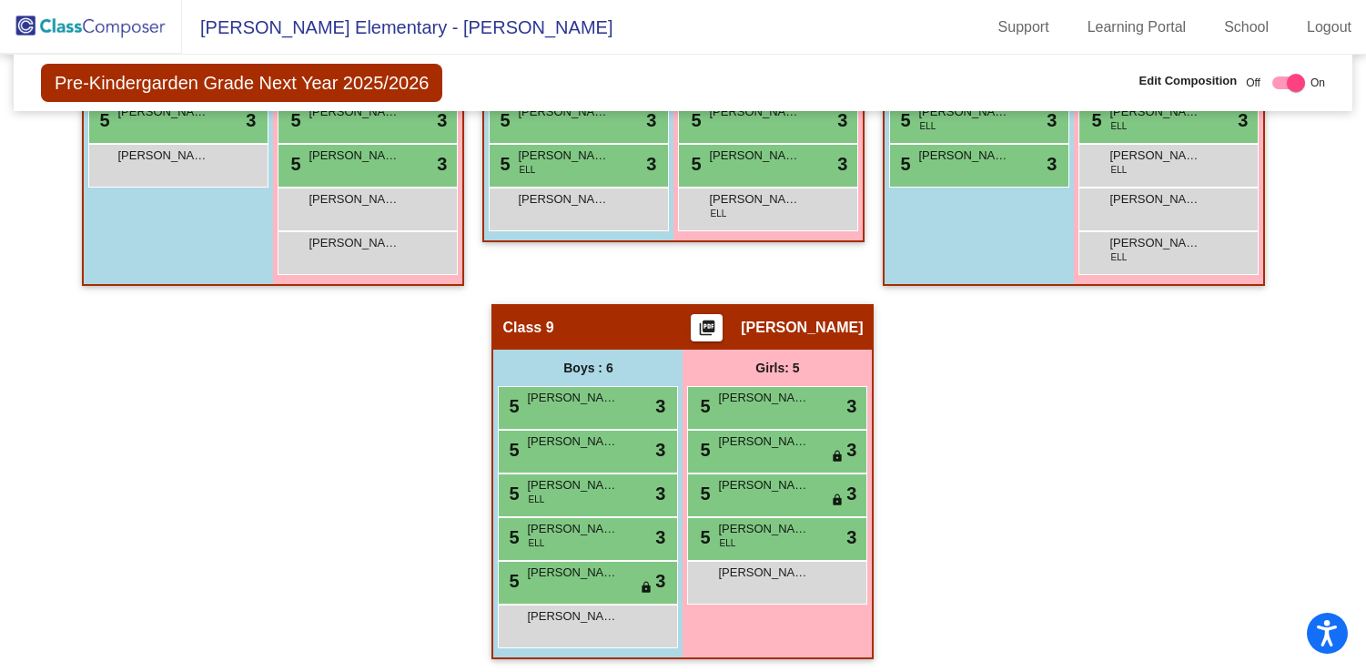
scroll to position [1685, 0]
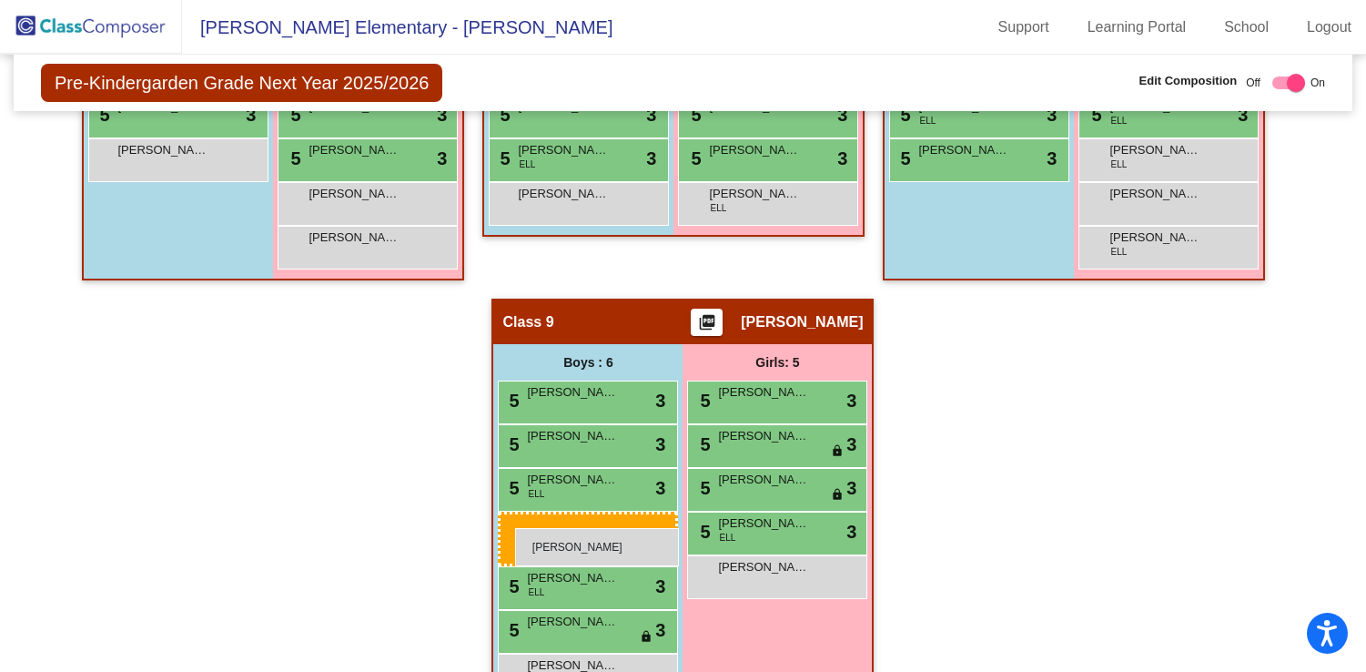
drag, startPoint x: 195, startPoint y: 396, endPoint x: 515, endPoint y: 527, distance: 346.2
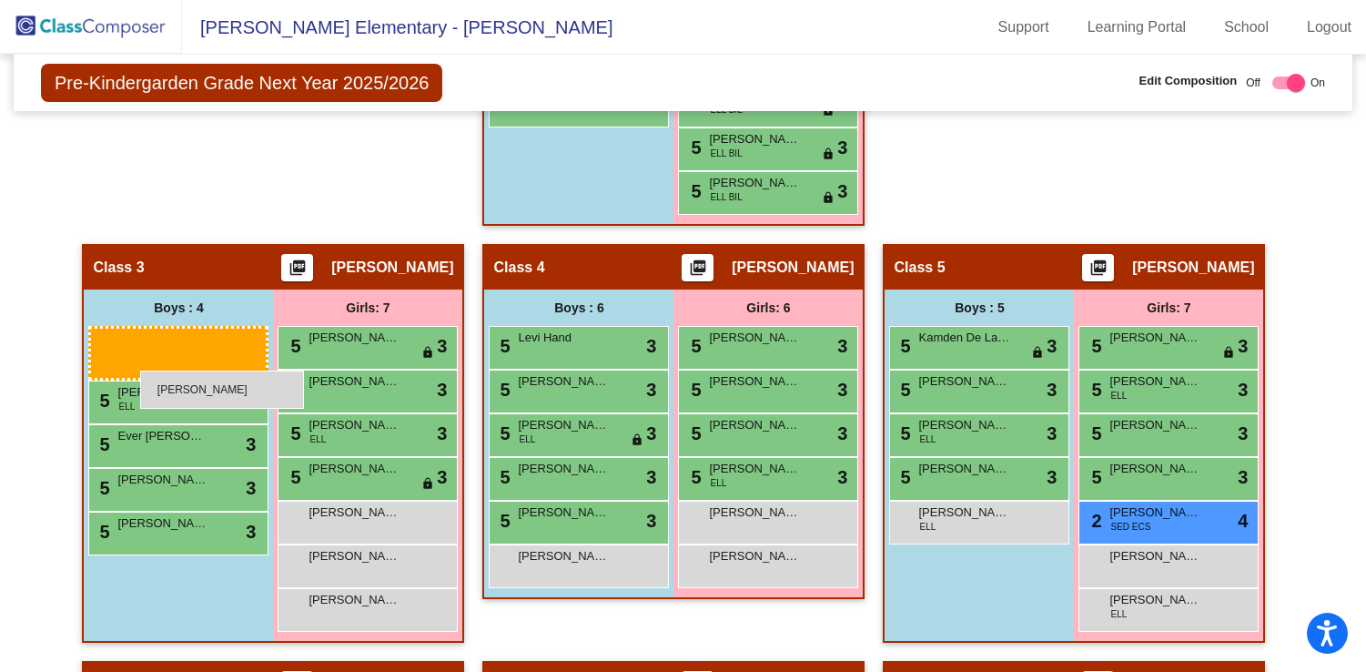
scroll to position [902, 0]
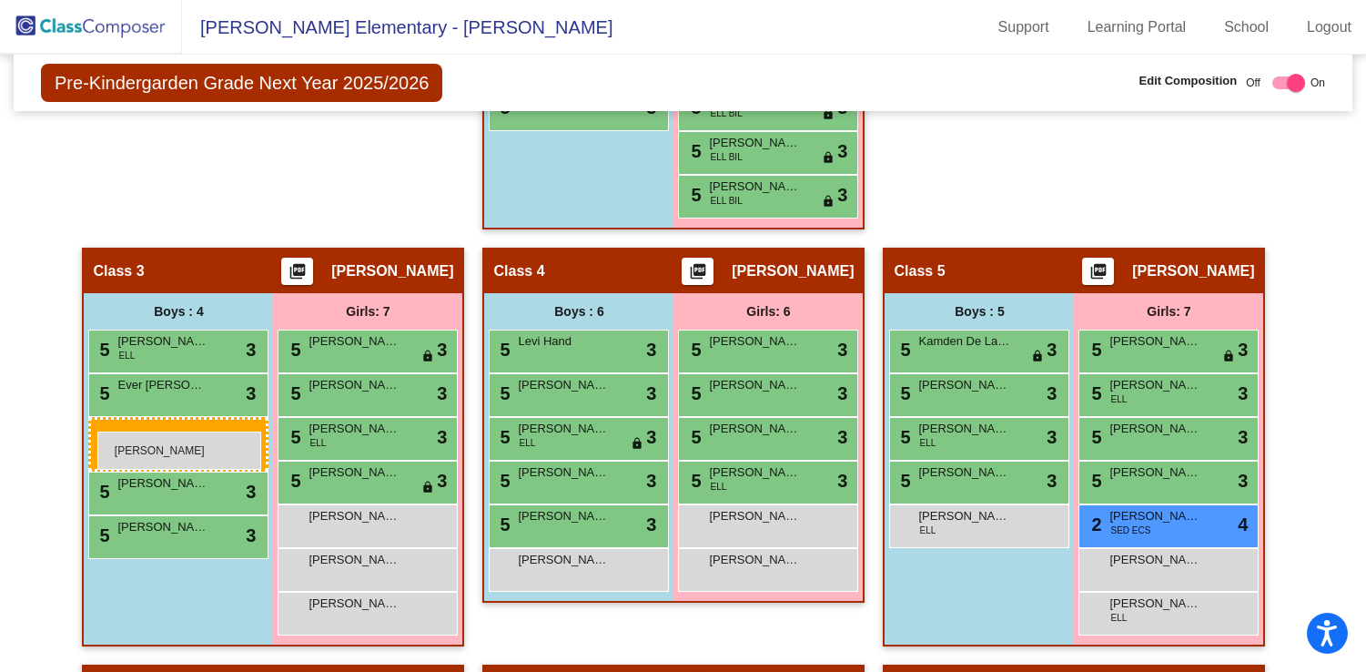
drag, startPoint x: 604, startPoint y: 618, endPoint x: 97, endPoint y: 431, distance: 539.4
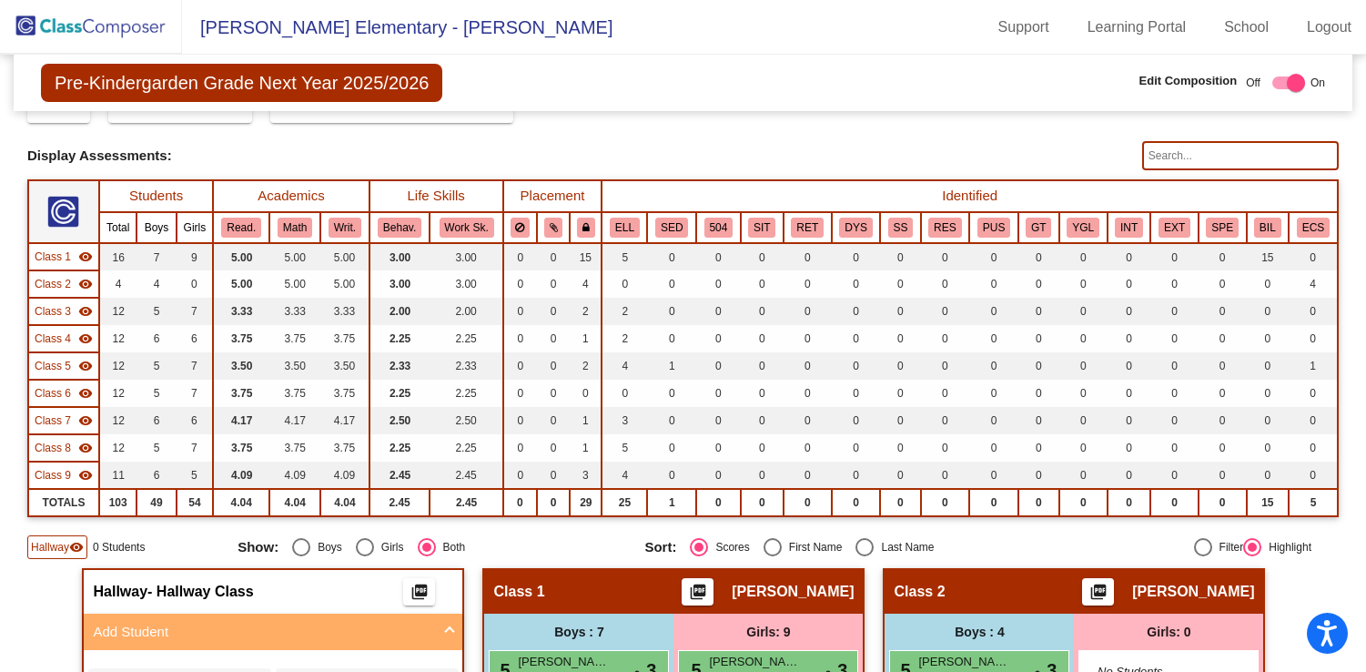
scroll to position [0, 0]
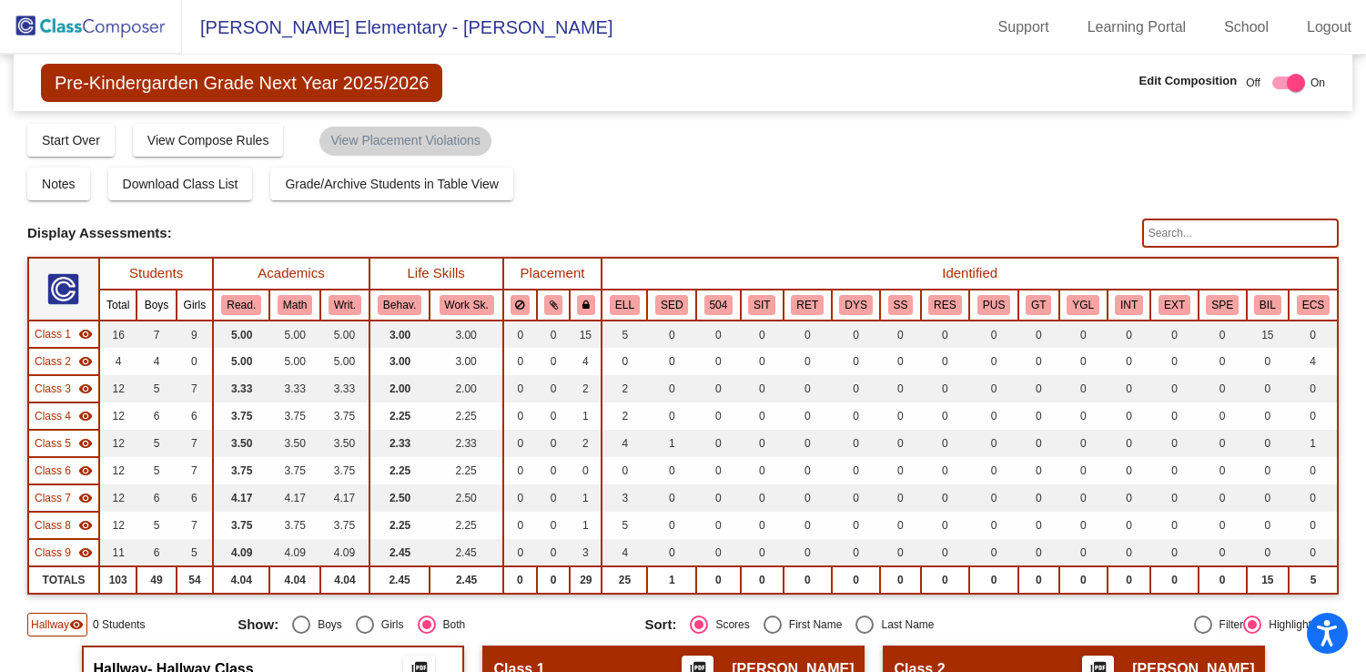
click at [120, 33] on img at bounding box center [91, 27] width 182 height 54
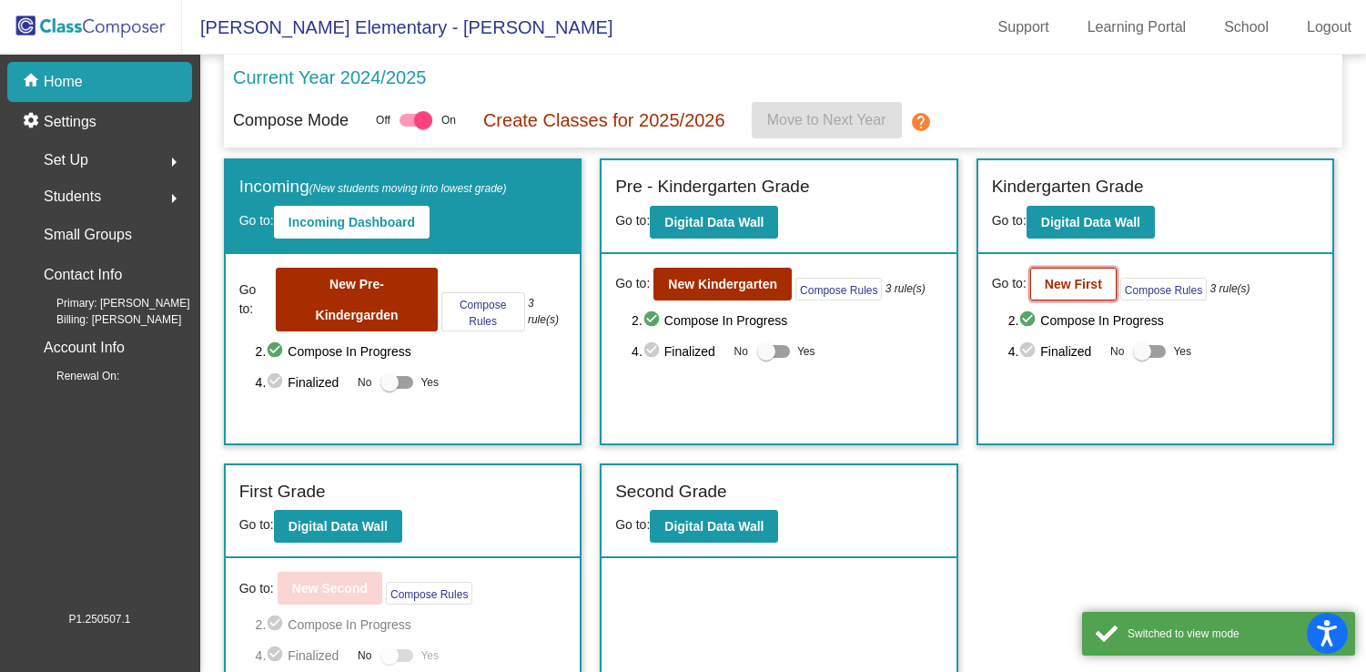
click at [1058, 280] on b "New First" at bounding box center [1073, 284] width 57 height 15
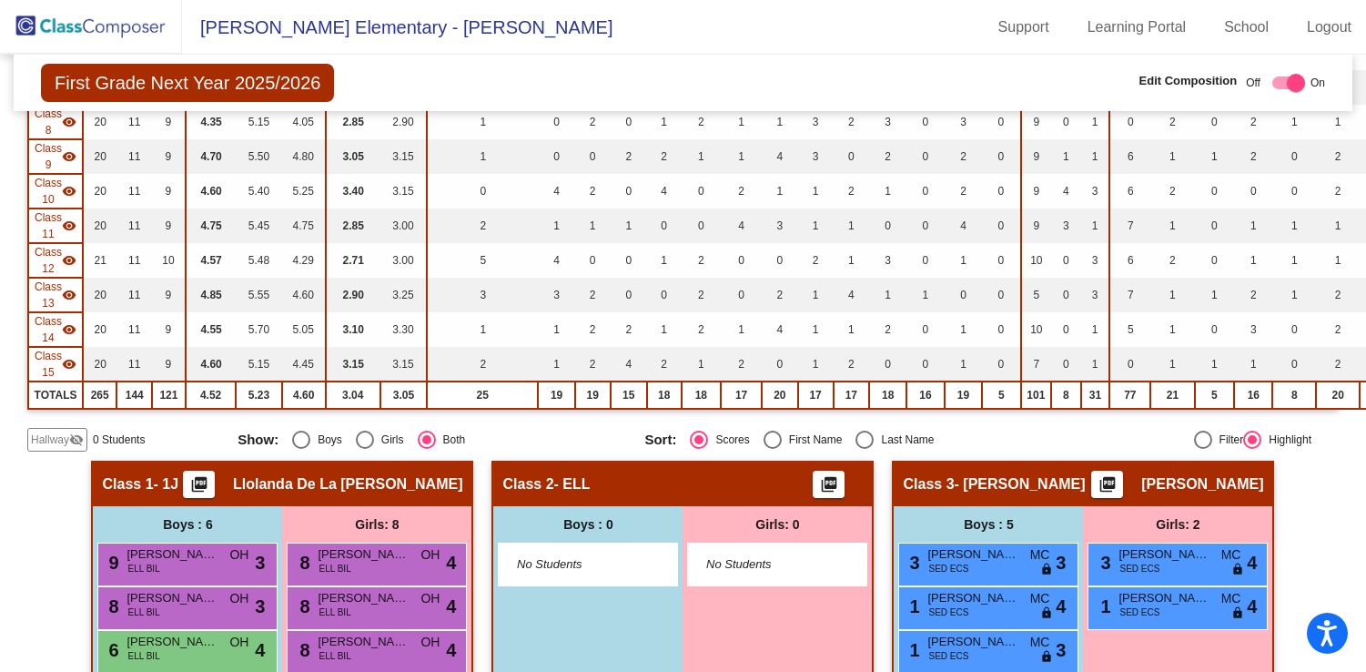
scroll to position [509, 0]
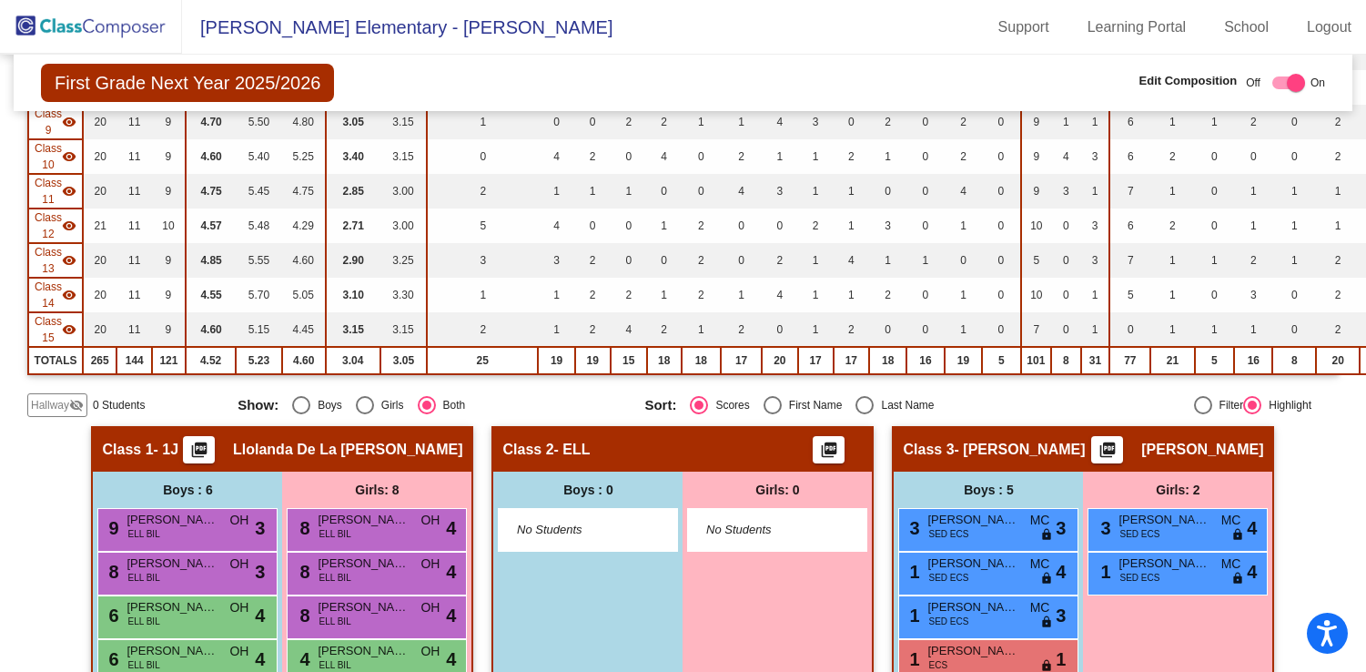
click at [55, 410] on span "Hallway" at bounding box center [50, 405] width 38 height 16
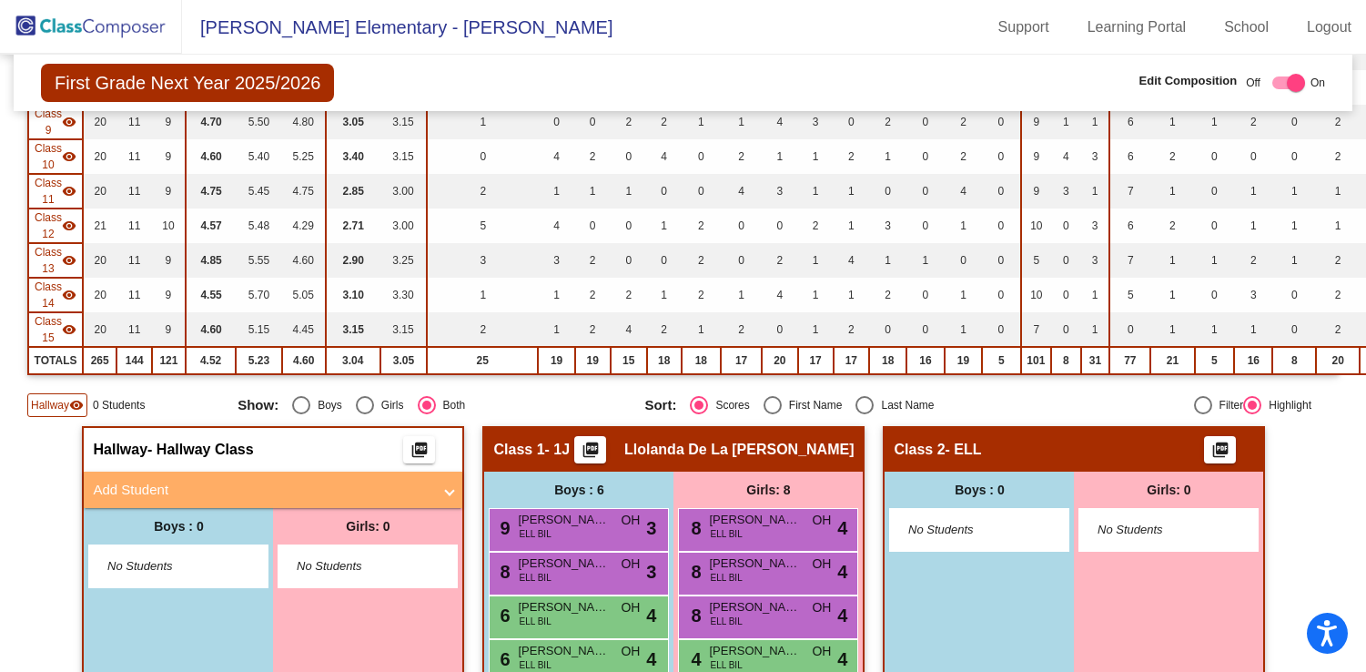
click at [336, 488] on mat-panel-title "Add Student" at bounding box center [262, 490] width 339 height 21
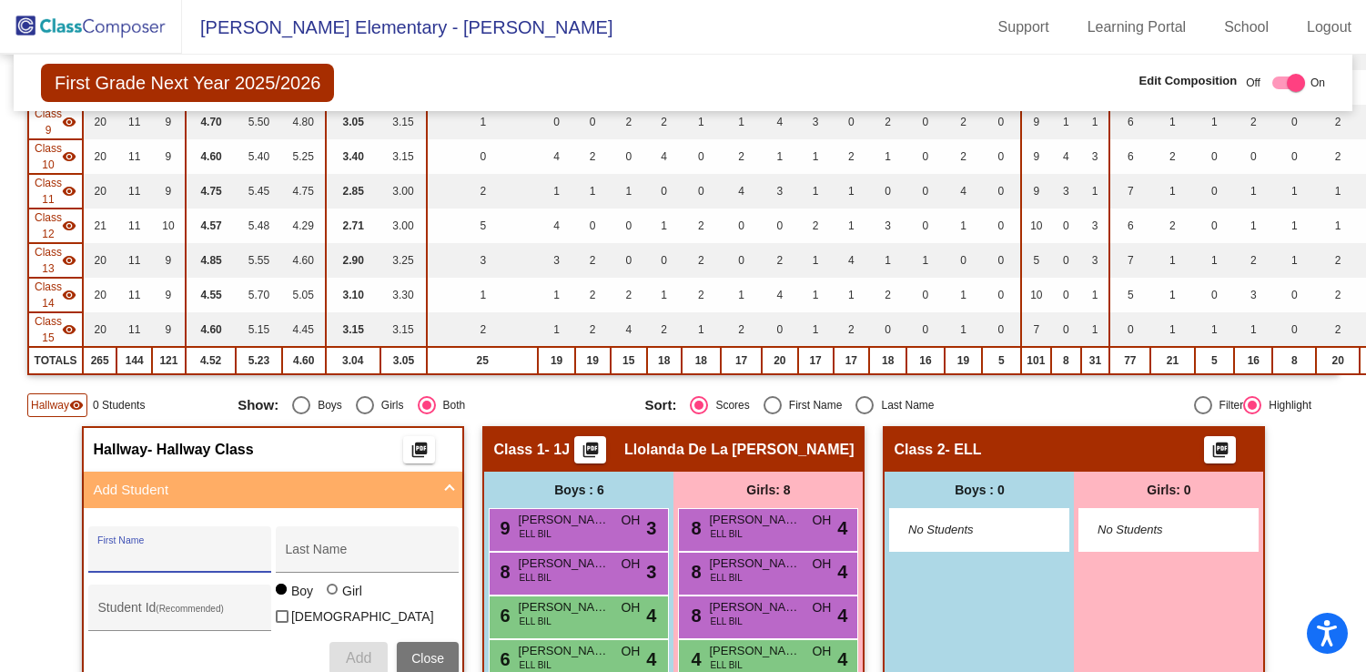
click at [193, 559] on input "First Name" at bounding box center [179, 556] width 164 height 15
type input "River"
type input "[PERSON_NAME]"
click at [351, 651] on span "Add" at bounding box center [358, 657] width 25 height 15
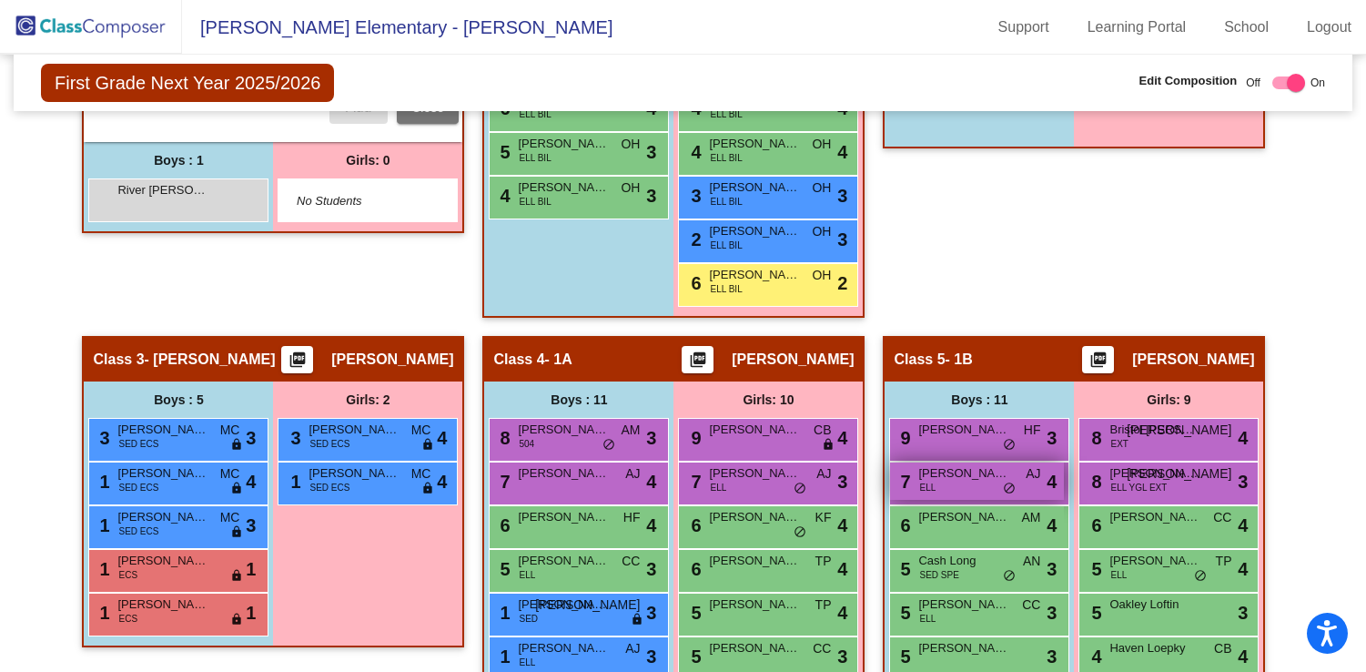
scroll to position [1037, 0]
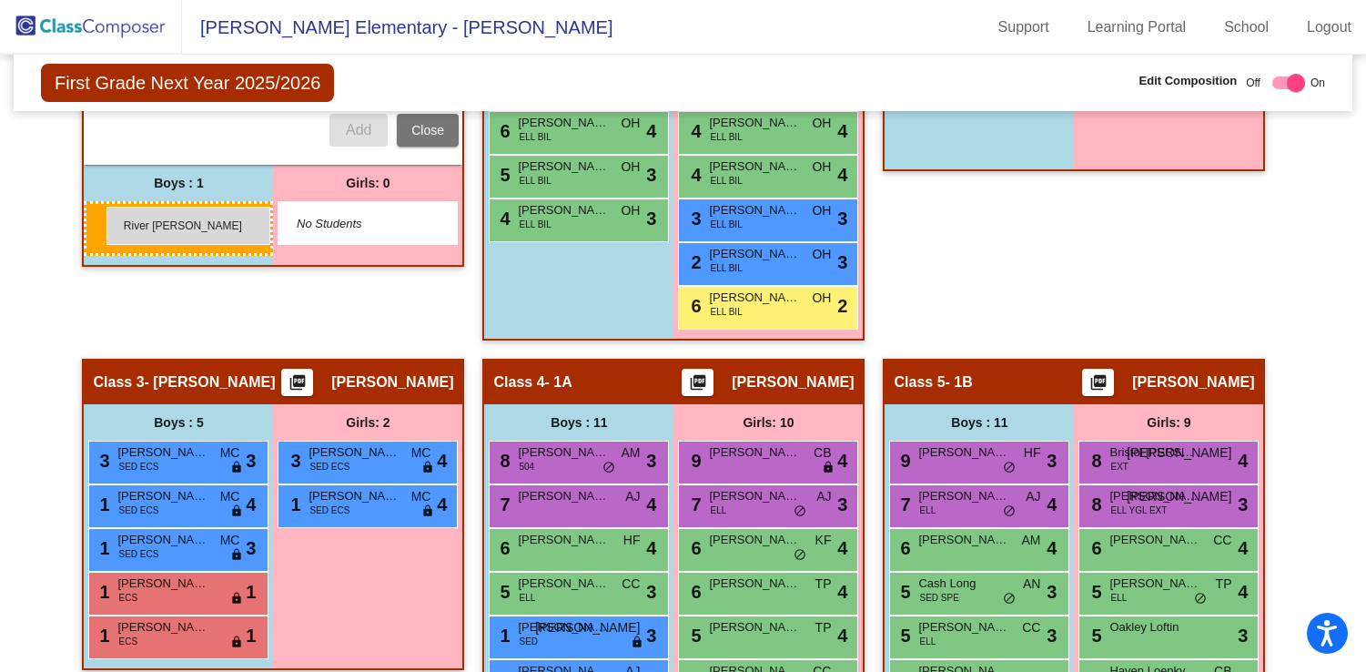
drag, startPoint x: 151, startPoint y: 223, endPoint x: 107, endPoint y: 207, distance: 47.5
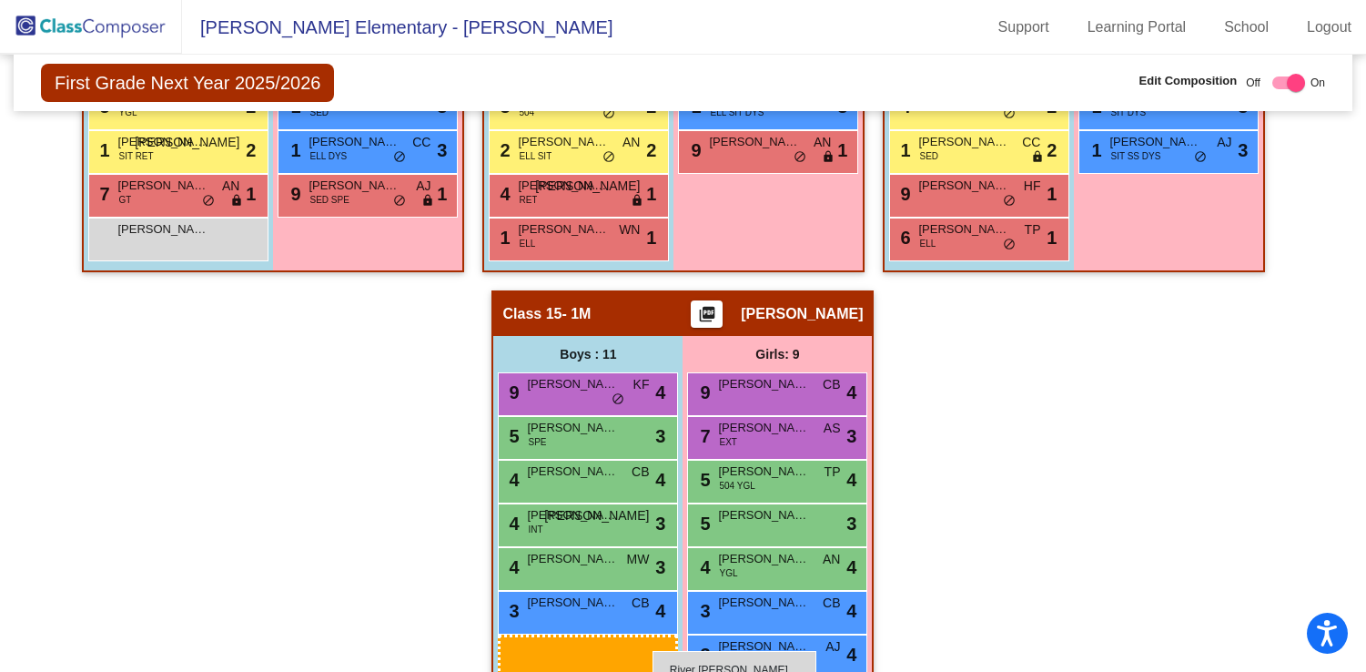
scroll to position [3512, 0]
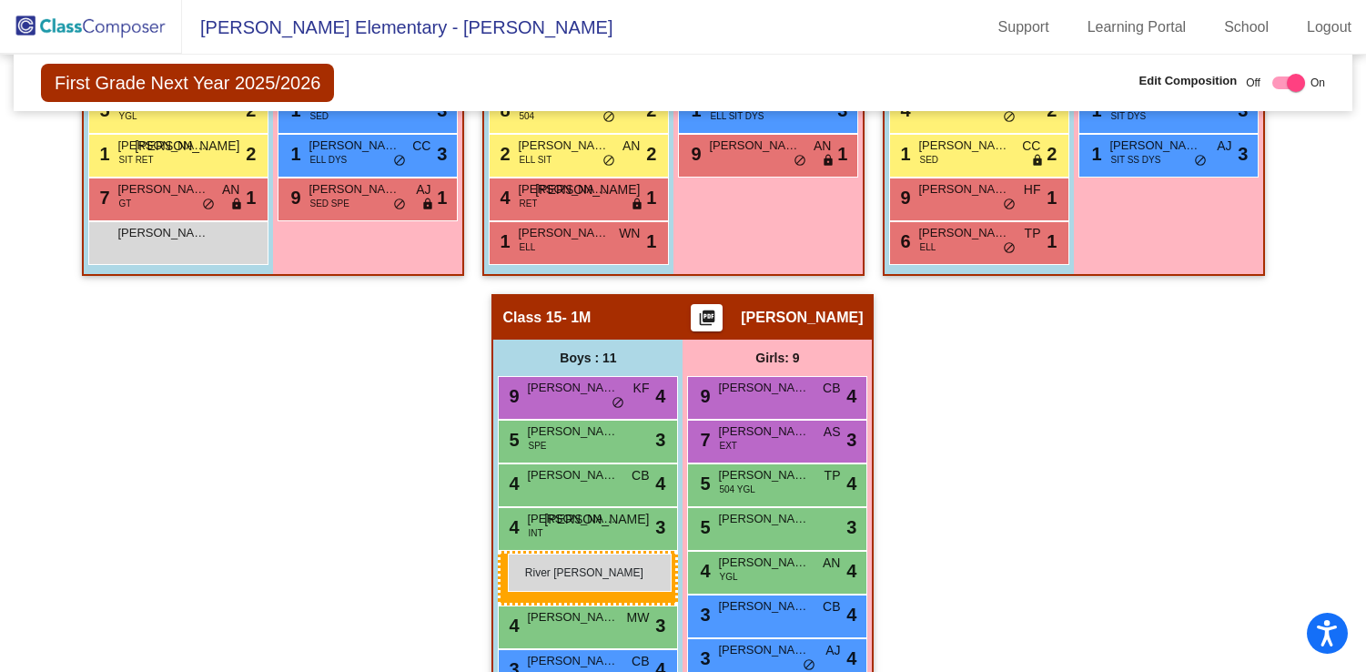
drag, startPoint x: 198, startPoint y: 329, endPoint x: 508, endPoint y: 553, distance: 382.7
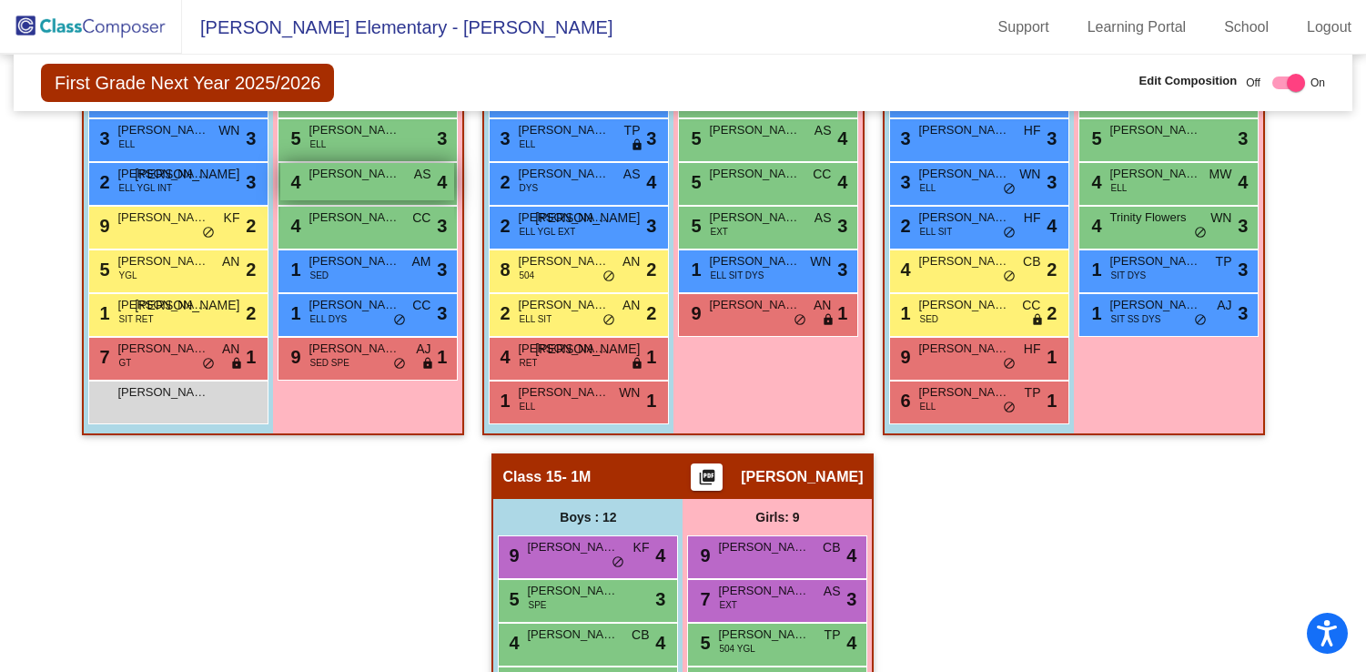
scroll to position [3342, 0]
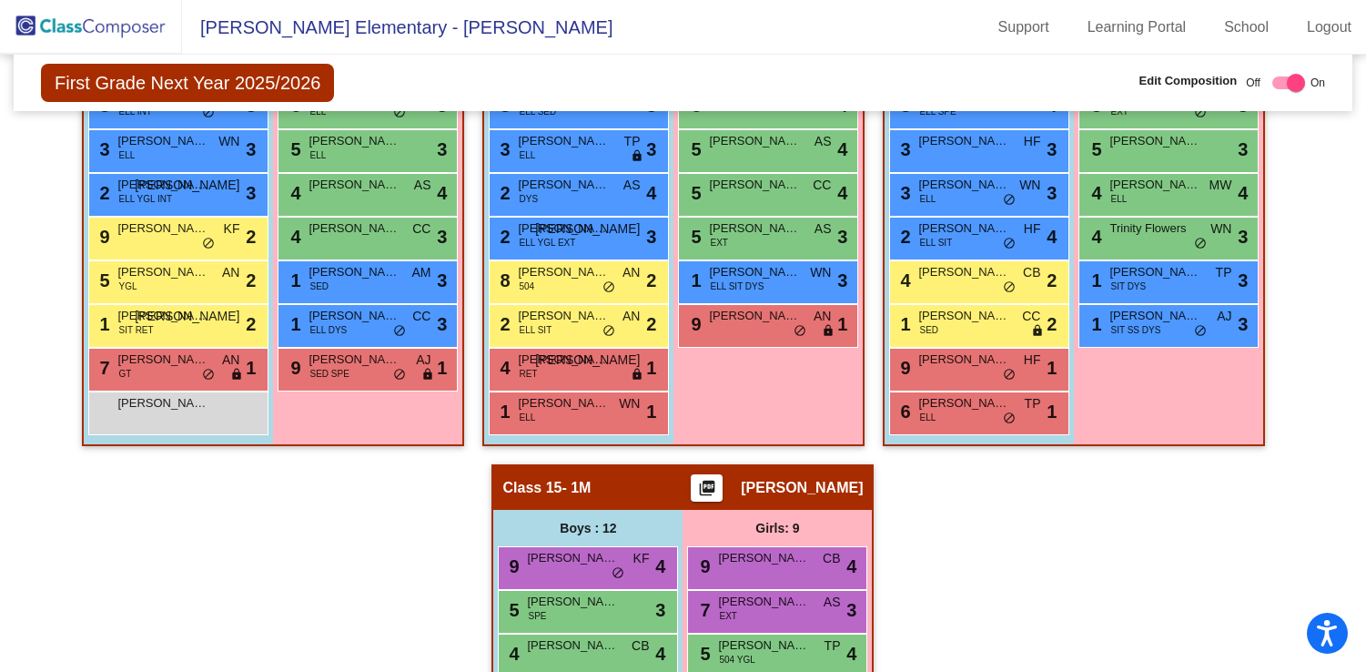
click at [108, 24] on img at bounding box center [91, 27] width 182 height 54
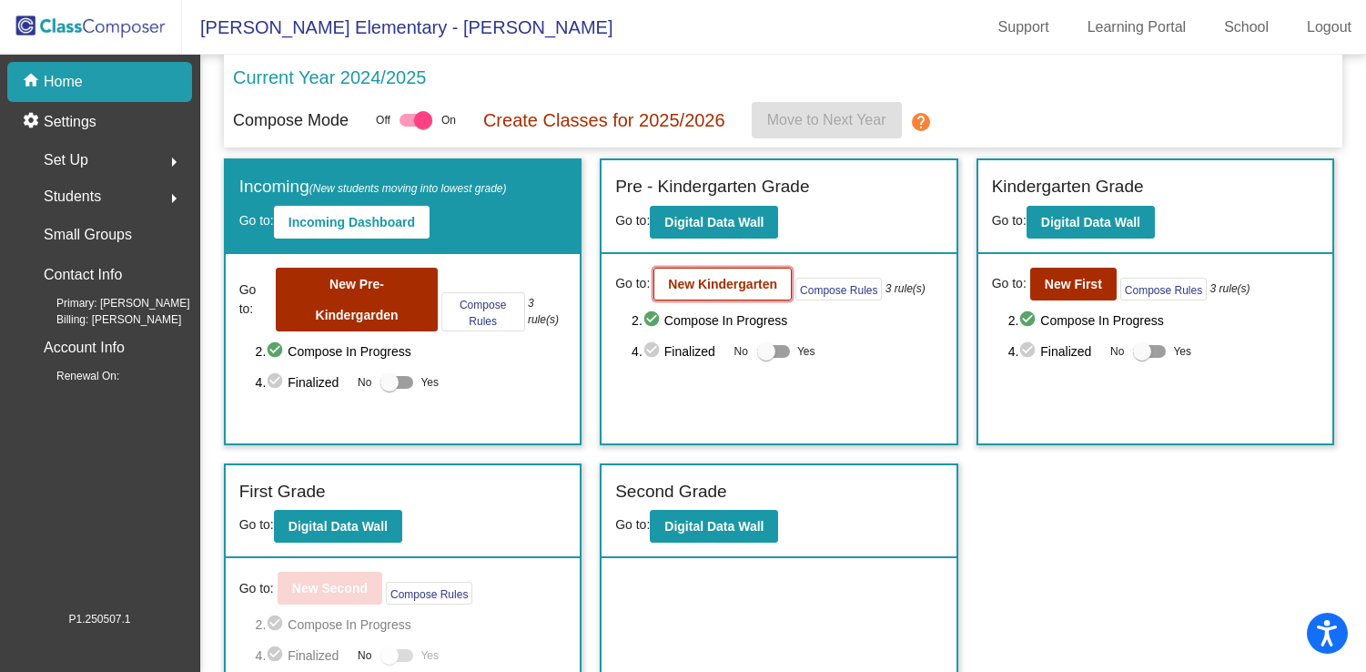
click at [738, 281] on b "New Kindergarten" at bounding box center [722, 284] width 109 height 15
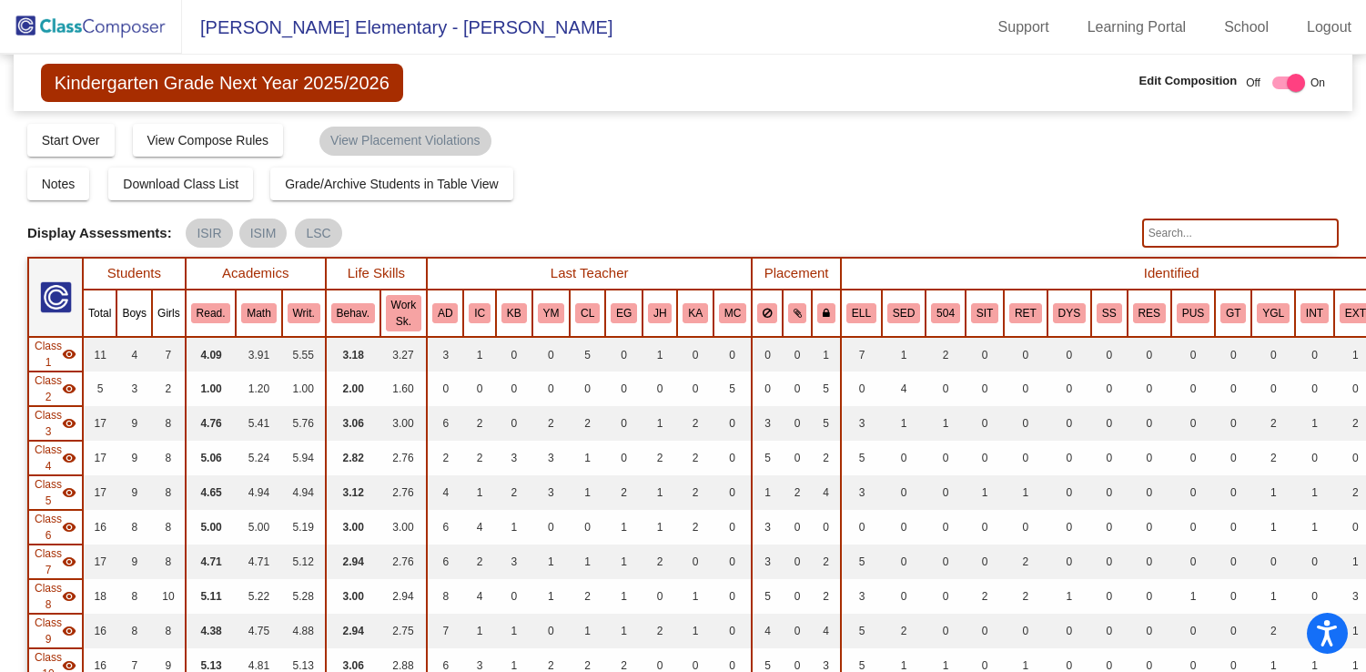
click at [1219, 235] on input "text" at bounding box center [1240, 232] width 197 height 29
type input "dyck"
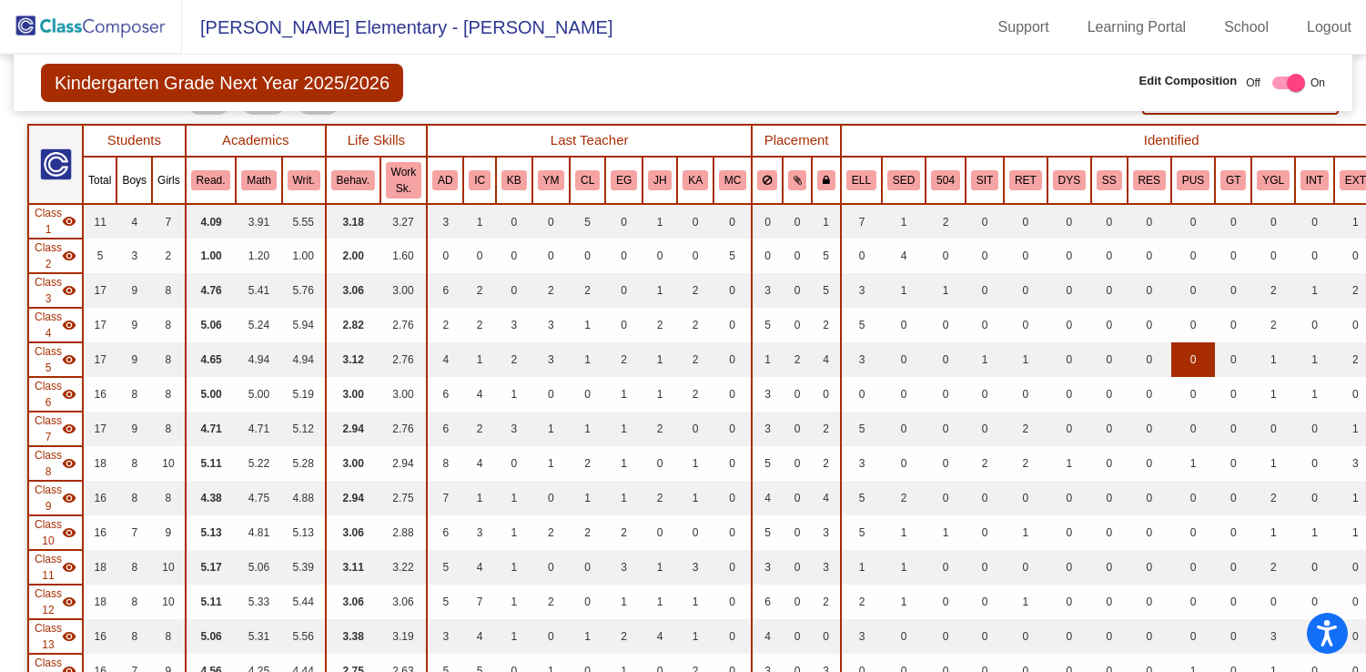
scroll to position [36, 0]
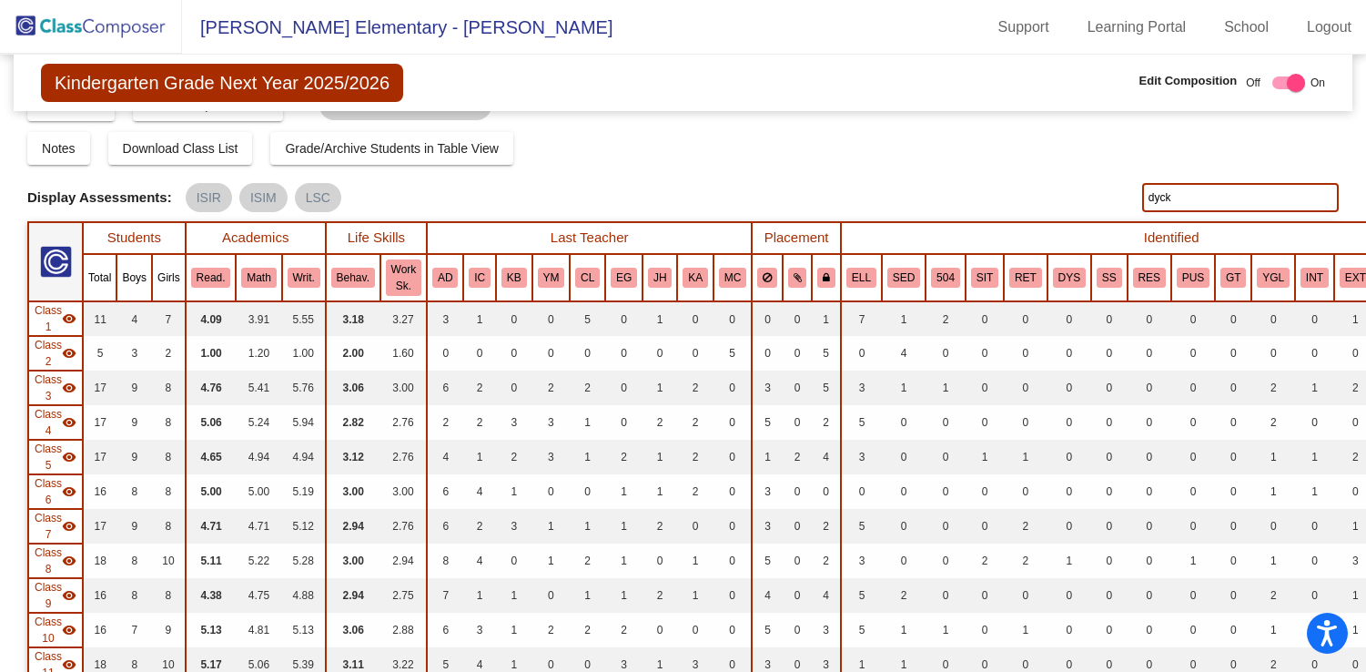
click at [1255, 198] on input "dyck" at bounding box center [1240, 197] width 197 height 29
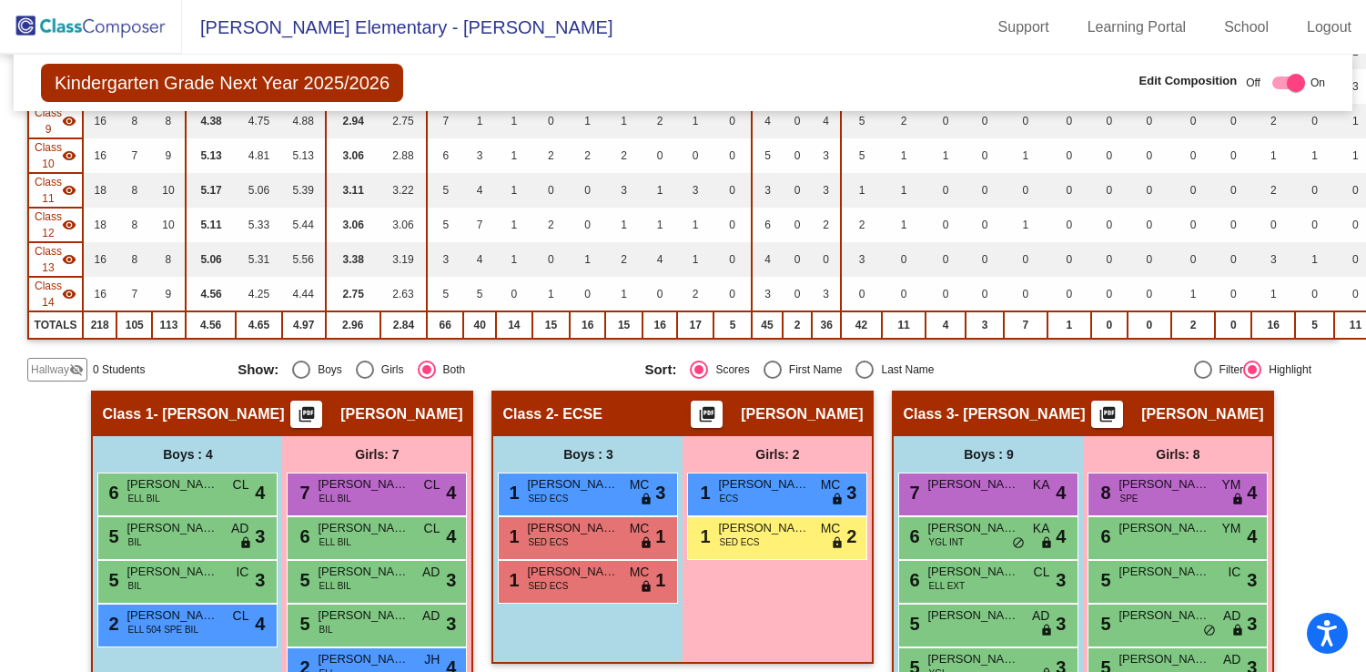
scroll to position [514, 0]
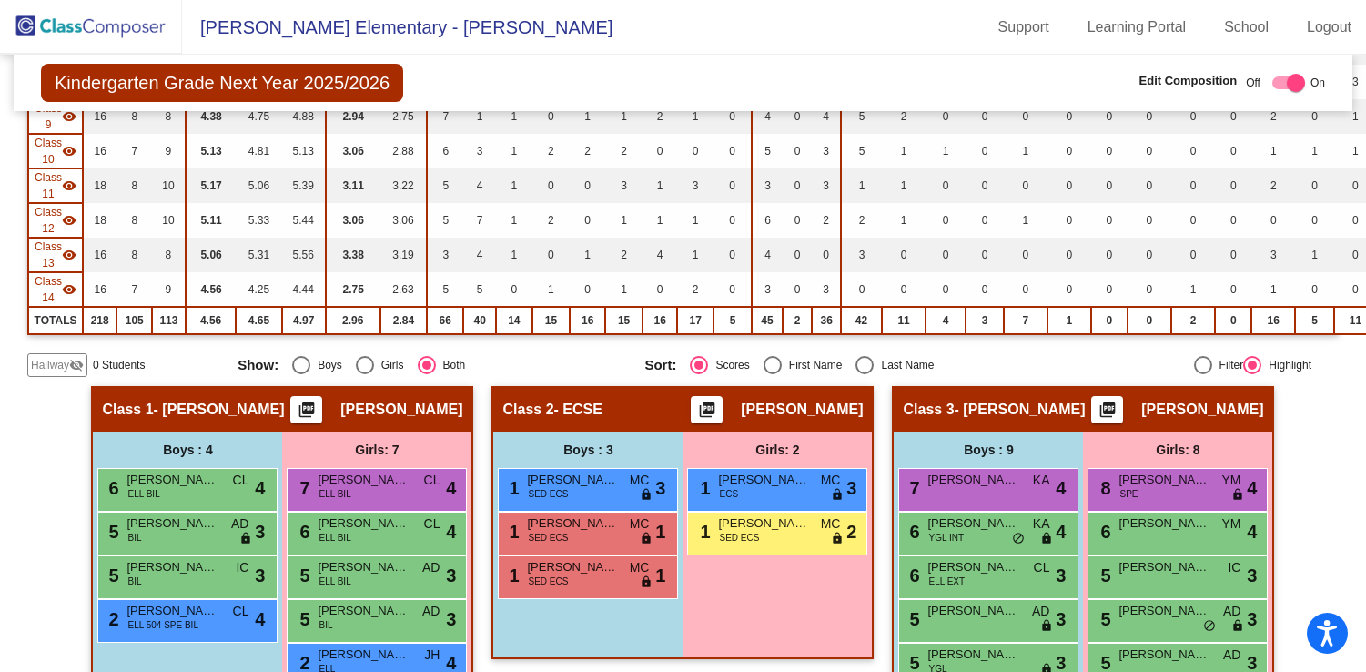
click at [63, 359] on span "Hallway" at bounding box center [50, 365] width 38 height 16
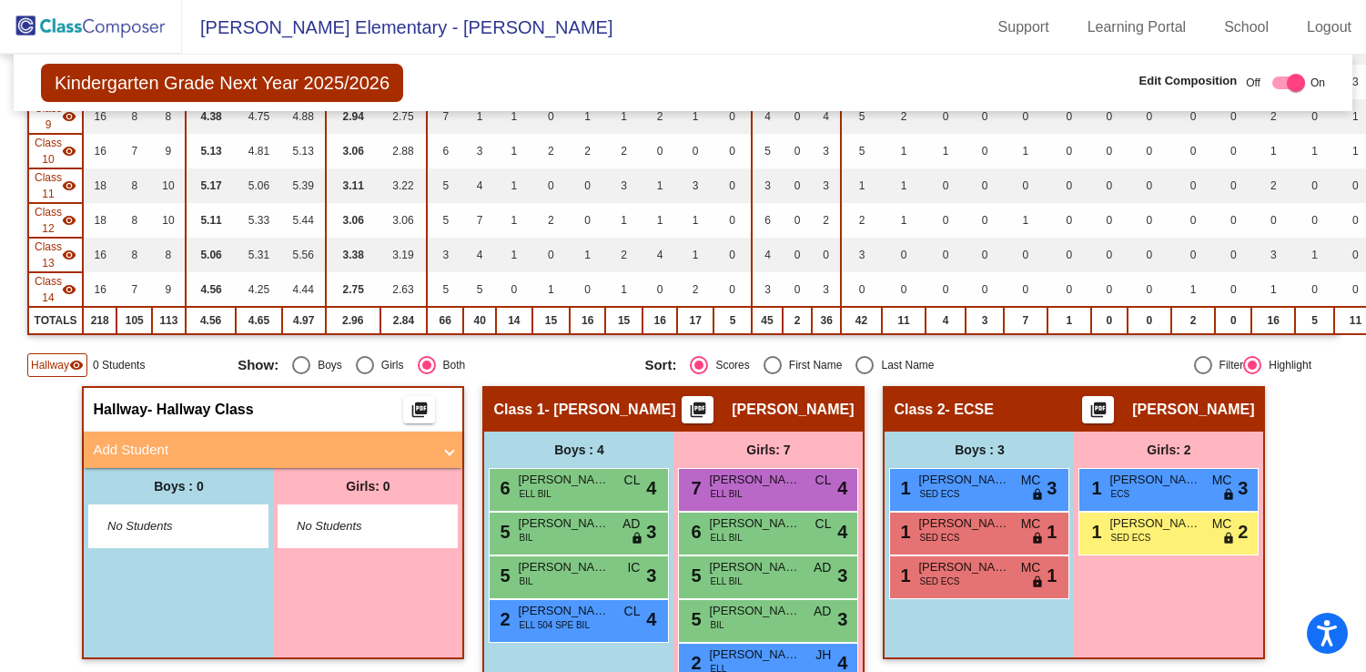
click at [206, 460] on mat-expansion-panel-header "Add Student" at bounding box center [273, 449] width 379 height 36
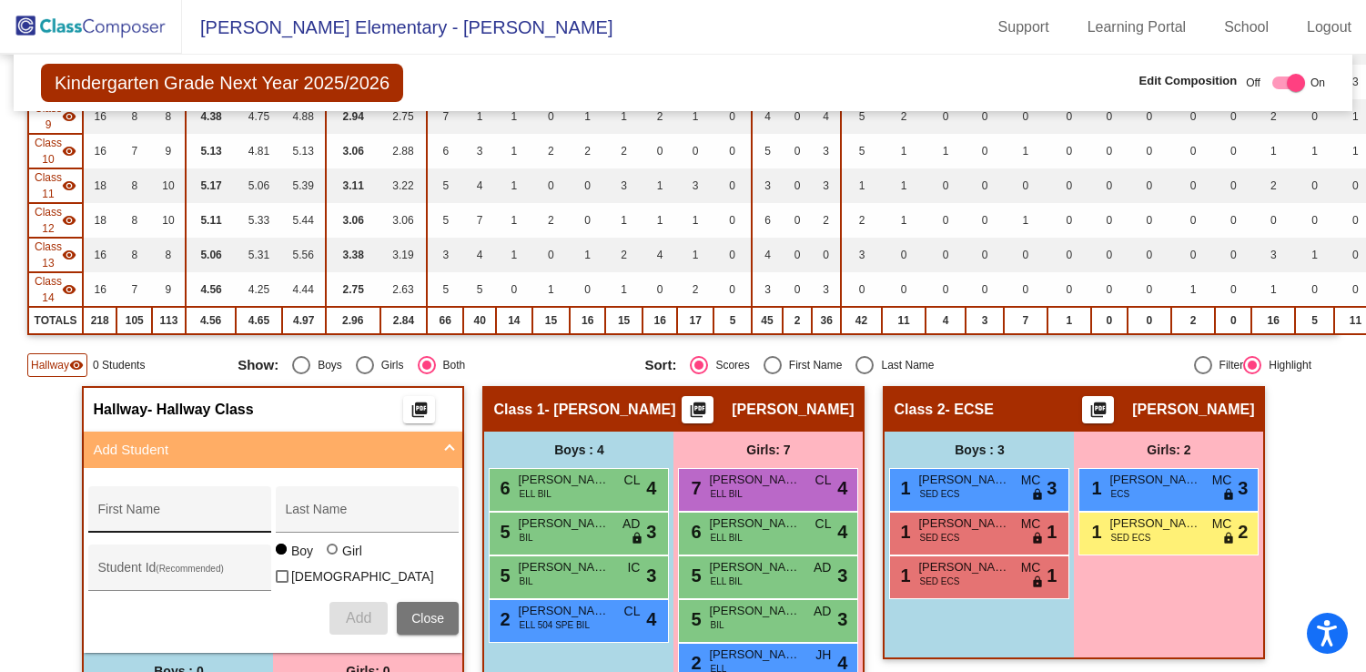
click at [188, 500] on div "First Name" at bounding box center [179, 514] width 164 height 37
type input "[PERSON_NAME]"
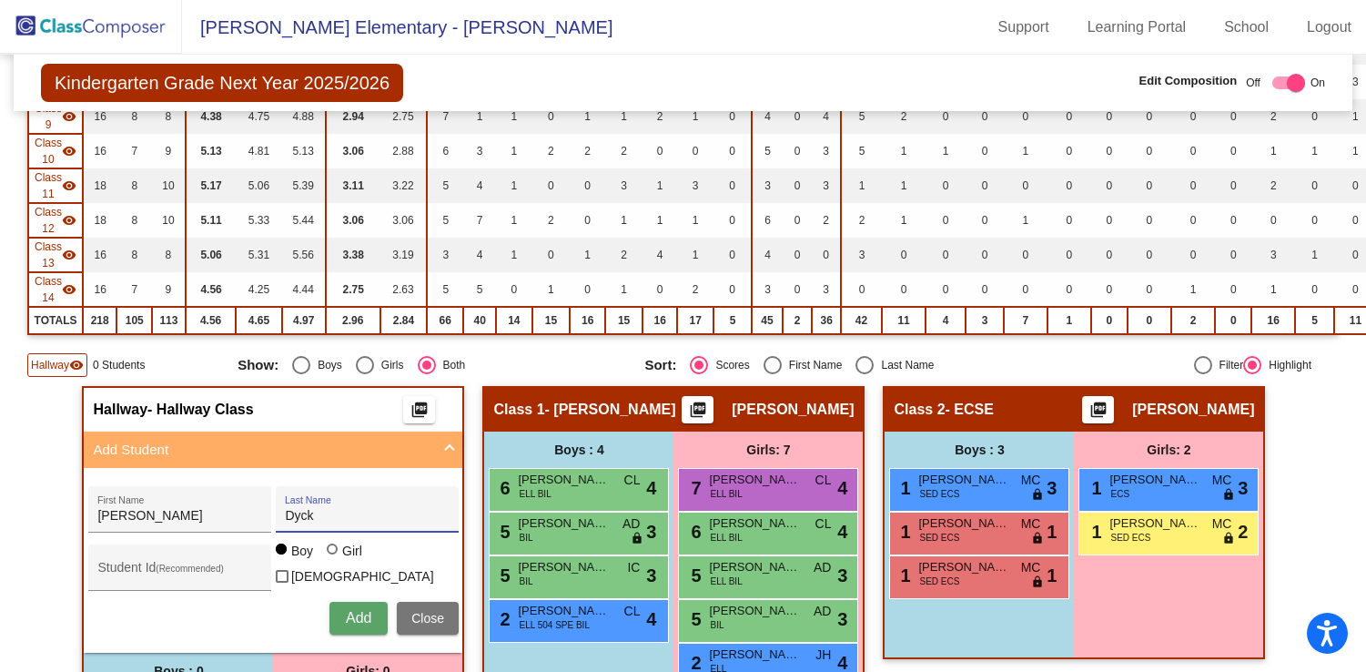
type input "Dyck"
click at [327, 554] on div at bounding box center [332, 548] width 11 height 11
click at [333, 558] on input "Girl" at bounding box center [333, 558] width 1 height 1
radio input "true"
click at [358, 613] on span "Add" at bounding box center [358, 617] width 25 height 15
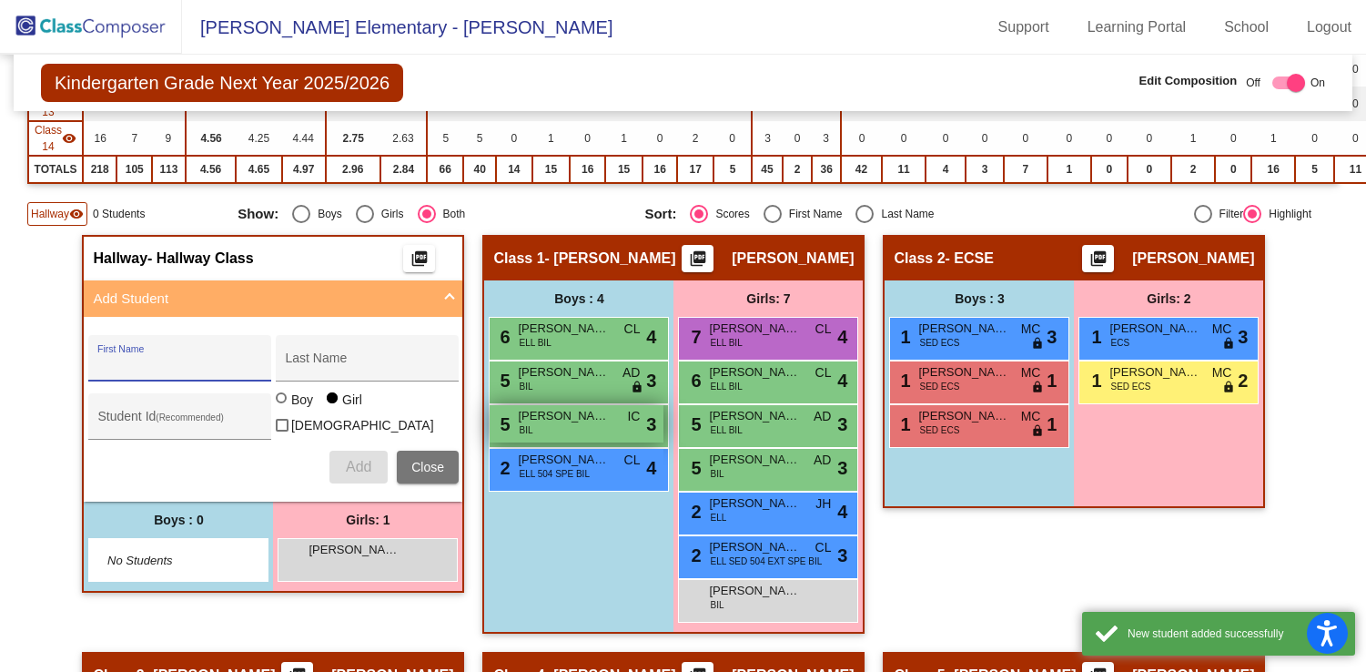
scroll to position [712, 0]
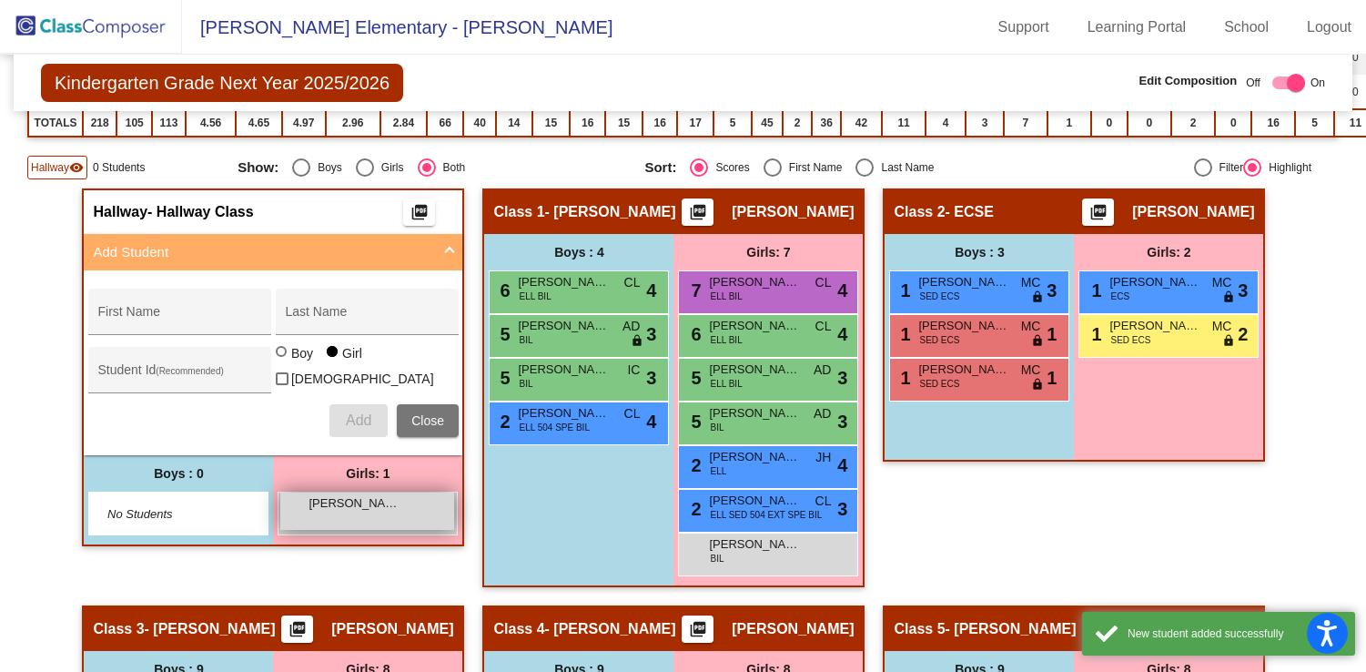
click at [322, 513] on div "[PERSON_NAME] lock do_not_disturb_alt" at bounding box center [367, 510] width 174 height 37
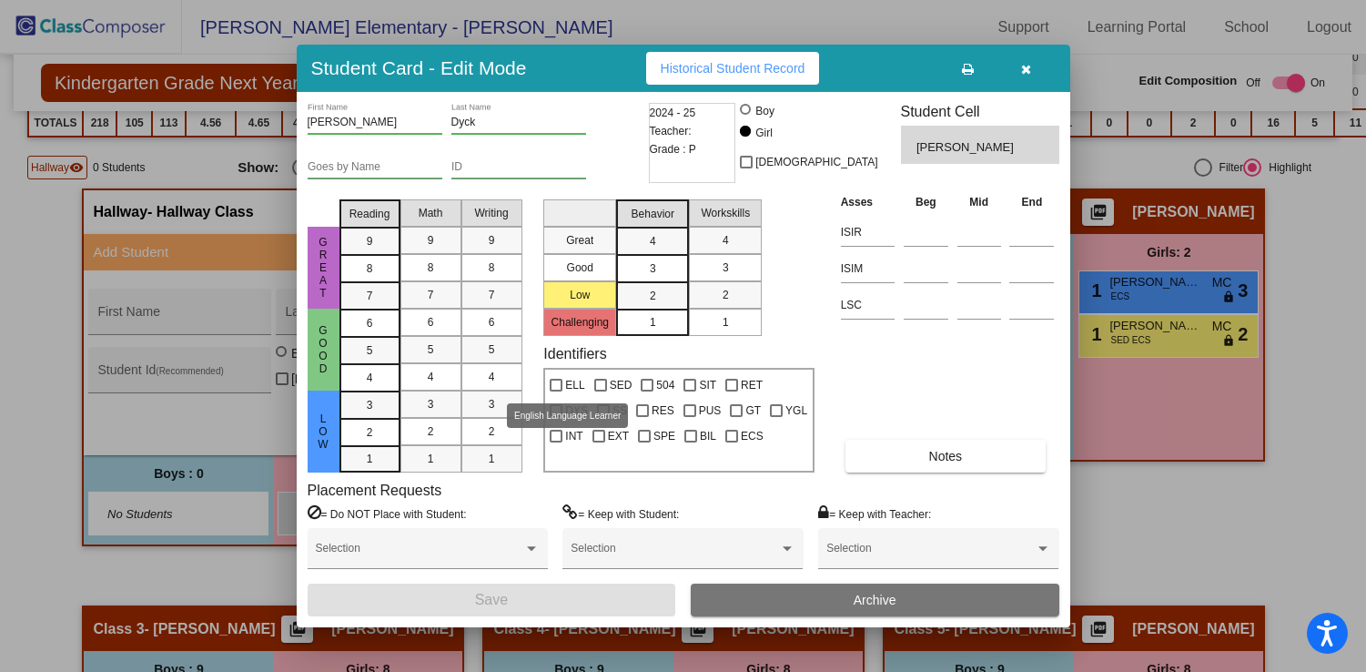
click at [561, 384] on div at bounding box center [556, 385] width 13 height 13
click at [556, 391] on input "ELL" at bounding box center [555, 391] width 1 height 1
checkbox input "true"
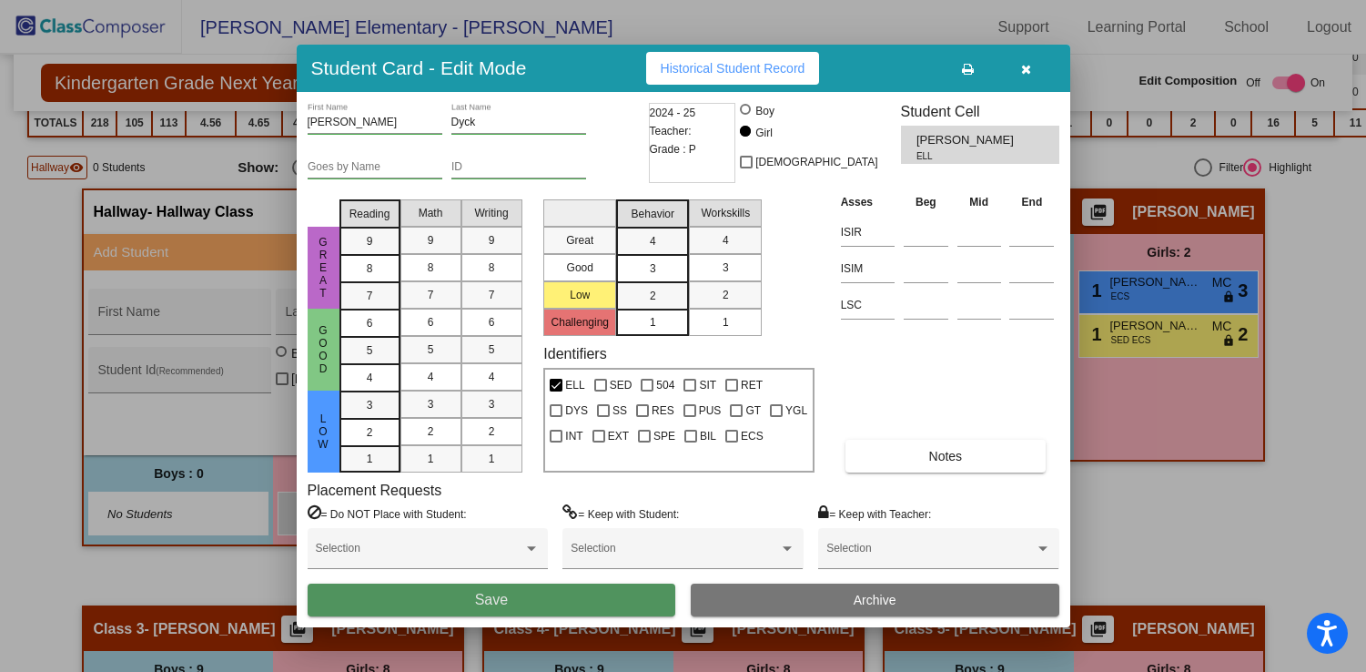
click at [529, 597] on button "Save" at bounding box center [492, 599] width 369 height 33
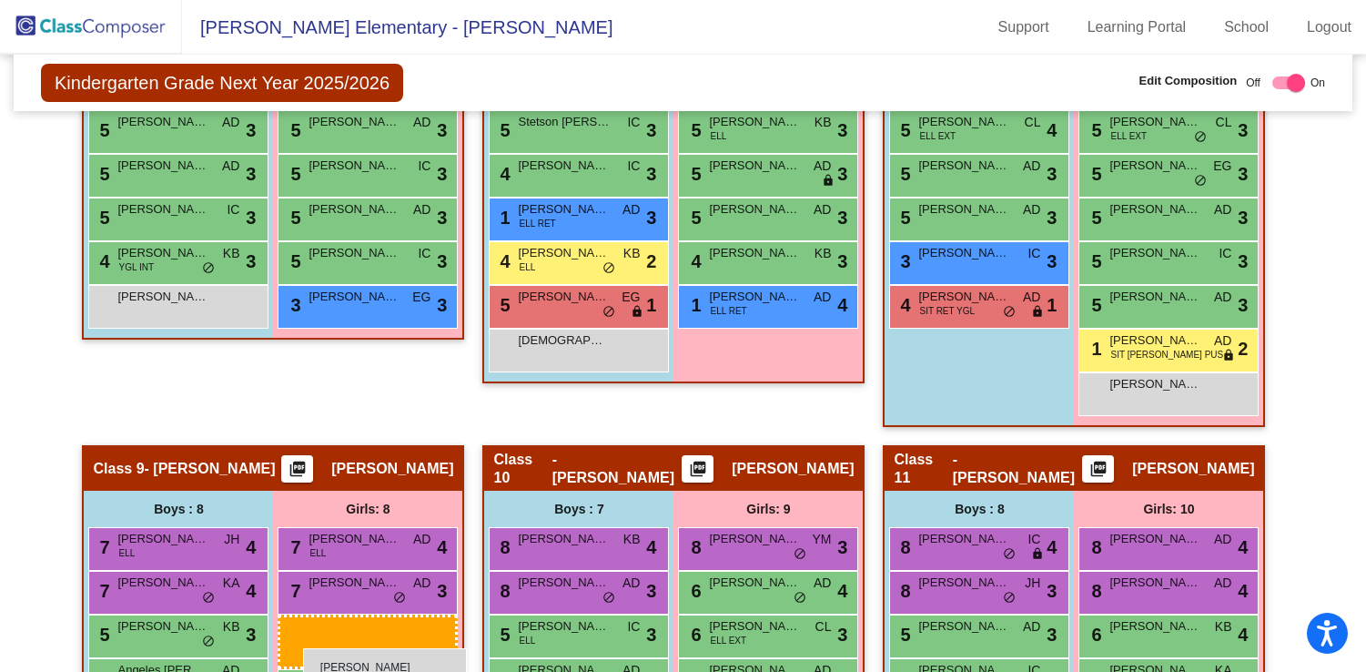
scroll to position [1921, 0]
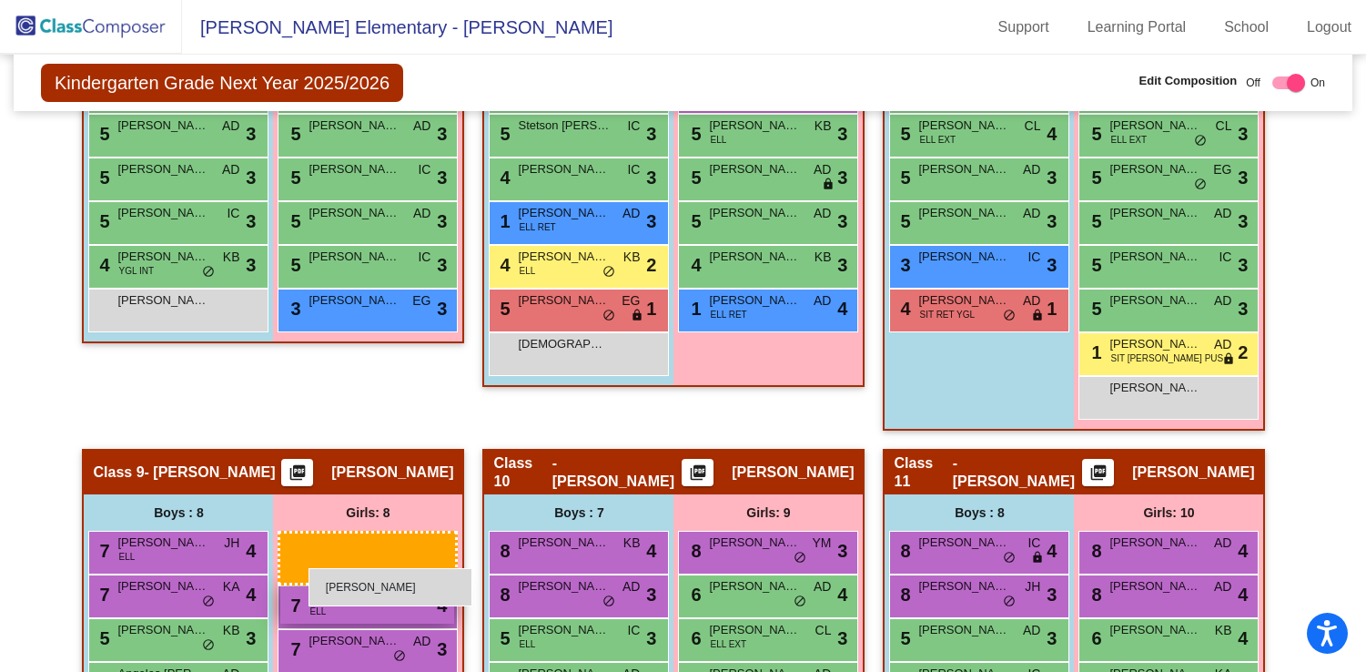
drag, startPoint x: 364, startPoint y: 362, endPoint x: 309, endPoint y: 567, distance: 212.2
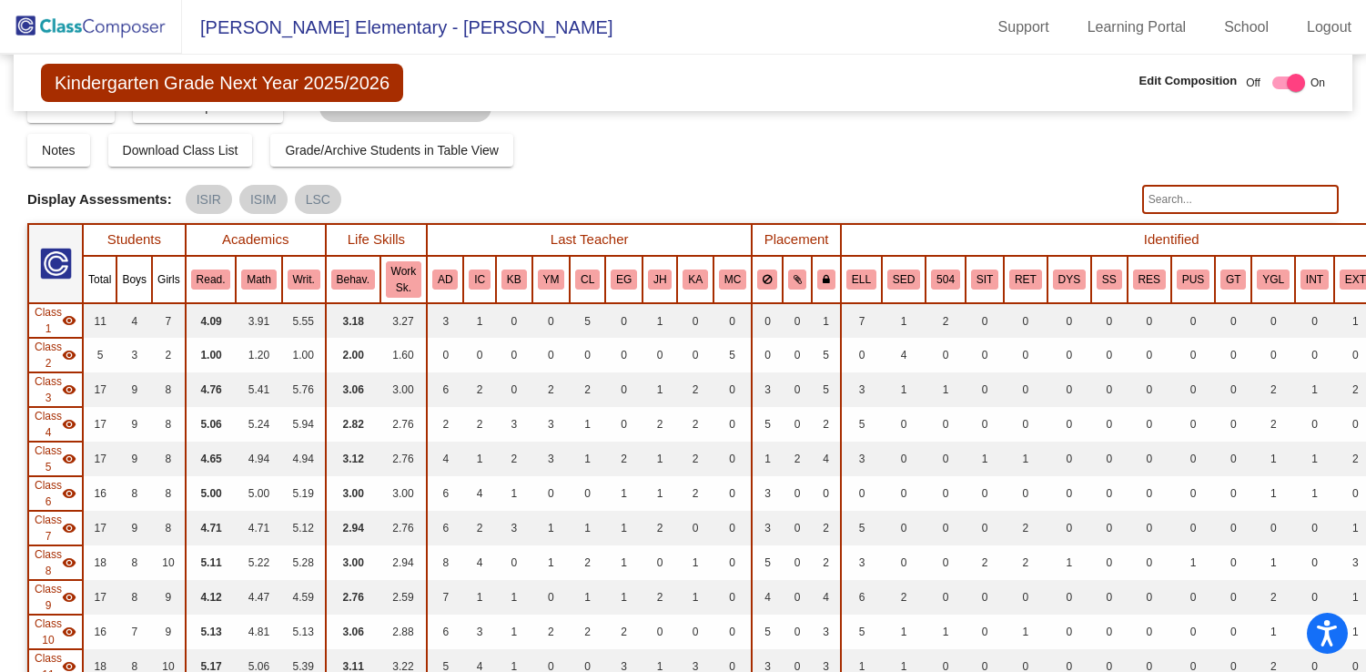
scroll to position [0, 0]
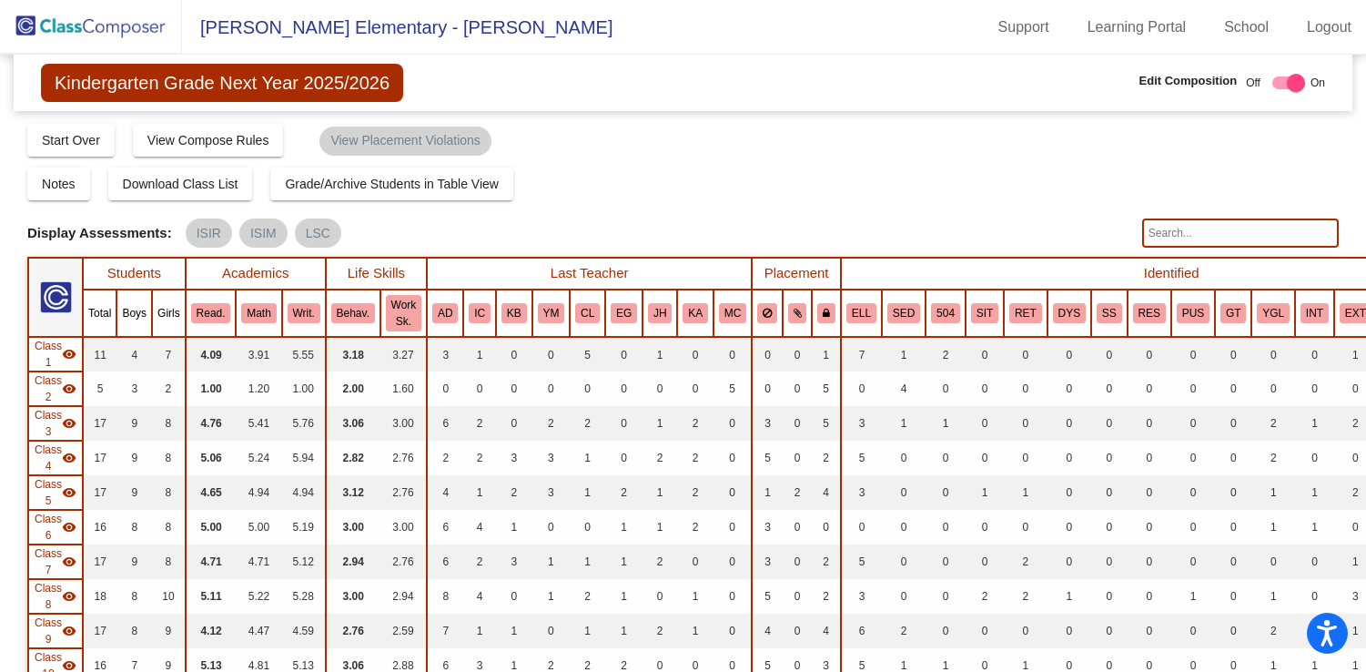
click at [1182, 228] on input "text" at bounding box center [1240, 232] width 197 height 29
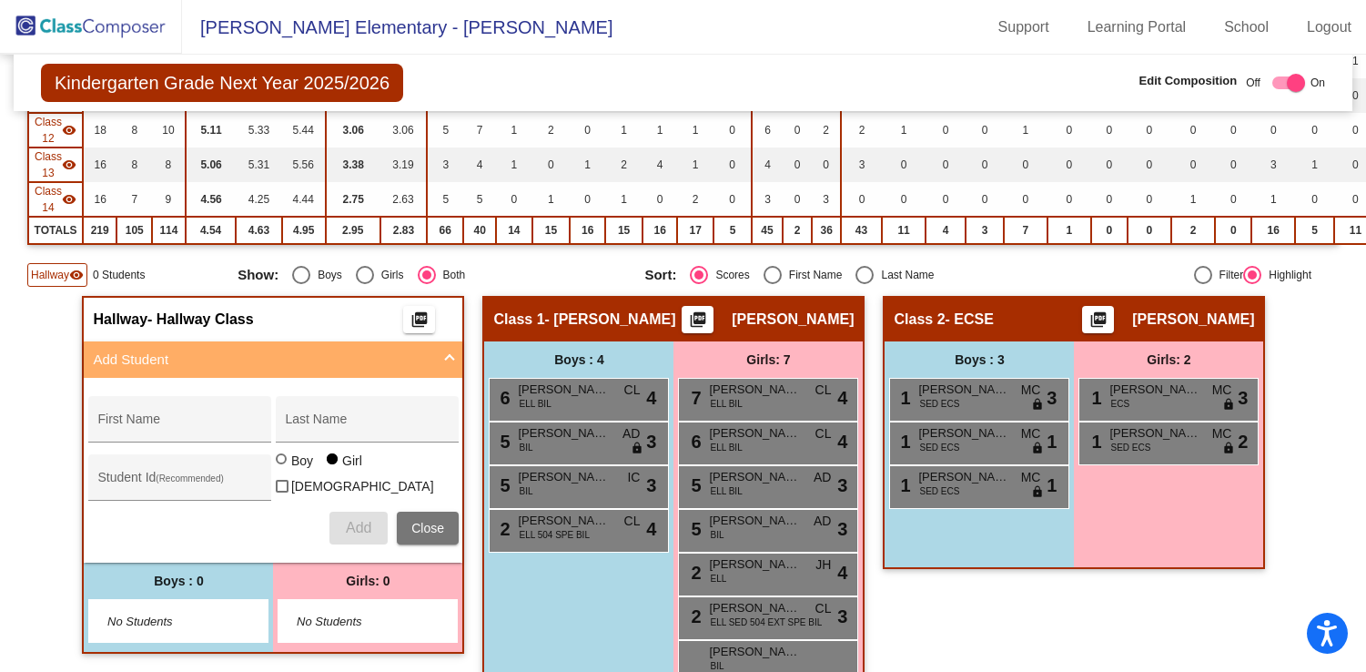
scroll to position [630, 0]
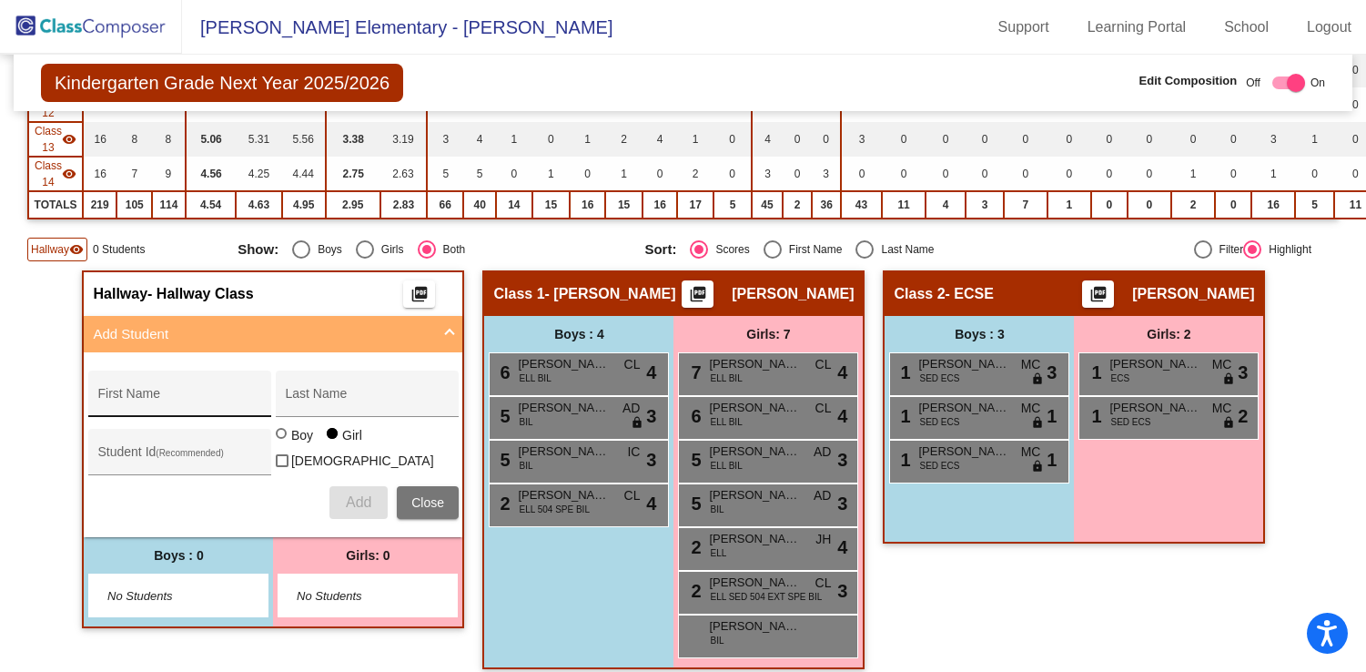
type input "[PERSON_NAME]"
click at [190, 382] on div "First Name" at bounding box center [179, 398] width 164 height 37
type input "[PERSON_NAME]"
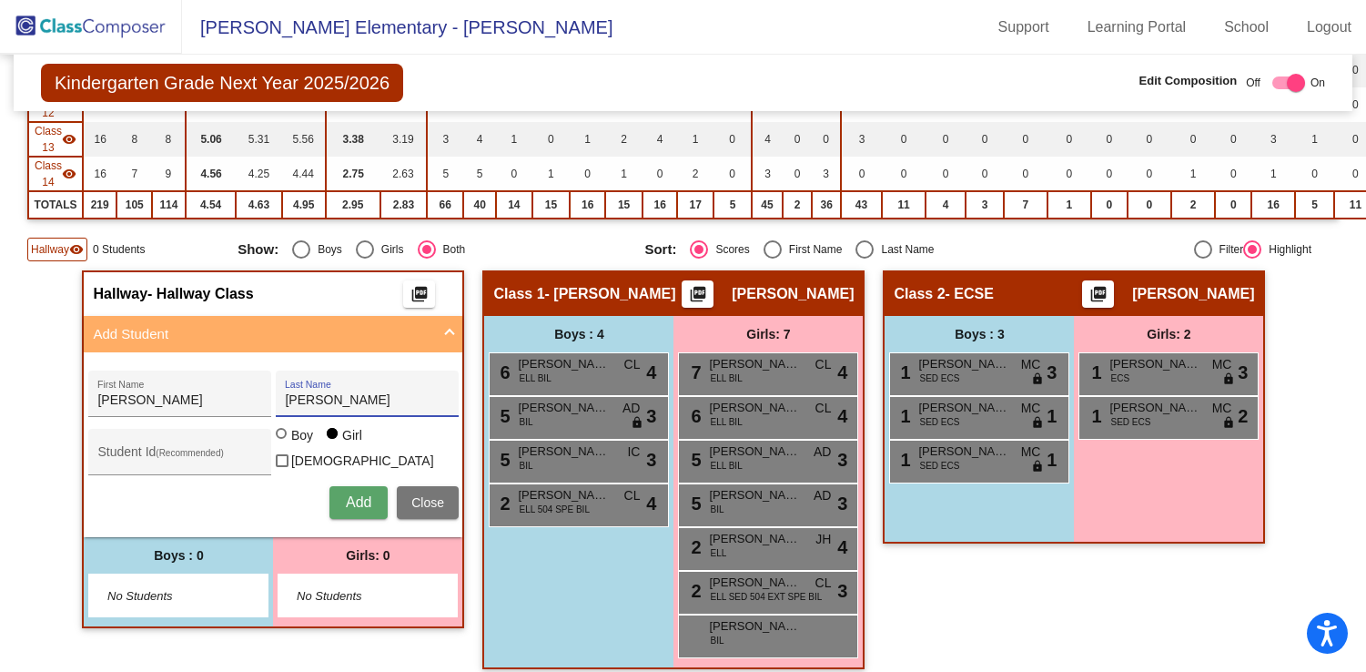
type input "[PERSON_NAME]"
click at [346, 503] on span "Add" at bounding box center [358, 501] width 25 height 15
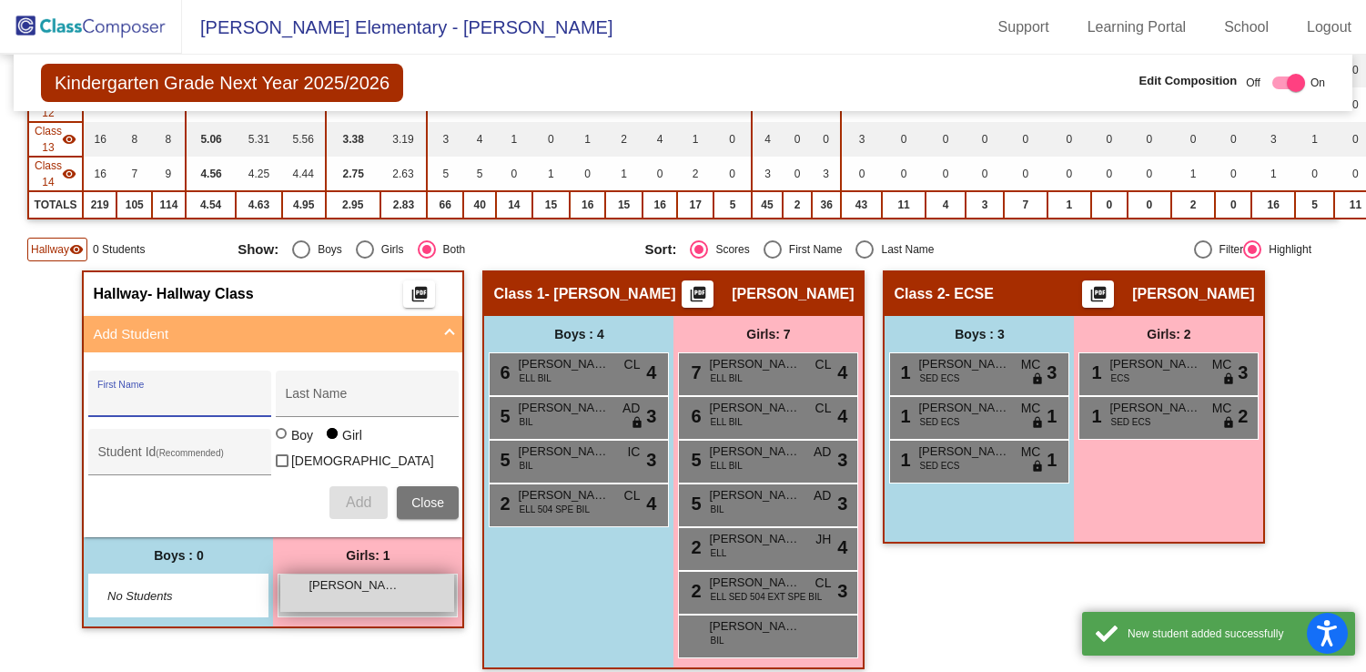
click at [363, 593] on div "[PERSON_NAME] lock do_not_disturb_alt" at bounding box center [367, 592] width 174 height 37
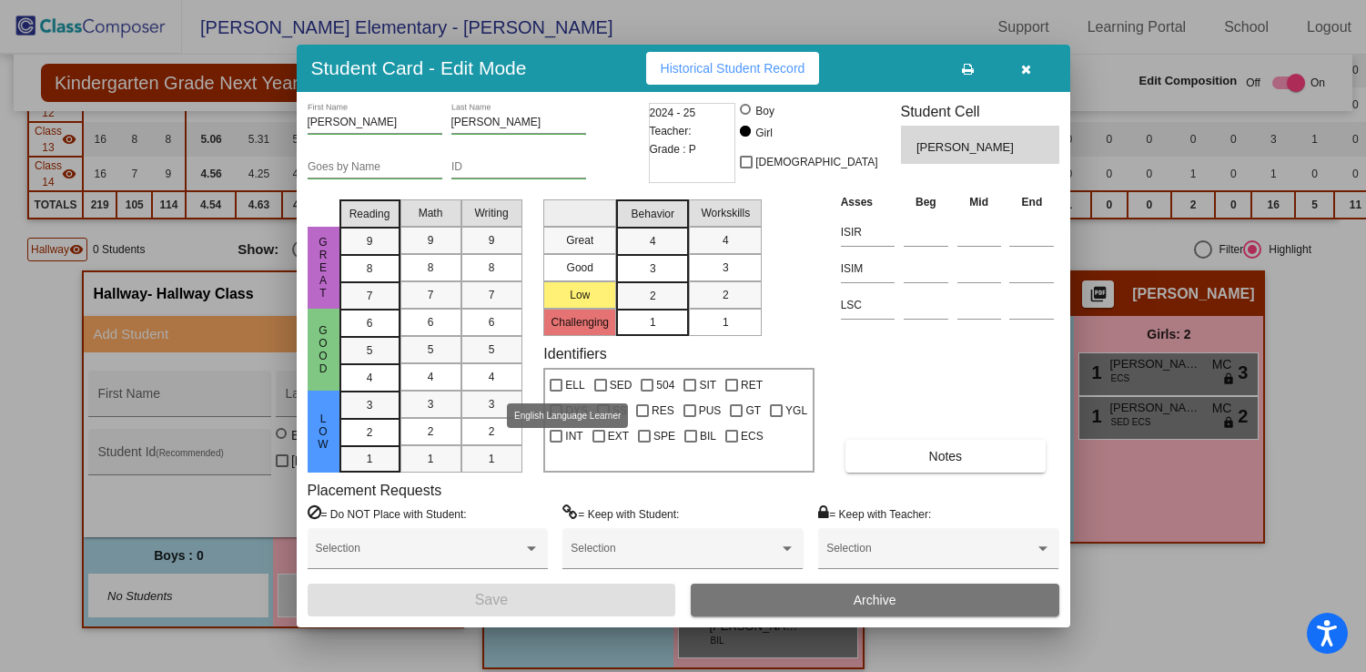
click at [559, 386] on div at bounding box center [556, 385] width 13 height 13
click at [556, 391] on input "ELL" at bounding box center [555, 391] width 1 height 1
checkbox input "true"
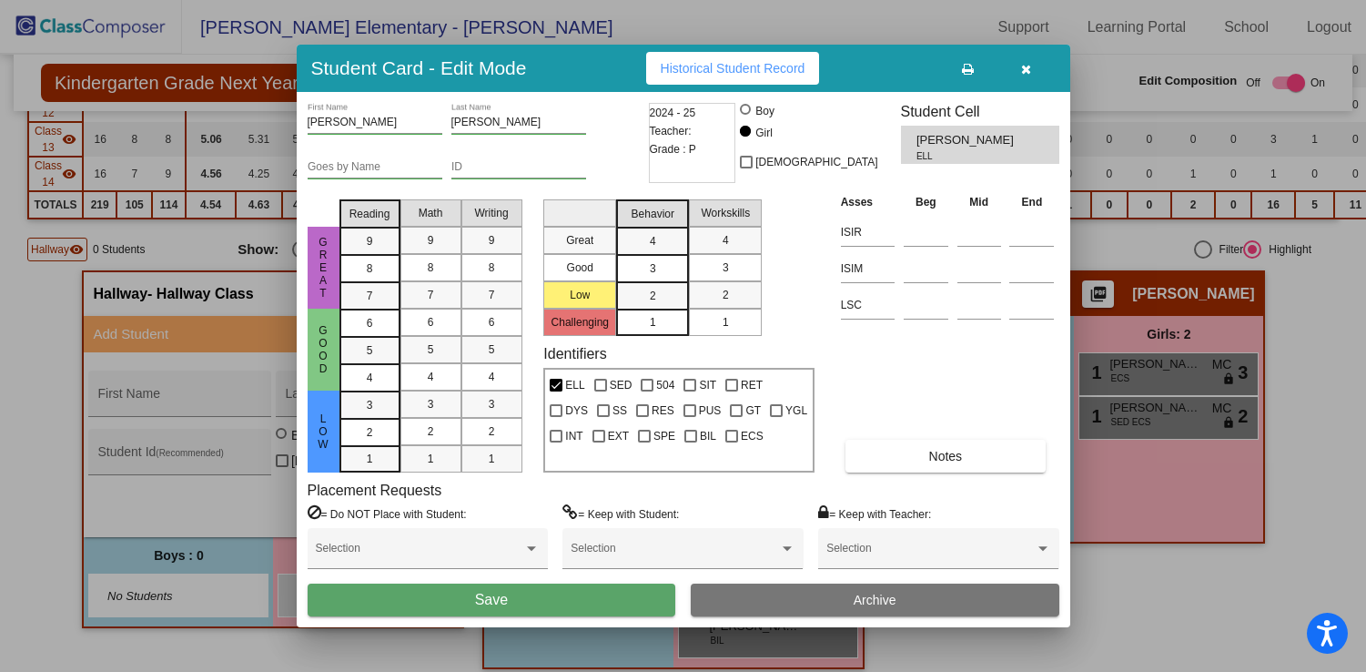
click at [519, 599] on button "Save" at bounding box center [492, 599] width 369 height 33
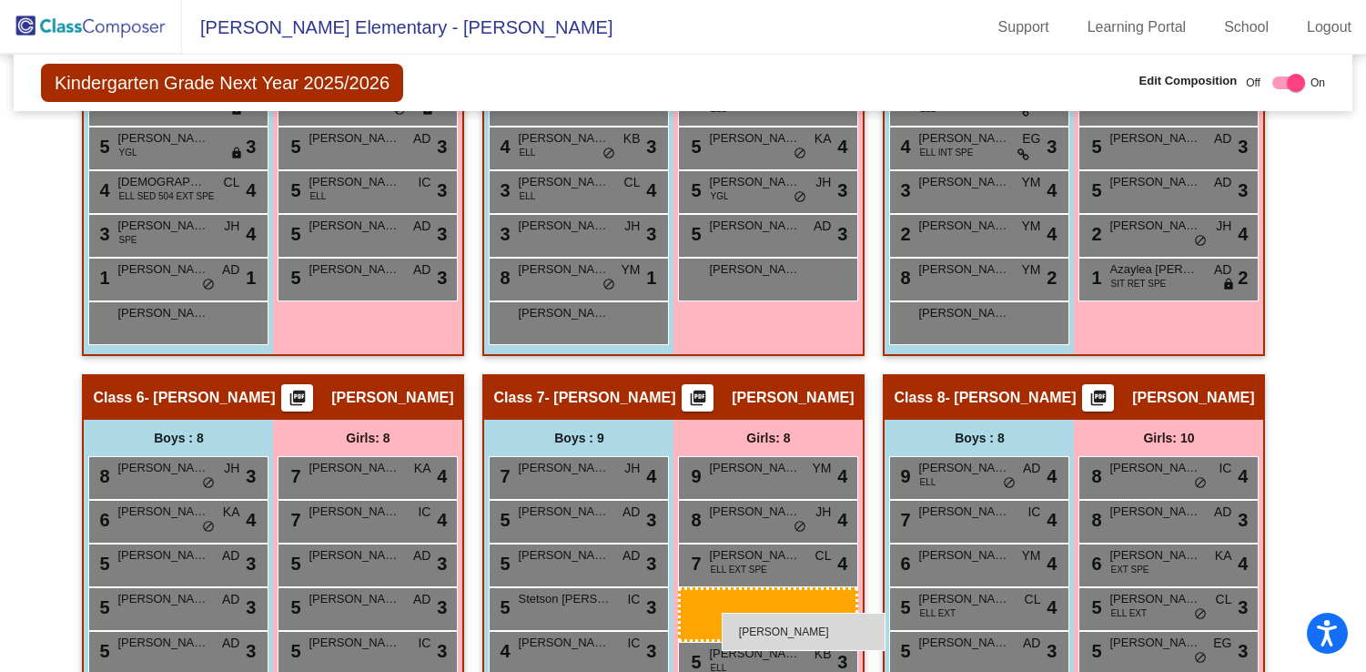
scroll to position [1451, 0]
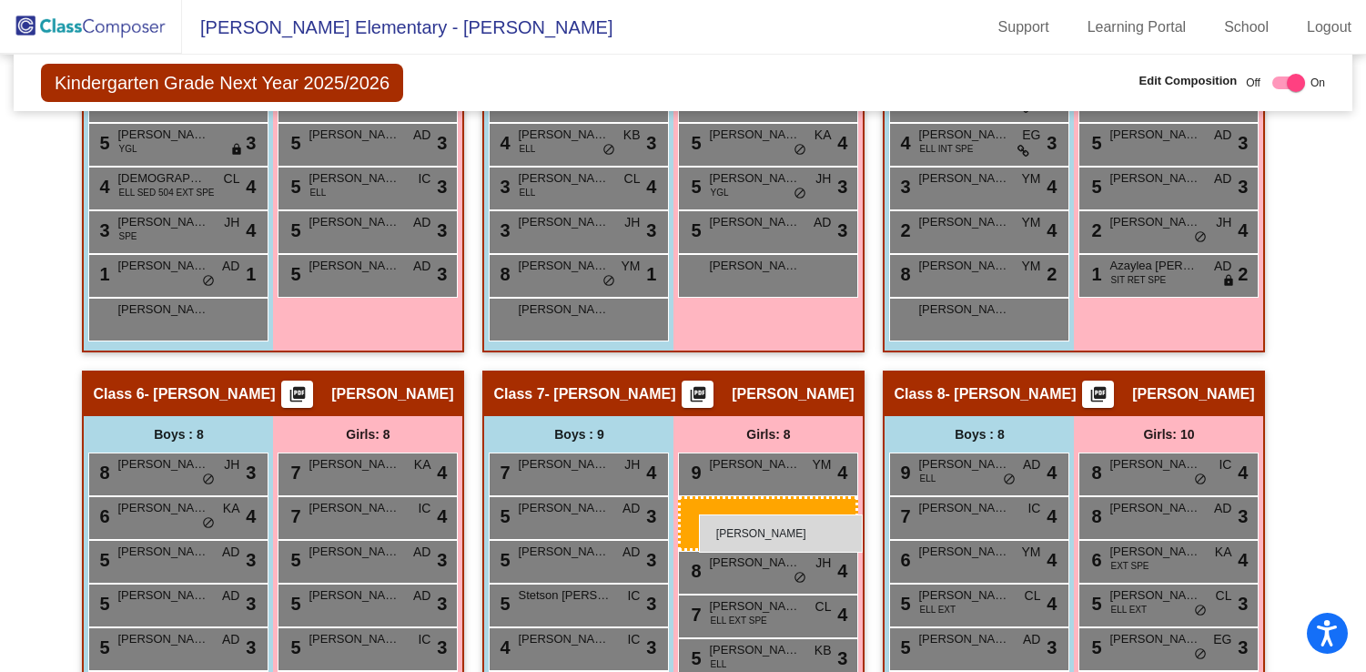
drag, startPoint x: 370, startPoint y: 257, endPoint x: 699, endPoint y: 513, distance: 417.0
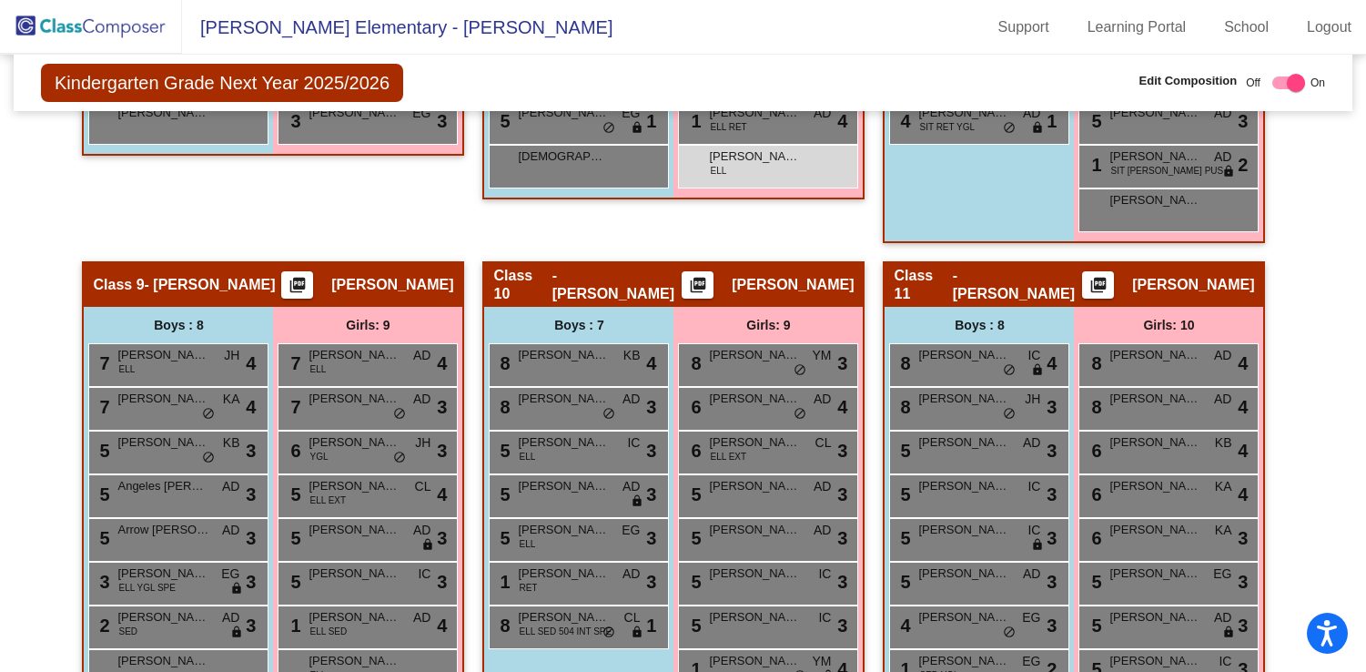
scroll to position [2110, 0]
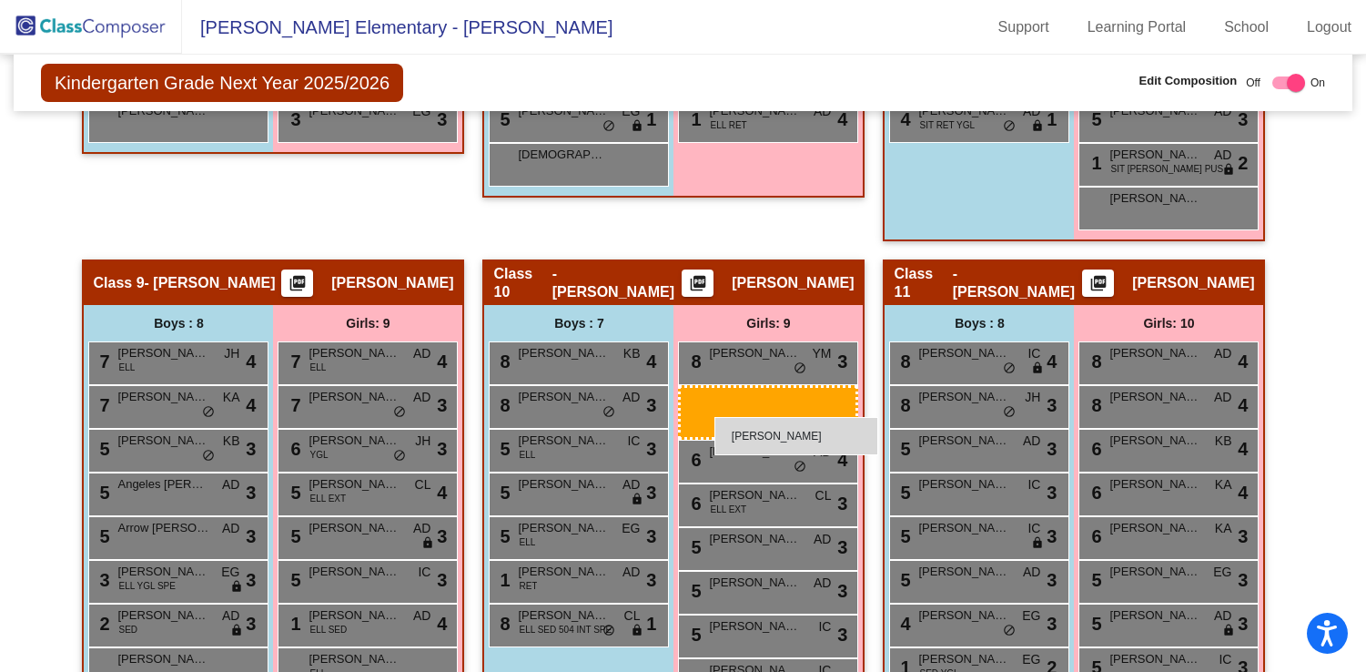
drag, startPoint x: 767, startPoint y: 165, endPoint x: 715, endPoint y: 415, distance: 255.8
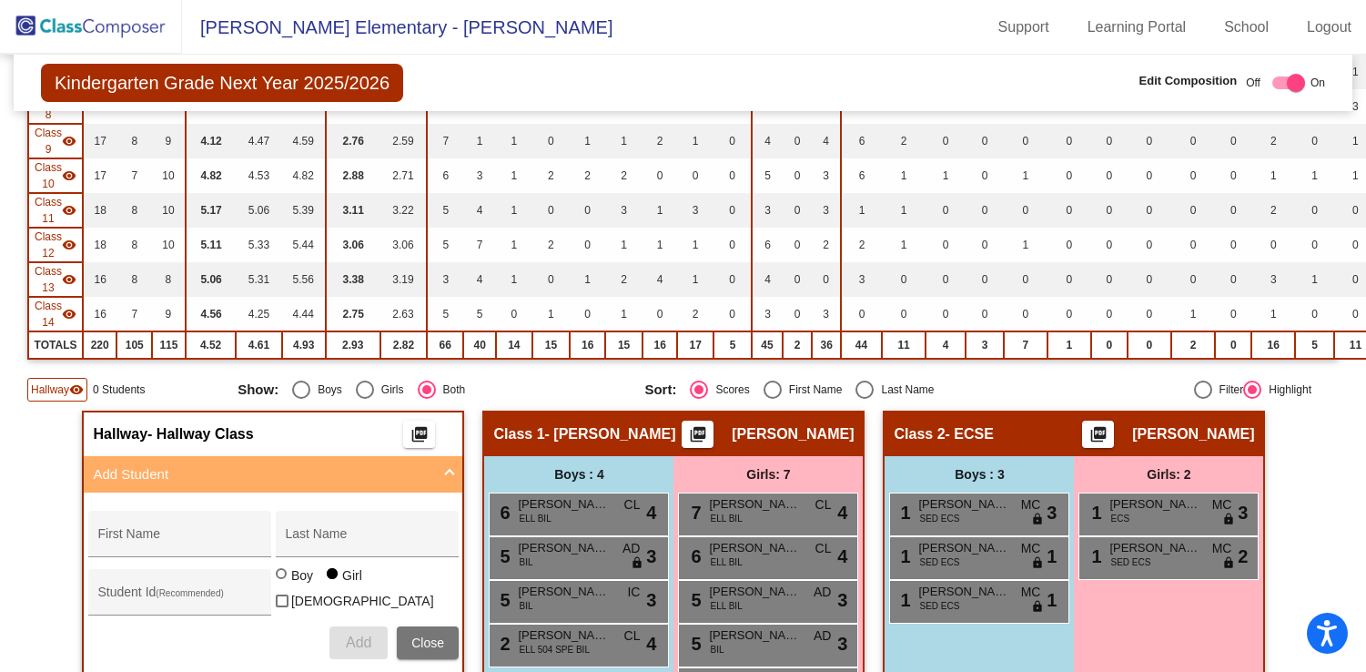
scroll to position [552, 0]
